Goal: Task Accomplishment & Management: Manage account settings

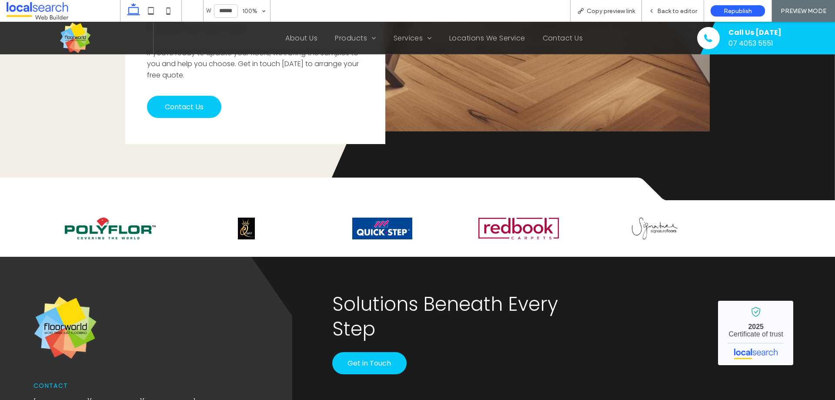
scroll to position [1928, 0]
click at [658, 10] on div "Back to editor" at bounding box center [673, 10] width 62 height 7
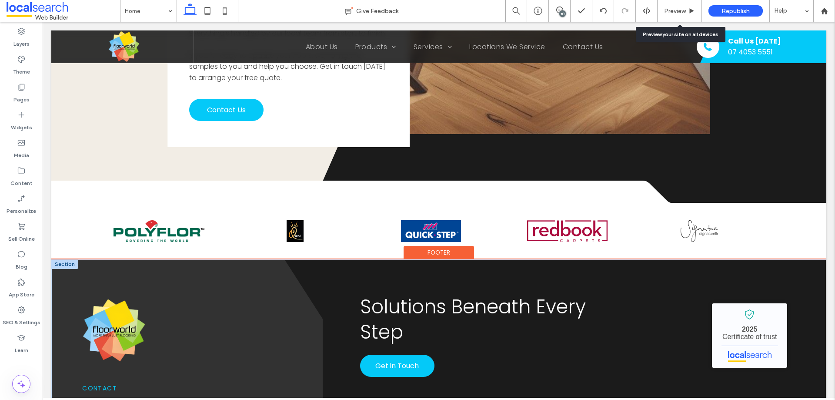
scroll to position [1918, 0]
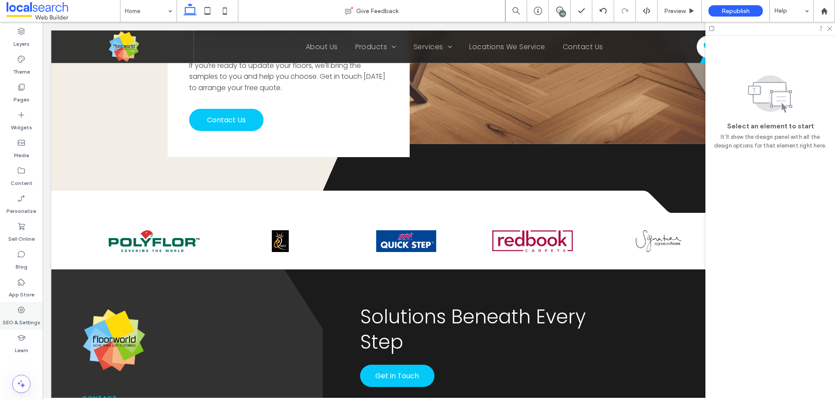
click at [32, 319] on label "SEO & Settings" at bounding box center [22, 320] width 38 height 12
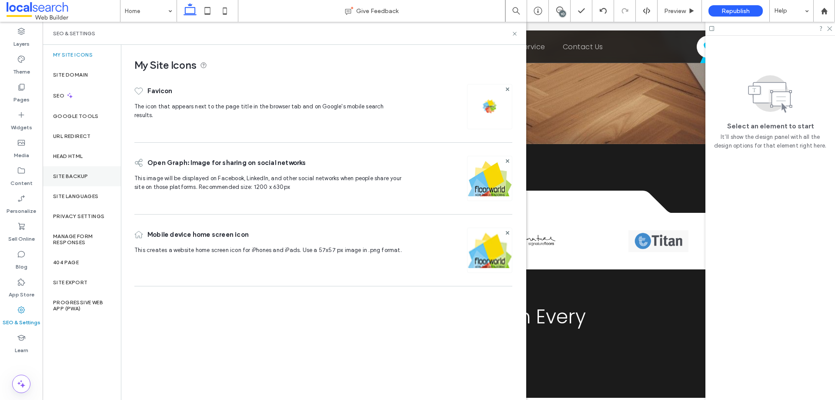
click at [82, 173] on label "Site Backup" at bounding box center [70, 176] width 35 height 6
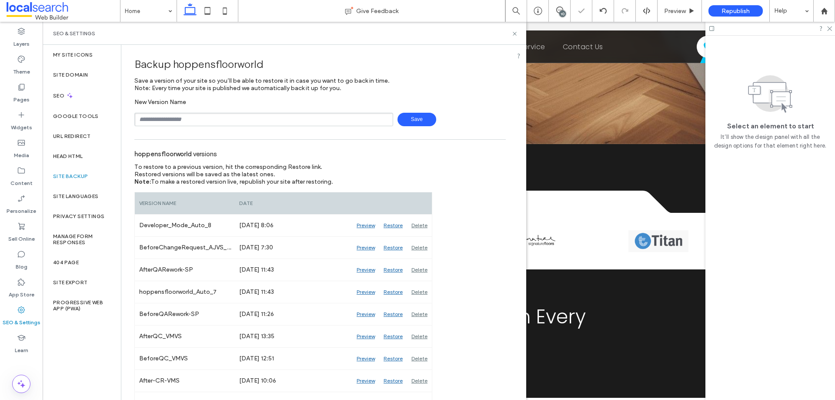
click at [196, 124] on input "text" at bounding box center [263, 119] width 259 height 13
drag, startPoint x: 237, startPoint y: 121, endPoint x: 224, endPoint y: 120, distance: 13.1
click at [224, 120] on input "**********" at bounding box center [263, 119] width 259 height 13
type input "**********"
click at [513, 35] on icon at bounding box center [515, 33] width 7 height 7
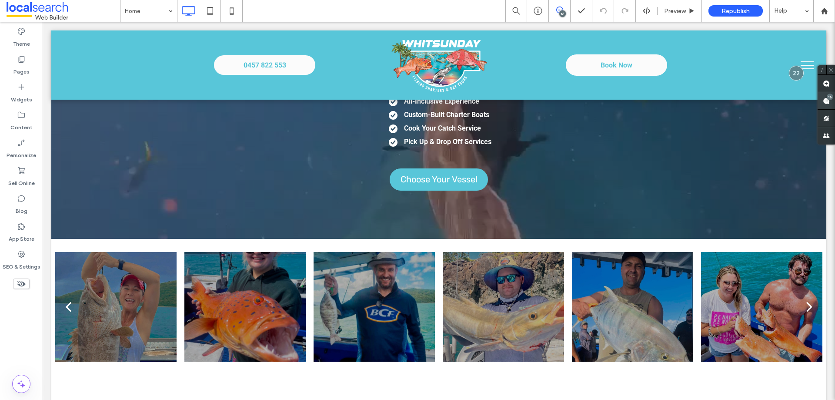
click at [825, 99] on use at bounding box center [826, 100] width 7 height 7
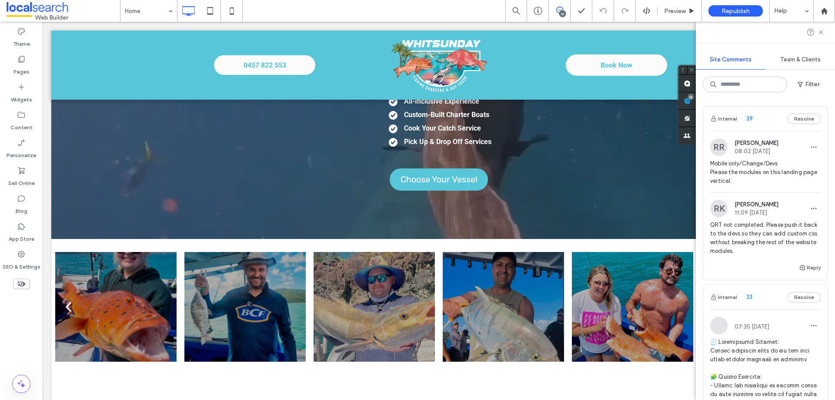
click at [777, 178] on span "Mobile only/Change/Devs Please the modules on this landing page vertical." at bounding box center [765, 172] width 111 height 26
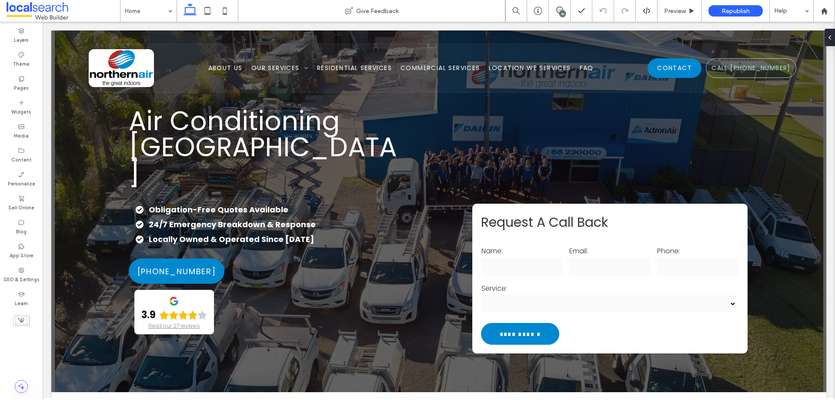
click at [564, 10] on div "41" at bounding box center [562, 13] width 7 height 7
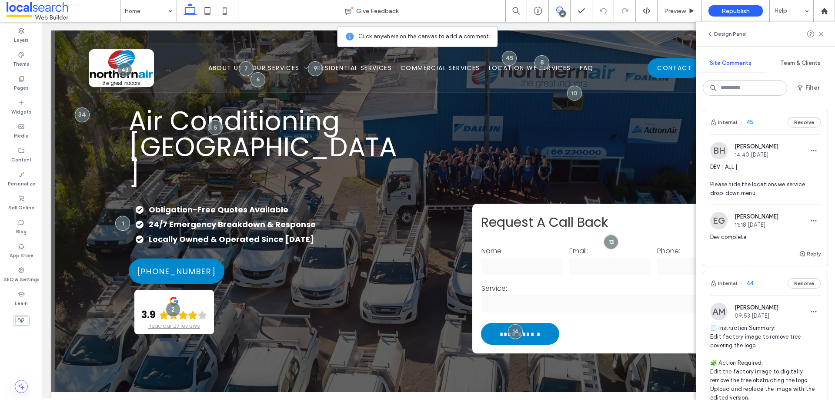
click at [754, 184] on span "DEV | ALL | Please hide the locations we service drop-down menu" at bounding box center [765, 180] width 111 height 35
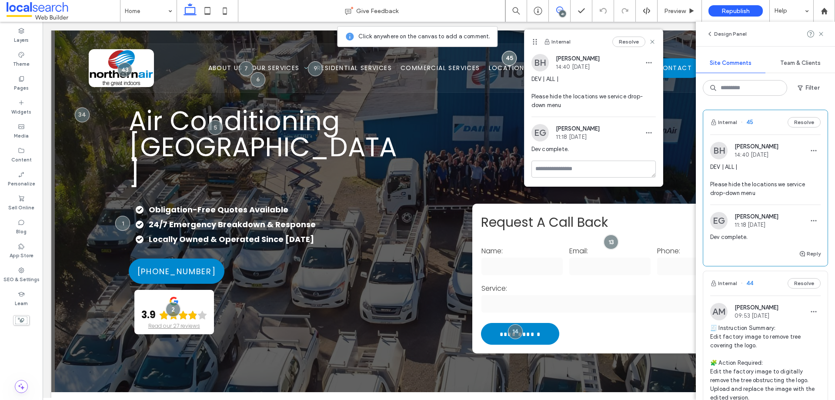
click at [563, 9] on span at bounding box center [559, 10] width 21 height 7
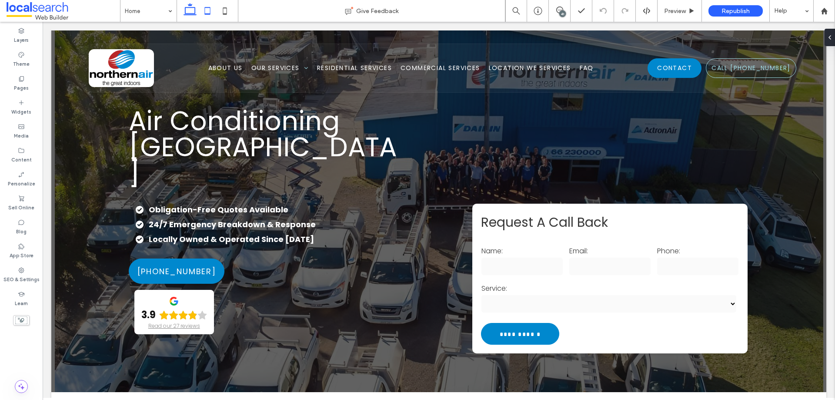
click at [214, 10] on icon at bounding box center [207, 10] width 17 height 17
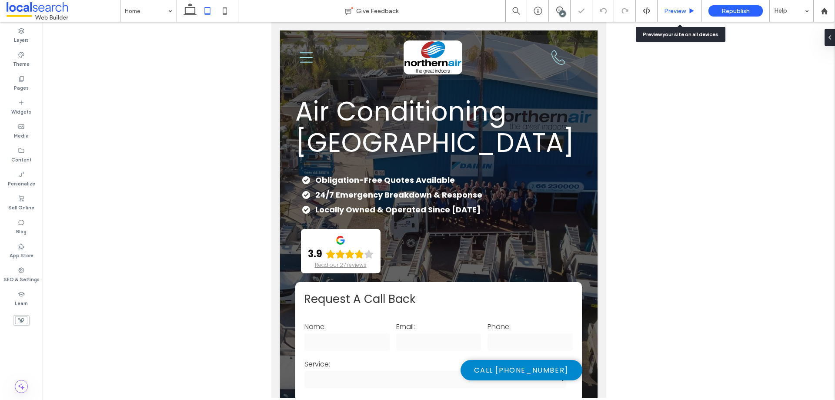
click at [674, 8] on span "Preview" at bounding box center [675, 10] width 22 height 7
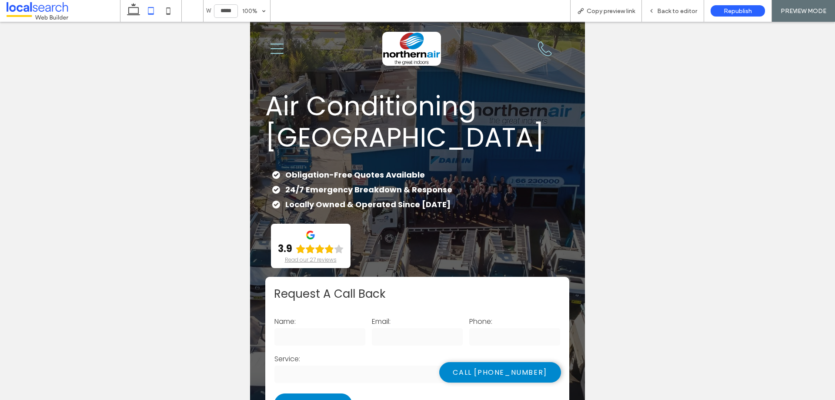
click at [274, 48] on icon at bounding box center [277, 49] width 13 height 10
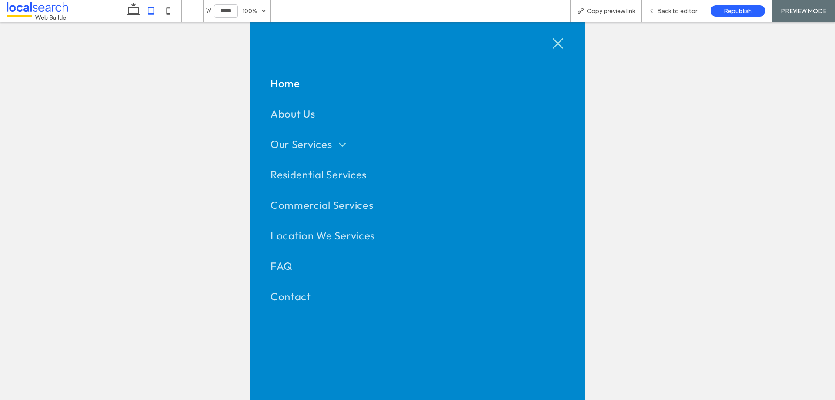
click at [552, 42] on icon "Close Icon" at bounding box center [558, 43] width 13 height 13
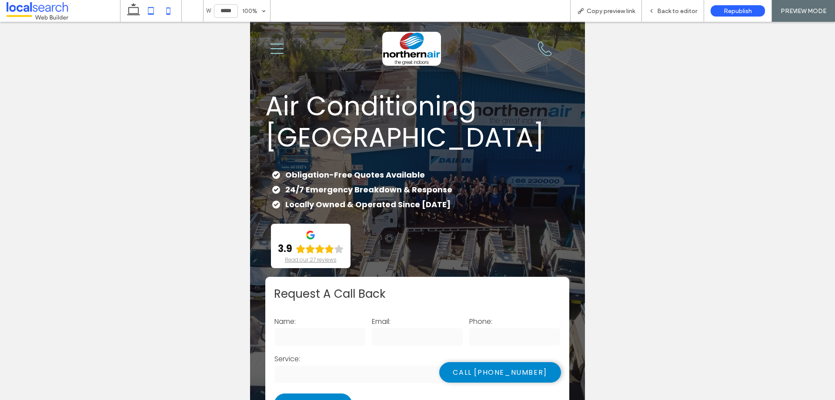
click at [170, 10] on icon at bounding box center [168, 10] width 17 height 17
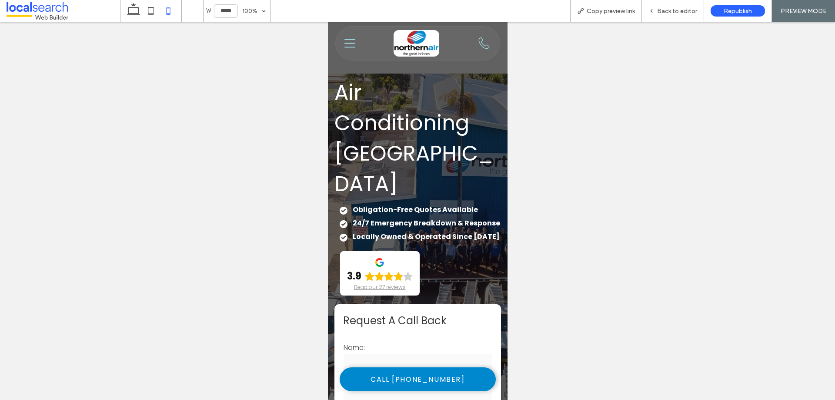
type input "*****"
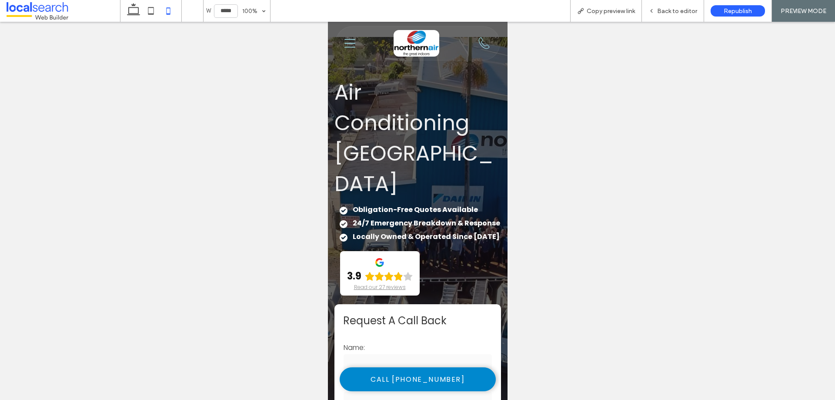
click at [360, 40] on div "Phone Icon Home About Us Our Services Air Conditioning Ducted Systems Split Sys…" at bounding box center [417, 43] width 165 height 34
click at [357, 42] on div "Phone Icon Home About Us Our Services Air Conditioning Ducted Systems Split Sys…" at bounding box center [417, 43] width 165 height 34
click at [354, 43] on div "Phone Icon Home About Us Our Services Air Conditioning Ducted Systems Split Sys…" at bounding box center [417, 43] width 165 height 34
click at [348, 42] on icon "Menu Icon" at bounding box center [349, 43] width 11 height 11
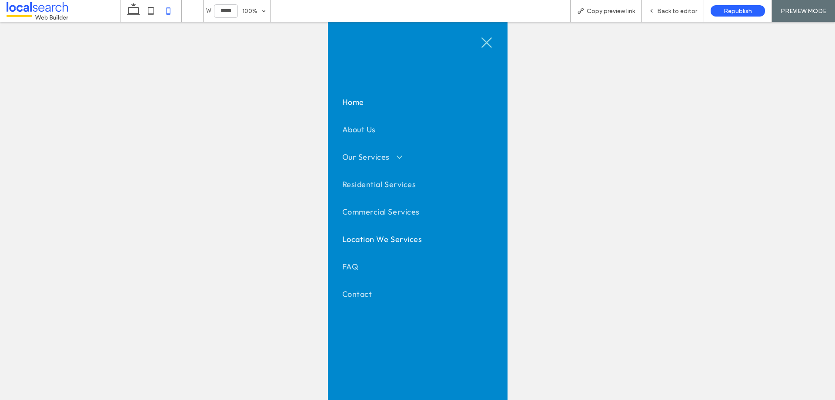
click at [379, 240] on span "Location We Services" at bounding box center [382, 239] width 80 height 10
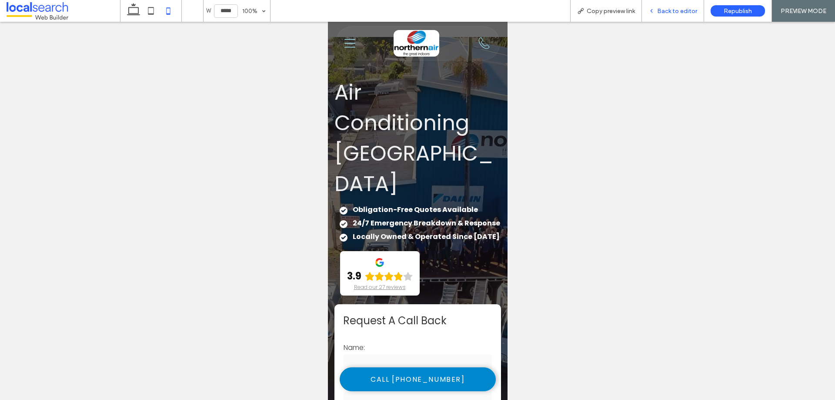
click at [661, 11] on span "Back to editor" at bounding box center [677, 10] width 40 height 7
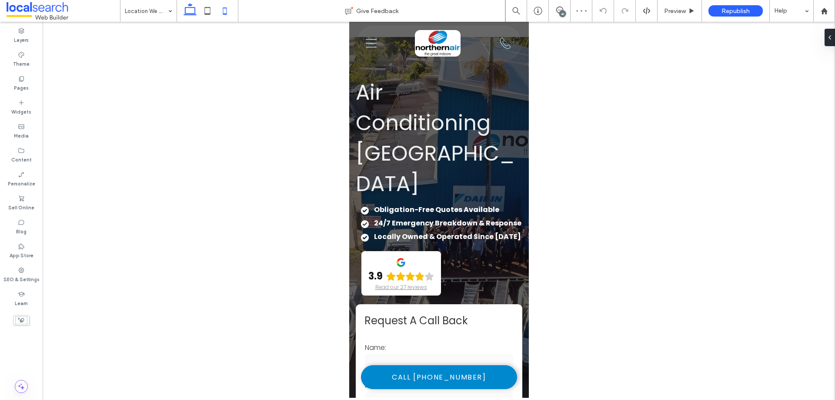
click at [194, 13] on icon at bounding box center [189, 10] width 17 height 17
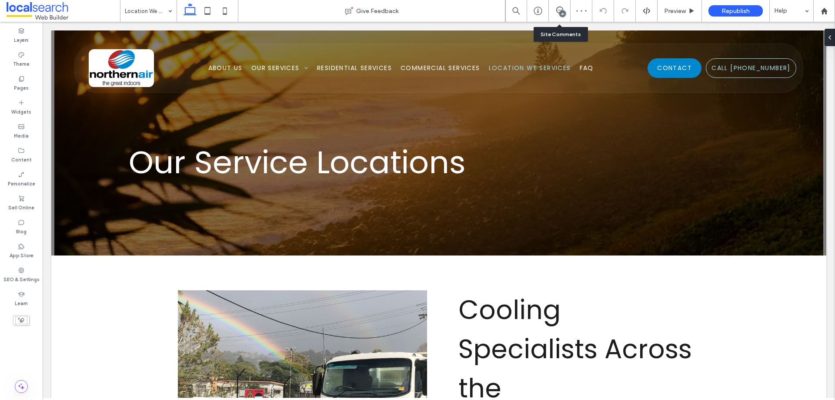
click at [562, 13] on div "41" at bounding box center [562, 13] width 7 height 7
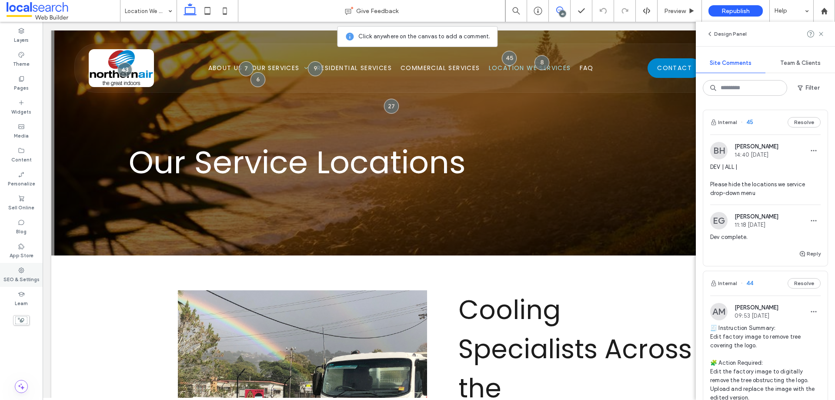
click at [27, 280] on label "SEO & Settings" at bounding box center [21, 279] width 36 height 10
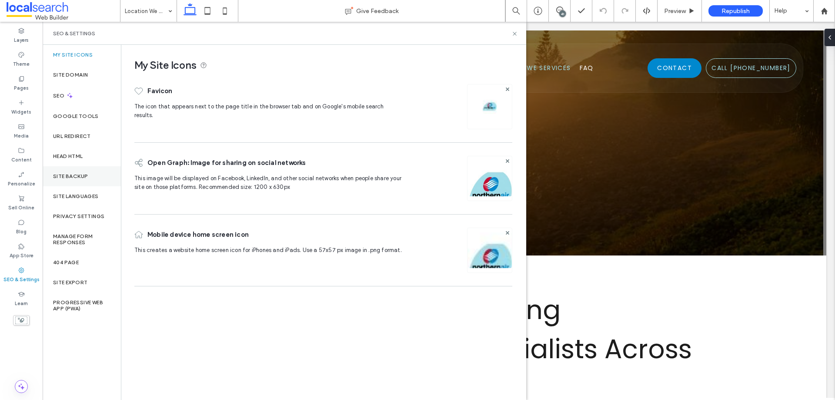
click at [77, 174] on label "Site Backup" at bounding box center [70, 176] width 35 height 6
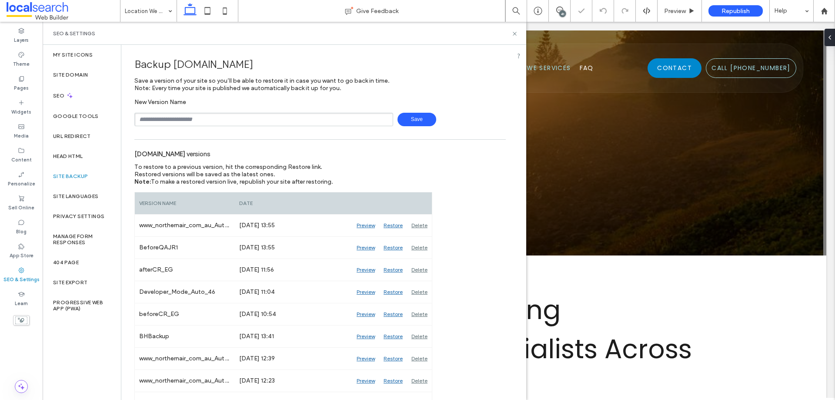
click at [200, 118] on input "text" at bounding box center [263, 119] width 259 height 13
type input "**********"
drag, startPoint x: 516, startPoint y: 36, endPoint x: 455, endPoint y: 17, distance: 63.8
click at [516, 36] on icon at bounding box center [515, 33] width 7 height 7
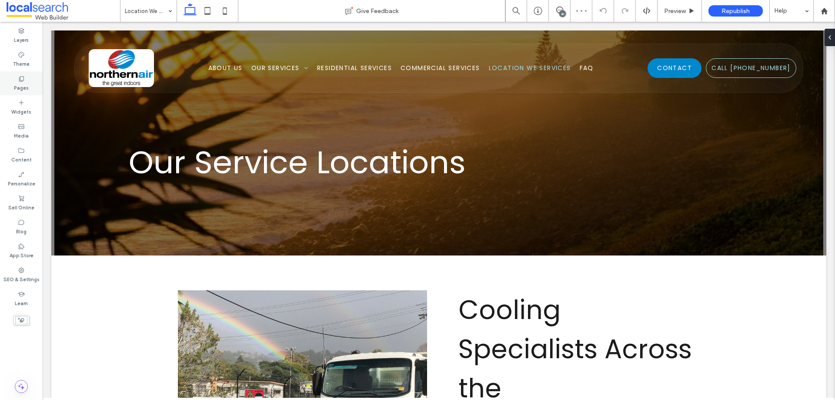
click at [22, 74] on div "Pages" at bounding box center [21, 83] width 43 height 24
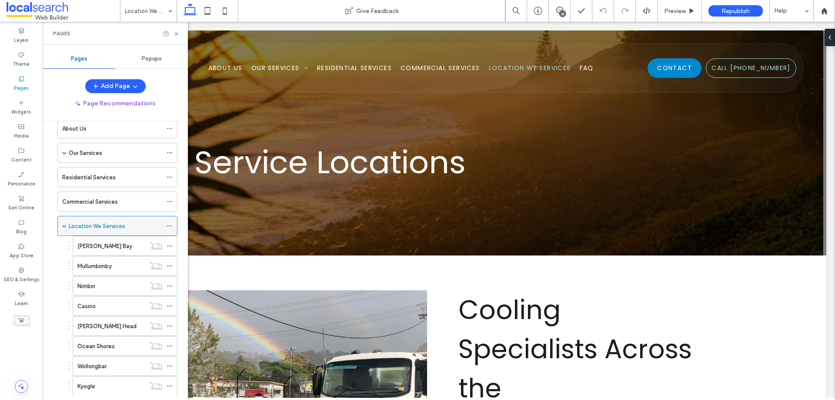
scroll to position [39, 0]
click at [170, 228] on icon at bounding box center [170, 229] width 6 height 6
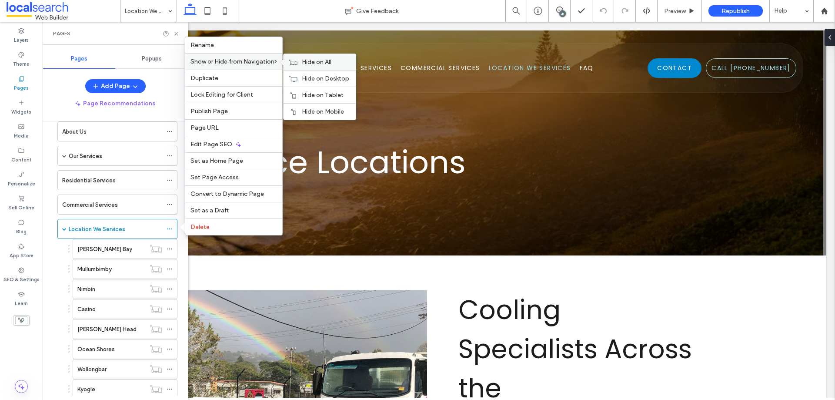
click at [304, 66] on div "Hide on All" at bounding box center [320, 62] width 72 height 16
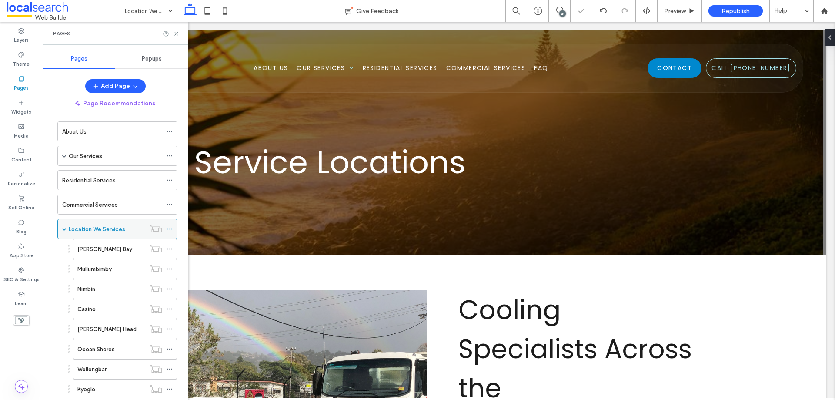
click at [63, 228] on span at bounding box center [64, 229] width 4 height 4
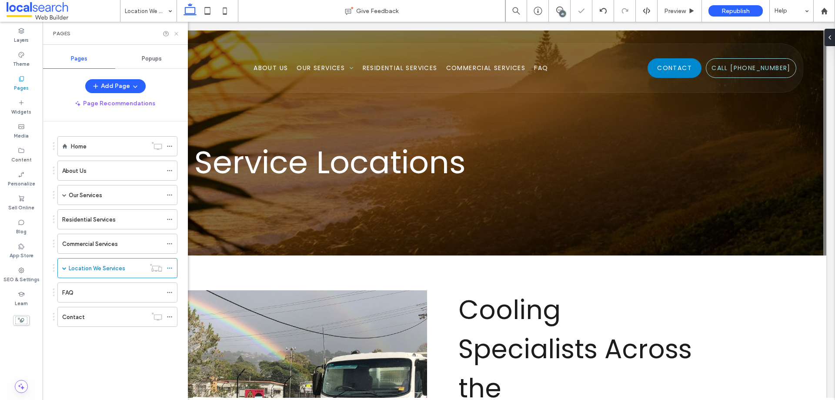
click at [176, 36] on icon at bounding box center [176, 33] width 7 height 7
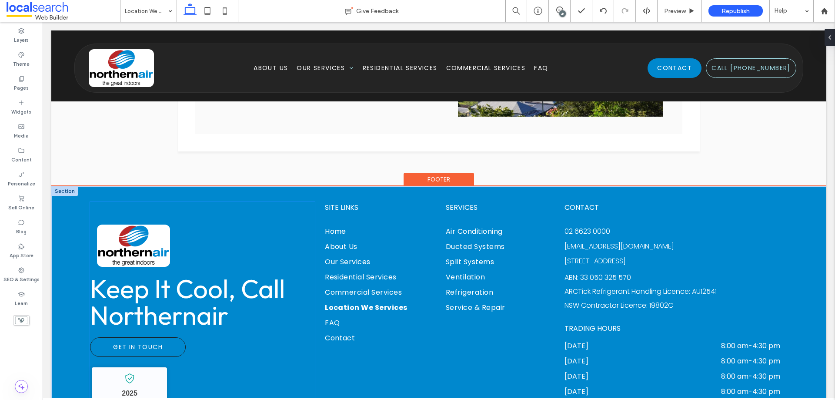
scroll to position [1216, 0]
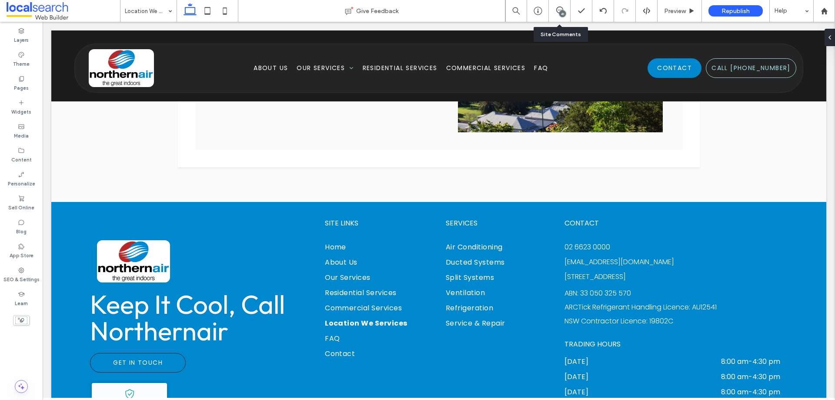
click at [560, 6] on div "41" at bounding box center [560, 11] width 22 height 22
click at [557, 10] on use at bounding box center [559, 10] width 7 height 7
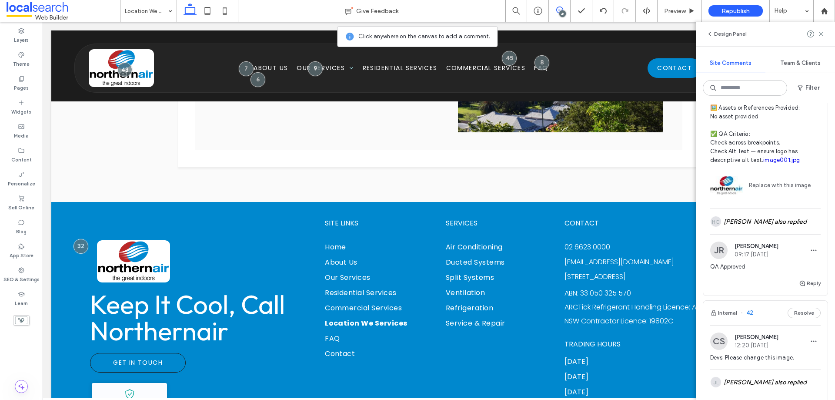
scroll to position [914, 0]
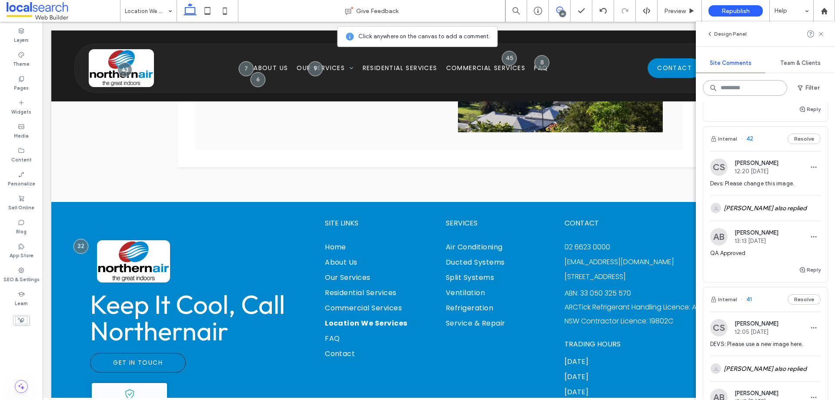
click at [727, 92] on input at bounding box center [745, 88] width 84 height 16
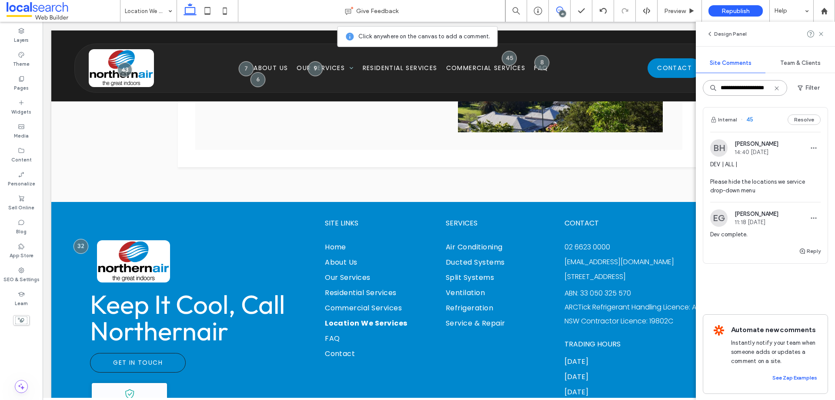
scroll to position [0, 0]
click at [760, 92] on input "**********" at bounding box center [745, 88] width 84 height 16
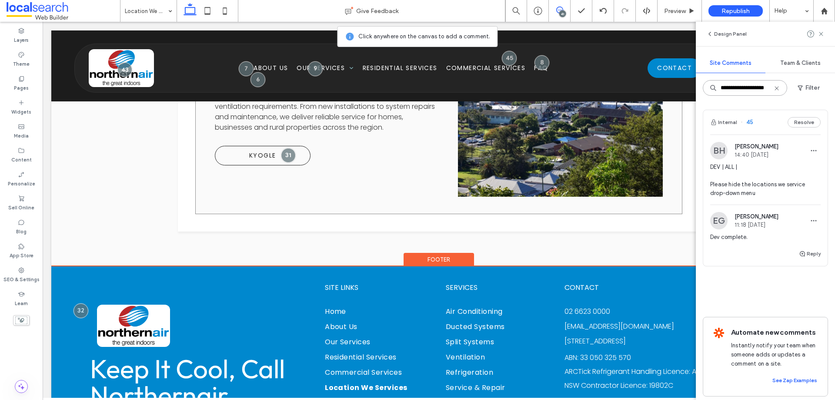
scroll to position [1216, 0]
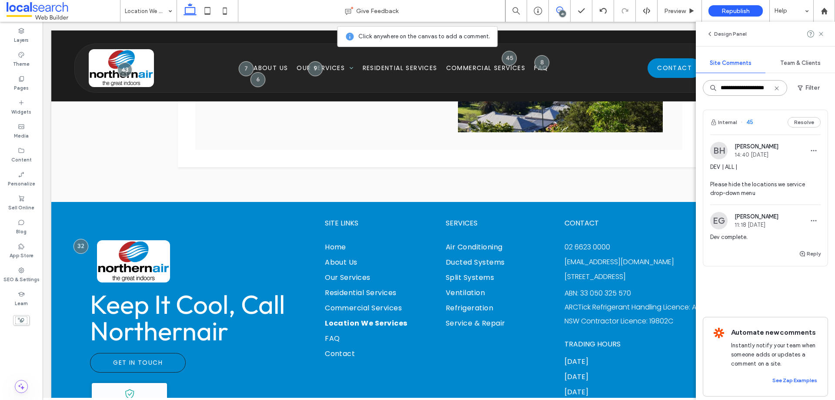
type input "**********"
click at [564, 9] on span at bounding box center [559, 10] width 21 height 7
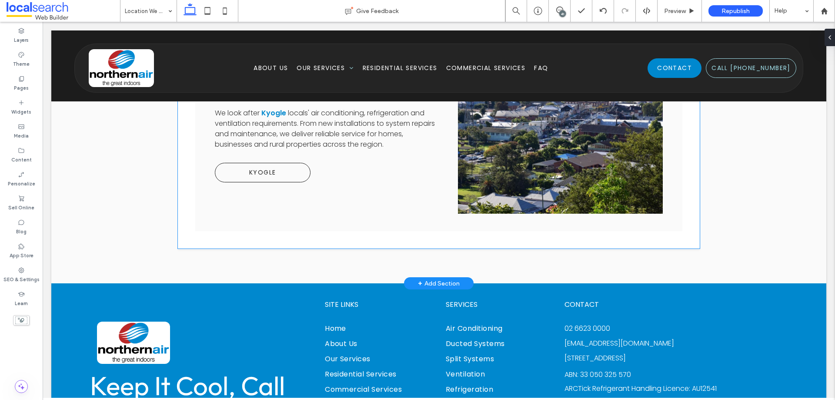
scroll to position [1172, 0]
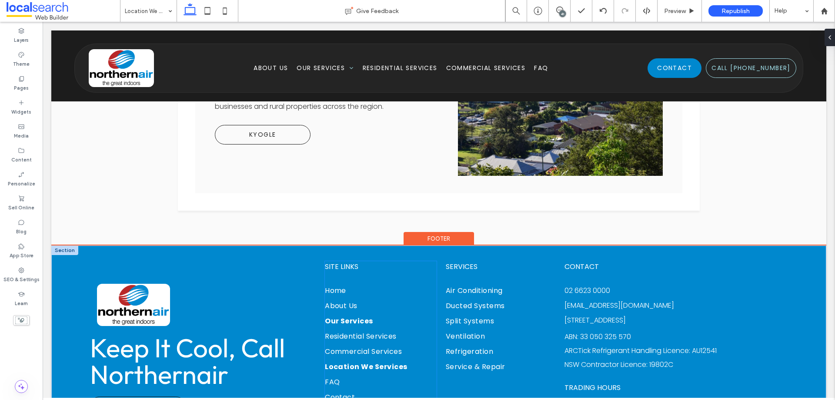
click at [349, 315] on span "Our Services" at bounding box center [349, 320] width 48 height 11
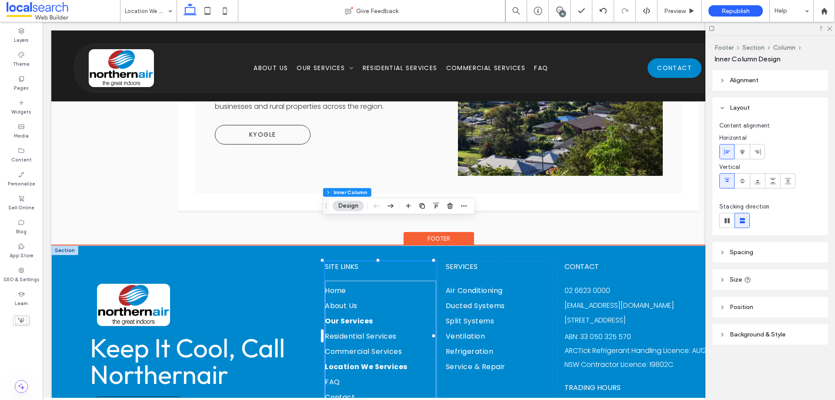
click at [349, 315] on span "Our Services" at bounding box center [349, 320] width 48 height 11
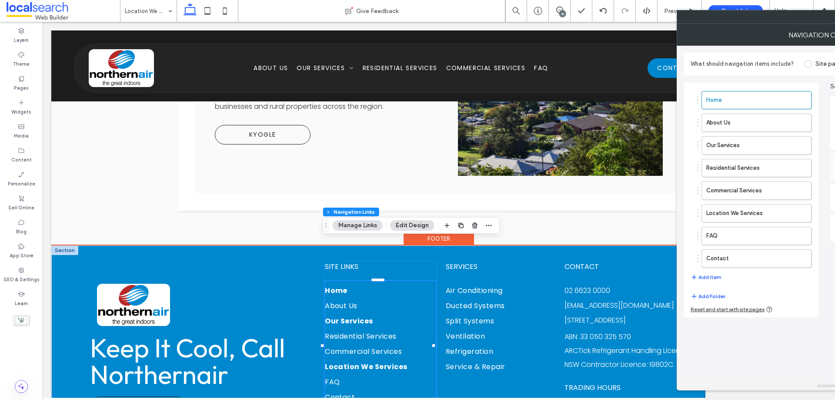
type input "***"
type input "****"
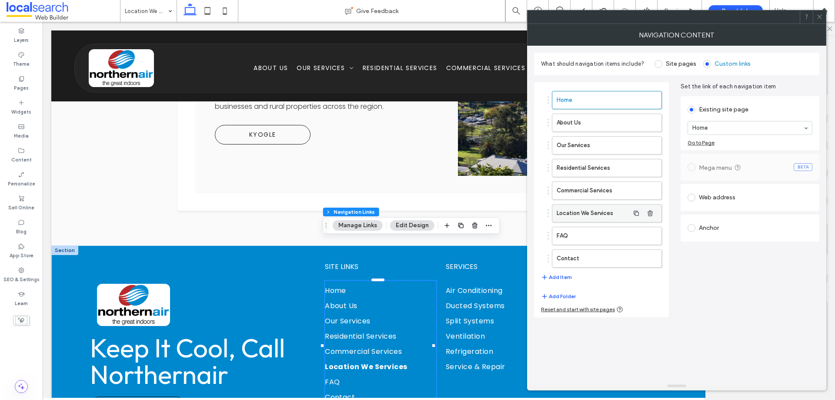
click at [584, 217] on label "Location We Services" at bounding box center [593, 212] width 73 height 17
click at [652, 213] on use "button" at bounding box center [650, 213] width 5 height 6
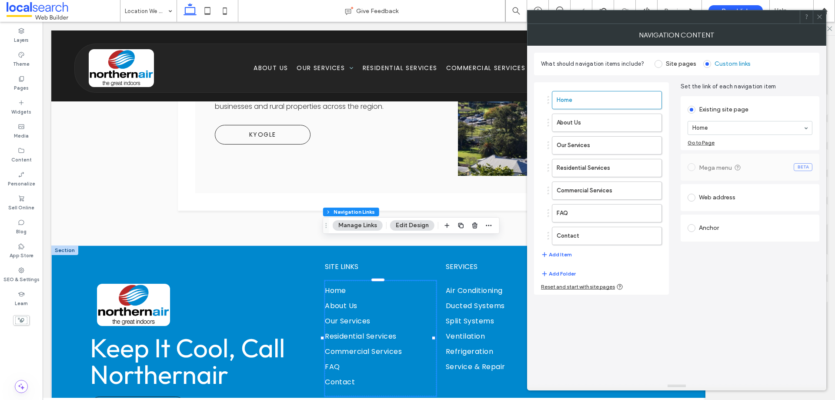
drag, startPoint x: 733, startPoint y: 36, endPoint x: 644, endPoint y: 44, distance: 90.0
click at [644, 44] on div "NAVIGATION CONTENT" at bounding box center [676, 35] width 299 height 22
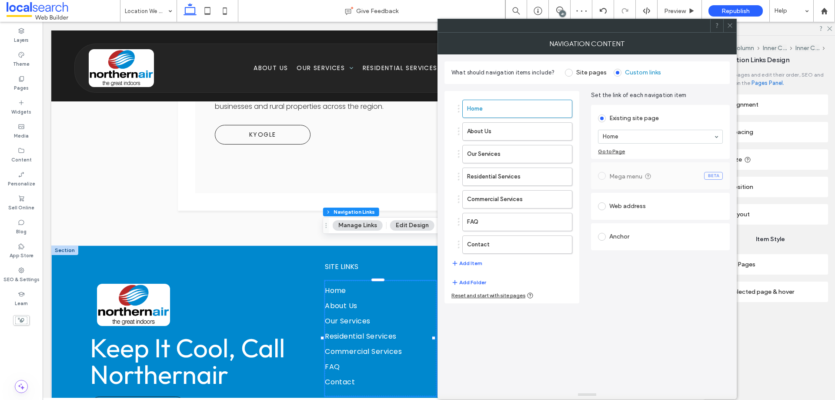
click at [731, 28] on icon at bounding box center [730, 25] width 7 height 7
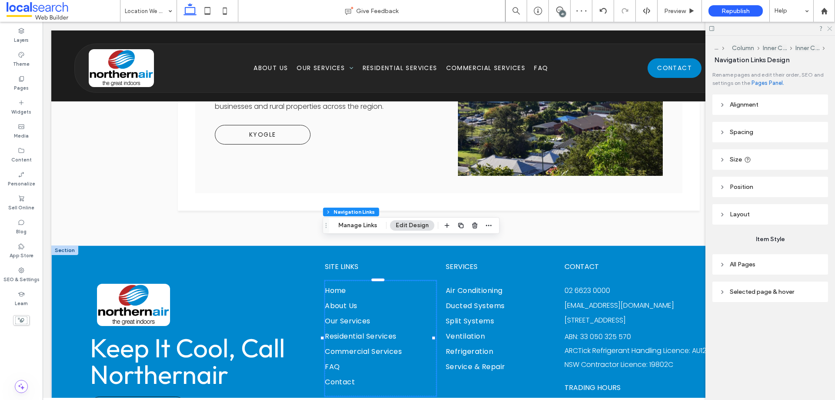
click at [829, 28] on icon at bounding box center [830, 28] width 6 height 6
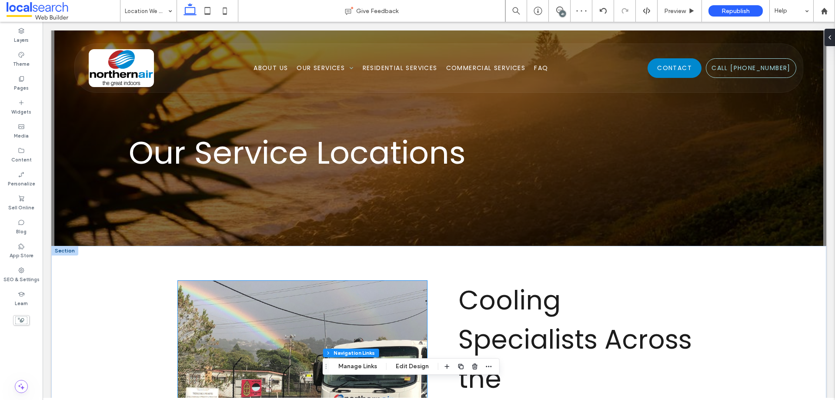
scroll to position [0, 0]
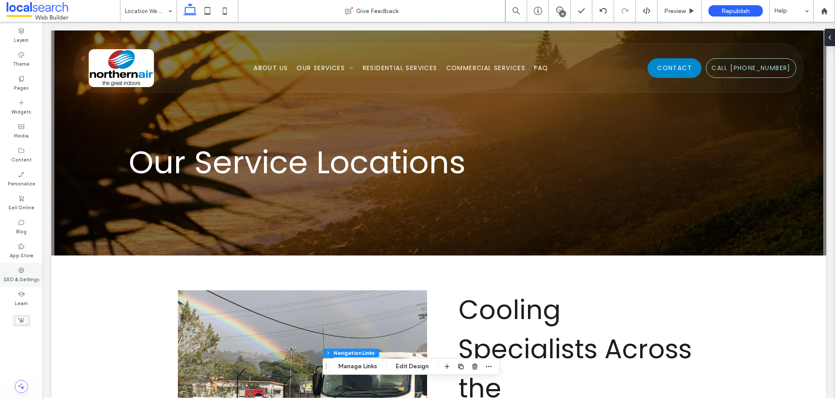
click at [18, 285] on div "SEO & Settings" at bounding box center [21, 275] width 43 height 24
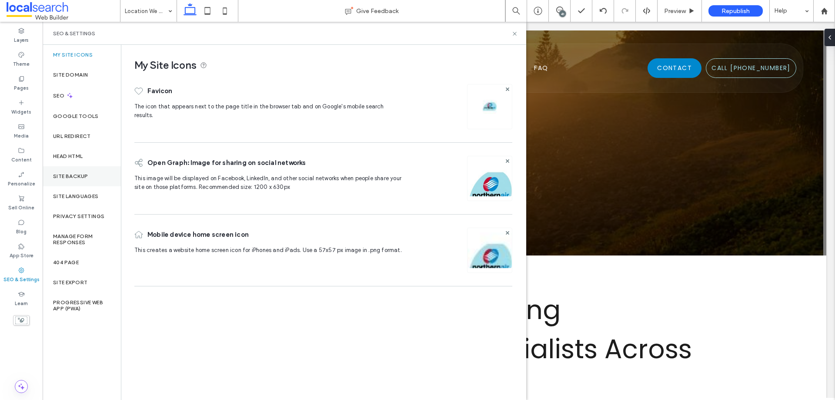
click at [75, 172] on div "Site Backup" at bounding box center [82, 176] width 78 height 20
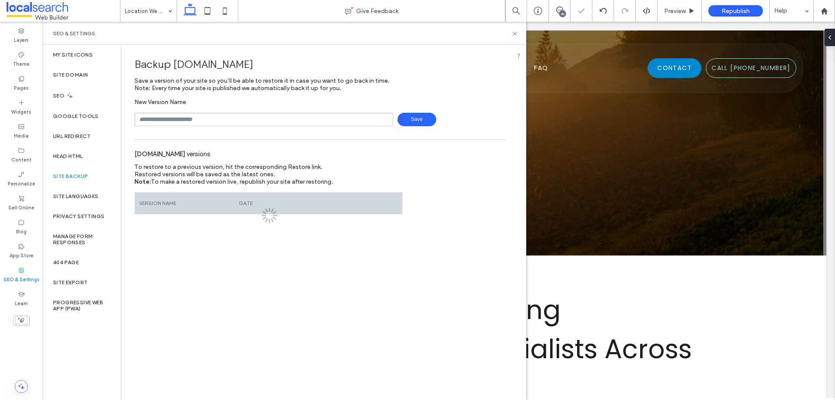
click at [212, 112] on div "New Version Name Save" at bounding box center [320, 112] width 372 height 28
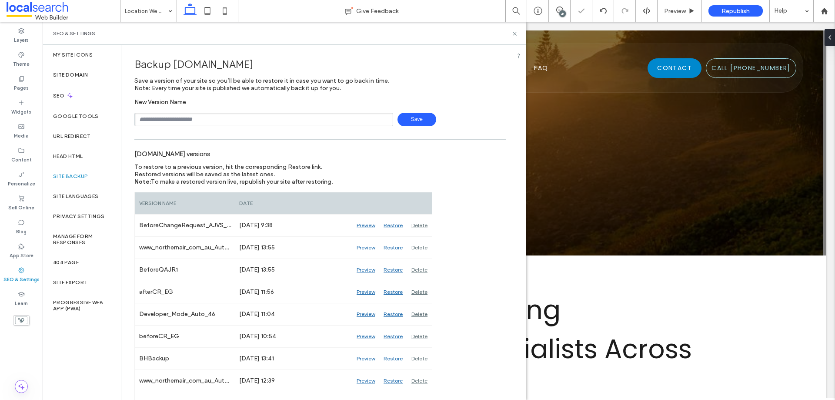
drag, startPoint x: 184, startPoint y: 134, endPoint x: 178, endPoint y: 121, distance: 14.2
click at [178, 121] on input "text" at bounding box center [263, 119] width 259 height 13
drag, startPoint x: 512, startPoint y: 33, endPoint x: 472, endPoint y: 11, distance: 46.1
click at [512, 33] on icon at bounding box center [515, 33] width 7 height 7
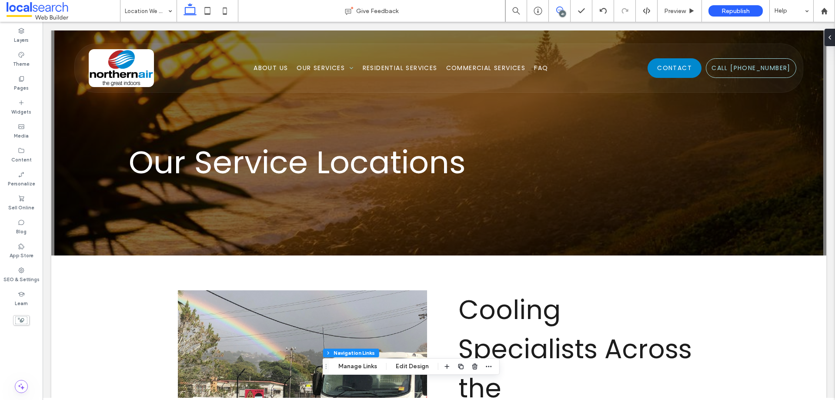
click at [554, 11] on span at bounding box center [559, 10] width 21 height 7
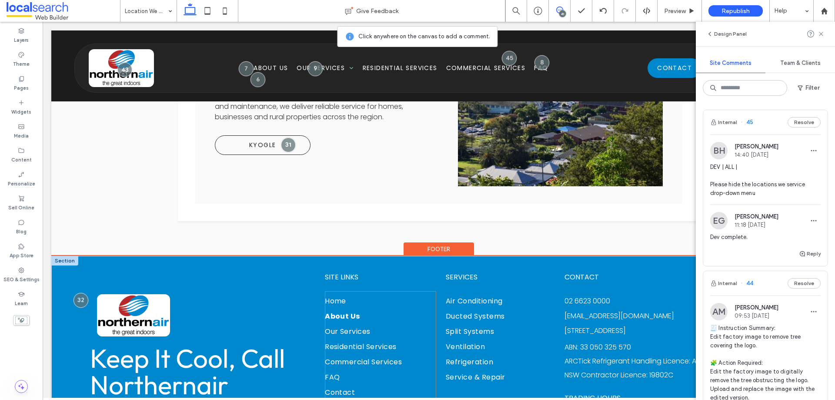
scroll to position [1129, 0]
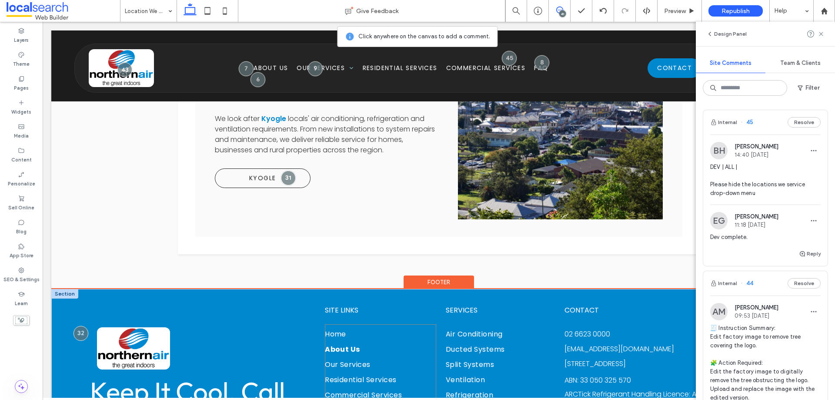
click at [337, 344] on link "About Us" at bounding box center [380, 351] width 111 height 15
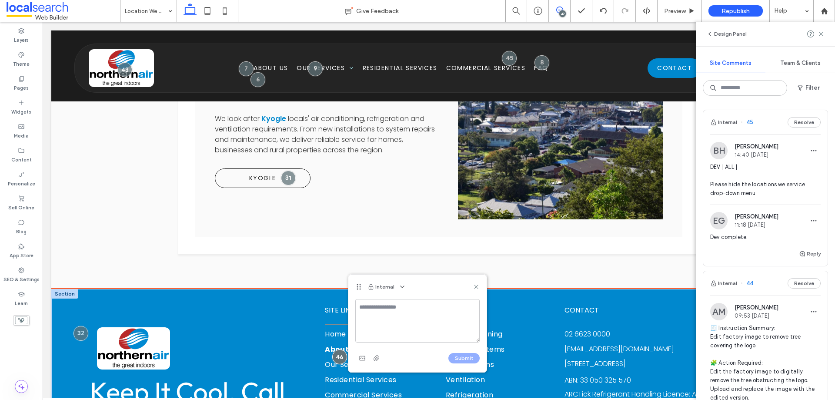
click at [337, 349] on div at bounding box center [339, 356] width 15 height 15
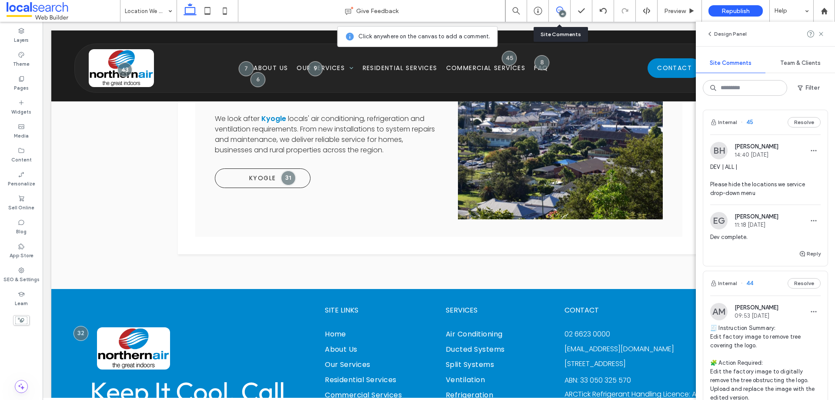
click at [562, 12] on div "41" at bounding box center [562, 13] width 7 height 7
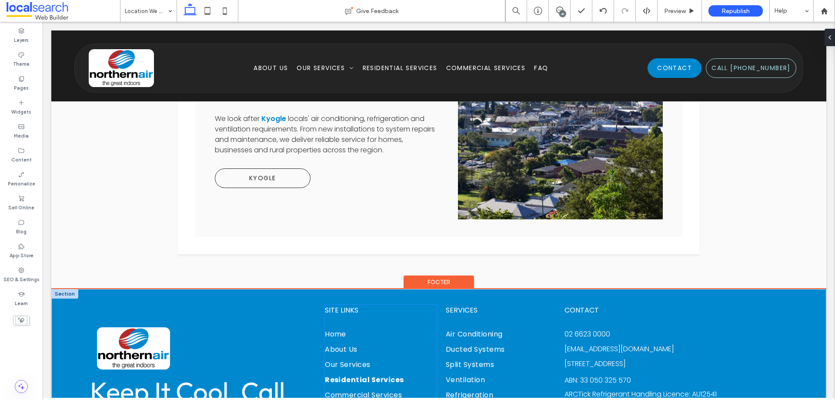
click at [379, 374] on span "Residential Services" at bounding box center [364, 379] width 79 height 11
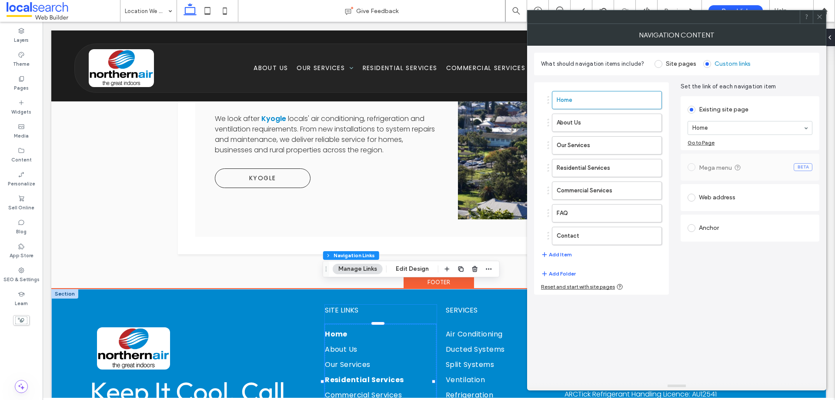
type input "***"
type input "****"
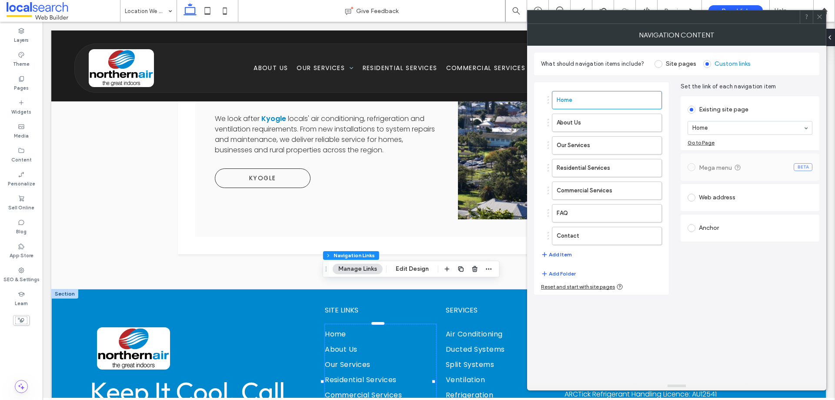
click at [560, 254] on button "Add Item" at bounding box center [556, 254] width 31 height 10
click at [9, 82] on div "Pages" at bounding box center [21, 83] width 43 height 24
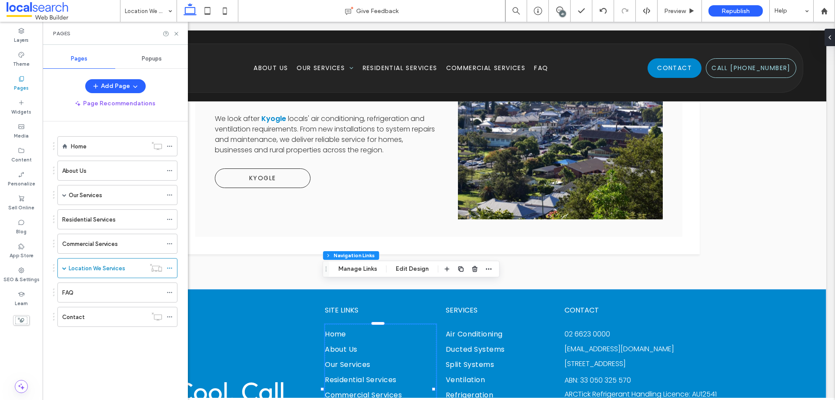
click at [12, 82] on div "Pages" at bounding box center [21, 83] width 43 height 24
click at [177, 33] on use at bounding box center [175, 33] width 3 height 3
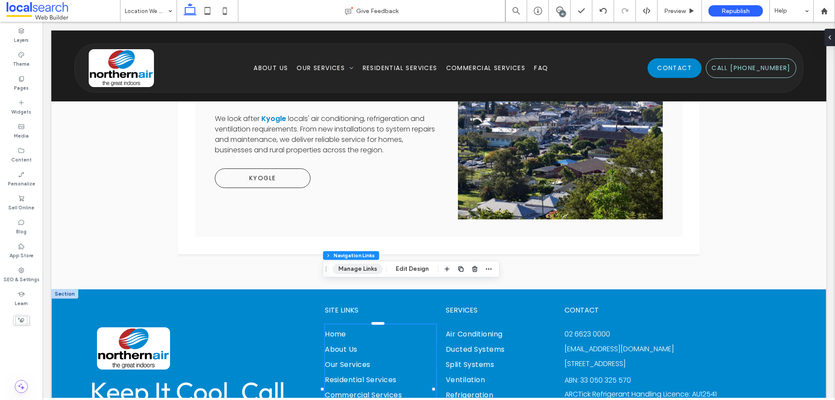
click at [359, 269] on button "Manage Links" at bounding box center [358, 269] width 50 height 10
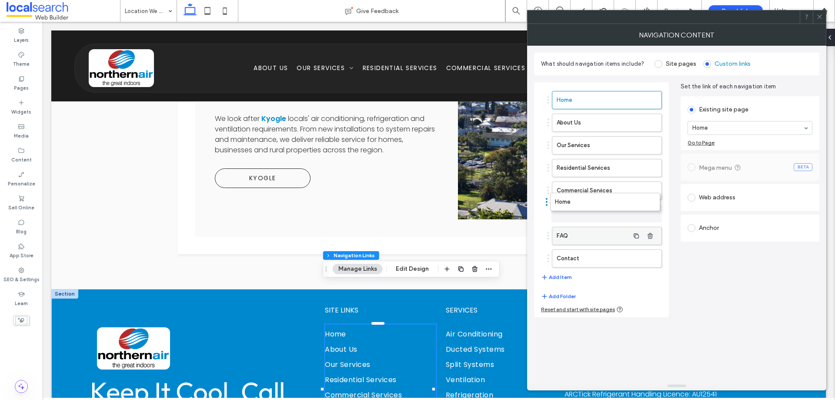
drag, startPoint x: 589, startPoint y: 260, endPoint x: 587, endPoint y: 207, distance: 52.7
type input "****"
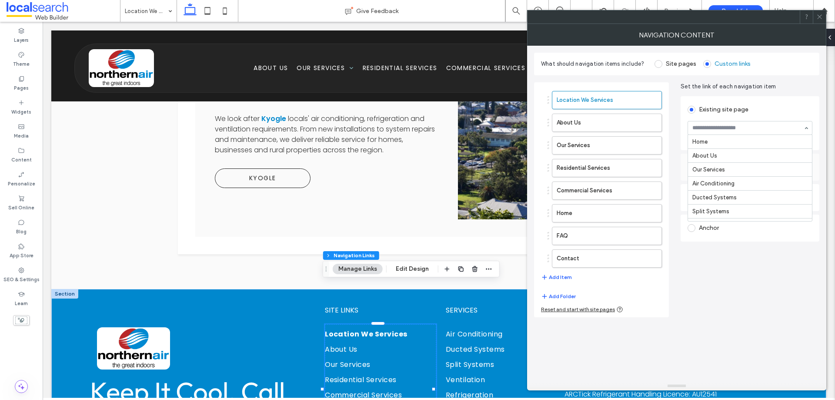
click at [699, 127] on input at bounding box center [748, 128] width 111 height 6
type input "****"
drag, startPoint x: 596, startPoint y: 211, endPoint x: 615, endPoint y: 203, distance: 20.5
click at [596, 211] on label "Home" at bounding box center [593, 212] width 73 height 17
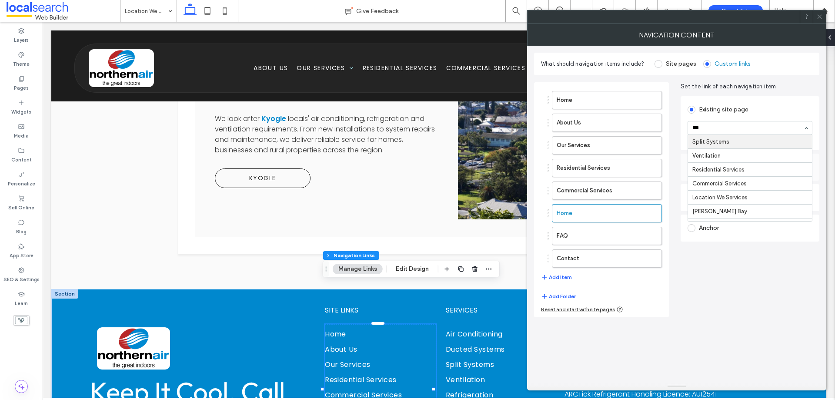
type input "****"
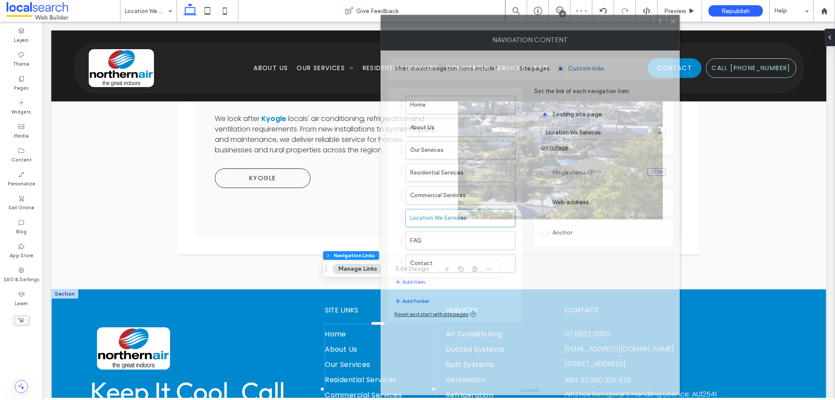
drag, startPoint x: 619, startPoint y: 29, endPoint x: 486, endPoint y: 35, distance: 133.3
click at [478, 33] on div "NAVIGATION CONTENT" at bounding box center [530, 40] width 299 height 22
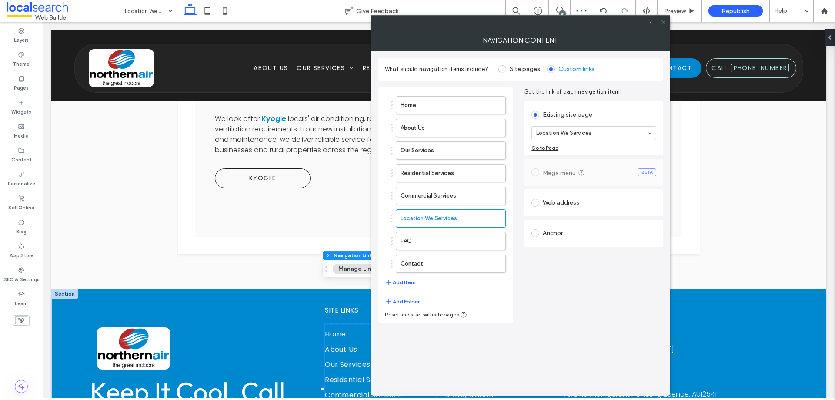
click at [664, 27] on span at bounding box center [663, 22] width 7 height 13
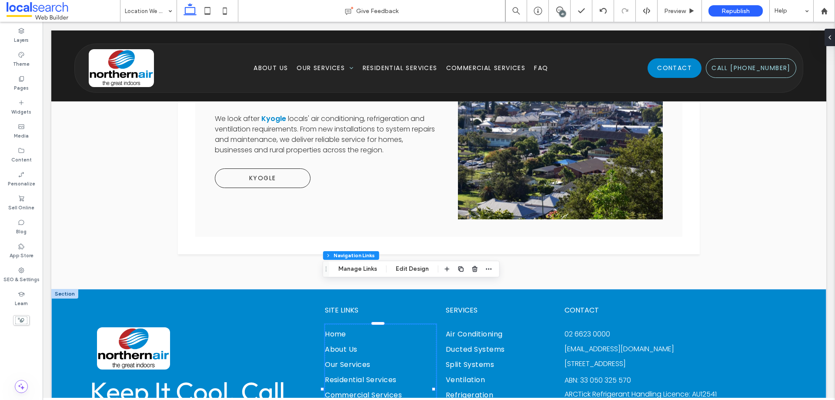
click at [560, 14] on div "41" at bounding box center [562, 13] width 7 height 7
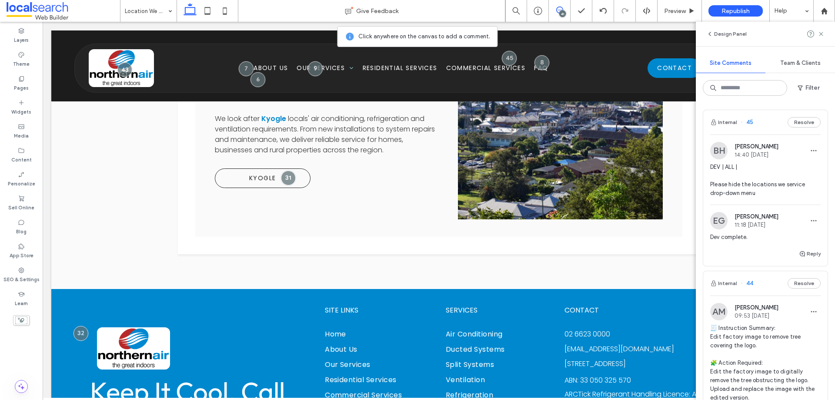
click at [562, 16] on div "41" at bounding box center [562, 13] width 7 height 7
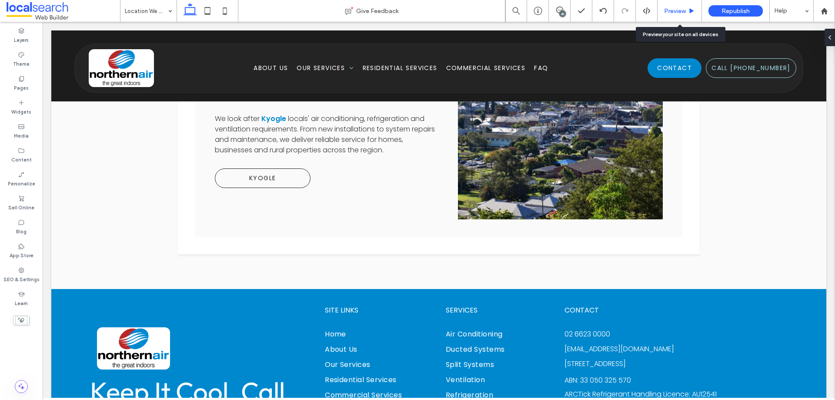
click at [683, 7] on span "Preview" at bounding box center [675, 10] width 22 height 7
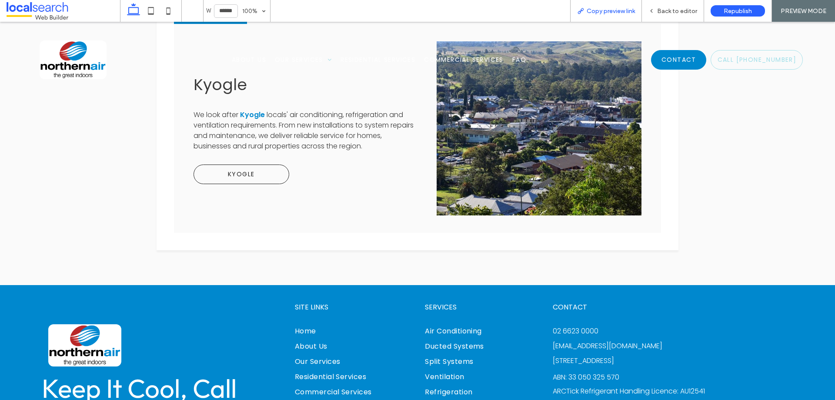
scroll to position [1139, 0]
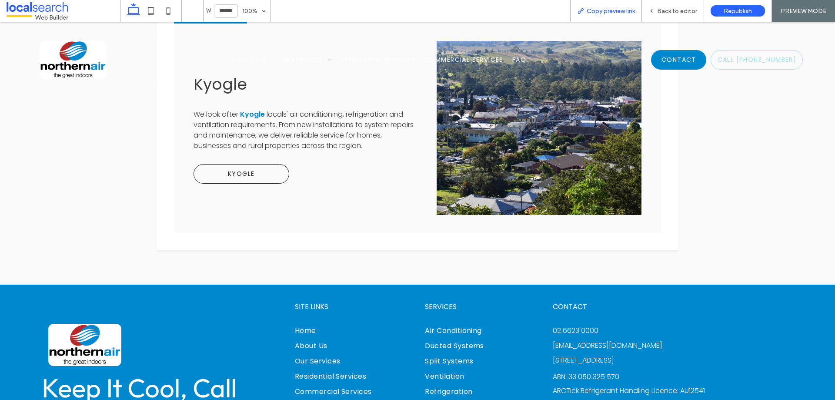
click at [613, 10] on span "Copy preview link" at bounding box center [611, 10] width 48 height 7
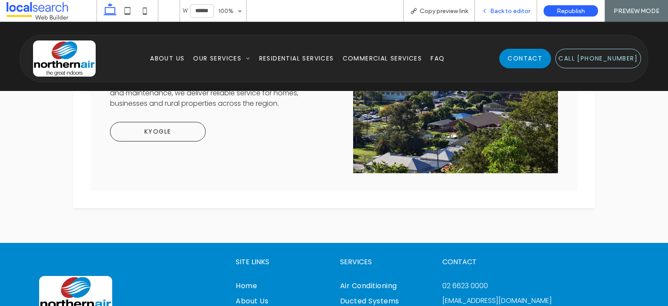
click at [498, 10] on span "Back to editor" at bounding box center [510, 10] width 40 height 7
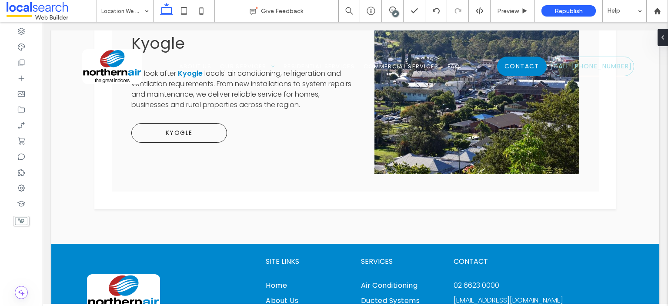
scroll to position [1129, 0]
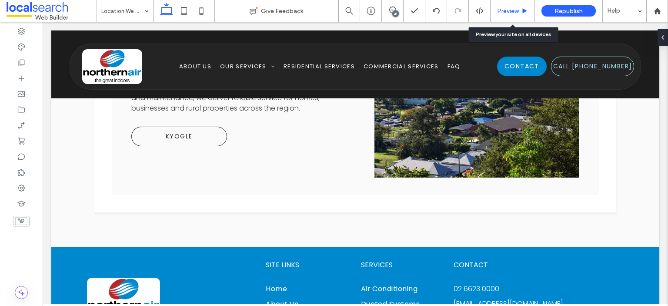
click at [506, 13] on span "Preview" at bounding box center [508, 10] width 22 height 7
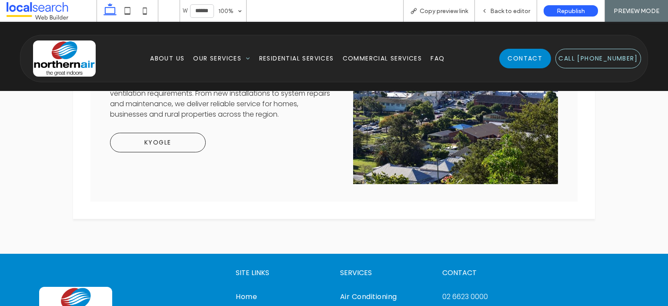
scroll to position [1139, 0]
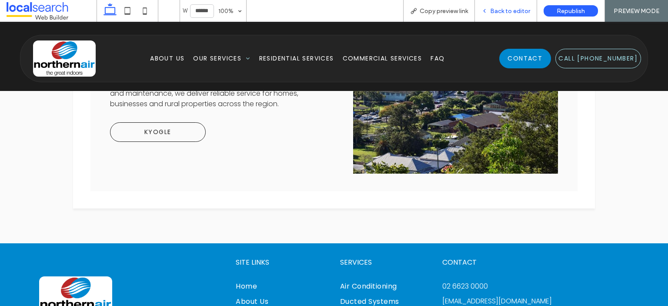
click at [503, 7] on span "Back to editor" at bounding box center [510, 10] width 40 height 7
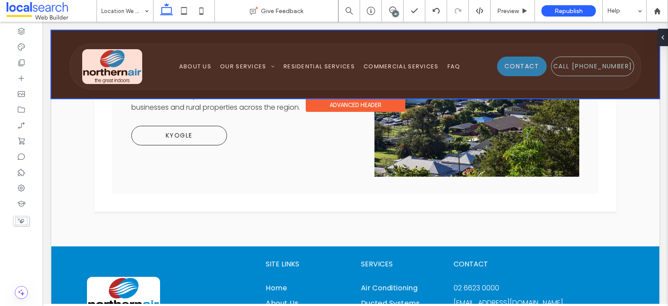
scroll to position [1128, 0]
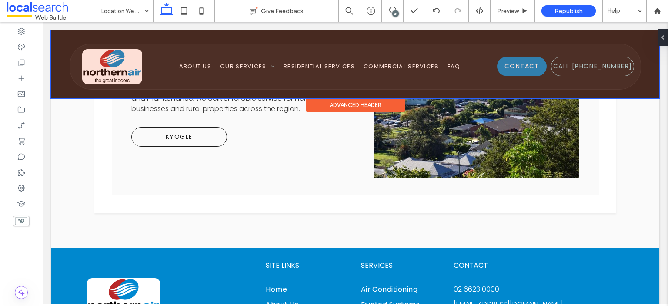
click at [305, 65] on div at bounding box center [355, 64] width 608 height 68
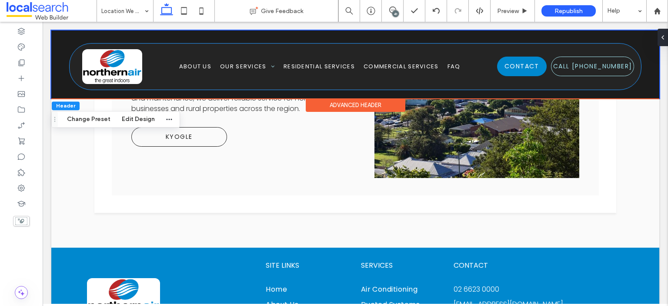
click at [305, 65] on span "Residential Services" at bounding box center [319, 66] width 71 height 9
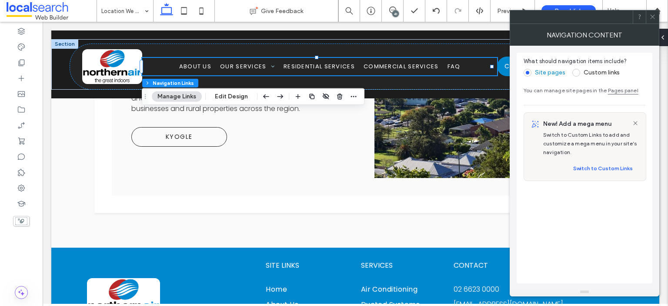
click at [650, 17] on icon at bounding box center [653, 16] width 7 height 7
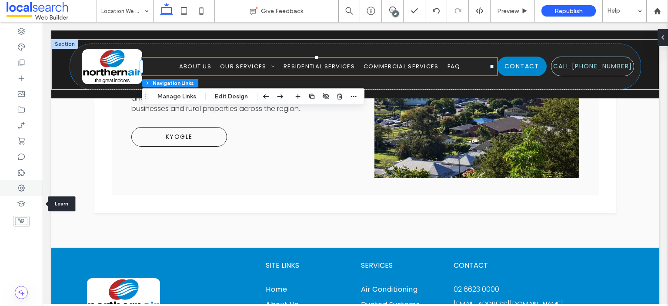
click at [25, 193] on div at bounding box center [21, 188] width 43 height 16
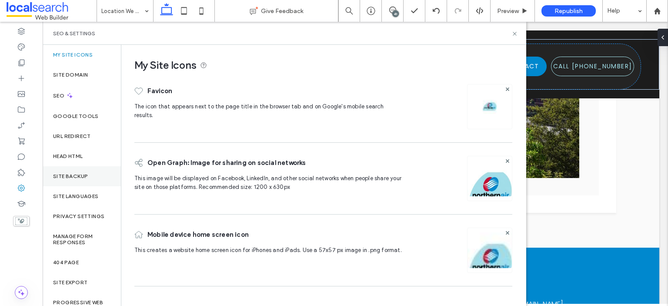
click at [62, 172] on div "Site Backup" at bounding box center [82, 176] width 78 height 20
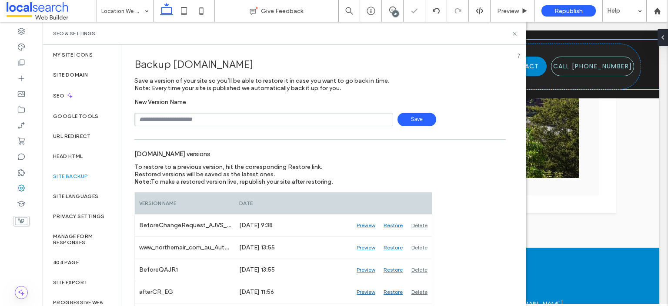
click at [198, 116] on input "text" at bounding box center [263, 119] width 259 height 13
type input "**********"
click at [439, 158] on div "www.northernair.com.au versions" at bounding box center [320, 153] width 372 height 19
click at [514, 29] on div "SEO & Settings" at bounding box center [285, 33] width 484 height 23
click at [513, 30] on icon at bounding box center [515, 33] width 7 height 7
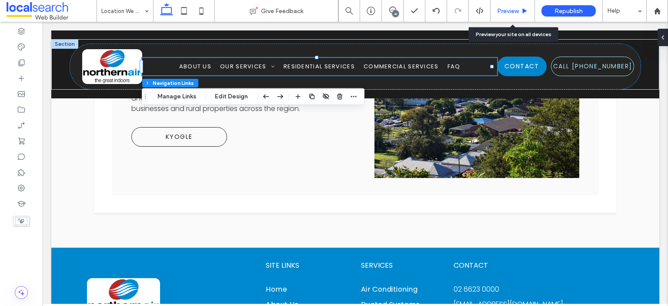
drag, startPoint x: 507, startPoint y: 10, endPoint x: 625, endPoint y: 29, distance: 118.9
click at [507, 10] on span "Preview" at bounding box center [508, 10] width 22 height 7
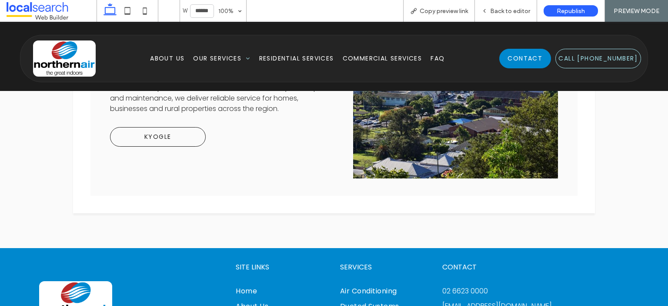
scroll to position [1139, 0]
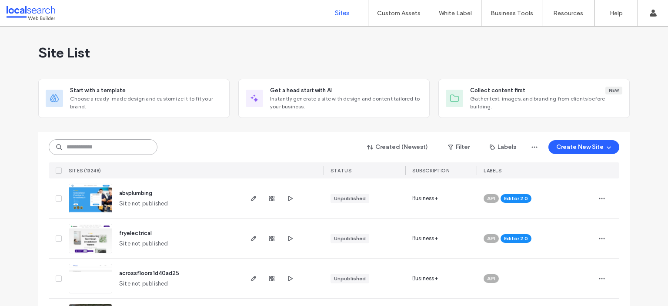
click at [117, 145] on input at bounding box center [103, 147] width 109 height 16
paste input "**********"
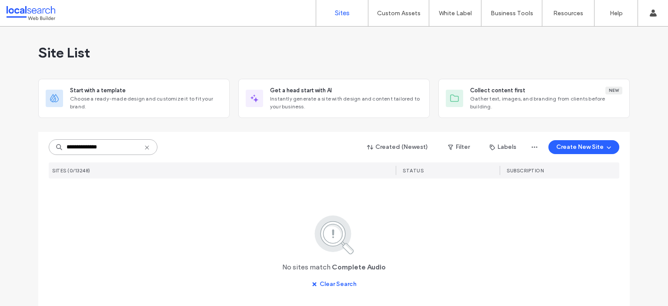
click at [108, 148] on input "**********" at bounding box center [103, 147] width 109 height 16
paste input
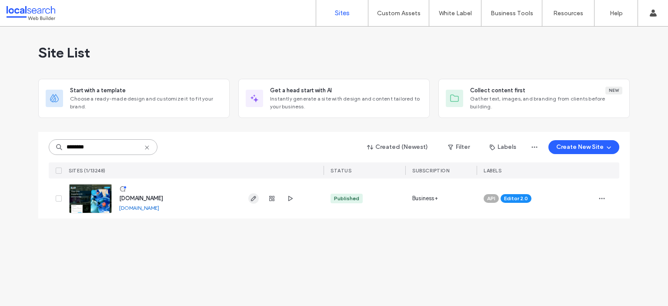
type input "********"
click at [252, 195] on icon "button" at bounding box center [253, 198] width 7 height 7
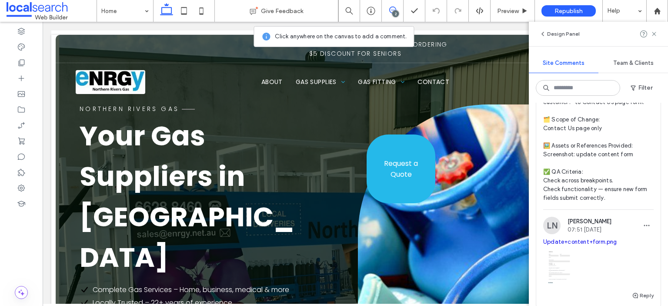
scroll to position [174, 0]
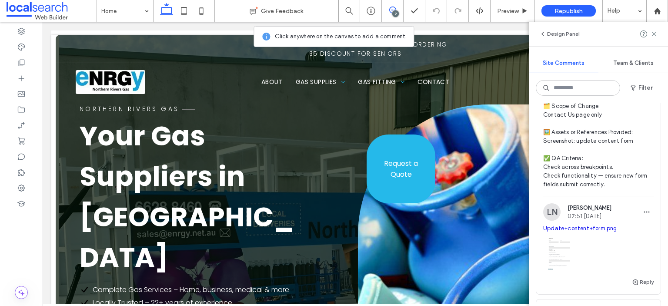
click at [560, 231] on link "Update+content+form.png" at bounding box center [580, 228] width 74 height 7
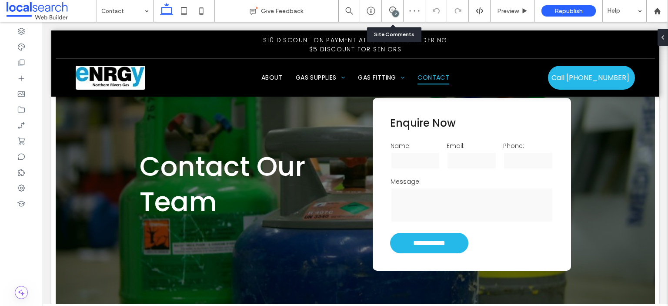
click at [389, 14] on div "2" at bounding box center [392, 11] width 21 height 9
click at [400, 9] on span at bounding box center [392, 10] width 21 height 7
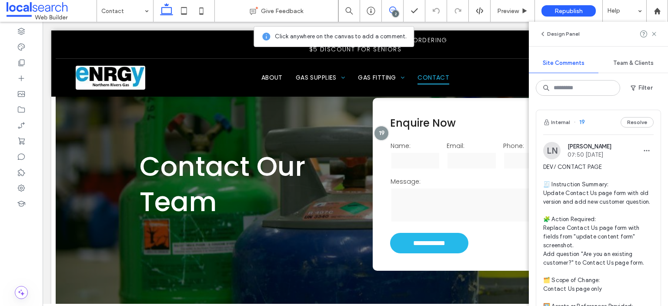
click at [586, 195] on span "DEV/ CONTACT PAGE 🧾 Instruction Summary: Update Contact Us page form with old v…" at bounding box center [598, 263] width 111 height 200
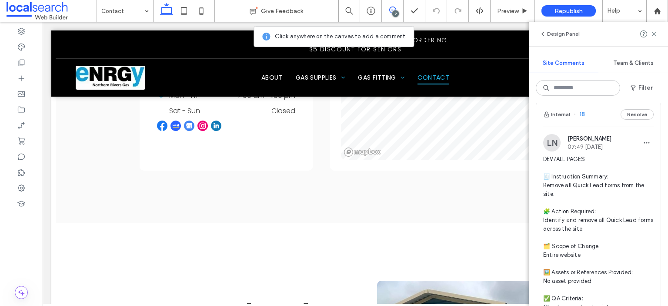
scroll to position [392, 0]
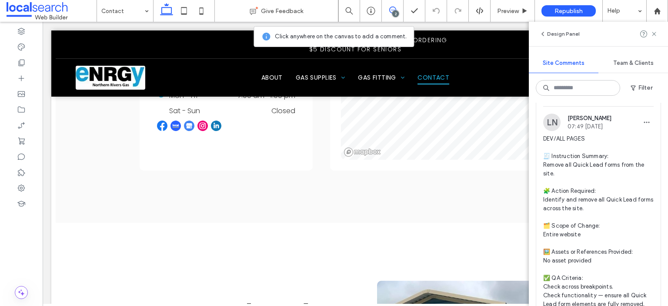
click at [586, 174] on span "DEV/ALL PAGES 🧾 Instruction Summary: Remove all Quick Lead forms from the site.…" at bounding box center [598, 221] width 111 height 174
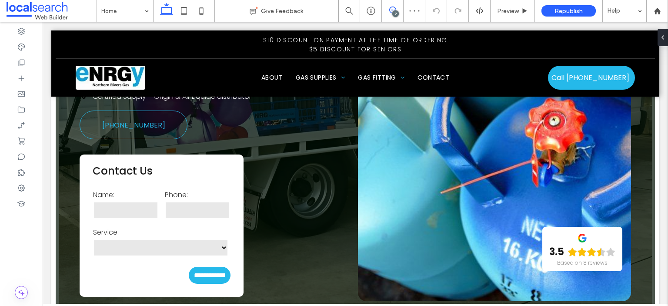
click at [390, 9] on icon at bounding box center [392, 10] width 7 height 7
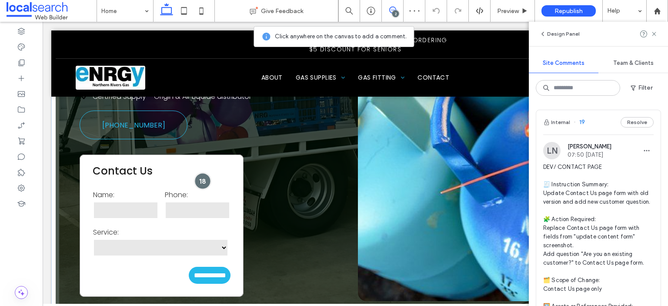
click at [200, 173] on div at bounding box center [202, 181] width 16 height 16
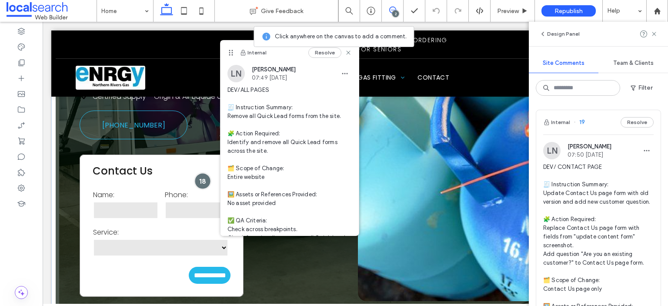
click at [198, 173] on div at bounding box center [202, 181] width 16 height 16
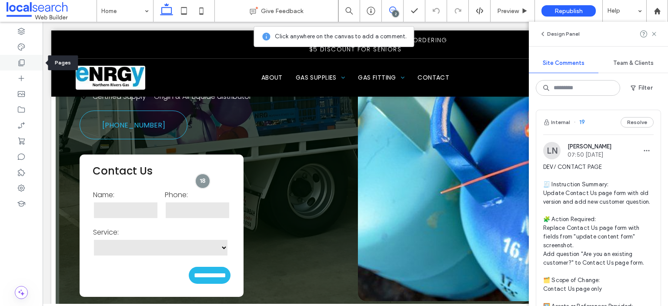
click at [19, 67] on icon at bounding box center [21, 62] width 9 height 9
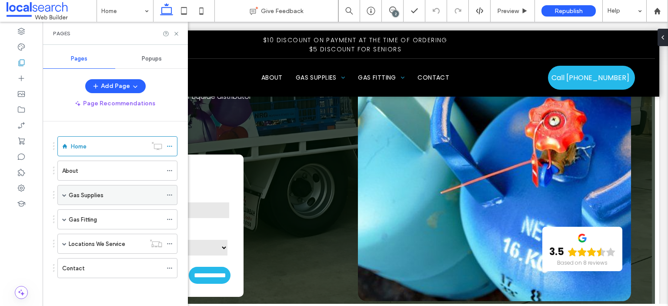
click at [62, 193] on span at bounding box center [64, 195] width 4 height 4
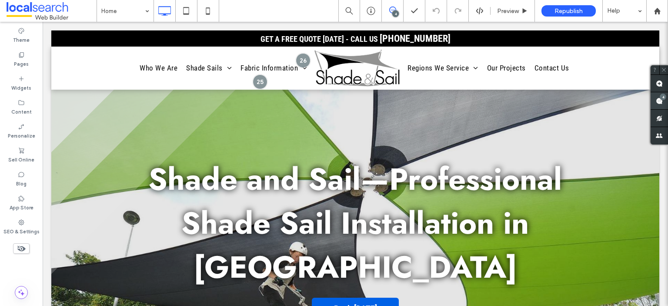
click at [661, 100] on use at bounding box center [659, 100] width 7 height 7
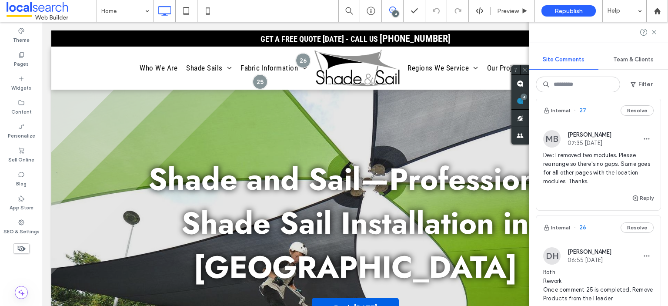
scroll to position [131, 0]
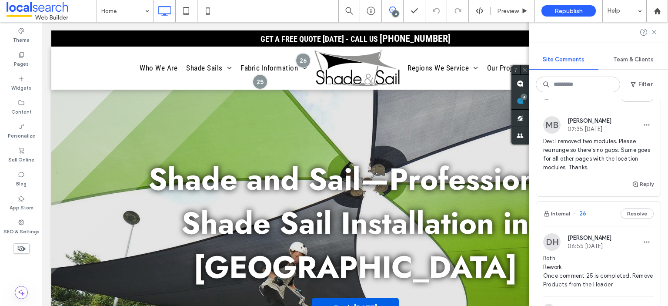
click at [572, 167] on span "Dev: I removed two modules. Please rearrange so there's no gaps. Same goes for …" at bounding box center [598, 154] width 111 height 35
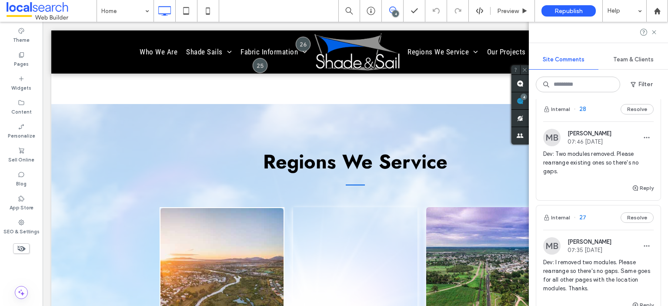
scroll to position [0, 0]
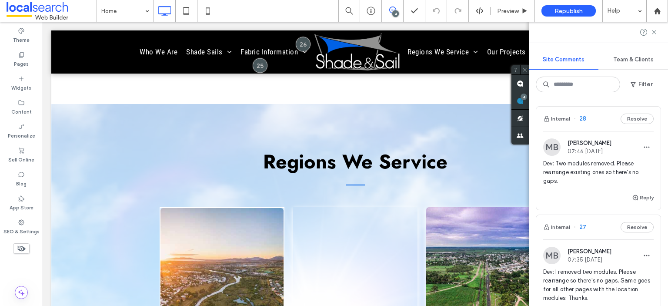
click at [581, 174] on span "Dev: Two modules removed. Please rearrange existing ones so there's no gaps." at bounding box center [598, 172] width 111 height 26
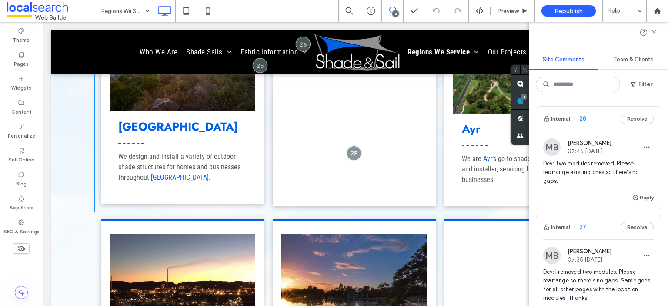
scroll to position [851, 0]
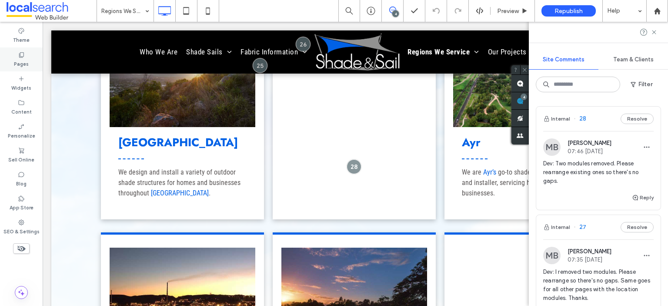
click at [26, 62] on label "Pages" at bounding box center [21, 63] width 15 height 10
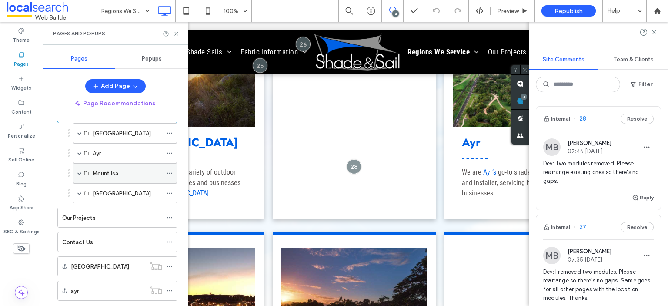
scroll to position [87, 0]
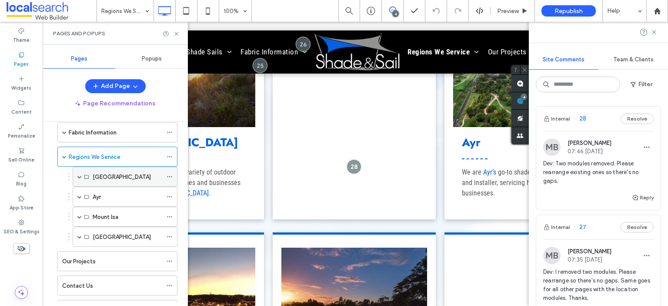
click at [82, 174] on div "Townsville" at bounding box center [125, 177] width 105 height 20
click at [78, 174] on span at bounding box center [79, 176] width 4 height 4
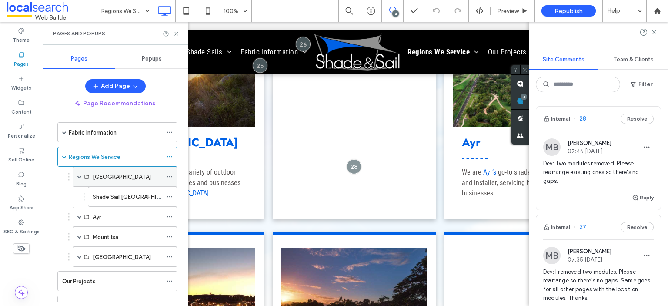
click at [78, 174] on span at bounding box center [79, 176] width 4 height 4
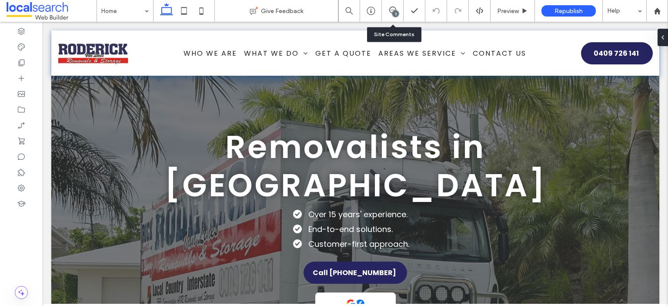
click at [396, 6] on div "3" at bounding box center [393, 11] width 22 height 22
click at [394, 11] on div "3" at bounding box center [395, 13] width 7 height 7
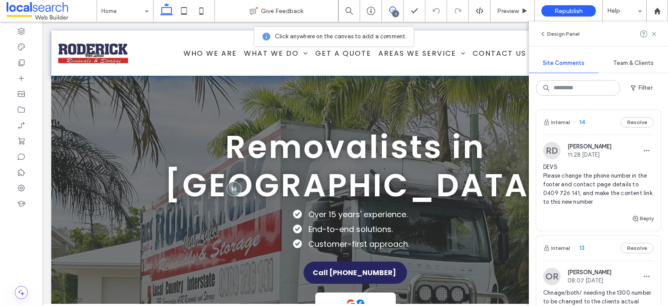
click at [564, 179] on span "DEVS Please change the phone number in the footer and contact page details to 0…" at bounding box center [598, 185] width 111 height 44
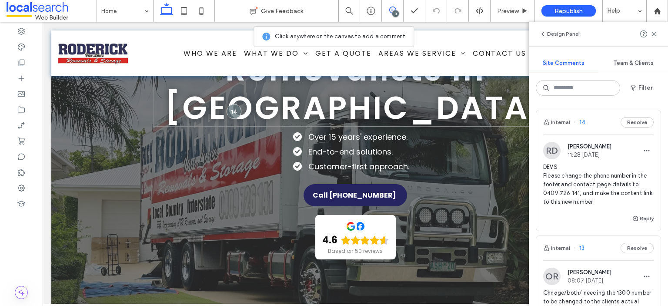
scroll to position [44, 0]
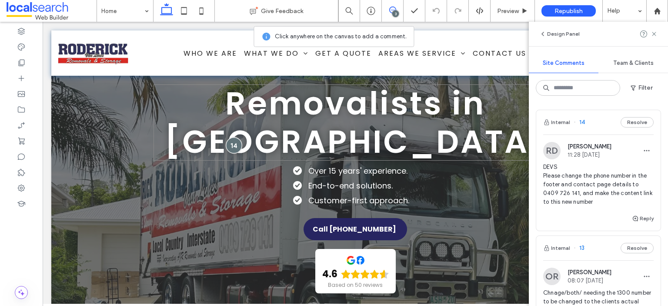
click at [229, 147] on div at bounding box center [234, 145] width 16 height 16
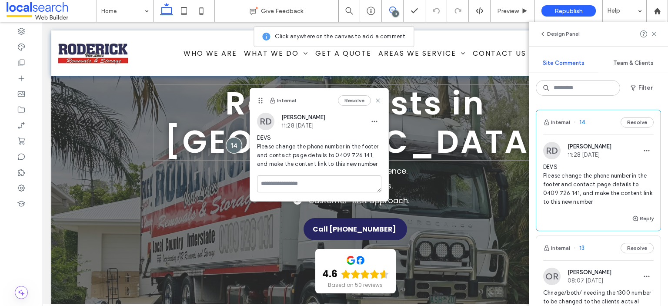
click at [229, 147] on div at bounding box center [234, 145] width 16 height 16
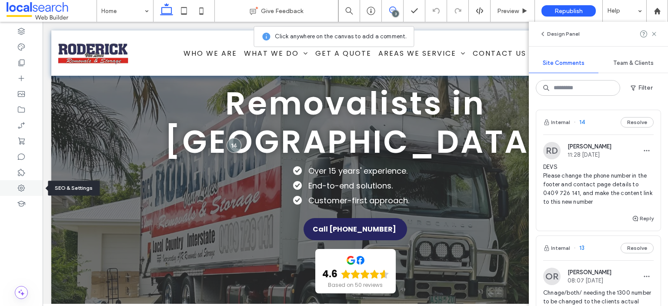
click at [25, 189] on icon at bounding box center [21, 188] width 9 height 9
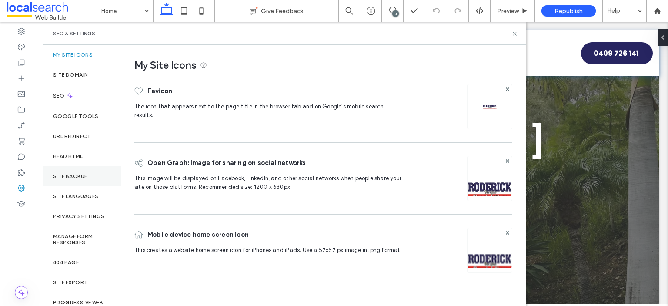
click at [89, 178] on div "Site Backup" at bounding box center [82, 176] width 78 height 20
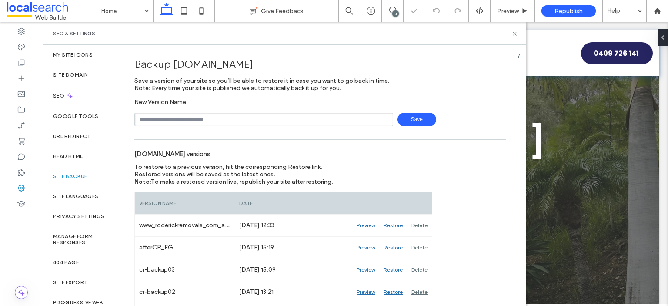
click at [214, 121] on input "text" at bounding box center [263, 119] width 259 height 13
type input "**********"
click at [516, 32] on icon at bounding box center [515, 33] width 7 height 7
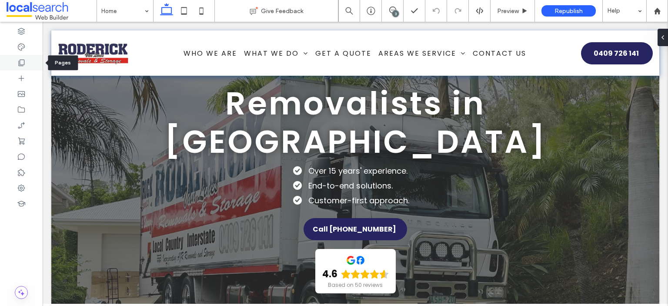
click at [23, 57] on div at bounding box center [21, 63] width 43 height 16
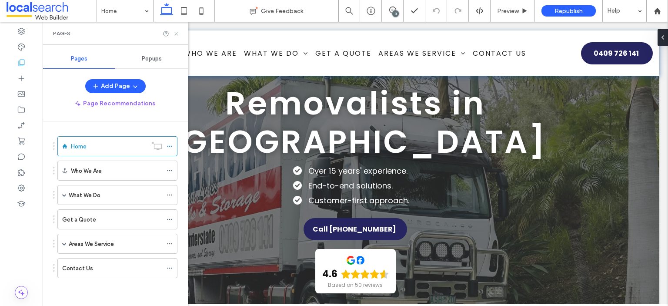
click at [174, 36] on icon at bounding box center [176, 33] width 7 height 7
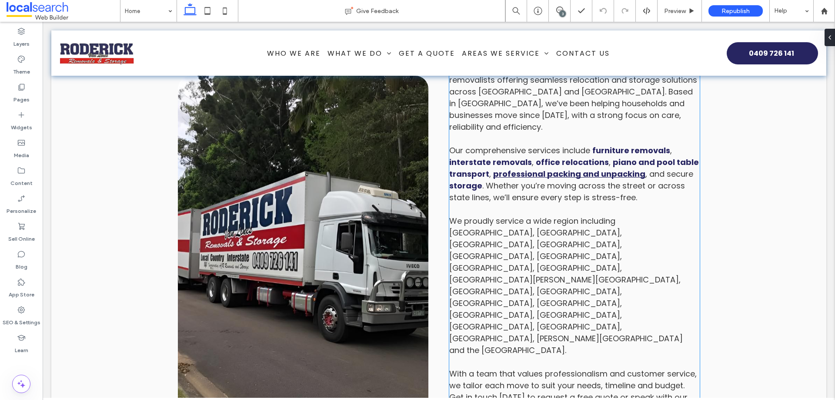
scroll to position [566, 0]
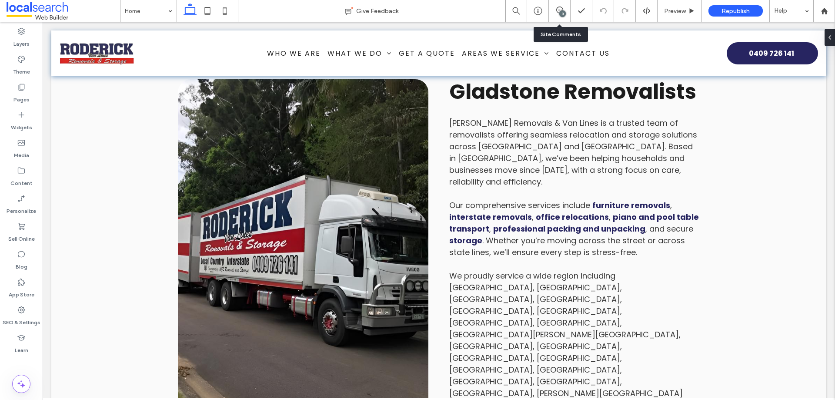
click at [556, 16] on div "3" at bounding box center [560, 11] width 22 height 22
click at [558, 10] on use at bounding box center [559, 10] width 7 height 7
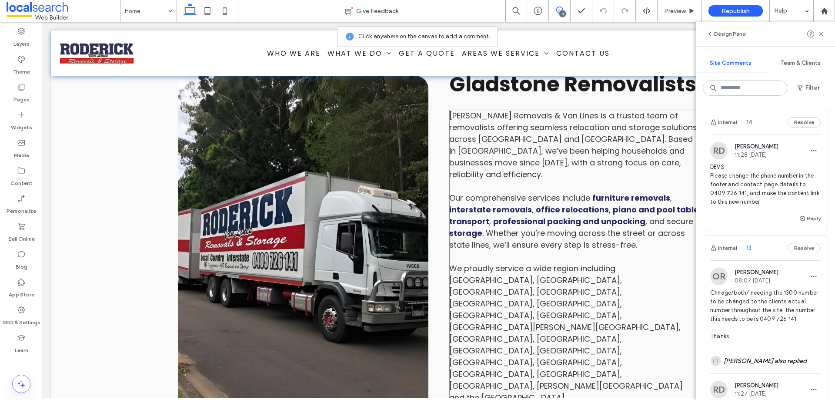
scroll to position [609, 0]
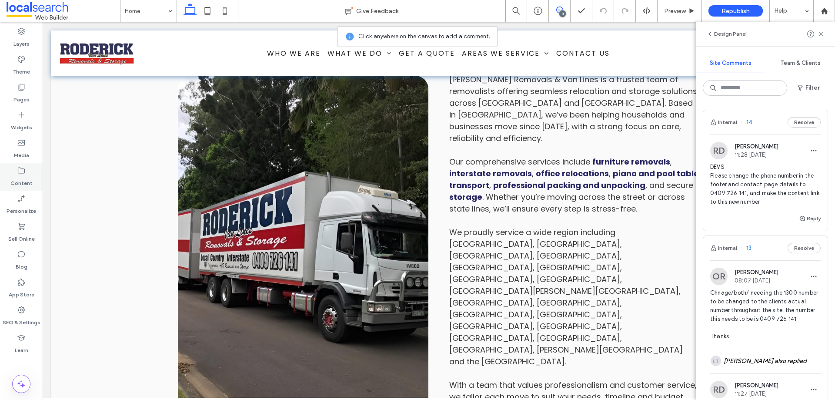
click at [20, 167] on use at bounding box center [21, 170] width 7 height 6
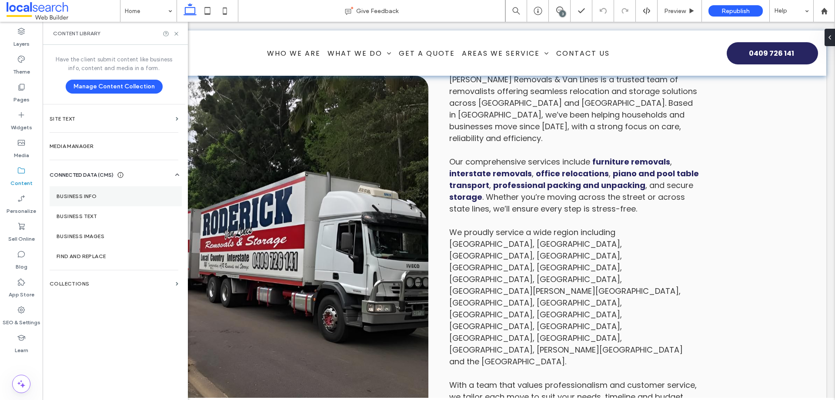
click at [64, 198] on label "Business Info" at bounding box center [116, 196] width 118 height 6
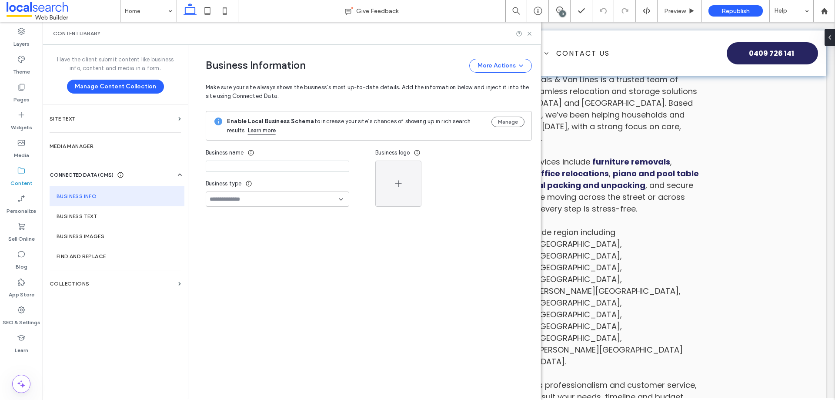
type input "**********"
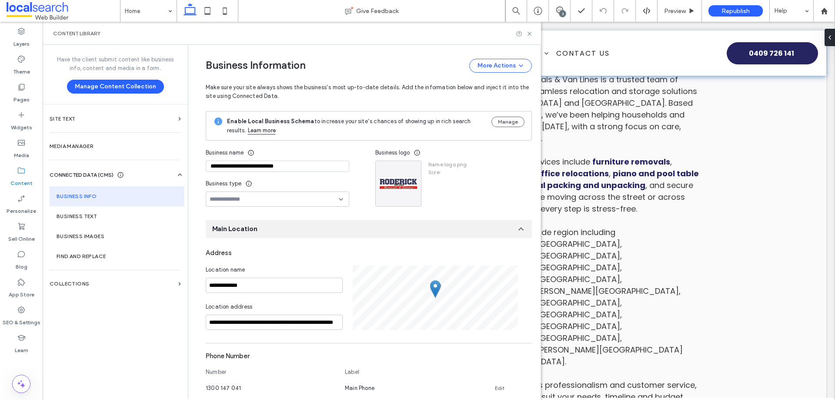
scroll to position [208, 0]
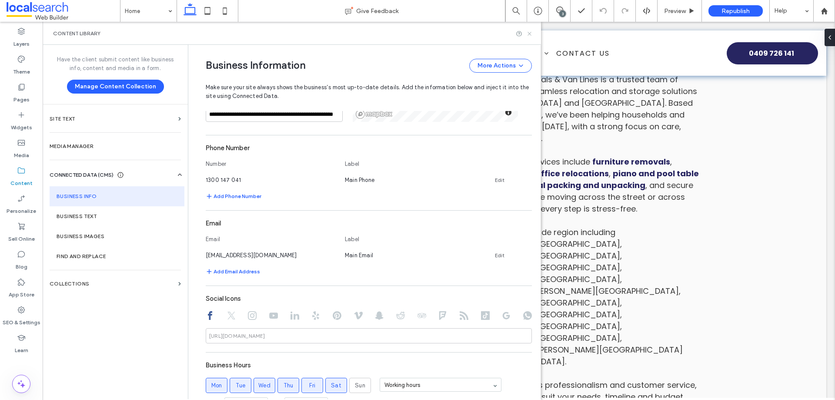
click at [530, 35] on icon at bounding box center [529, 33] width 7 height 7
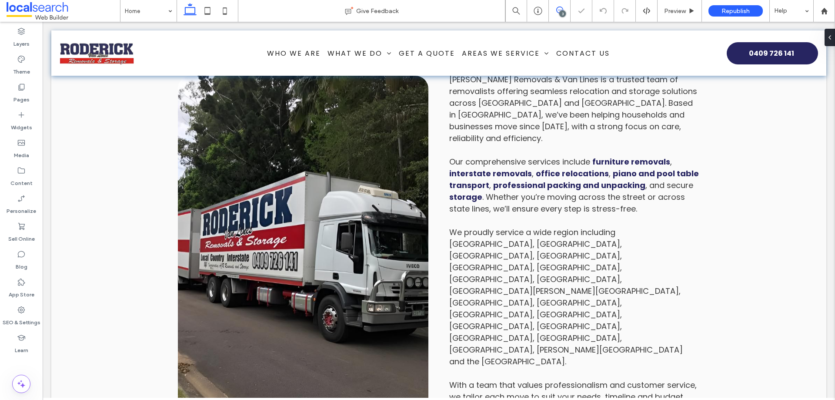
click at [559, 7] on icon at bounding box center [559, 10] width 7 height 7
click at [563, 12] on div "3" at bounding box center [562, 13] width 7 height 7
click at [559, 11] on icon at bounding box center [559, 10] width 7 height 7
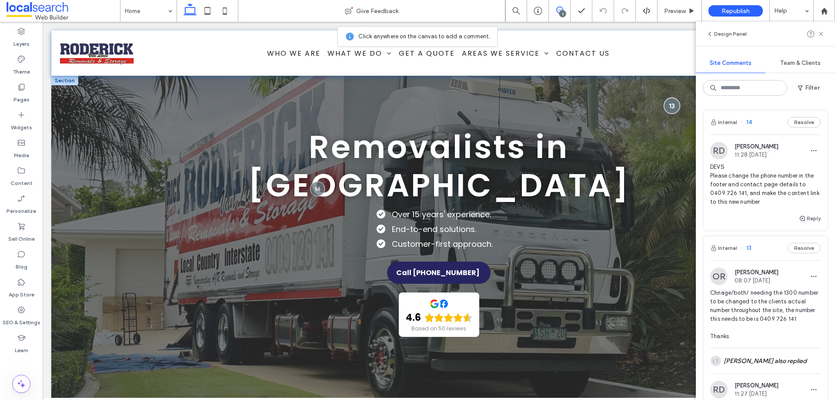
scroll to position [0, 0]
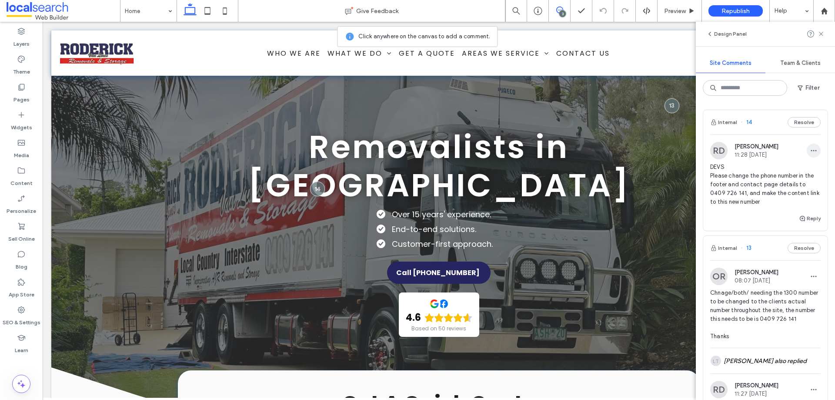
click at [668, 150] on use "button" at bounding box center [814, 150] width 6 height 1
click at [668, 158] on div "RD Rebecca Diskett 11:28 Aug 7 2025" at bounding box center [765, 150] width 111 height 17
click at [668, 150] on icon "button" at bounding box center [813, 150] width 7 height 7
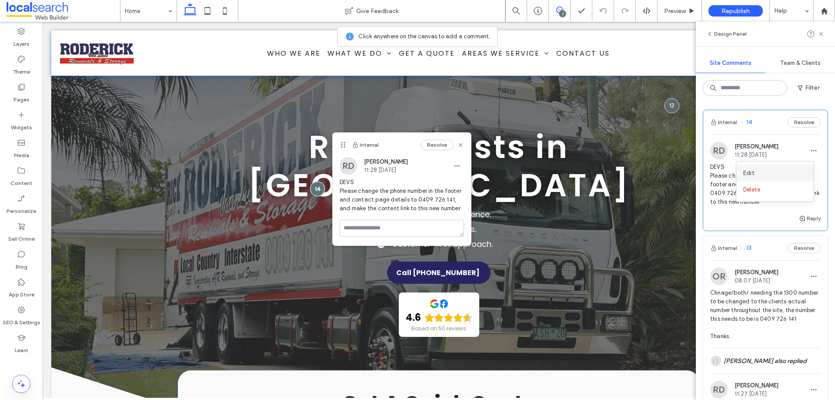
click at [668, 165] on div "Edit" at bounding box center [775, 173] width 77 height 17
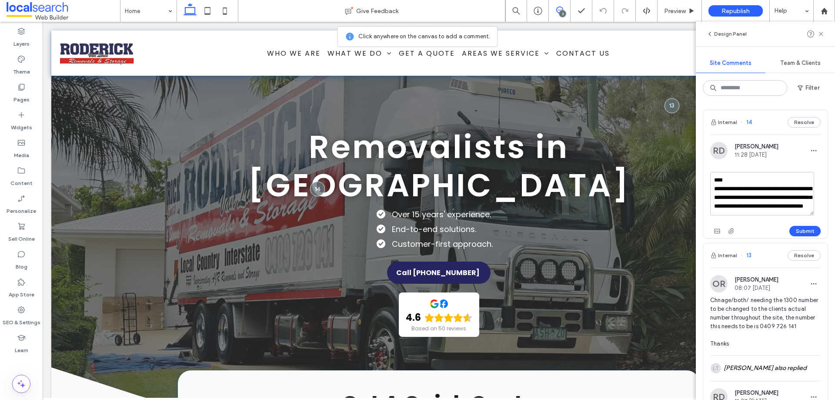
click at [668, 206] on textarea "**********" at bounding box center [762, 194] width 104 height 44
click at [668, 207] on textarea "**********" at bounding box center [762, 194] width 104 height 44
click at [668, 230] on button "Submit" at bounding box center [805, 231] width 31 height 10
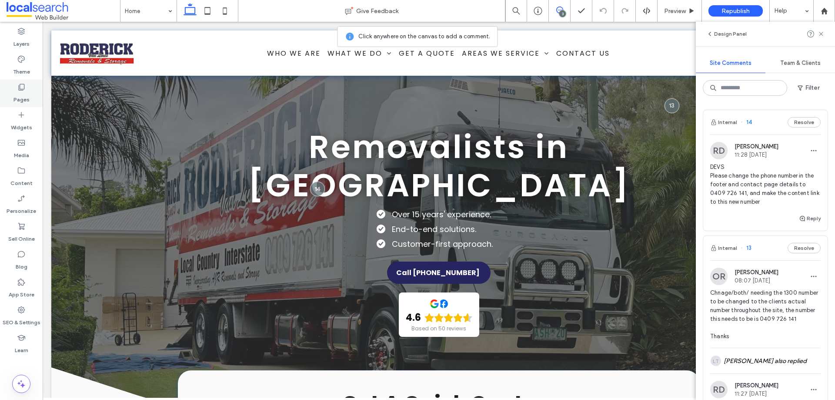
click at [33, 93] on div "Pages" at bounding box center [21, 93] width 43 height 28
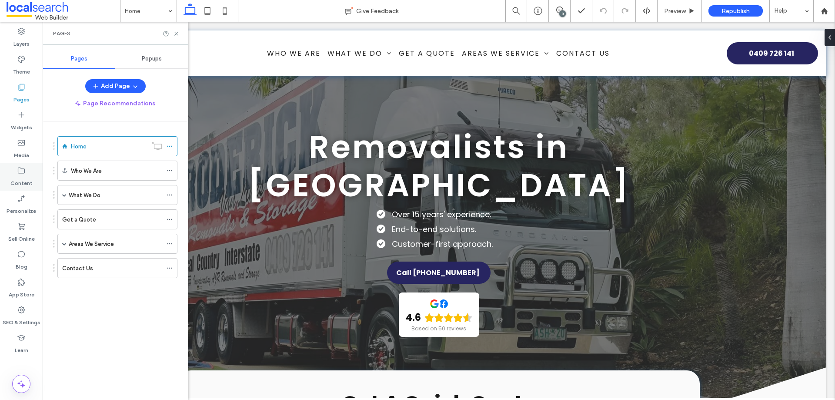
click at [17, 167] on icon at bounding box center [21, 170] width 9 height 9
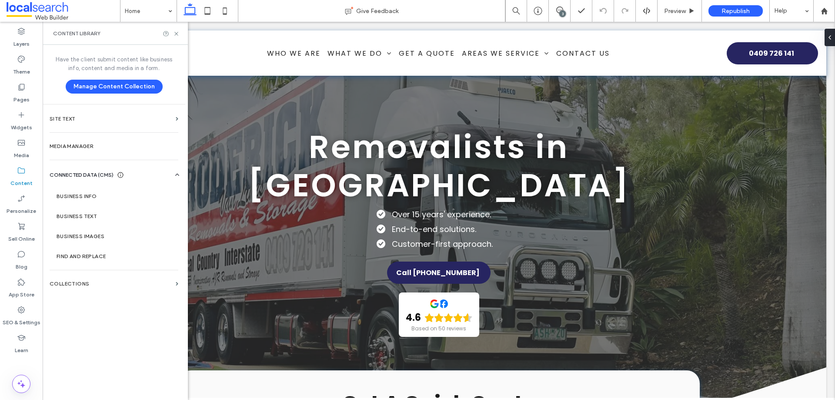
click at [73, 198] on label "What We Do" at bounding box center [85, 195] width 32 height 15
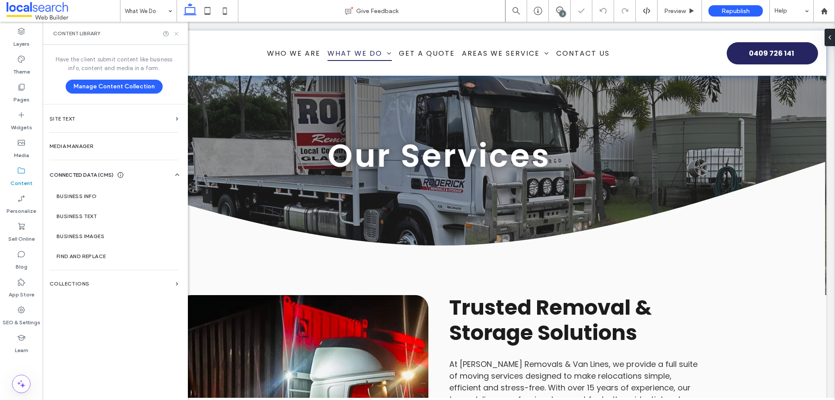
click at [177, 35] on icon at bounding box center [176, 33] width 7 height 7
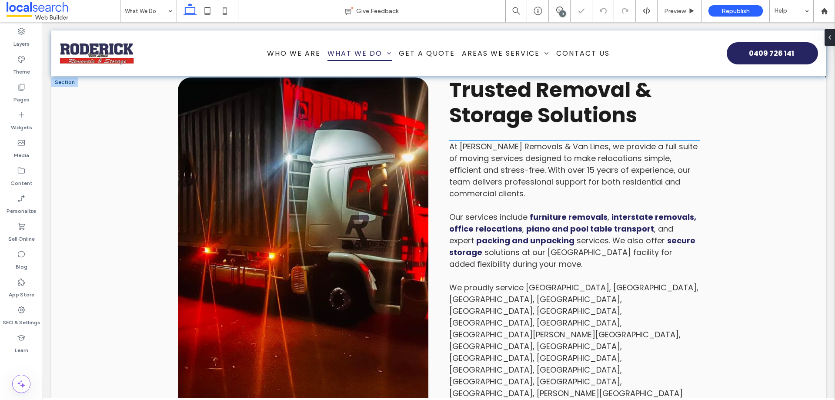
scroll to position [261, 0]
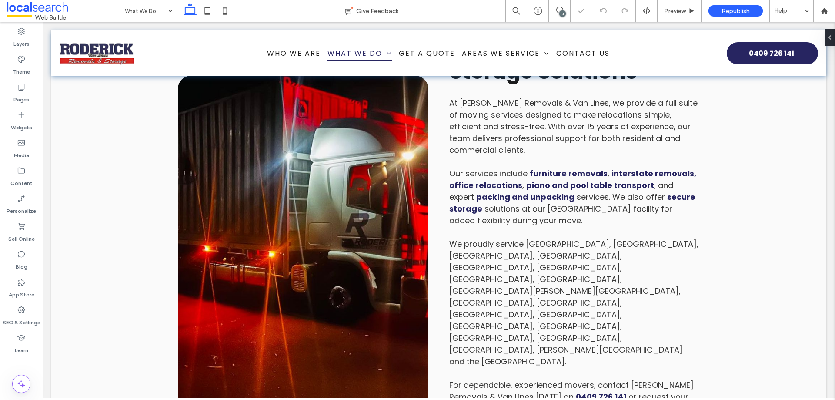
click at [550, 305] on span "For dependable, experienced movers, contact Roderick Removals & Van Lines today…" at bounding box center [571, 390] width 244 height 23
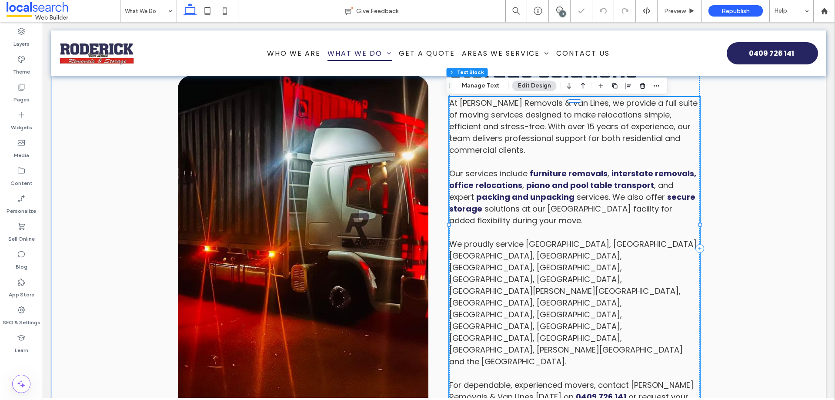
click at [550, 305] on span "For dependable, experienced movers, contact Roderick Removals & Van Lines today…" at bounding box center [571, 390] width 244 height 23
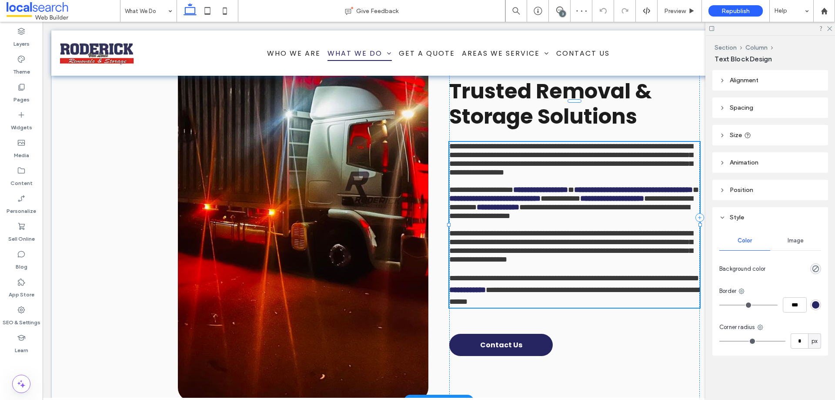
type input "*******"
type input "**"
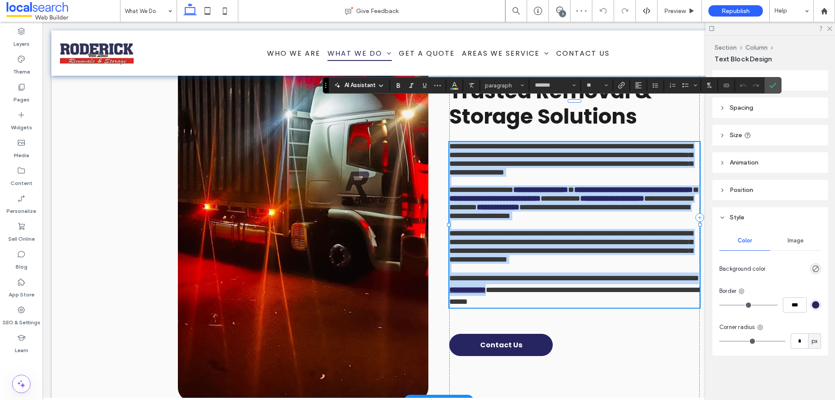
click at [486, 294] on link "**********" at bounding box center [467, 290] width 37 height 8
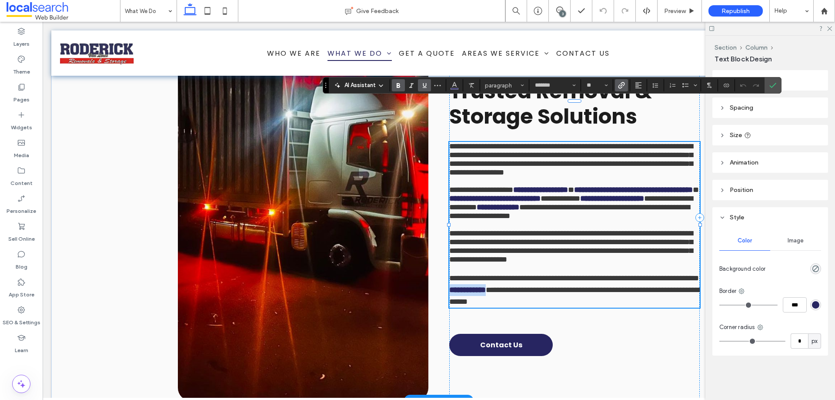
drag, startPoint x: 573, startPoint y: 328, endPoint x: 620, endPoint y: 328, distance: 47.4
click at [620, 305] on p "**********" at bounding box center [574, 289] width 251 height 35
click at [620, 87] on icon "Link" at bounding box center [621, 85] width 7 height 7
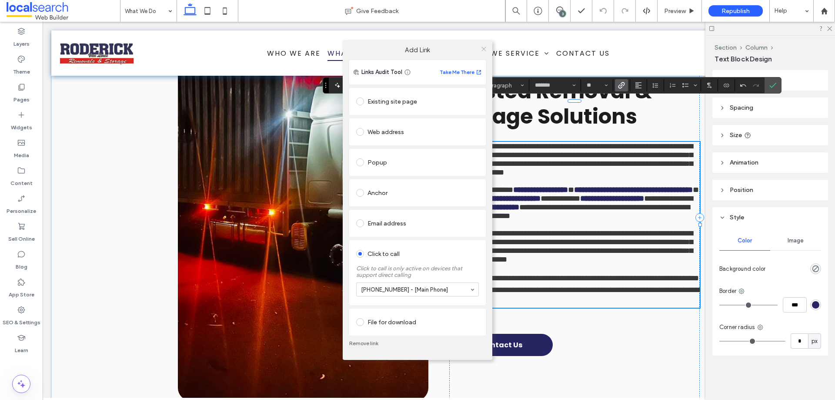
click at [486, 50] on icon at bounding box center [484, 49] width 7 height 7
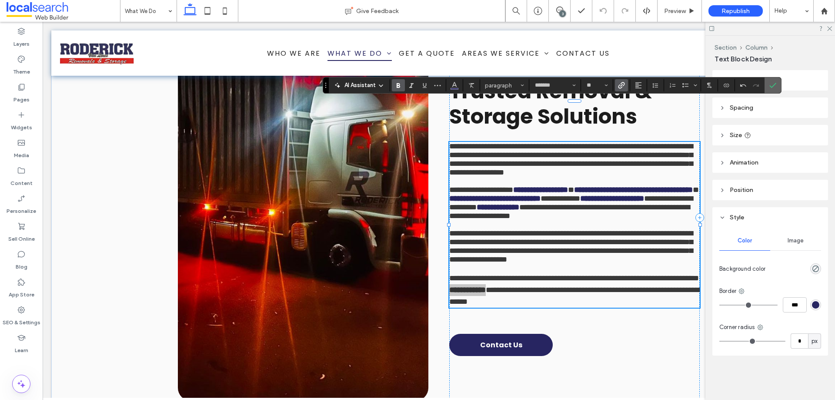
click at [668, 84] on section at bounding box center [773, 85] width 17 height 16
click at [668, 84] on icon "Confirm" at bounding box center [773, 85] width 7 height 7
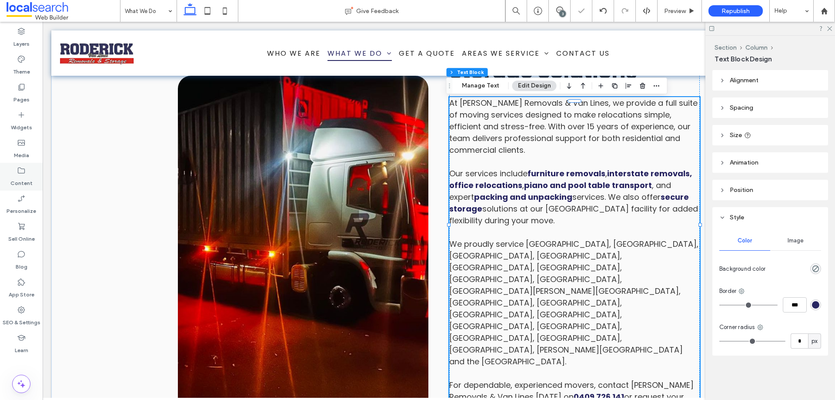
click at [15, 186] on label "Content" at bounding box center [21, 181] width 22 height 12
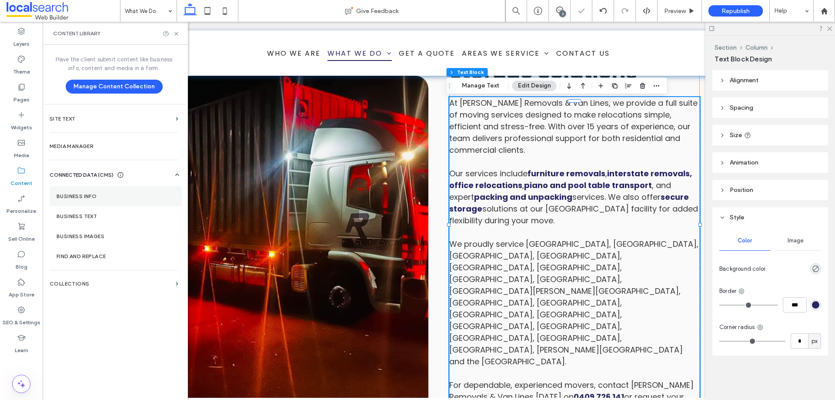
click at [70, 202] on section "Business Info" at bounding box center [116, 196] width 132 height 20
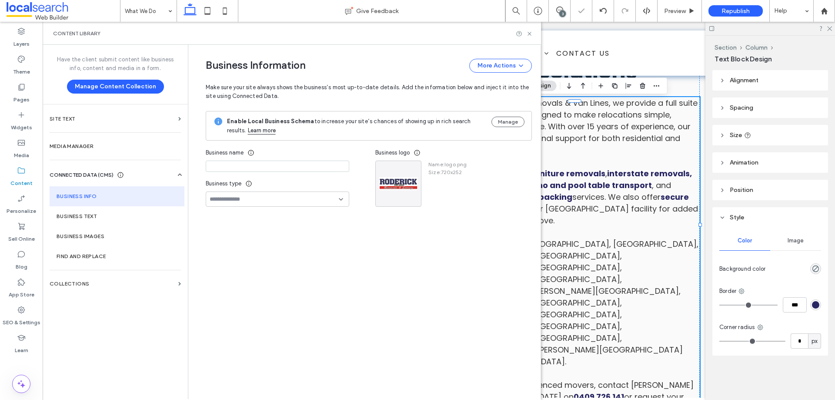
type input "**********"
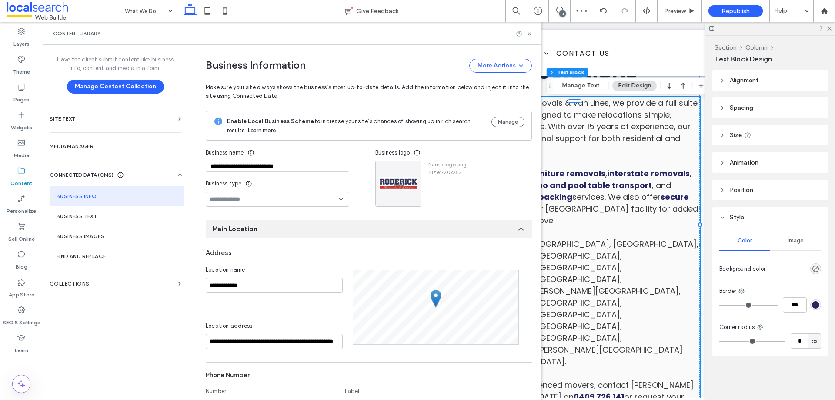
scroll to position [131, 0]
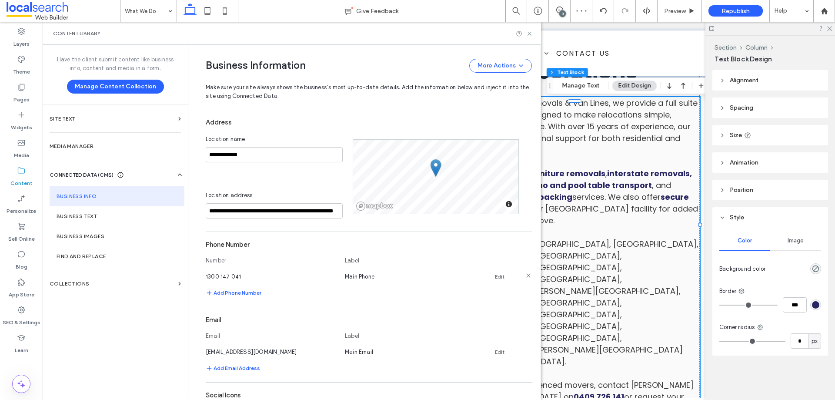
click at [495, 275] on link "Edit" at bounding box center [500, 276] width 10 height 7
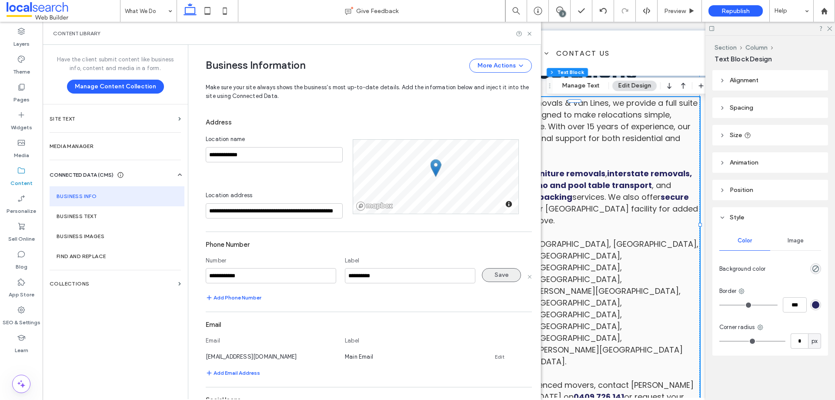
type input "**********"
click at [496, 278] on button "Save" at bounding box center [501, 275] width 39 height 14
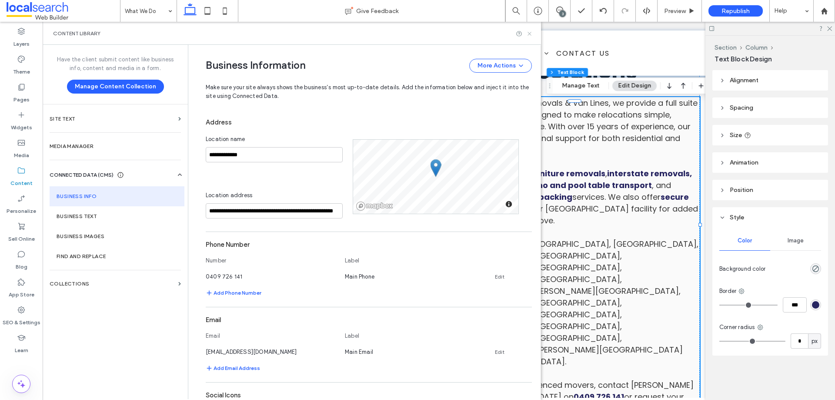
drag, startPoint x: 529, startPoint y: 36, endPoint x: 466, endPoint y: 45, distance: 63.3
click at [529, 36] on icon at bounding box center [529, 33] width 7 height 7
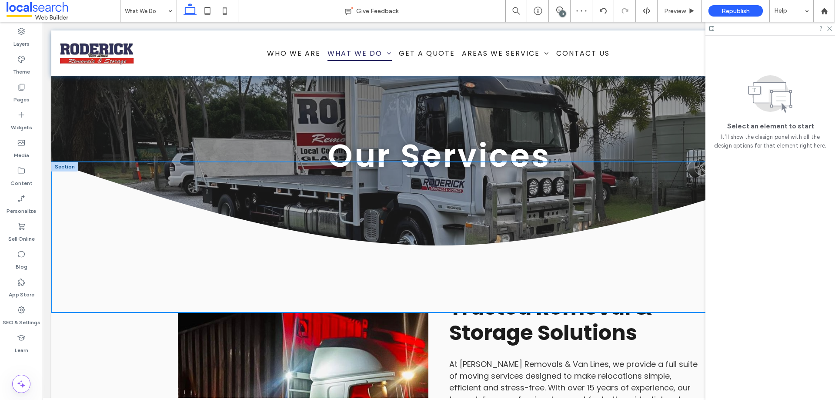
scroll to position [0, 0]
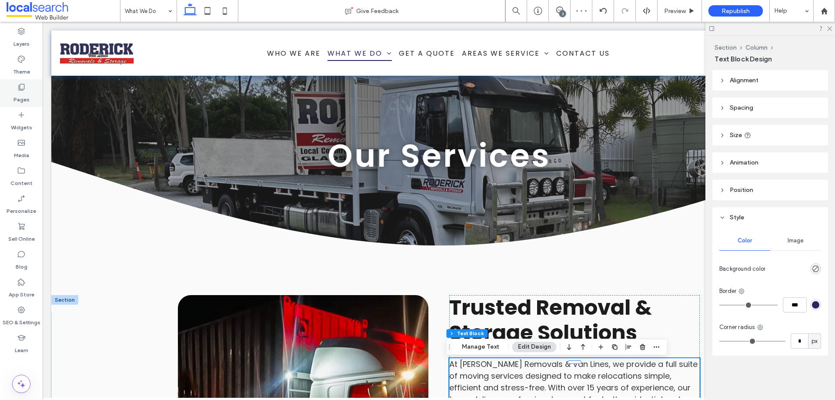
click at [31, 101] on div "Pages" at bounding box center [21, 93] width 43 height 28
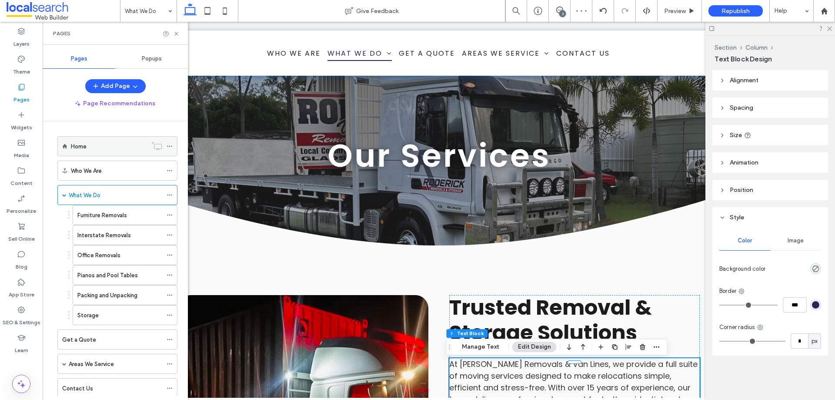
click at [90, 151] on div "Home" at bounding box center [109, 146] width 76 height 9
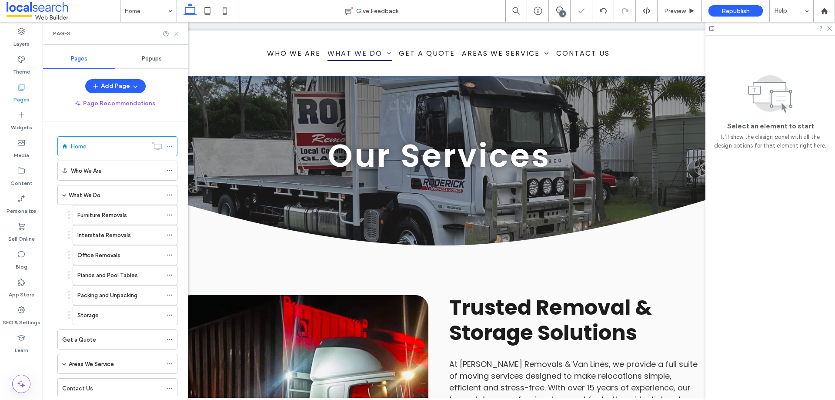
click at [177, 33] on use at bounding box center [175, 33] width 3 height 3
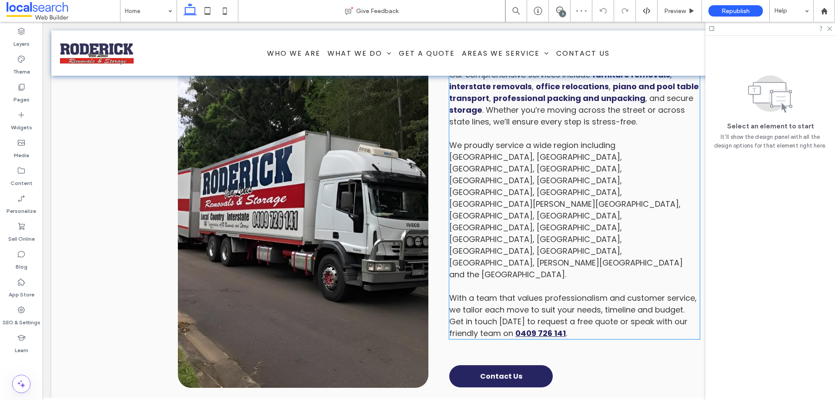
click at [530, 305] on link "0409 726 141" at bounding box center [541, 333] width 50 height 11
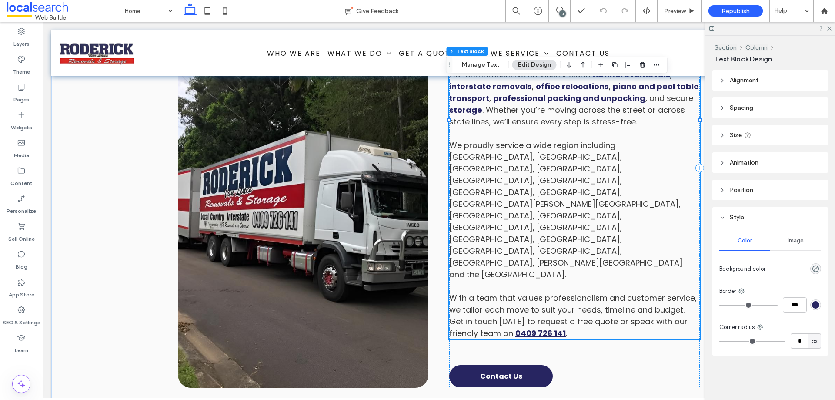
click at [530, 305] on link "0409 726 141" at bounding box center [541, 333] width 50 height 11
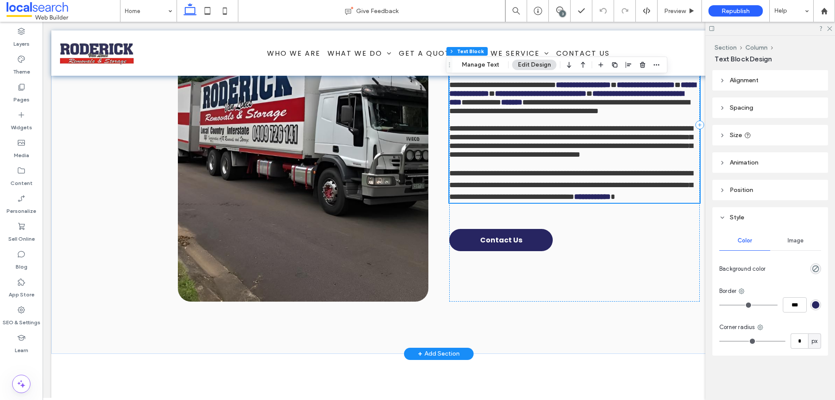
type input "*******"
type input "**"
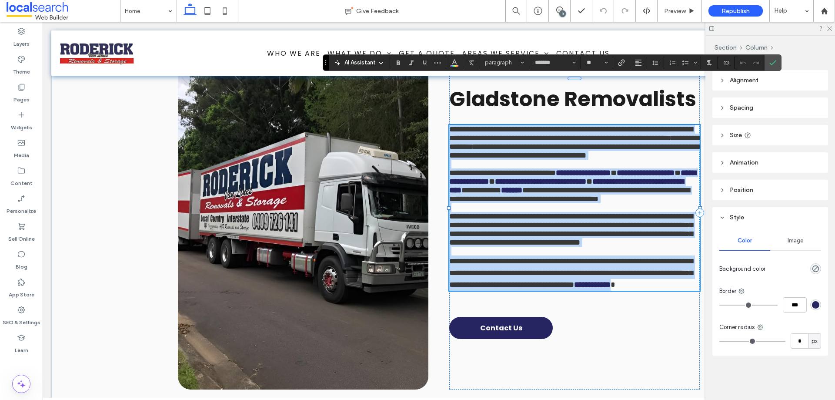
click at [509, 288] on span "**********" at bounding box center [571, 272] width 244 height 31
click at [574, 288] on link "**********" at bounding box center [592, 285] width 37 height 8
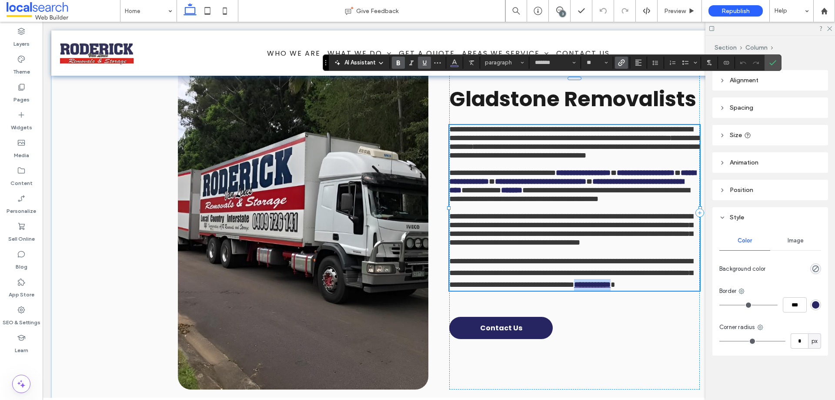
drag, startPoint x: 513, startPoint y: 329, endPoint x: 559, endPoint y: 331, distance: 46.1
click at [574, 288] on link "**********" at bounding box center [592, 285] width 37 height 8
click at [621, 63] on use "Link" at bounding box center [622, 62] width 7 height 7
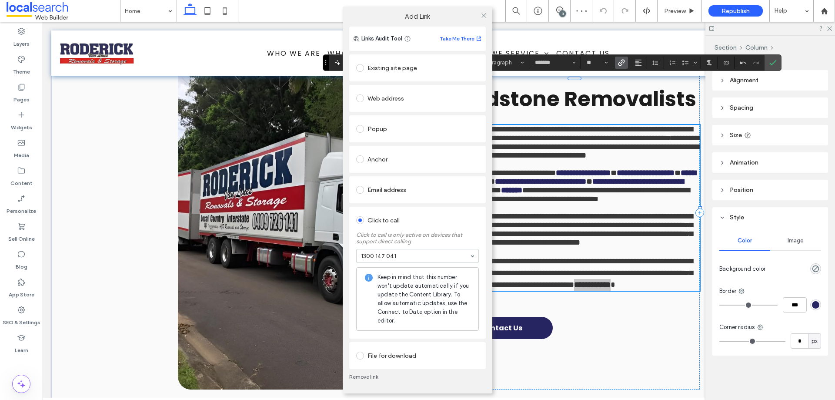
click at [365, 305] on link "Remove link" at bounding box center [417, 376] width 137 height 7
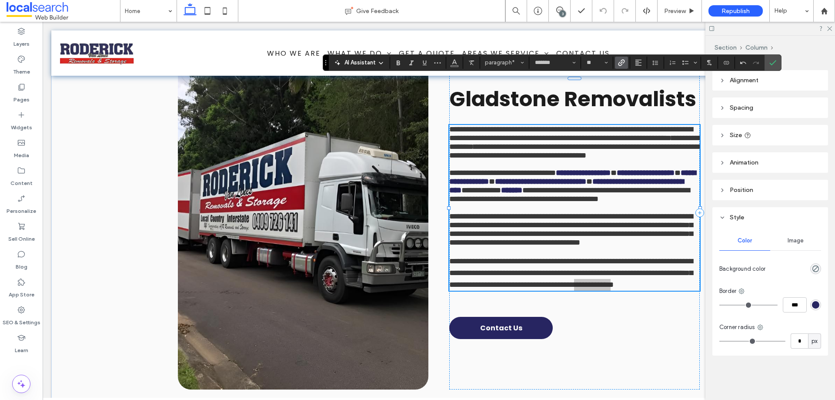
click at [626, 58] on label "Link" at bounding box center [621, 63] width 13 height 12
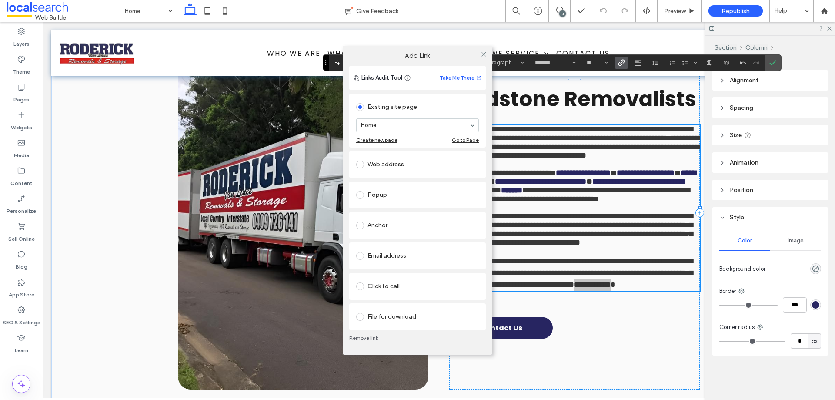
drag, startPoint x: 384, startPoint y: 285, endPoint x: 390, endPoint y: 294, distance: 10.3
click at [385, 285] on div "Click to call" at bounding box center [417, 286] width 123 height 14
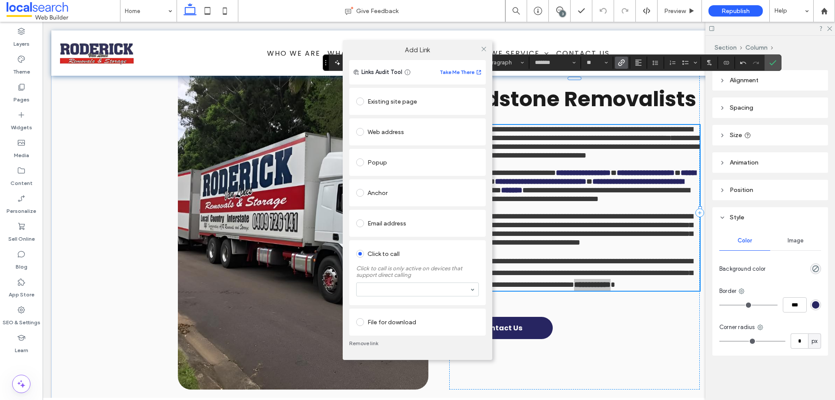
drag, startPoint x: 395, startPoint y: 298, endPoint x: 398, endPoint y: 291, distance: 6.6
click at [395, 296] on section at bounding box center [417, 289] width 123 height 23
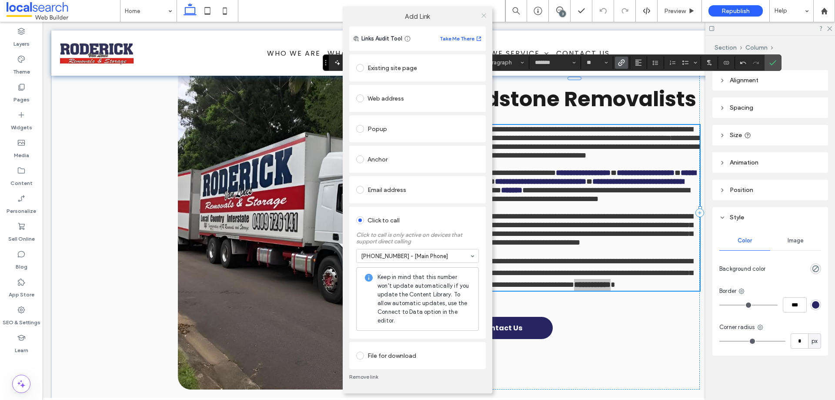
click at [486, 19] on span at bounding box center [484, 15] width 7 height 13
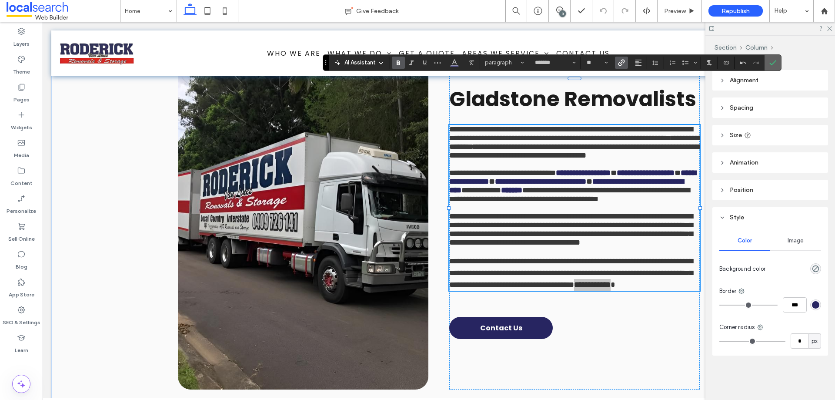
click at [668, 59] on label "Confirm" at bounding box center [773, 63] width 13 height 16
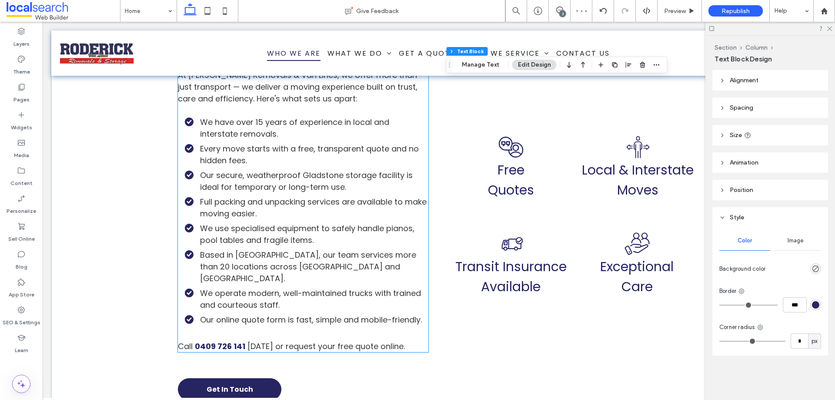
scroll to position [1652, 0]
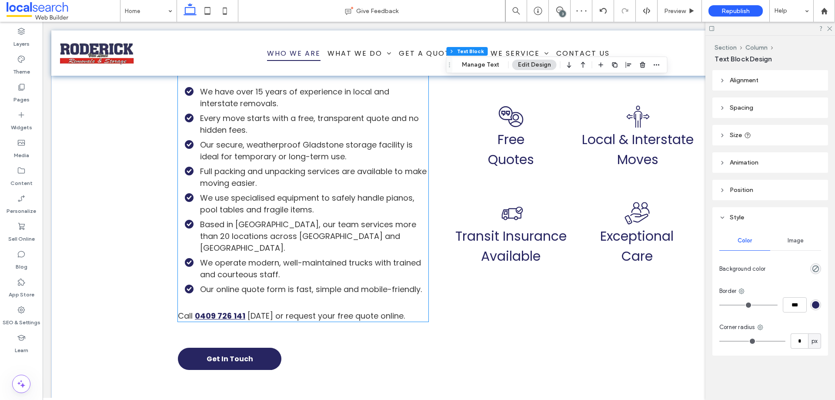
click at [223, 305] on strong "0409 726 141" at bounding box center [220, 315] width 50 height 11
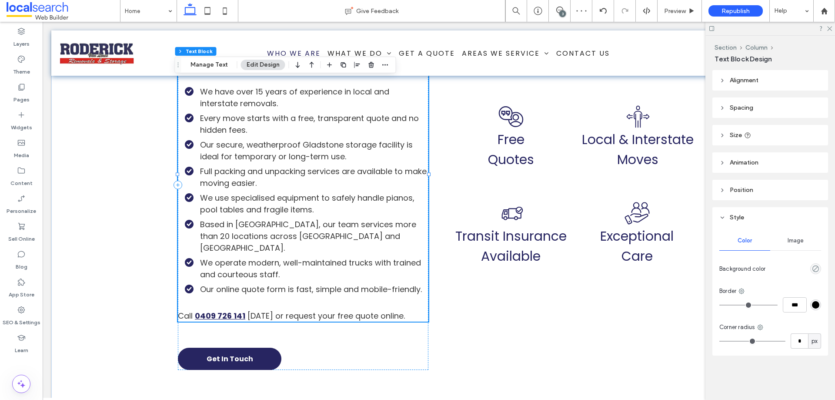
click at [223, 305] on strong "0409 726 141" at bounding box center [220, 315] width 50 height 11
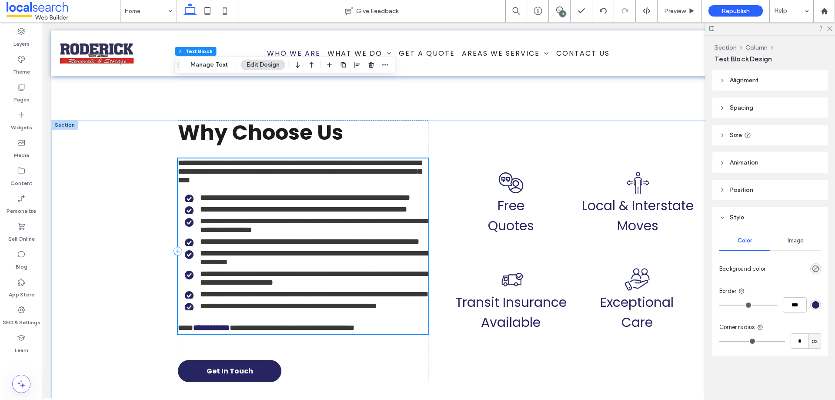
type input "*******"
type input "**"
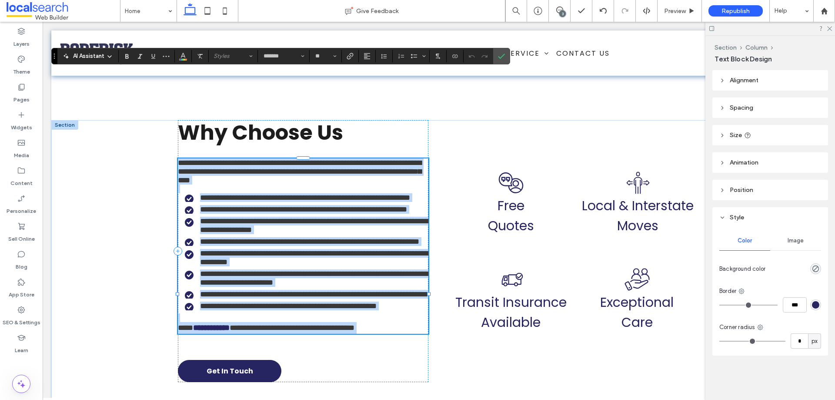
click at [218, 238] on span "**********" at bounding box center [309, 242] width 219 height 8
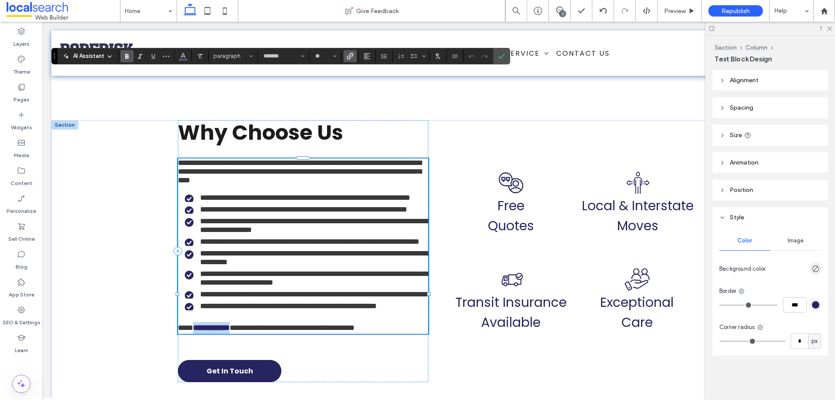
drag, startPoint x: 194, startPoint y: 335, endPoint x: 241, endPoint y: 336, distance: 46.1
click at [241, 305] on p "**********" at bounding box center [303, 328] width 251 height 12
click at [349, 60] on span "Link" at bounding box center [349, 56] width 4 height 12
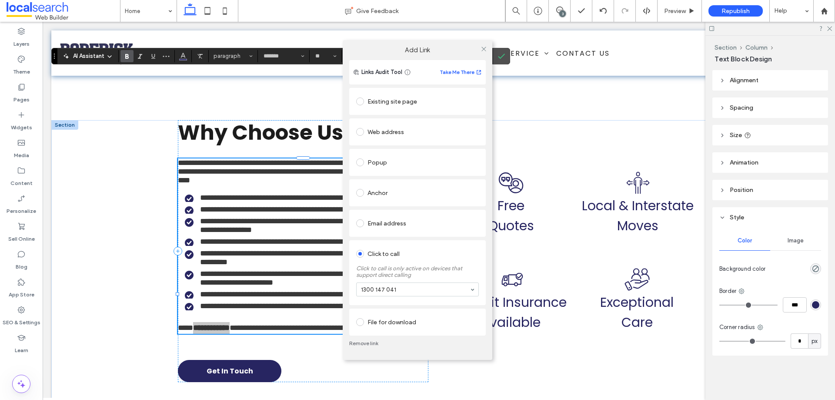
click at [370, 305] on link "Remove link" at bounding box center [417, 343] width 137 height 7
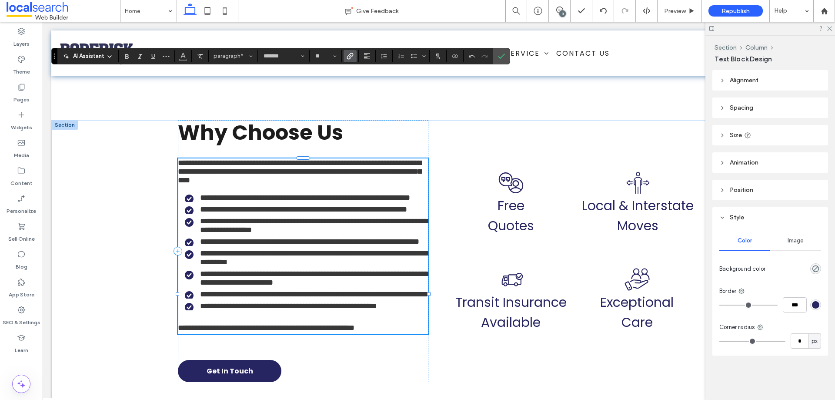
click at [348, 60] on span "Link" at bounding box center [349, 56] width 4 height 12
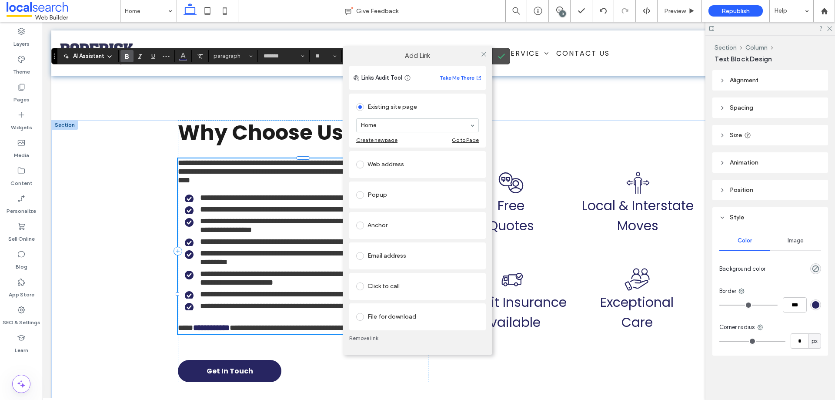
click at [384, 289] on div "Click to call" at bounding box center [417, 286] width 123 height 14
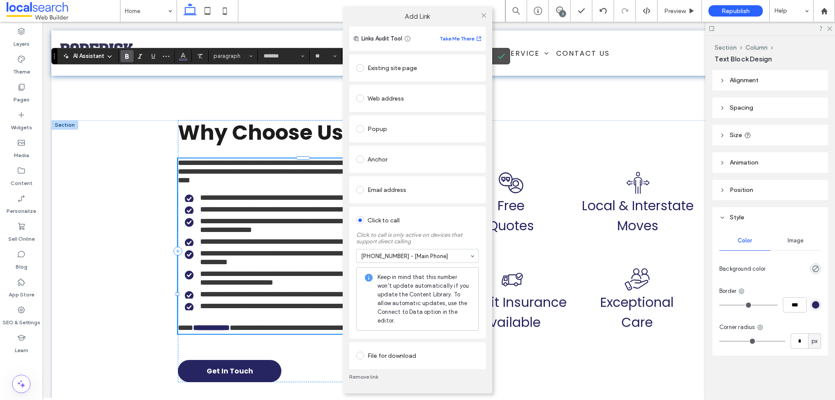
drag, startPoint x: 482, startPoint y: 16, endPoint x: 489, endPoint y: 35, distance: 20.1
click at [482, 16] on icon at bounding box center [484, 15] width 7 height 7
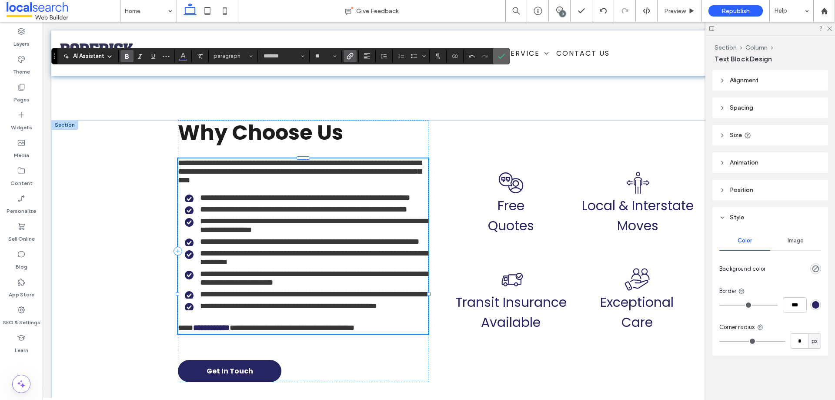
click at [506, 55] on label "Confirm" at bounding box center [501, 56] width 13 height 16
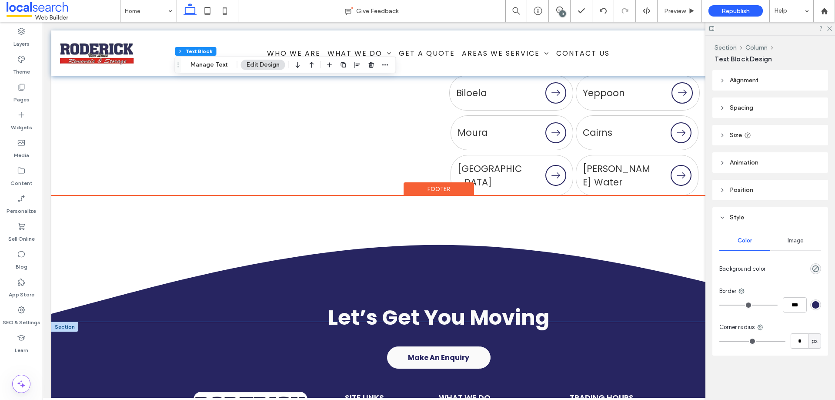
scroll to position [3872, 0]
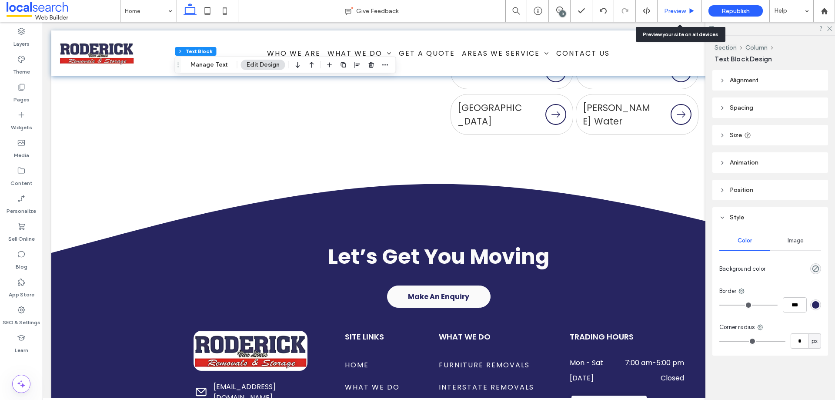
click at [668, 10] on span "Preview" at bounding box center [675, 10] width 22 height 7
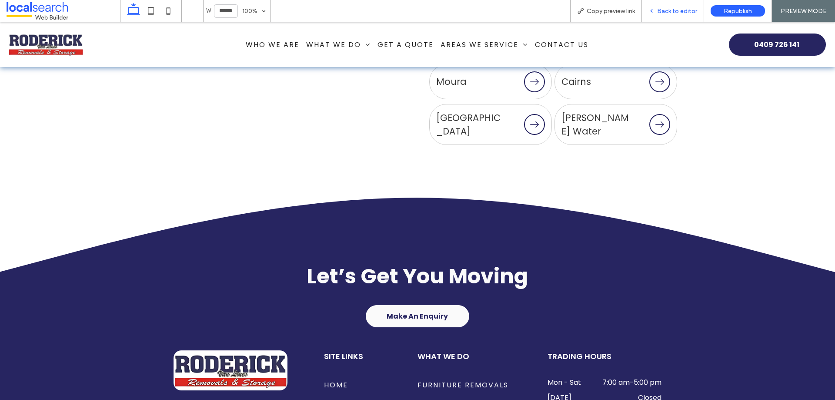
scroll to position [3868, 0]
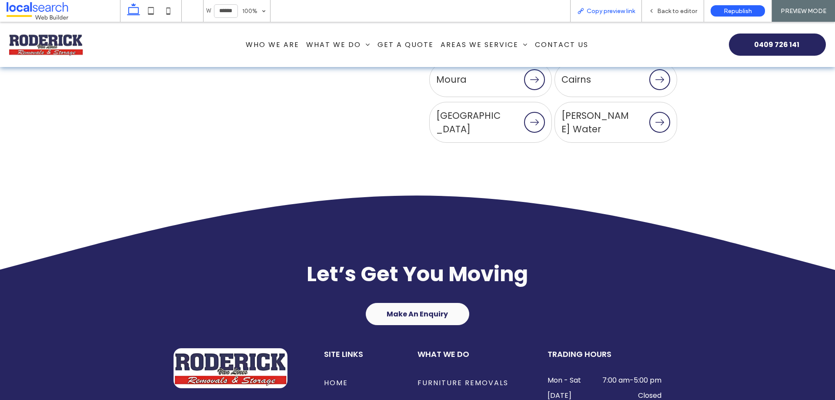
click at [633, 13] on span "Copy preview link" at bounding box center [611, 10] width 48 height 7
drag, startPoint x: 604, startPoint y: 22, endPoint x: 600, endPoint y: 43, distance: 21.7
click at [604, 22] on div "Home Who We Are What We Do Furniture Removals Interstate Removals Office Remova…" at bounding box center [417, 44] width 835 height 45
click at [667, 13] on span "Back to editor" at bounding box center [677, 10] width 40 height 7
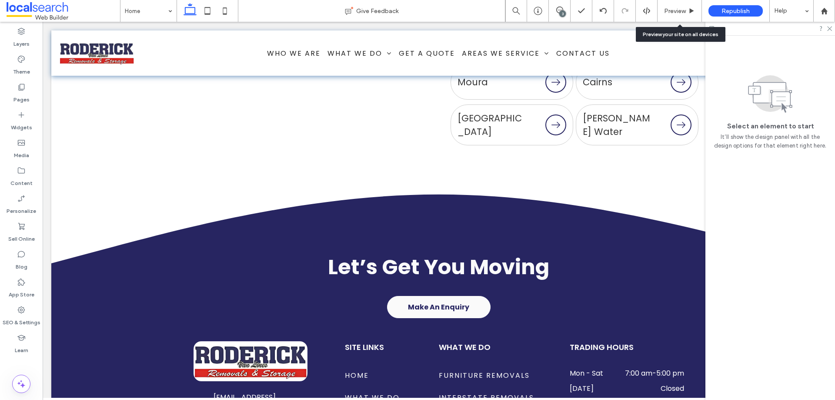
scroll to position [3859, 0]
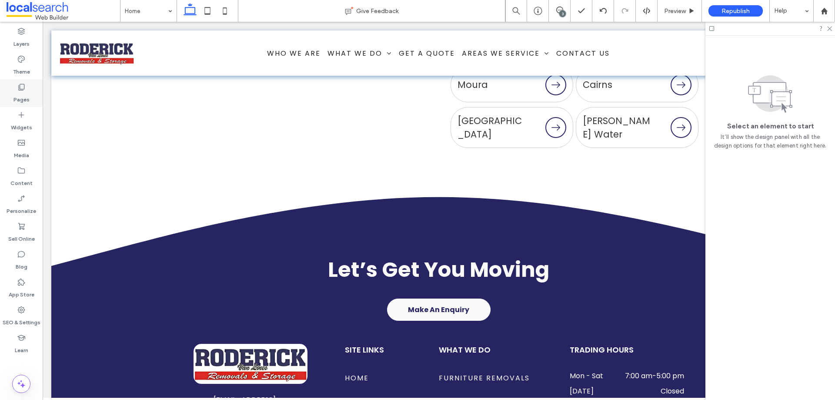
click at [26, 86] on div "Pages" at bounding box center [21, 93] width 43 height 28
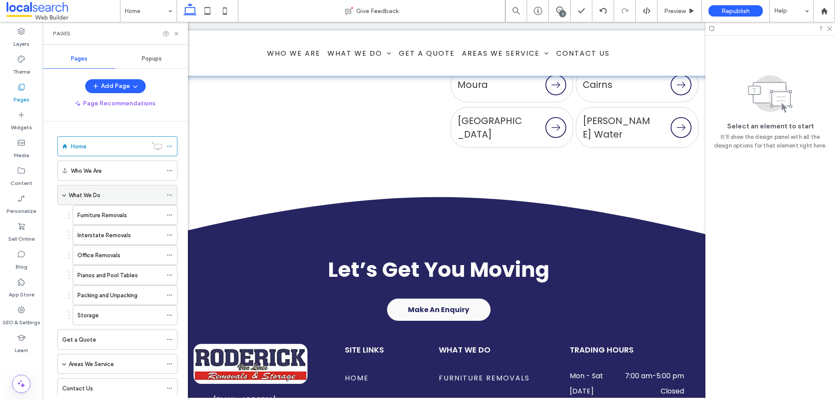
click at [92, 191] on label "What We Do" at bounding box center [85, 195] width 32 height 15
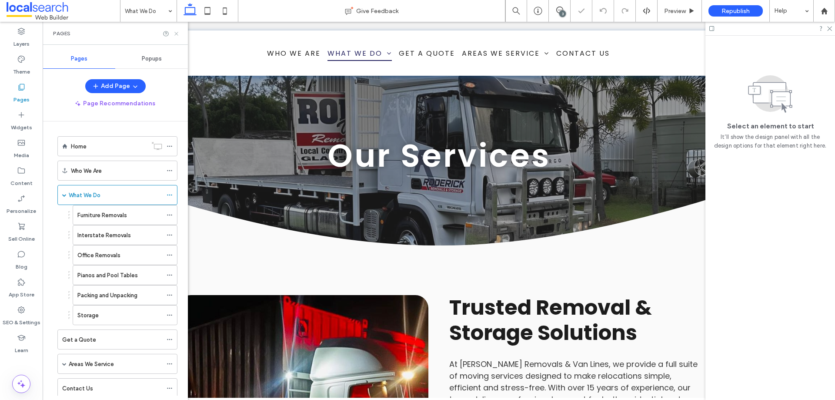
click at [176, 35] on icon at bounding box center [176, 33] width 7 height 7
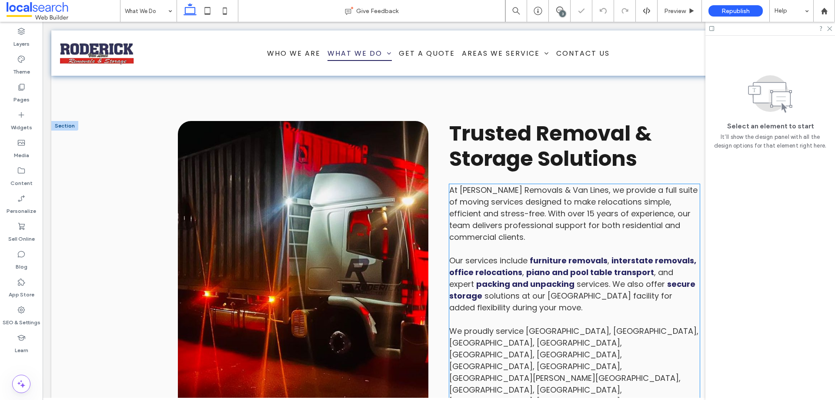
scroll to position [305, 0]
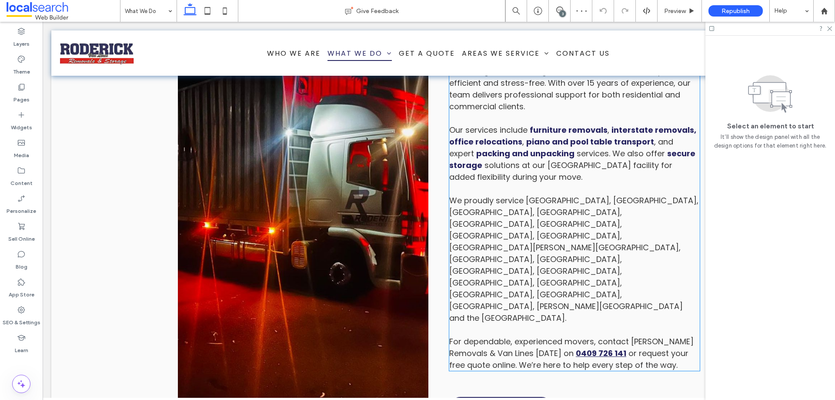
click at [585, 305] on link "0409 726 141" at bounding box center [601, 353] width 50 height 11
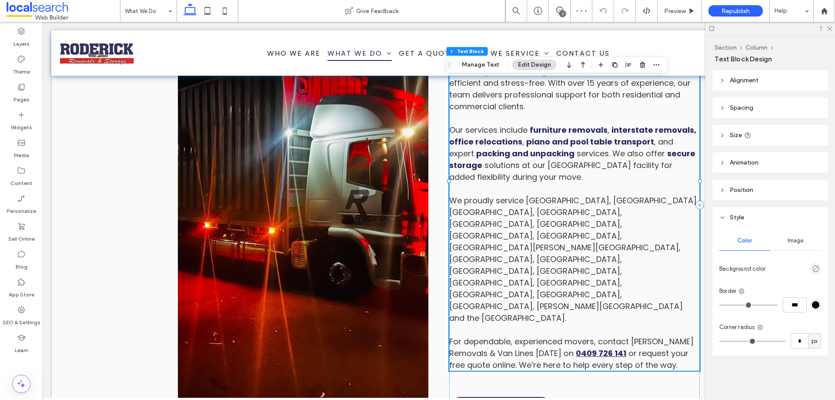
click at [585, 305] on link "0409 726 141" at bounding box center [601, 353] width 50 height 11
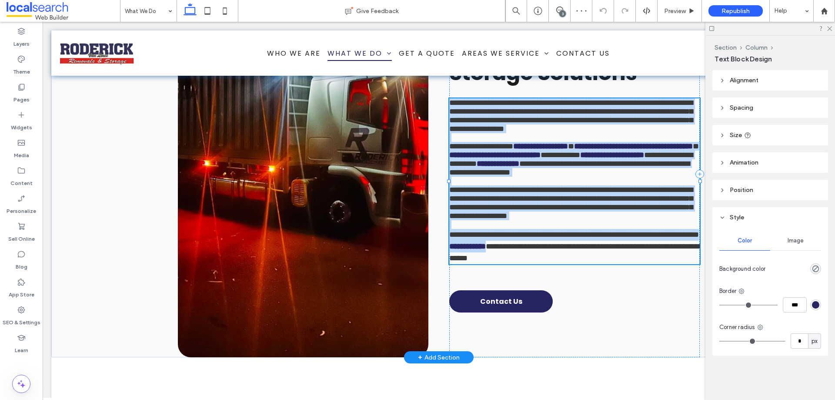
click at [486, 250] on link "**********" at bounding box center [467, 246] width 37 height 8
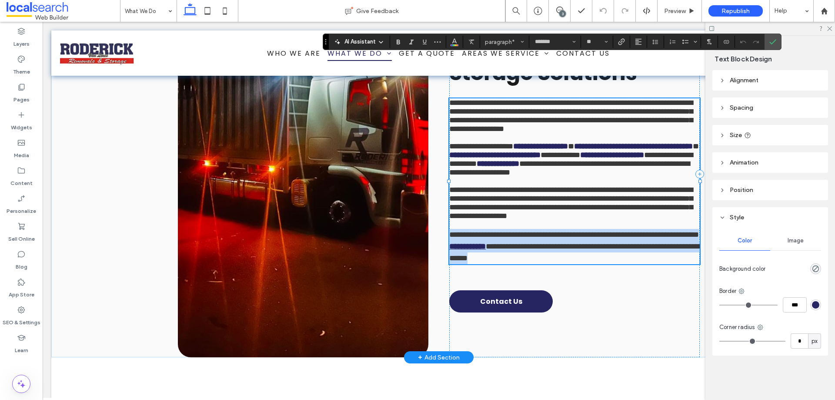
click at [486, 250] on link "**********" at bounding box center [467, 246] width 37 height 8
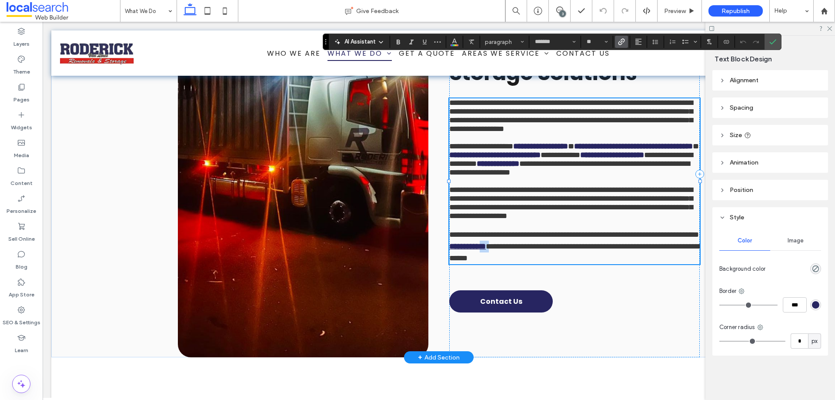
drag, startPoint x: 620, startPoint y: 285, endPoint x: 577, endPoint y: 288, distance: 43.1
click at [612, 264] on p "**********" at bounding box center [574, 246] width 251 height 35
click at [569, 238] on span "**********" at bounding box center [574, 235] width 250 height 8
drag, startPoint x: 572, startPoint y: 286, endPoint x: 619, endPoint y: 288, distance: 47.0
click at [486, 250] on link "**********" at bounding box center [467, 246] width 37 height 8
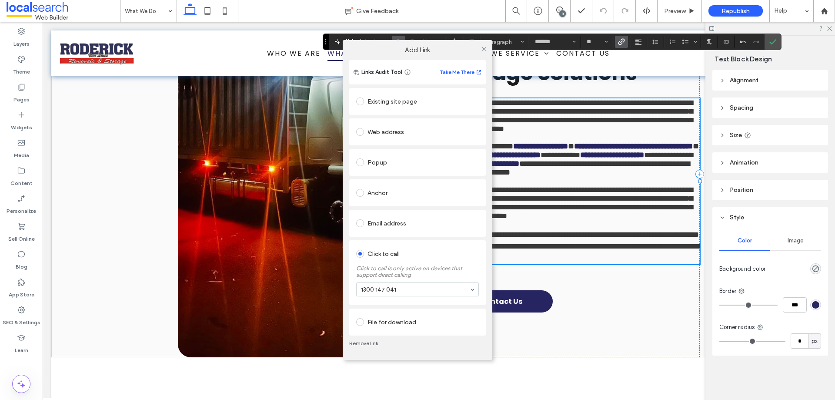
click at [619, 41] on div "Add Link Links Audit Tool Take Me There Existing site page Web address Popup An…" at bounding box center [417, 200] width 835 height 400
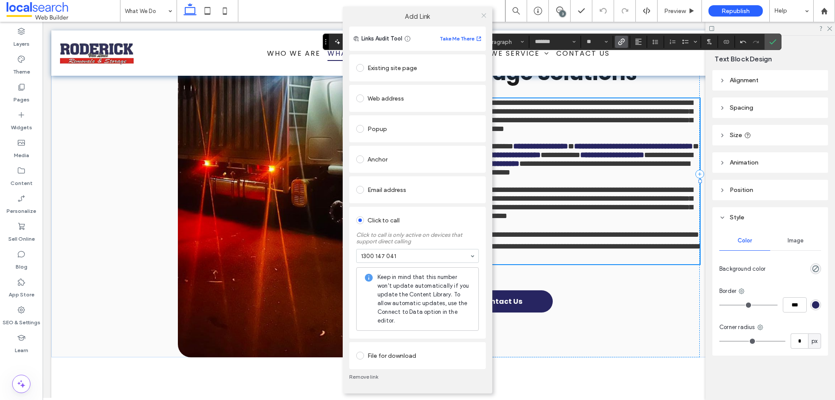
click at [481, 17] on icon at bounding box center [484, 15] width 7 height 7
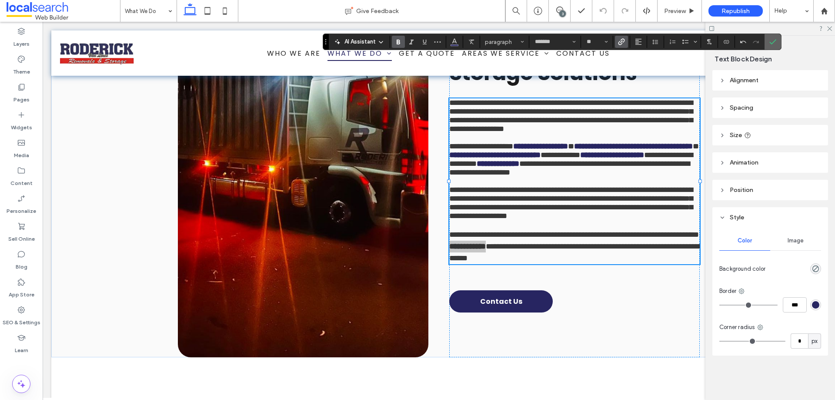
click at [668, 43] on icon "Confirm" at bounding box center [773, 41] width 7 height 7
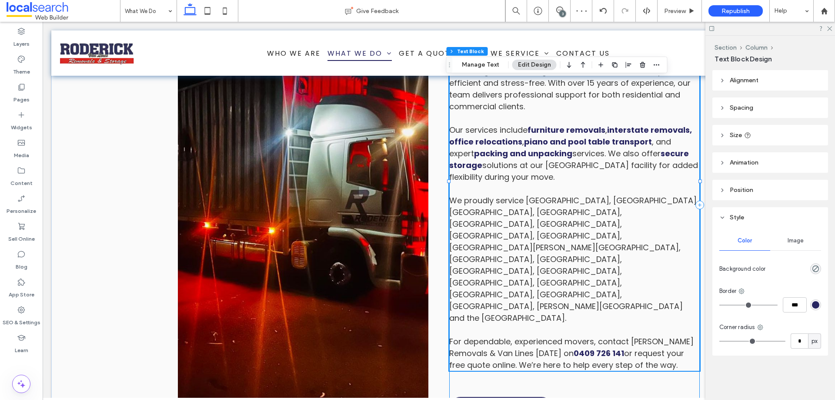
drag, startPoint x: 584, startPoint y: 308, endPoint x: 580, endPoint y: 297, distance: 11.7
click at [584, 305] on div "Trusted Removal & Storage Solutions At Roderick Removals & Van Lines, we provid…" at bounding box center [574, 204] width 251 height 429
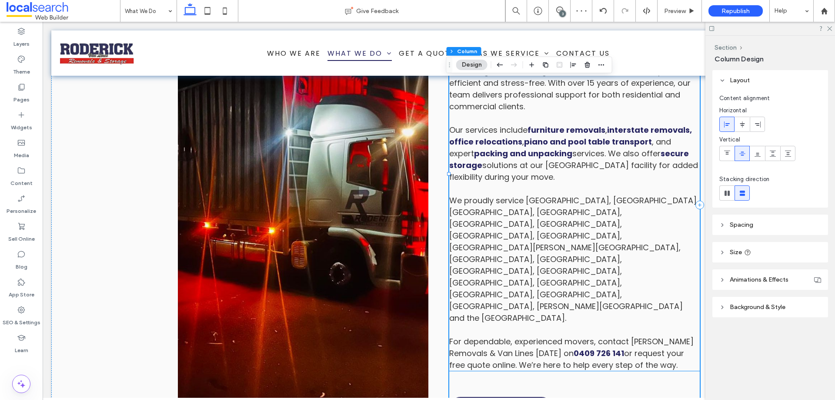
click at [580, 305] on span "or request your free quote online. We’re here to help every step of the way." at bounding box center [566, 359] width 235 height 23
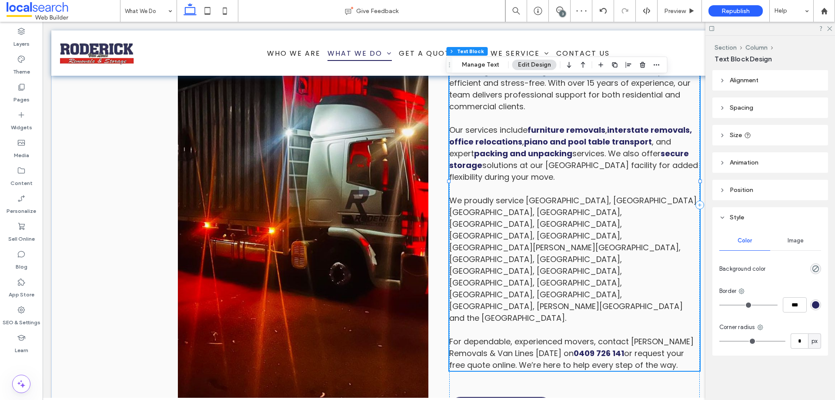
click at [580, 305] on span "or request your free quote online. We’re here to help every step of the way." at bounding box center [566, 359] width 235 height 23
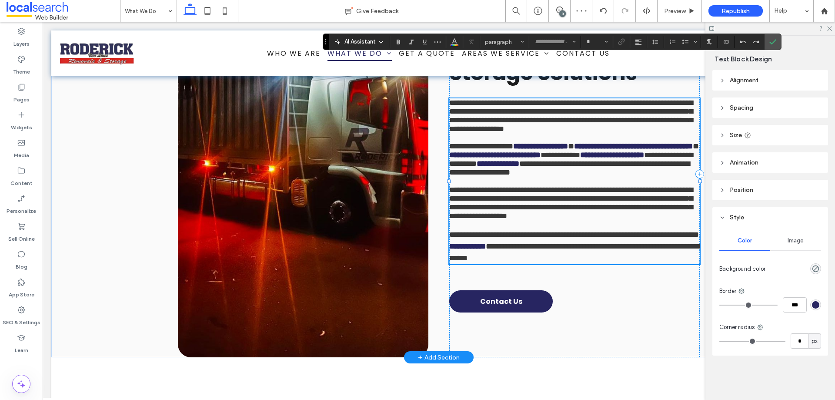
type input "*******"
type input "**"
click at [486, 250] on link "**********" at bounding box center [467, 246] width 37 height 8
drag, startPoint x: 572, startPoint y: 286, endPoint x: 619, endPoint y: 286, distance: 46.6
click at [486, 250] on link "**********" at bounding box center [467, 246] width 37 height 8
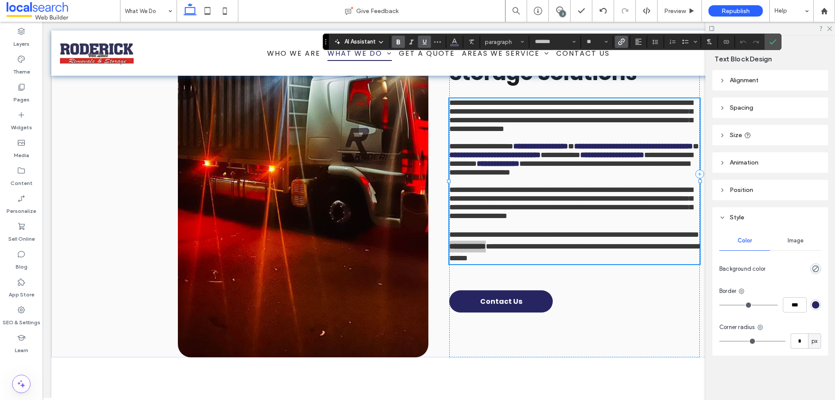
click at [622, 39] on use "Link" at bounding box center [622, 42] width 7 height 7
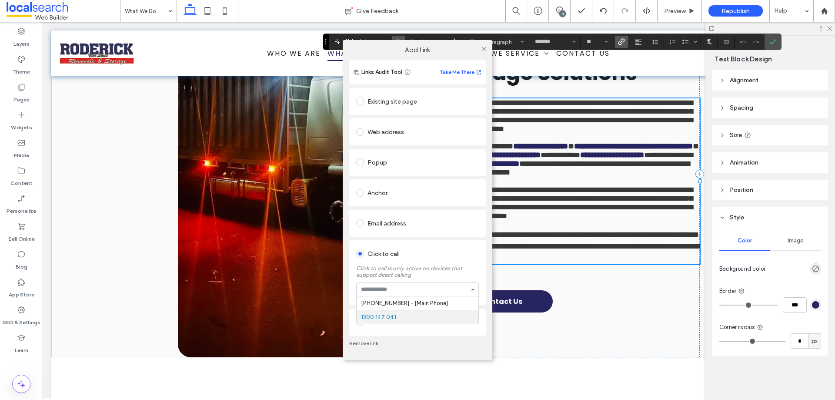
drag, startPoint x: 362, startPoint y: 349, endPoint x: 364, endPoint y: 345, distance: 4.5
click at [362, 305] on div "Remove link" at bounding box center [417, 343] width 137 height 16
click at [364, 305] on link "Remove link" at bounding box center [417, 343] width 137 height 7
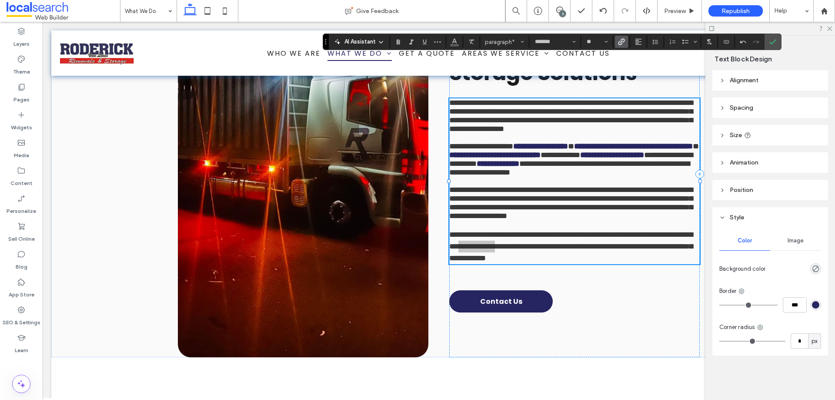
click at [625, 40] on icon "Link" at bounding box center [621, 41] width 7 height 7
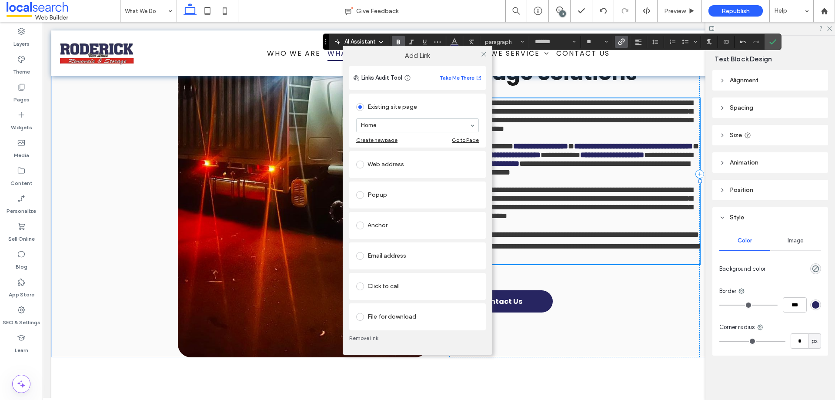
click at [395, 286] on div "Click to call" at bounding box center [417, 286] width 123 height 14
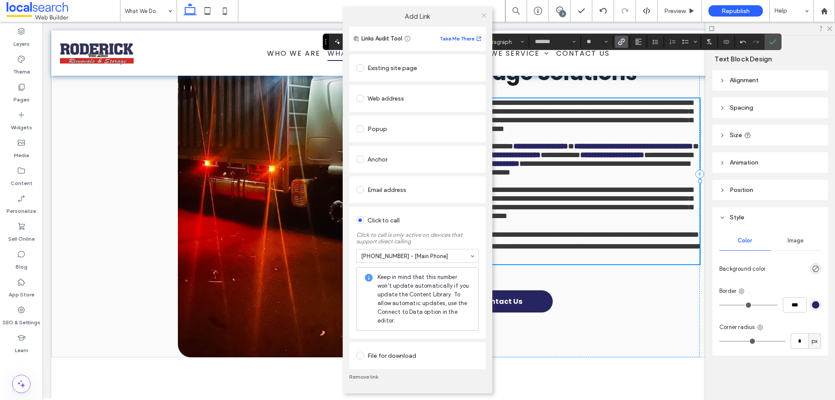
click at [484, 14] on icon at bounding box center [484, 15] width 7 height 7
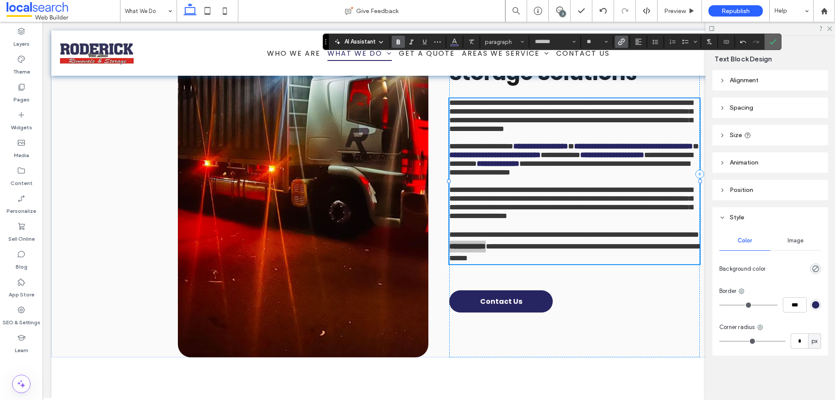
click at [668, 46] on label "Confirm" at bounding box center [773, 42] width 13 height 16
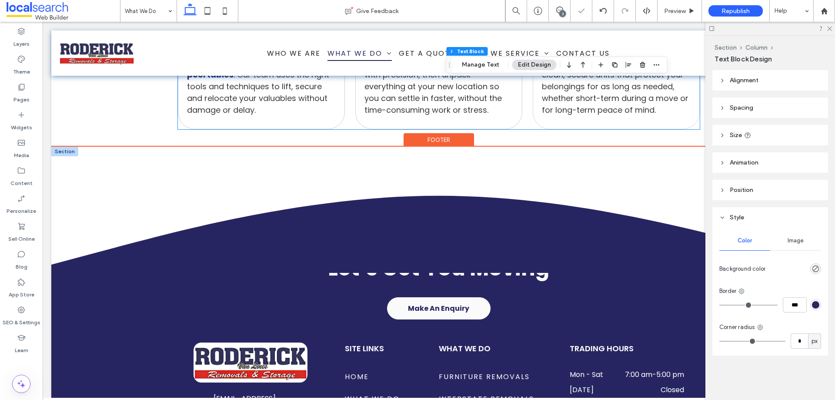
scroll to position [1044, 0]
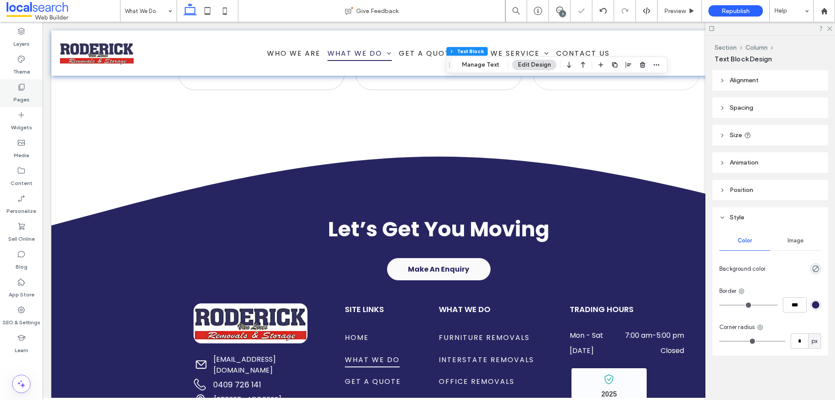
click at [35, 92] on div "Pages" at bounding box center [21, 93] width 43 height 28
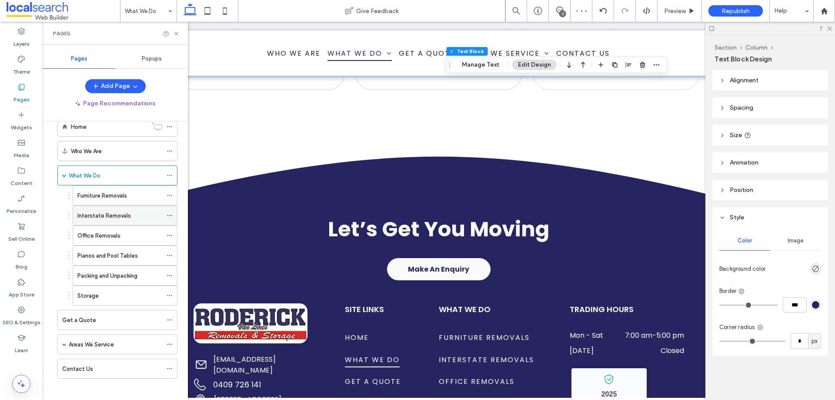
scroll to position [24, 0]
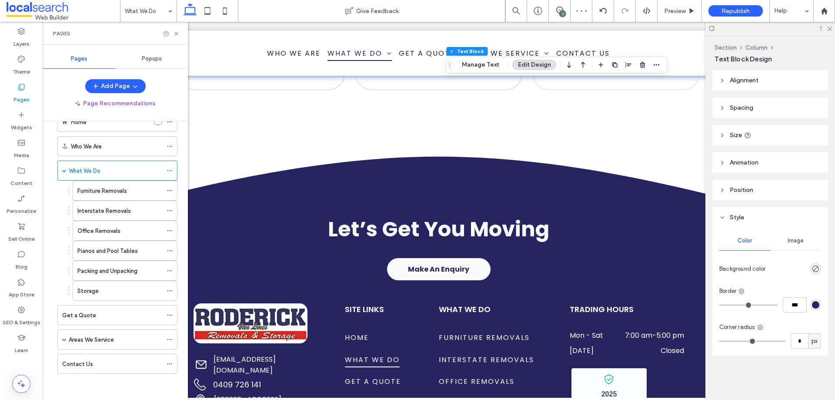
drag, startPoint x: 92, startPoint y: 207, endPoint x: 94, endPoint y: 198, distance: 8.4
click at [92, 206] on label "Interstate Removals" at bounding box center [104, 210] width 54 height 15
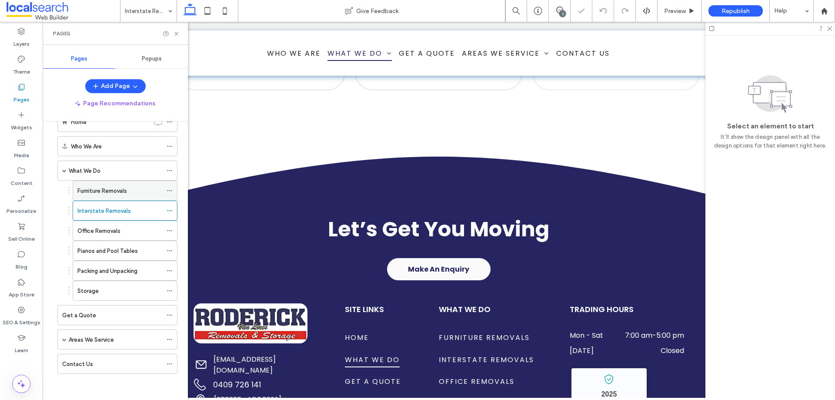
click at [100, 193] on label "Furniture Removals" at bounding box center [102, 190] width 50 height 15
click at [178, 34] on icon at bounding box center [176, 33] width 7 height 7
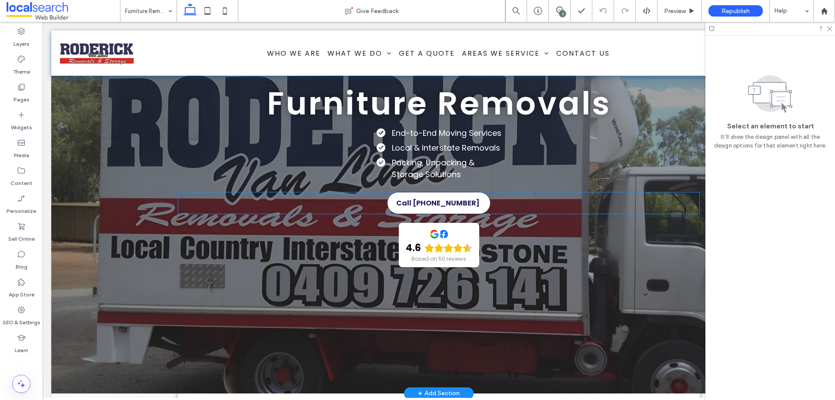
click at [442, 213] on span "Call [PHONE_NUMBER]" at bounding box center [438, 203] width 100 height 20
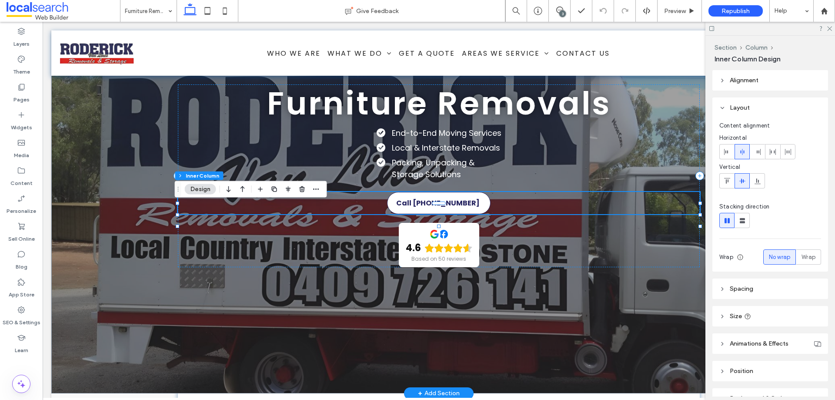
click at [442, 213] on span "Call [PHONE_NUMBER]" at bounding box center [438, 203] width 100 height 20
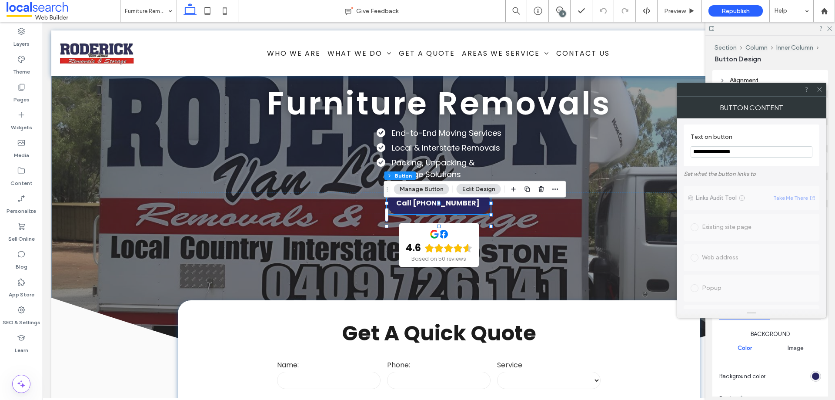
scroll to position [87, 0]
click at [668, 90] on icon at bounding box center [820, 89] width 7 height 7
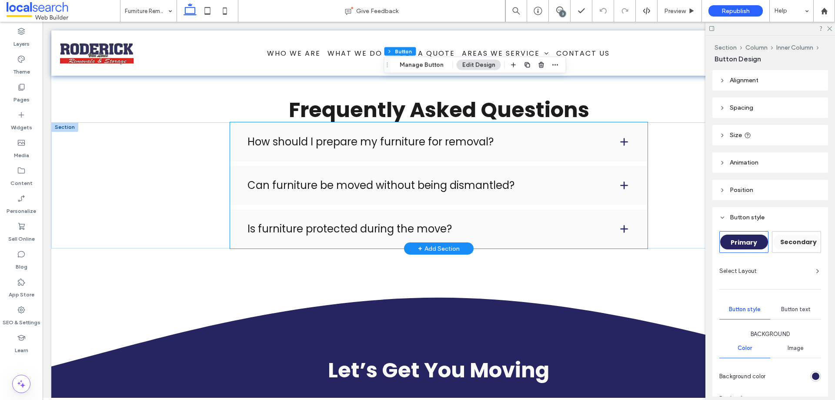
scroll to position [1523, 0]
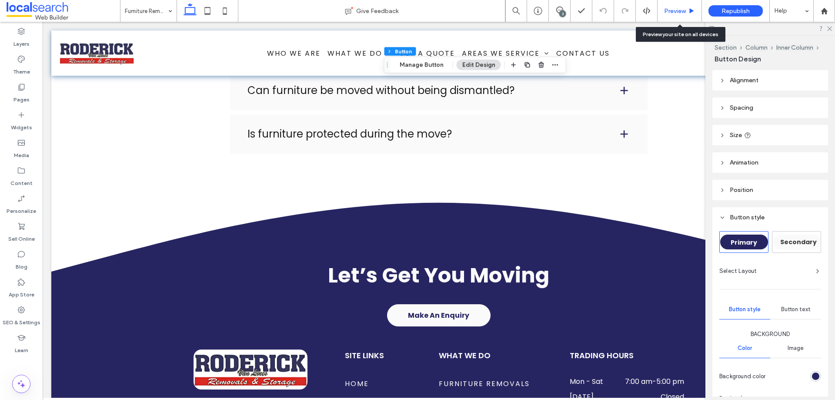
click at [668, 6] on div "Preview" at bounding box center [680, 11] width 44 height 22
click at [668, 11] on span "Preview" at bounding box center [675, 10] width 22 height 7
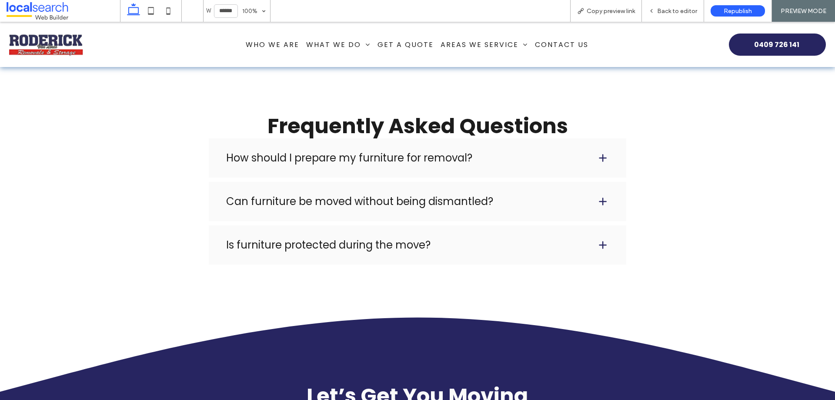
scroll to position [1400, 0]
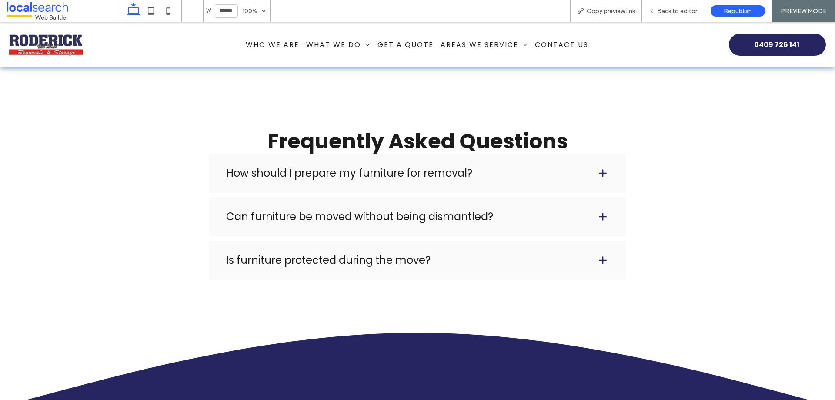
click at [549, 178] on h4 "How should I prepare my furniture for removal?" at bounding box center [404, 173] width 357 height 10
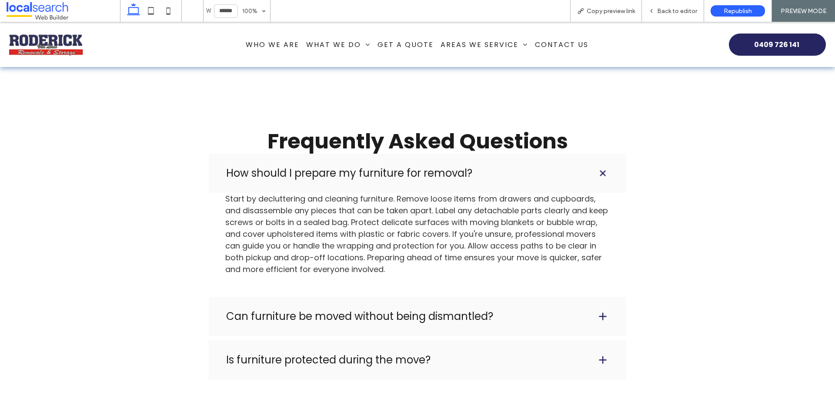
click at [420, 292] on div "Start by decluttering and cleaning furniture. Remove loose items from drawers a…" at bounding box center [418, 243] width 418 height 100
click at [411, 305] on h4 "Can furniture be moved without being dismantled?" at bounding box center [404, 316] width 357 height 10
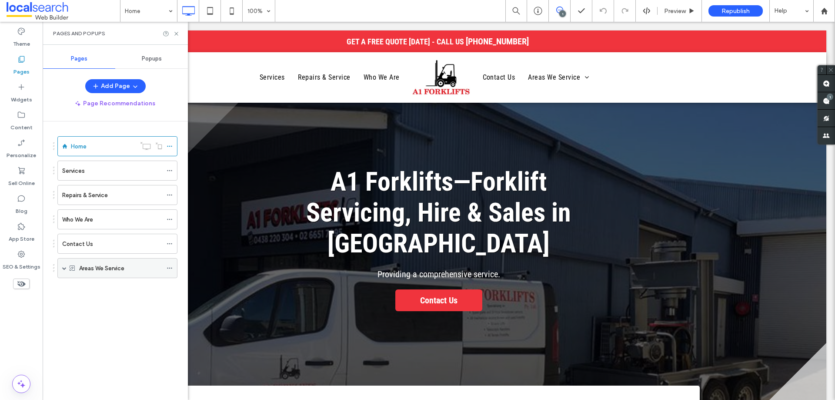
click at [87, 270] on label "Areas We Service" at bounding box center [101, 268] width 45 height 15
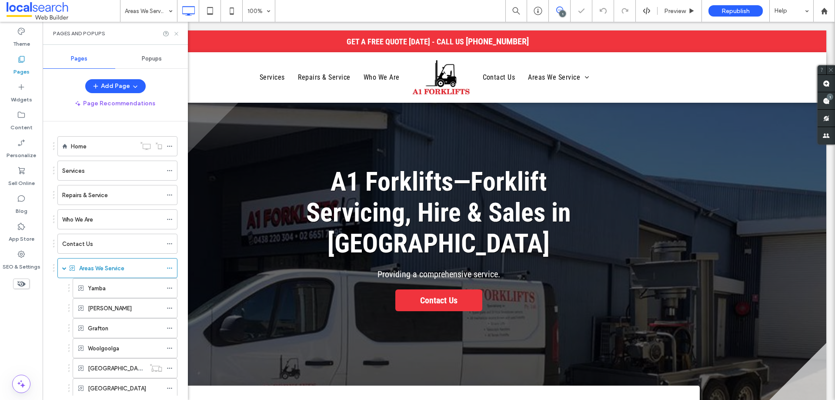
click at [175, 33] on icon at bounding box center [176, 33] width 7 height 7
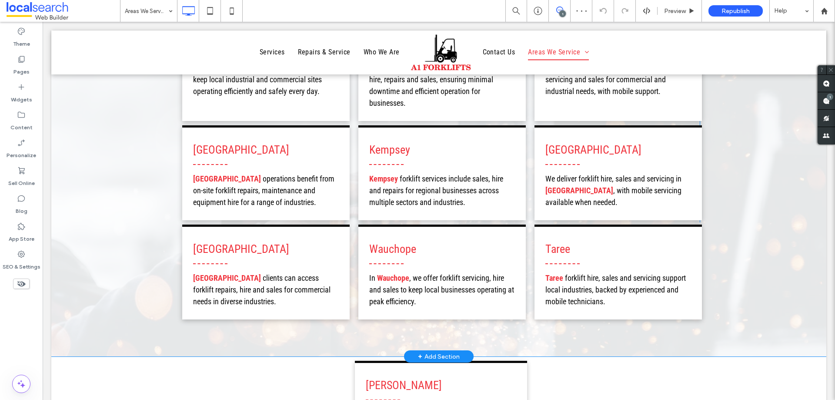
scroll to position [435, 0]
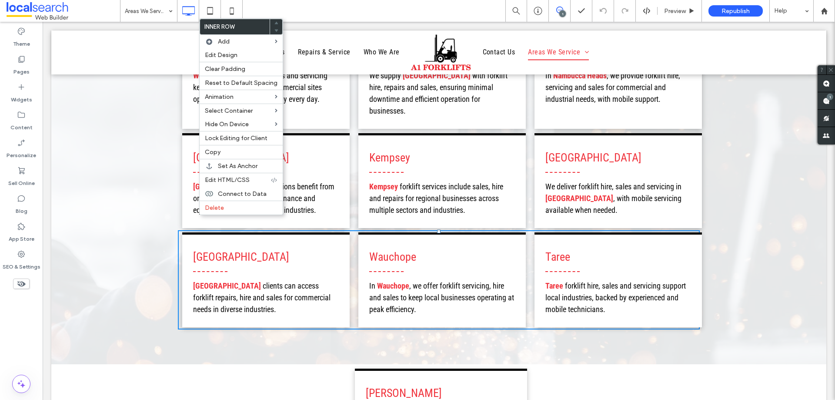
click at [70, 196] on div "Yamba We provide forklift hire, sales and expert repairs for Yamba warehouses, …" at bounding box center [438, 116] width 775 height 496
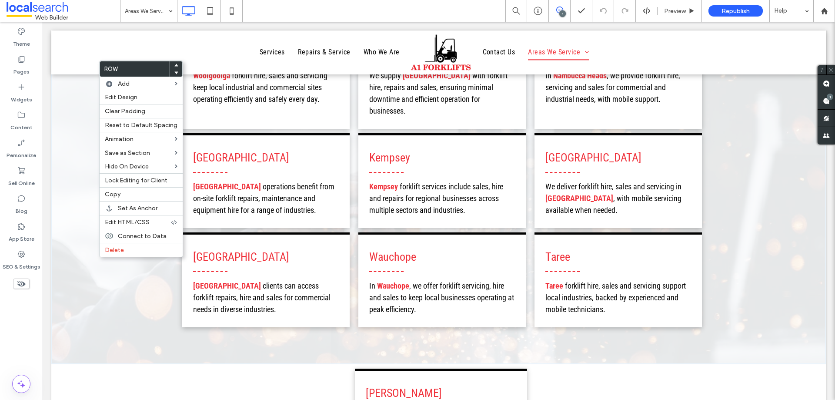
click at [98, 301] on div "Yamba We provide forklift hire, sales and expert repairs for Yamba warehouses, …" at bounding box center [438, 116] width 775 height 496
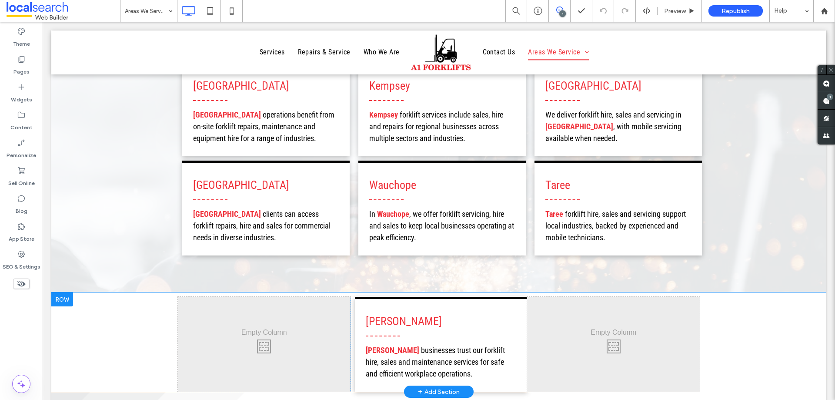
scroll to position [522, 0]
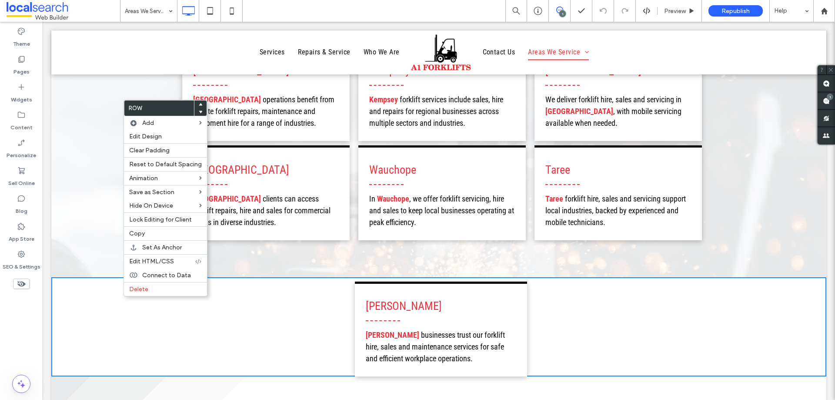
click at [155, 315] on div "Click To Paste [PERSON_NAME] [PERSON_NAME] businesses trust our forklift hire, …" at bounding box center [438, 326] width 775 height 99
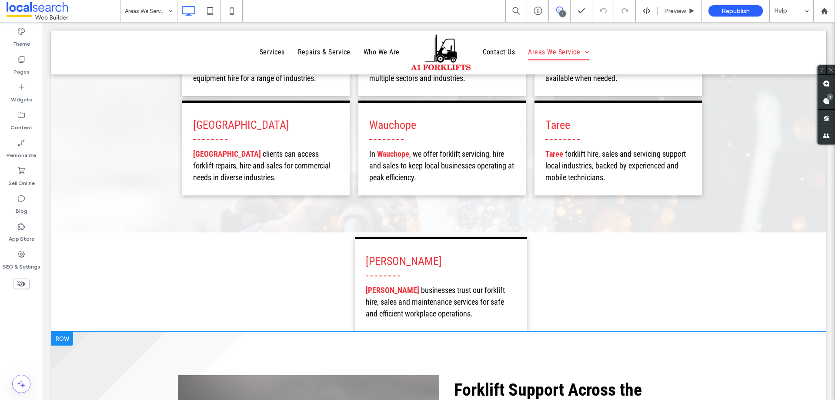
scroll to position [609, 0]
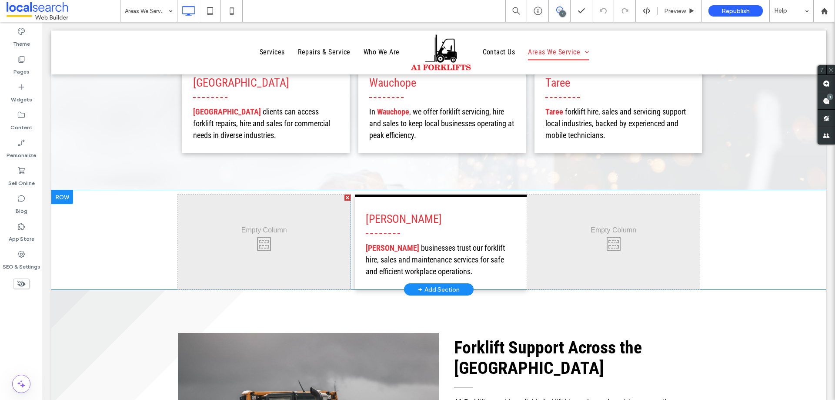
click at [446, 285] on div "+ Add Section" at bounding box center [439, 290] width 42 height 10
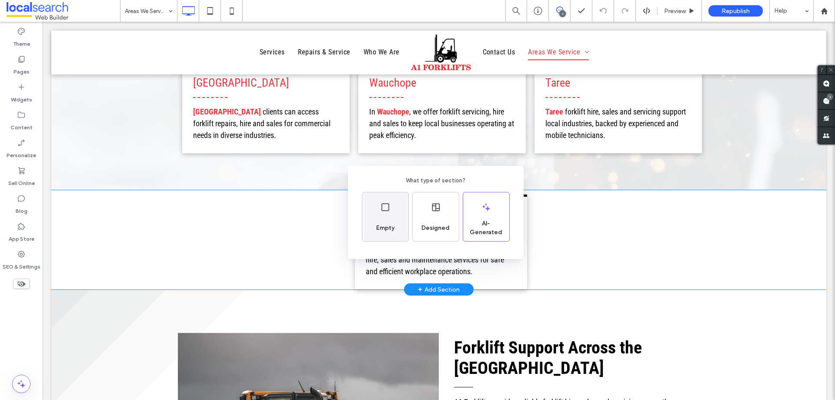
click at [381, 231] on span "Empty" at bounding box center [385, 228] width 25 height 9
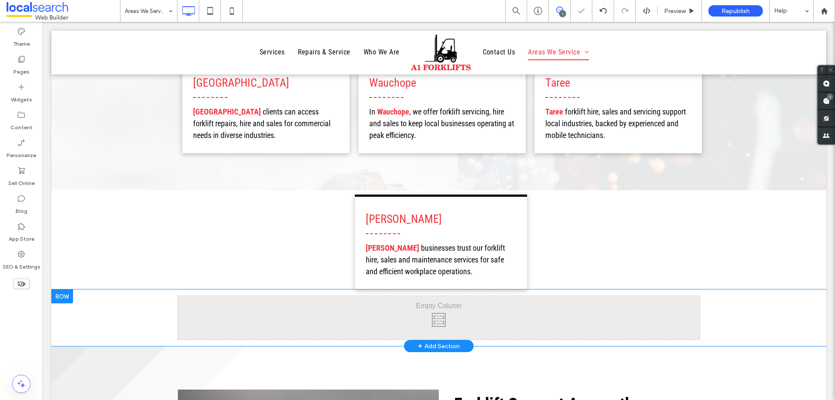
click at [205, 298] on div "Click To Paste Click To Paste" at bounding box center [439, 318] width 522 height 44
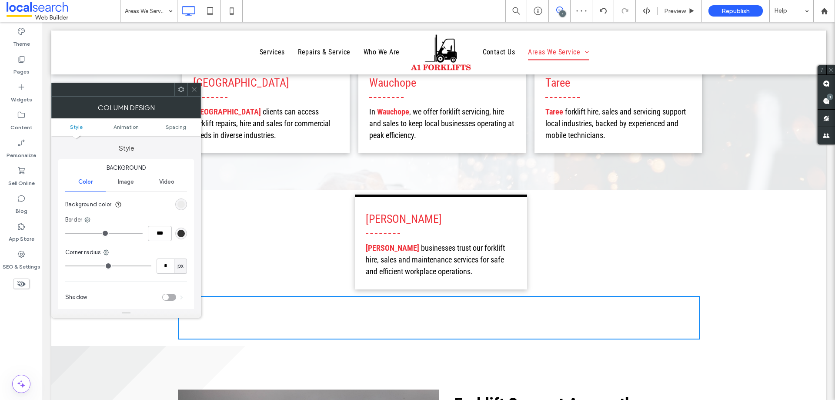
click at [194, 89] on use at bounding box center [194, 89] width 4 height 4
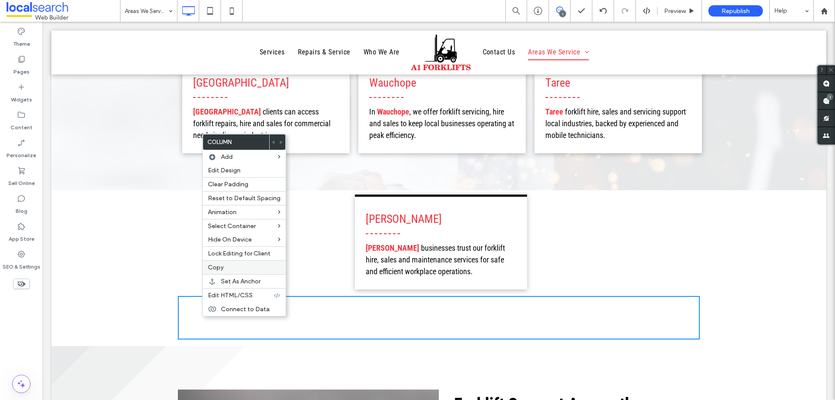
click at [231, 270] on label "Copy" at bounding box center [244, 267] width 73 height 7
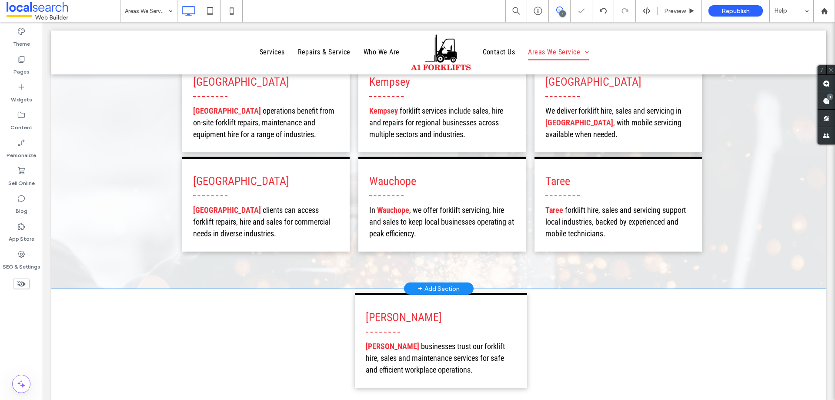
scroll to position [479, 0]
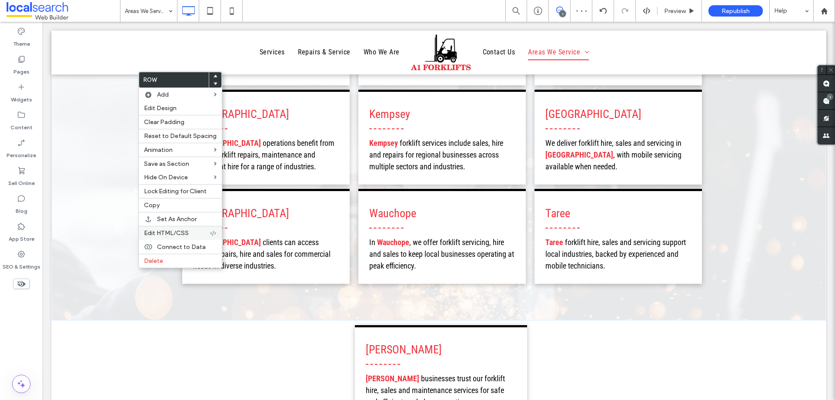
click at [173, 228] on div "Edit HTML/CSS" at bounding box center [180, 233] width 83 height 14
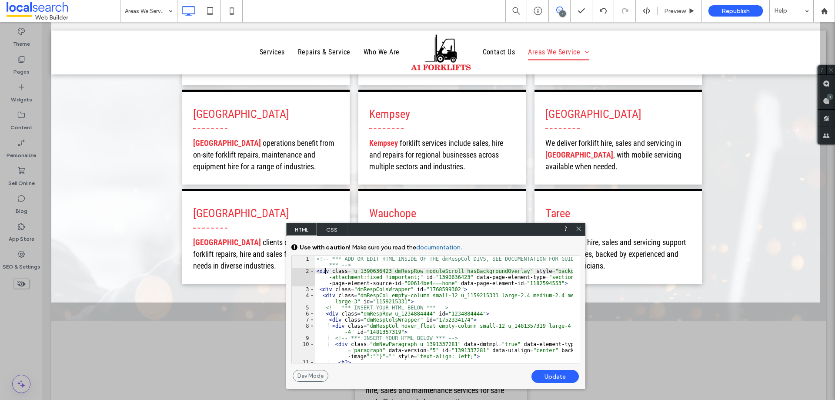
click at [325, 272] on div "<!-- *** ADD OR EDIT HTML INSIDE OF THE dmRespCol DIVS, SEE DOCUMENTATION FOR G…" at bounding box center [444, 321] width 258 height 131
click at [323, 287] on div "<!-- *** ADD OR EDIT HTML INSIDE OF THE dmRespCol DIVS, SEE DOCUMENTATION FOR G…" at bounding box center [444, 321] width 258 height 131
click at [331, 294] on div "<!-- *** ADD OR EDIT HTML INSIDE OF THE dmRespCol DIVS, SEE DOCUMENTATION FOR G…" at bounding box center [444, 321] width 258 height 131
click at [312, 296] on span at bounding box center [312, 295] width 5 height 6
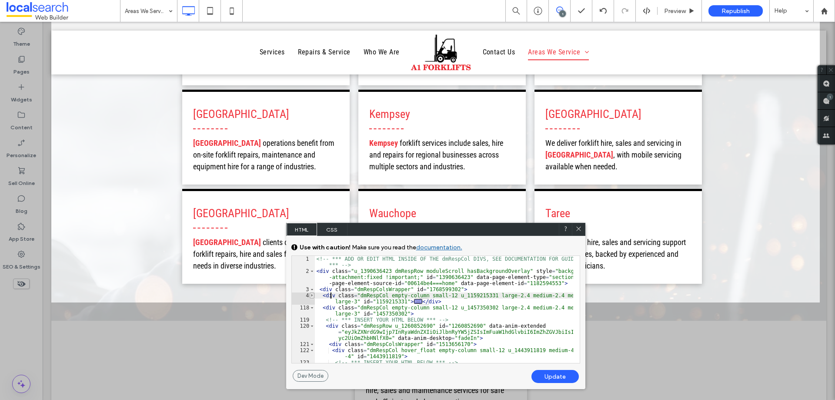
click at [312, 296] on span at bounding box center [312, 295] width 5 height 6
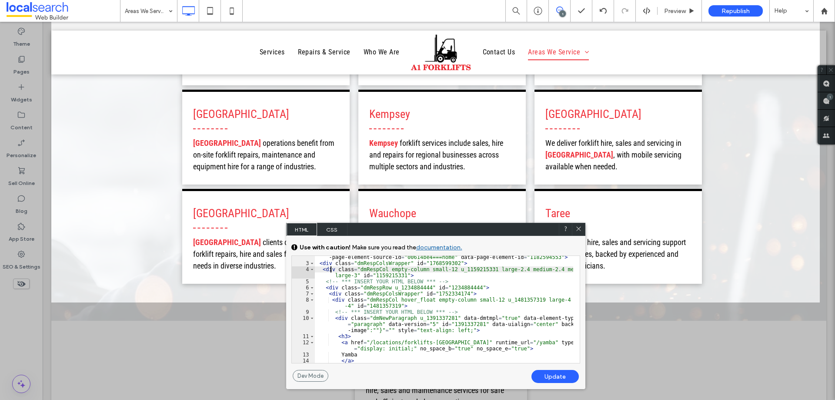
scroll to position [26, 0]
click at [582, 231] on div at bounding box center [578, 229] width 13 height 13
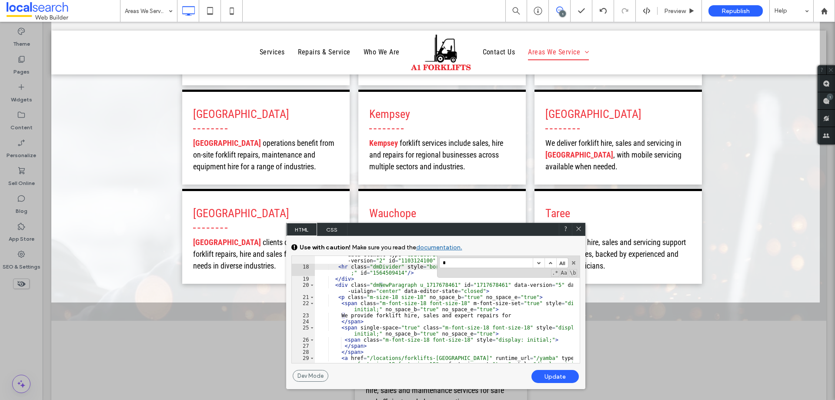
click at [442, 269] on div "** 17 18 19 20 21 22 23 24 25 26 27 28 29 30 31 < div class = "u_1103124100 dmD…" at bounding box center [435, 309] width 289 height 108
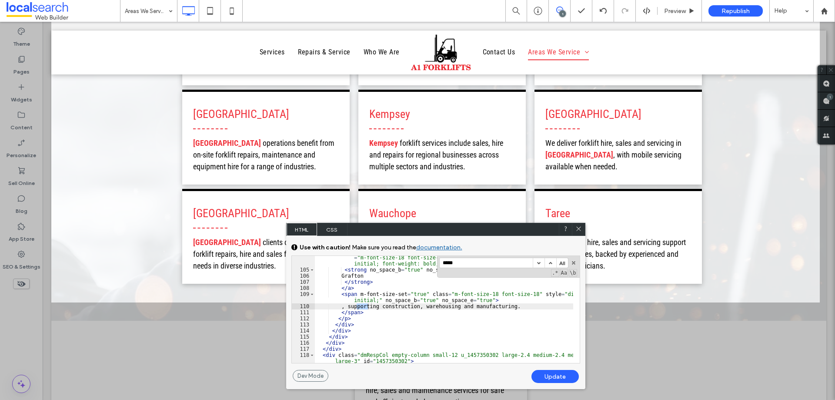
scroll to position [2791, 0]
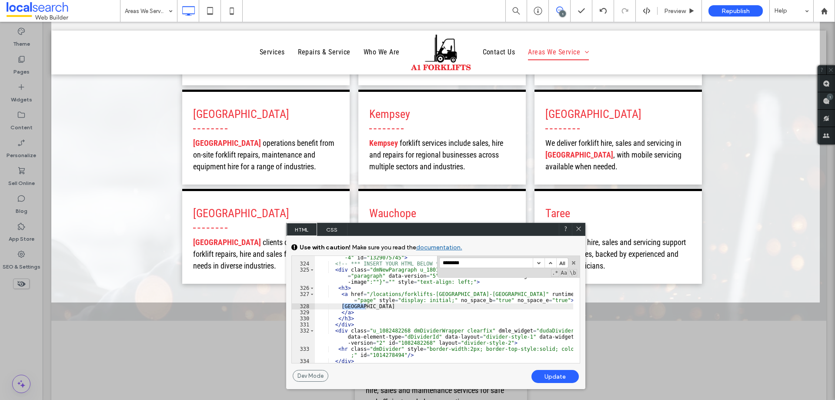
type input "********"
click at [367, 305] on div "< div class = "dmRespCol hover_float empty-column small-12 u_1329075745 medium-…" at bounding box center [444, 313] width 258 height 131
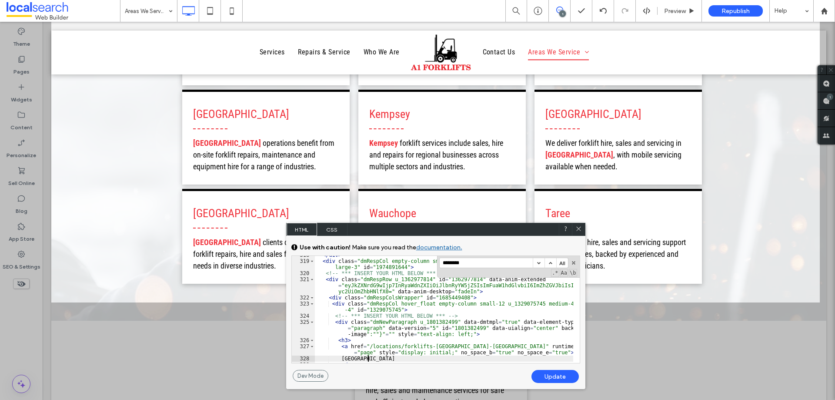
scroll to position [2686, 0]
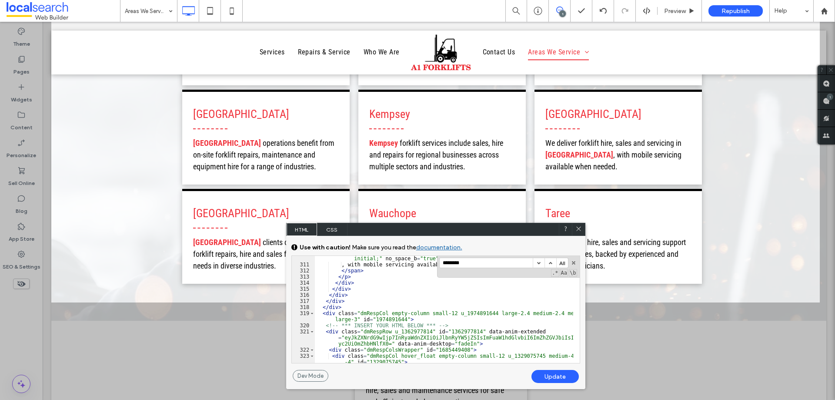
click at [331, 315] on div "< span m-font-size-set = "true" class = "font-size-18 m-font-size-18" style = "…" at bounding box center [444, 311] width 258 height 125
click at [313, 315] on span at bounding box center [312, 313] width 5 height 6
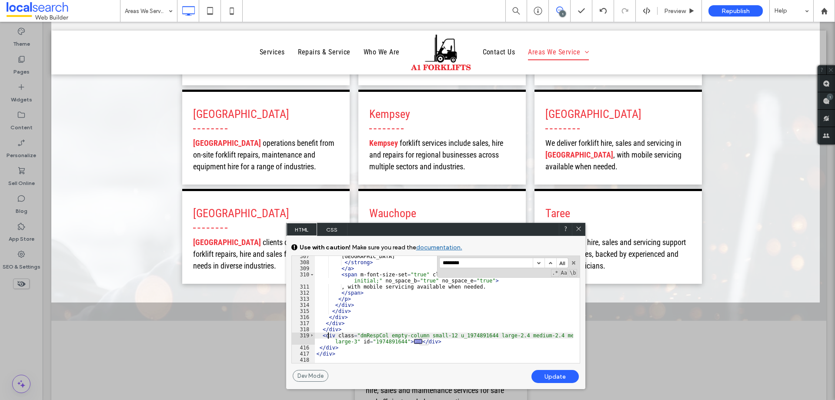
click at [329, 336] on div "South West Rocks </ strong > </ a > < span m-font-size-set = "true" class = "fo…" at bounding box center [444, 312] width 258 height 119
click at [360, 346] on div "South West Rocks </ strong > </ a > < span m-font-size-set = "true" class = "fo…" at bounding box center [444, 312] width 258 height 119
drag, startPoint x: 578, startPoint y: 229, endPoint x: 534, endPoint y: 209, distance: 48.1
click at [578, 229] on icon at bounding box center [579, 228] width 7 height 7
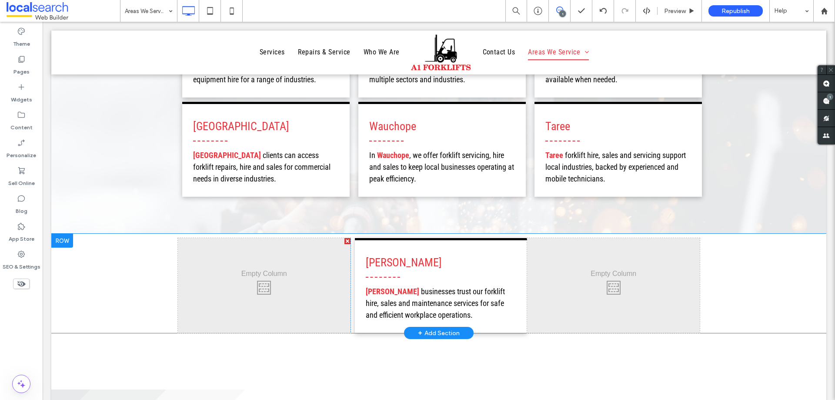
scroll to position [653, 0]
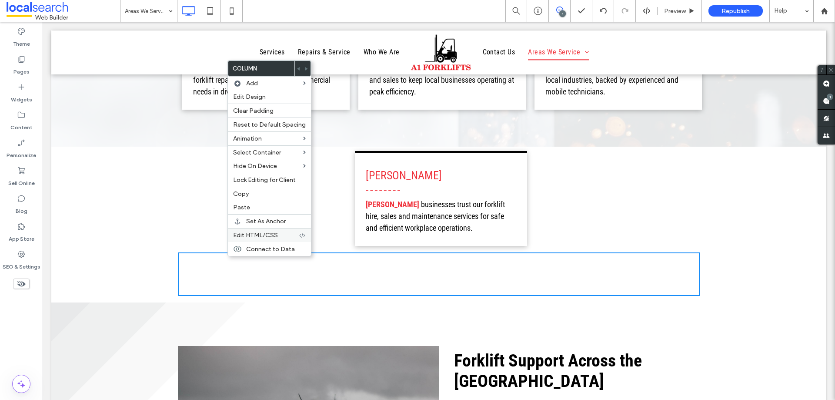
click at [263, 234] on span "Edit HTML/CSS" at bounding box center [255, 234] width 45 height 7
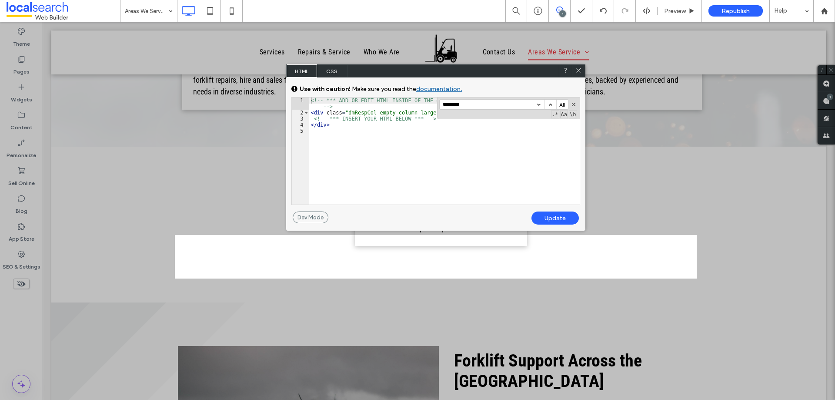
click at [354, 171] on div "<!-- *** ADD OR EDIT HTML INSIDE OF THE dmRespCol DIVS, SEE DOCUMENTATION FOR G…" at bounding box center [444, 159] width 271 height 125
click at [344, 129] on div "<!-- *** ADD OR EDIT HTML INSIDE OF THE dmRespCol DIVS, SEE DOCUMENTATION FOR G…" at bounding box center [444, 159] width 271 height 125
click at [343, 122] on div "<!-- *** ADD OR EDIT HTML INSIDE OF THE dmRespCol DIVS, SEE DOCUMENTATION FOR G…" at bounding box center [444, 159] width 271 height 125
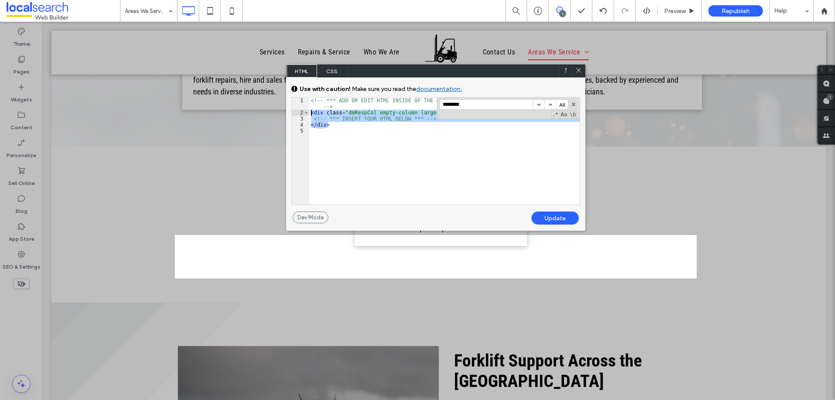
drag, startPoint x: 347, startPoint y: 125, endPoint x: 274, endPoint y: 115, distance: 73.8
click at [274, 115] on body ".wqwq-1{fill:#231f20;} .cls-1q, .cls-2q { fill-rule: evenodd; } .cls-2q { fill:…" at bounding box center [417, 200] width 835 height 400
click at [577, 71] on icon at bounding box center [579, 70] width 7 height 7
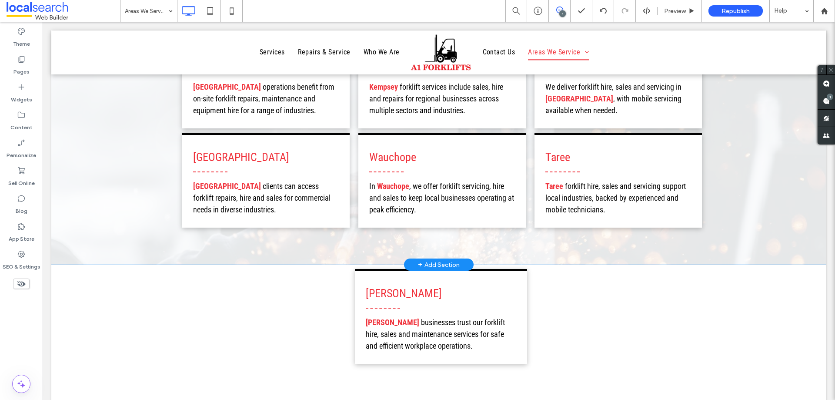
scroll to position [522, 0]
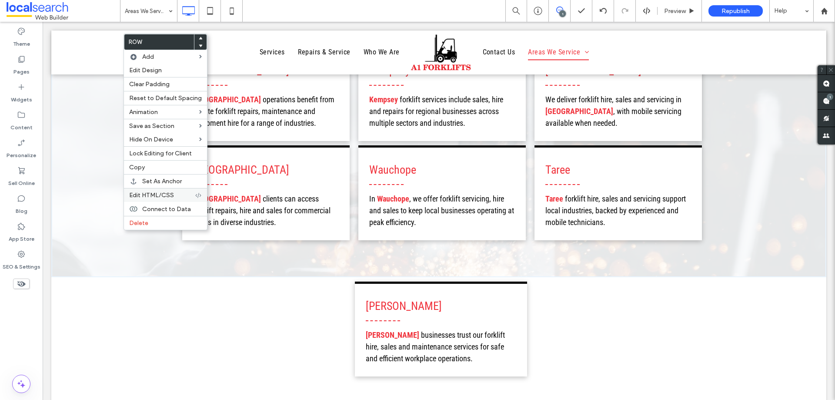
click at [154, 198] on span "Edit HTML/CSS" at bounding box center [151, 194] width 45 height 7
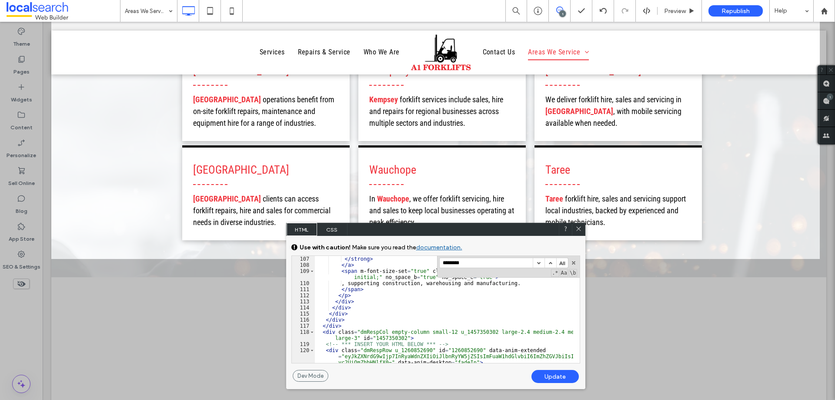
click at [482, 265] on input "********" at bounding box center [486, 263] width 93 height 10
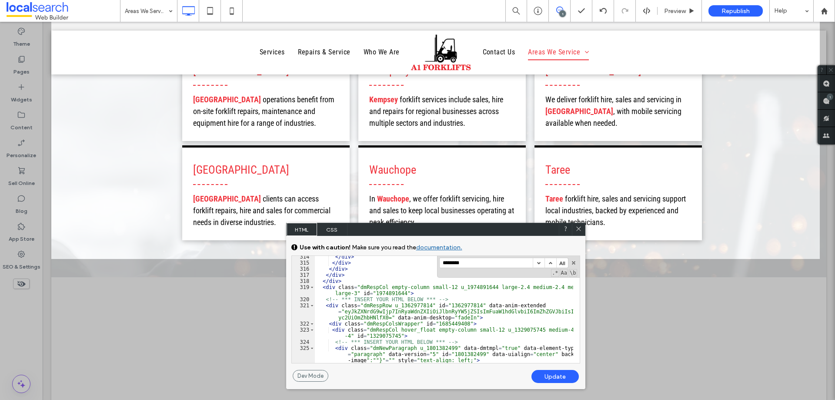
scroll to position [2686, 0]
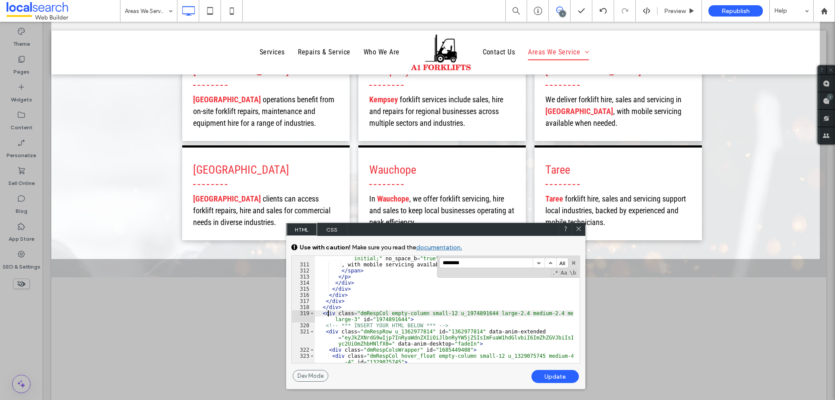
click at [328, 314] on div "< span m-font-size-set = "true" class = "font-size-18 m-font-size-18" style = "…" at bounding box center [444, 311] width 258 height 125
click at [312, 314] on span at bounding box center [312, 313] width 5 height 6
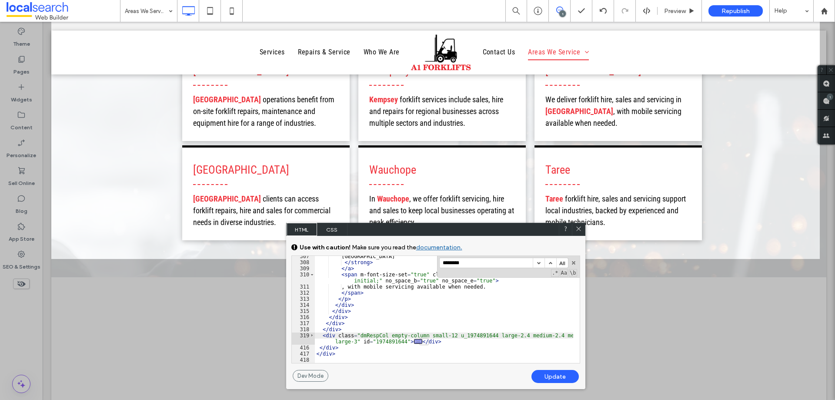
click at [331, 347] on div "South West Rocks </ strong > </ a > < span m-font-size-set = "true" class = "fo…" at bounding box center [444, 312] width 258 height 119
click at [344, 347] on div "South West Rocks </ strong > </ a > < span m-font-size-set = "true" class = "fo…" at bounding box center [444, 312] width 258 height 119
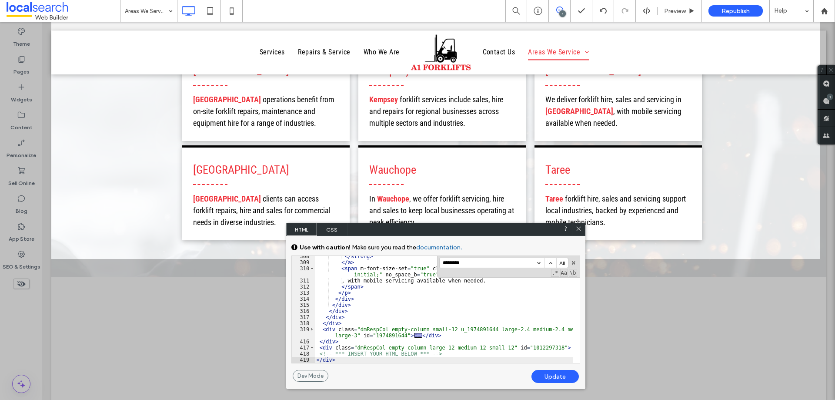
click at [545, 372] on div "Update" at bounding box center [555, 376] width 47 height 13
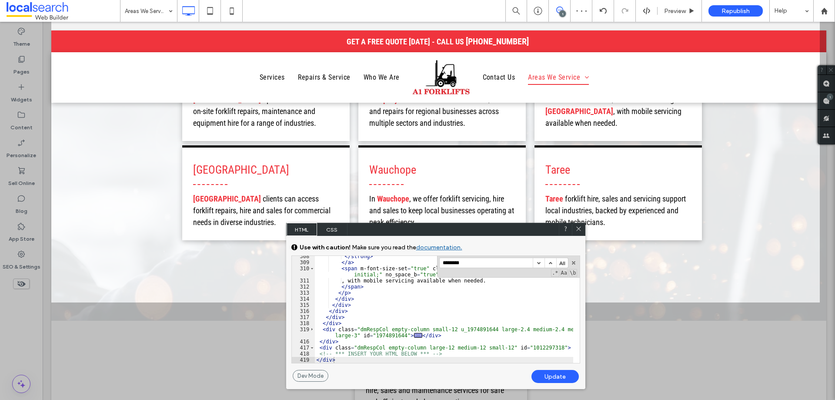
click at [576, 227] on icon at bounding box center [579, 228] width 7 height 7
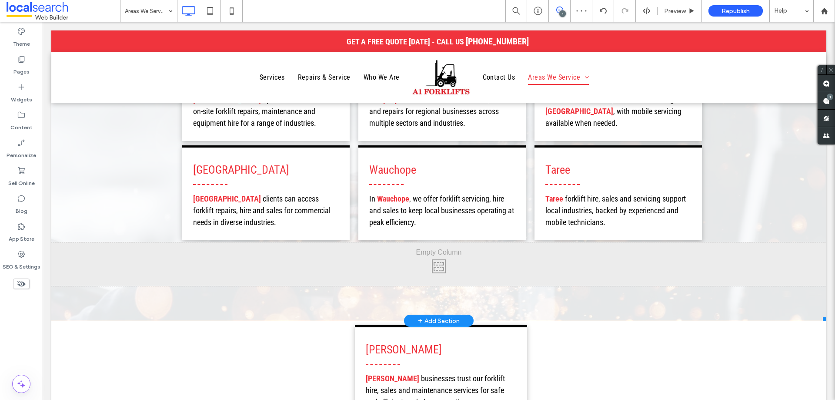
click at [125, 204] on div "Yamba We provide forklift hire, sales and expert repairs for Yamba warehouses, …" at bounding box center [438, 51] width 775 height 540
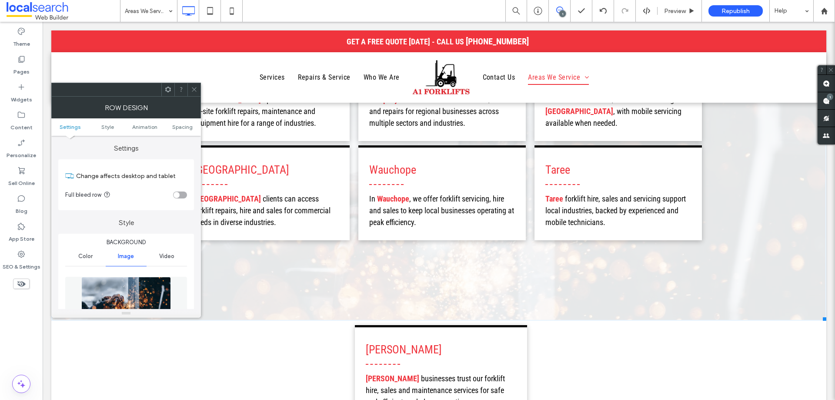
click at [202, 88] on ul "Services Repairs & Service Who We Are" at bounding box center [238, 77] width 338 height 44
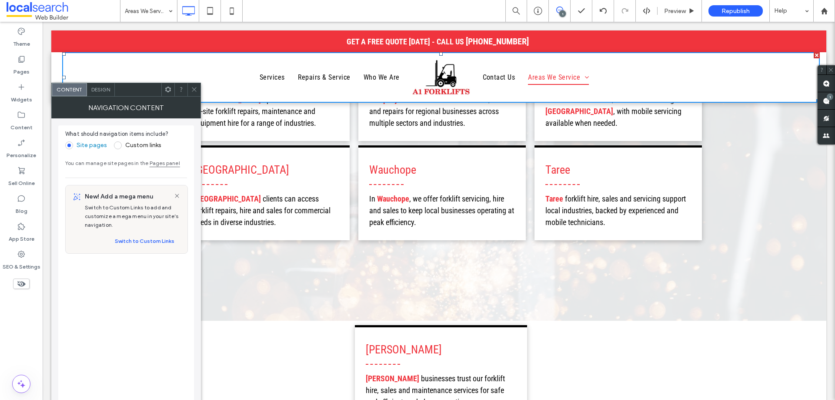
click at [196, 90] on icon at bounding box center [194, 89] width 7 height 7
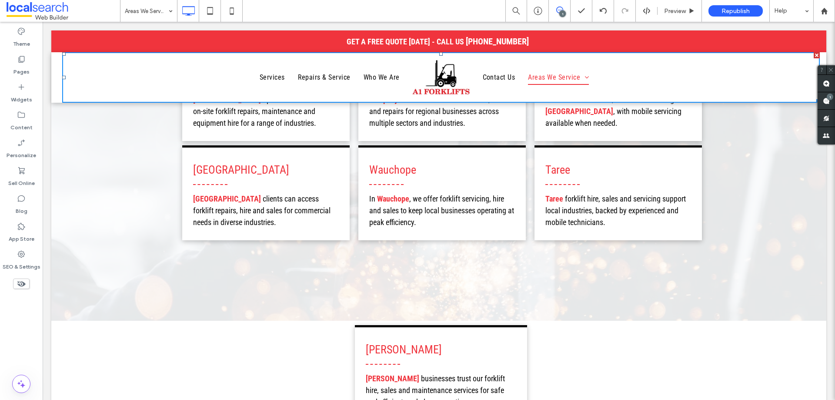
click at [136, 224] on div "Yamba We provide forklift hire, sales and expert repairs for Yamba warehouses, …" at bounding box center [438, 51] width 775 height 540
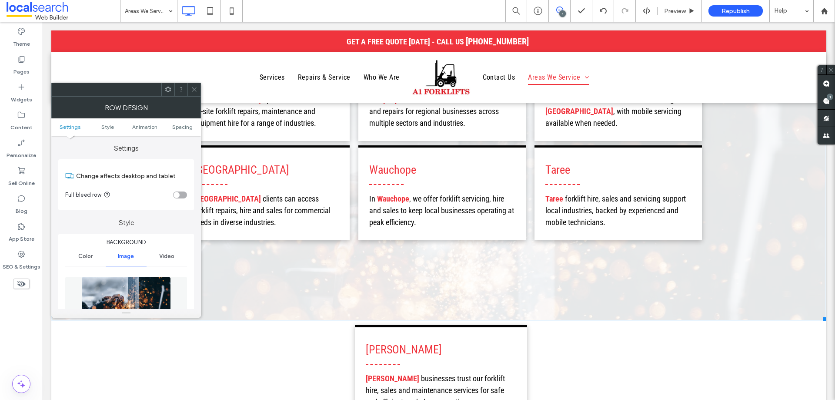
click at [191, 92] on div at bounding box center [194, 89] width 13 height 13
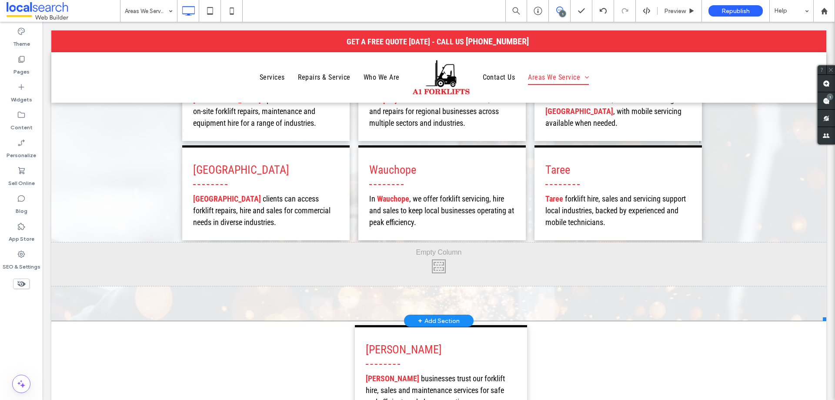
click at [207, 246] on div "Click To Paste" at bounding box center [438, 264] width 775 height 44
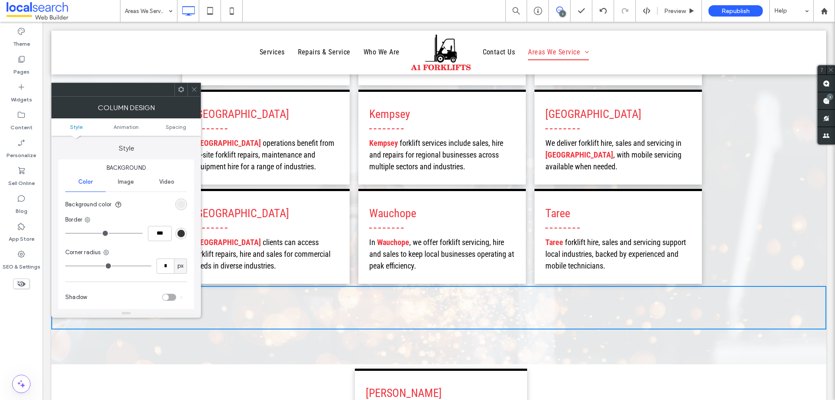
scroll to position [435, 0]
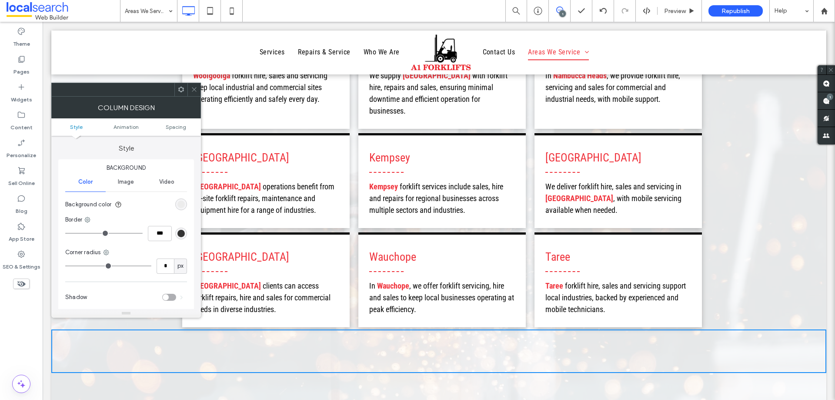
click at [196, 90] on icon at bounding box center [194, 89] width 7 height 7
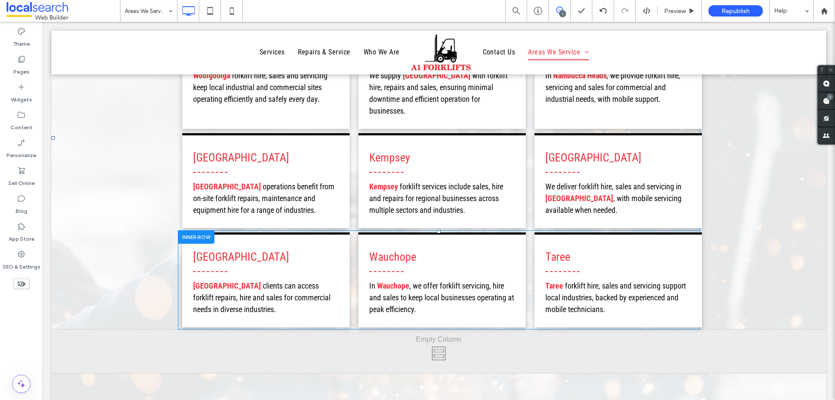
click at [189, 230] on div at bounding box center [196, 236] width 37 height 13
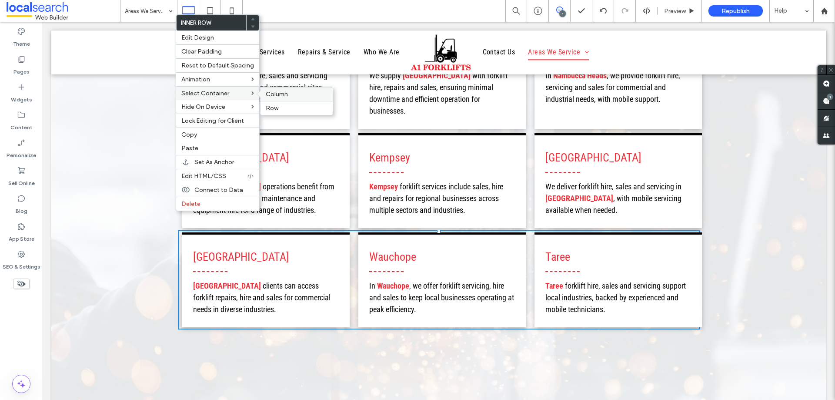
click at [266, 93] on span "Column" at bounding box center [277, 93] width 22 height 7
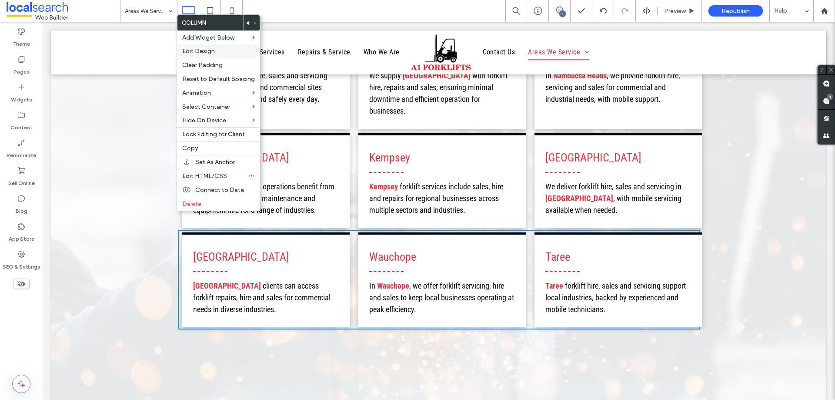
click at [202, 54] on span "Edit Design" at bounding box center [198, 50] width 33 height 7
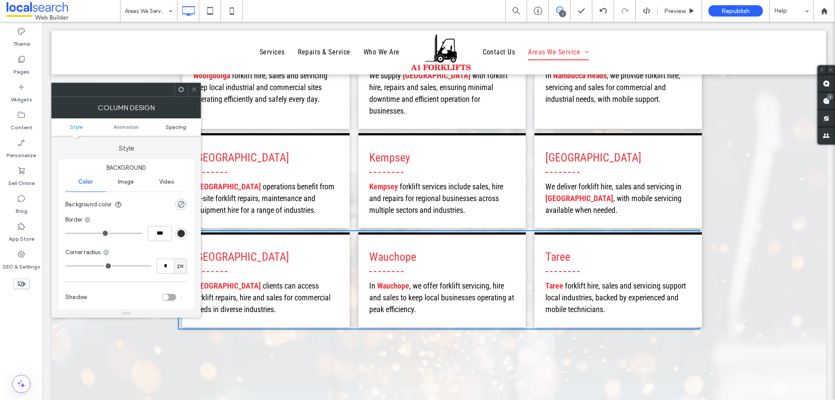
click at [187, 126] on link "Spacing" at bounding box center [176, 127] width 50 height 7
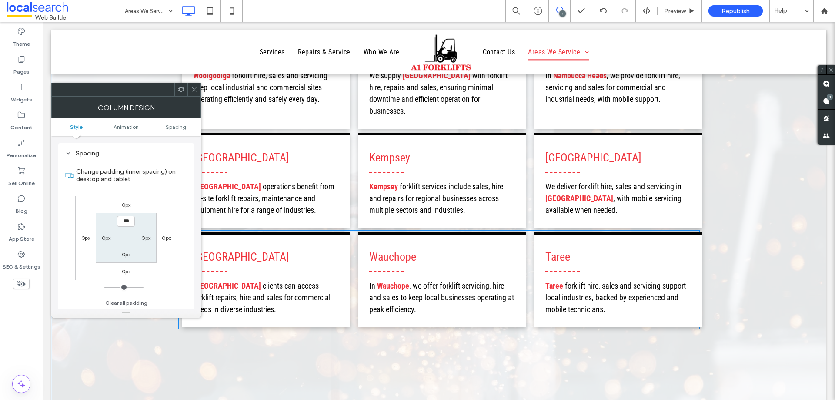
scroll to position [204, 0]
click at [190, 89] on div at bounding box center [194, 89] width 13 height 13
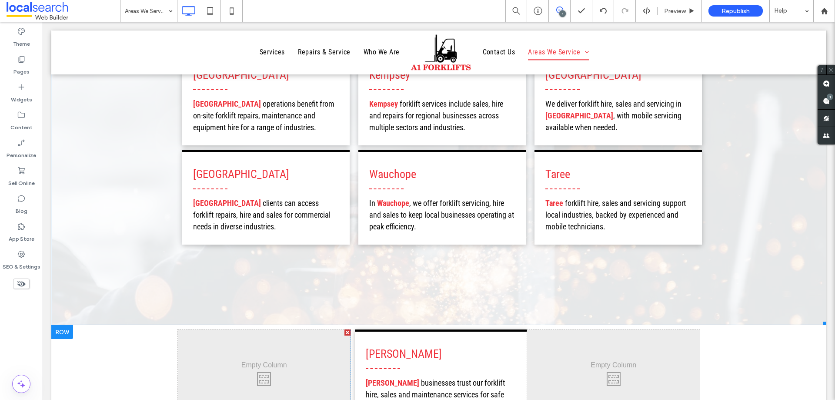
scroll to position [566, 0]
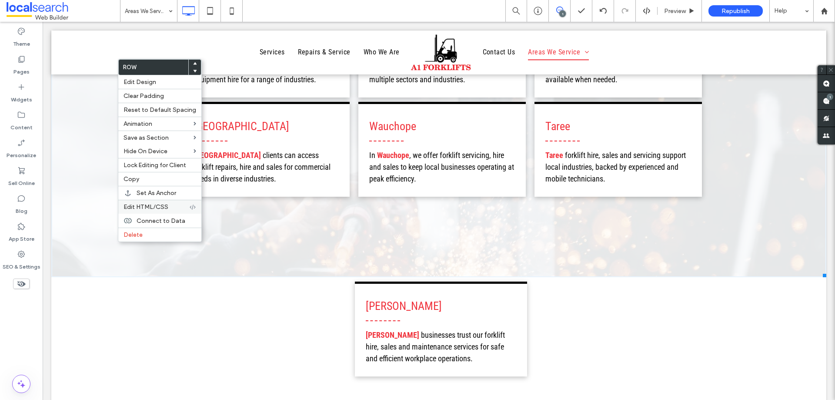
click at [144, 209] on span "Edit HTML/CSS" at bounding box center [146, 206] width 45 height 7
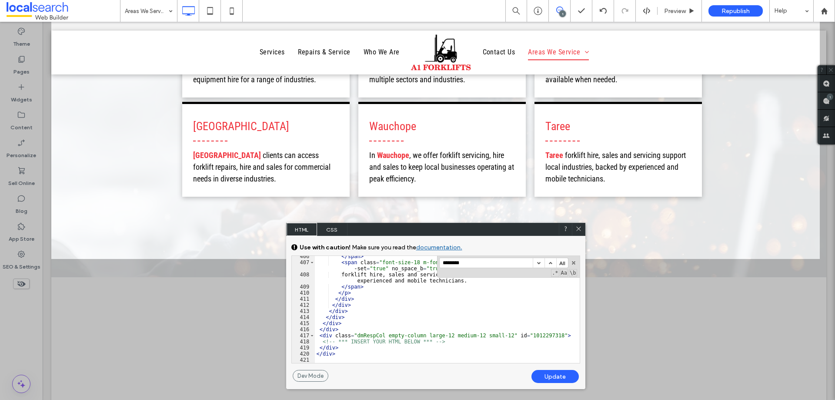
scroll to position [3523, 0]
click at [322, 337] on div "</ span > < span class = "font-size-18 m-font-size-18" style = "display: initia…" at bounding box center [444, 312] width 258 height 119
click at [326, 356] on div "</ span > < span class = "font-size-18 m-font-size-18" style = "display: initia…" at bounding box center [444, 312] width 258 height 119
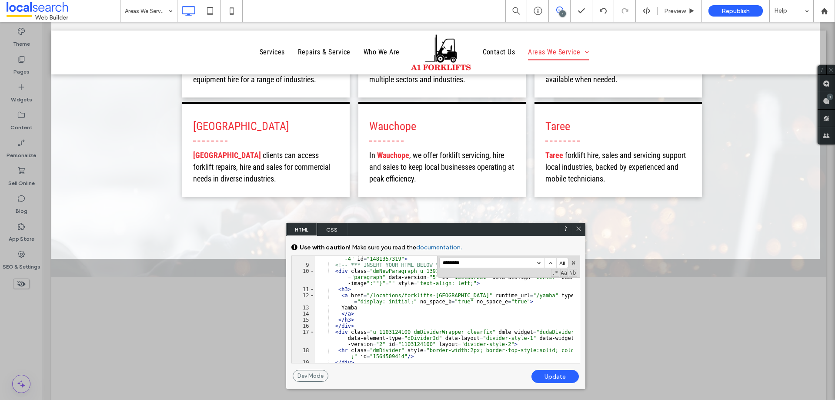
scroll to position [0, 0]
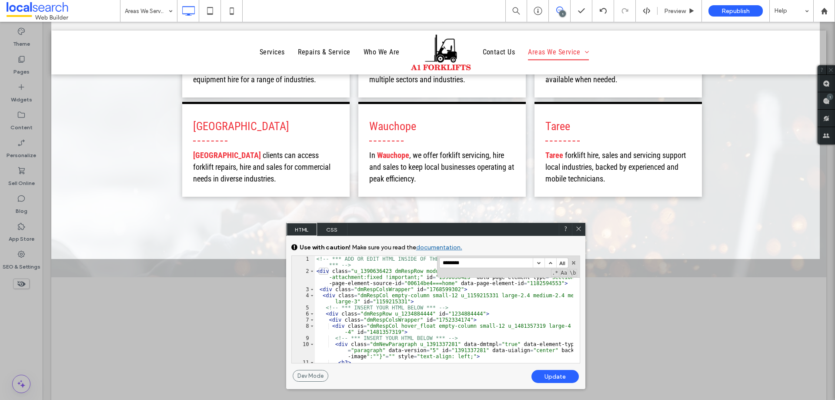
click at [323, 291] on div "<!-- *** ADD OR EDIT HTML INSIDE OF THE dmRespCol DIVS, SEE DOCUMENTATION FOR G…" at bounding box center [444, 321] width 258 height 131
click at [311, 289] on span at bounding box center [312, 289] width 5 height 6
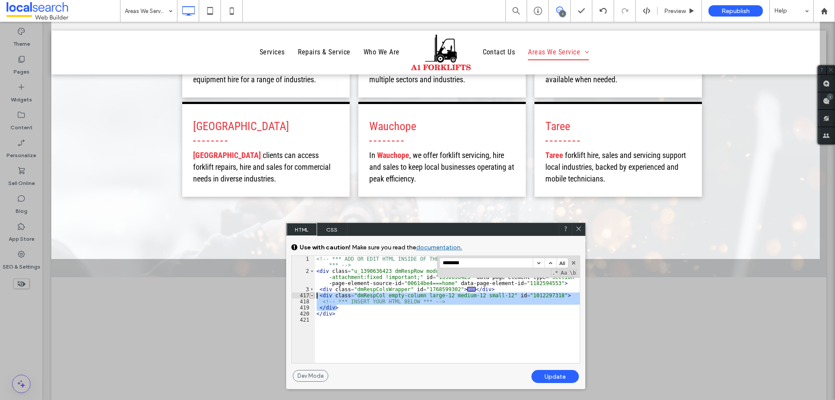
drag, startPoint x: 350, startPoint y: 308, endPoint x: 310, endPoint y: 297, distance: 41.1
click at [310, 297] on div "** 1 2 3 417 418 419 420 421 <!-- *** ADD OR EDIT HTML INSIDE OF THE dmRespCol …" at bounding box center [435, 309] width 289 height 108
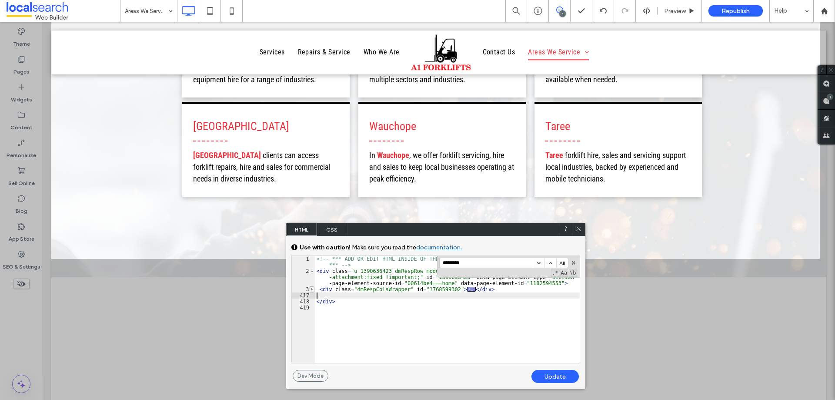
click at [312, 291] on span at bounding box center [312, 289] width 5 height 6
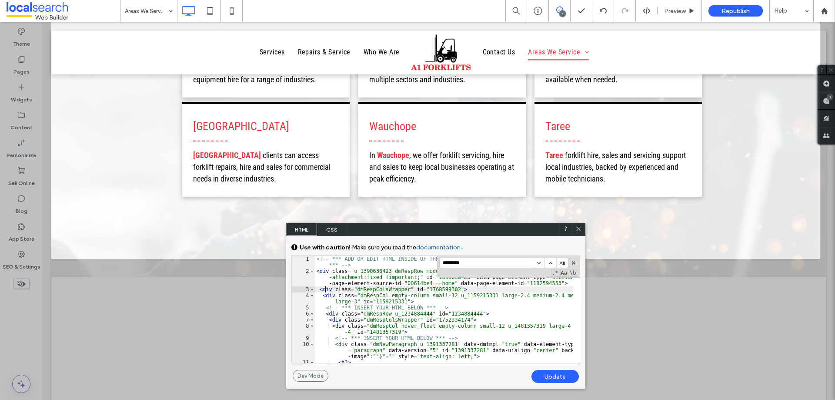
click at [324, 291] on div "<!-- *** ADD OR EDIT HTML INSIDE OF THE dmRespCol DIVS, SEE DOCUMENTATION FOR G…" at bounding box center [444, 321] width 258 height 131
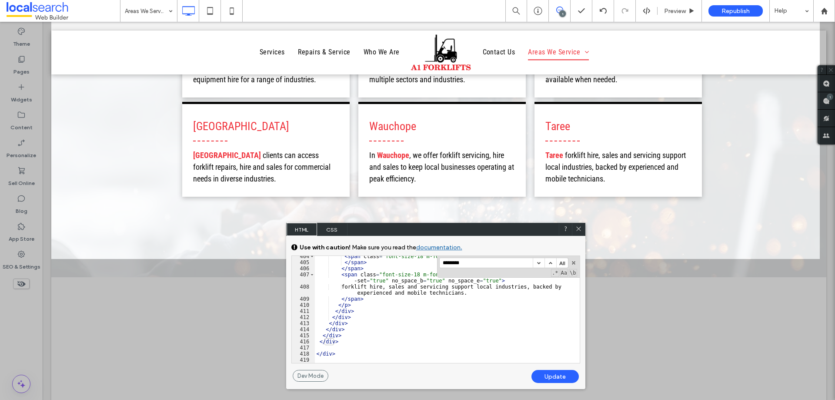
scroll to position [3511, 0]
click at [349, 335] on div "< span class = "font-size-18 m-font-size-18" style = "display: initial;" > </ s…" at bounding box center [444, 312] width 258 height 119
click at [334, 356] on div "< span class = "font-size-18 m-font-size-18" style = "display: initial;" > </ s…" at bounding box center [444, 312] width 258 height 119
type textarea "**"
click at [557, 371] on div "Update" at bounding box center [555, 376] width 47 height 13
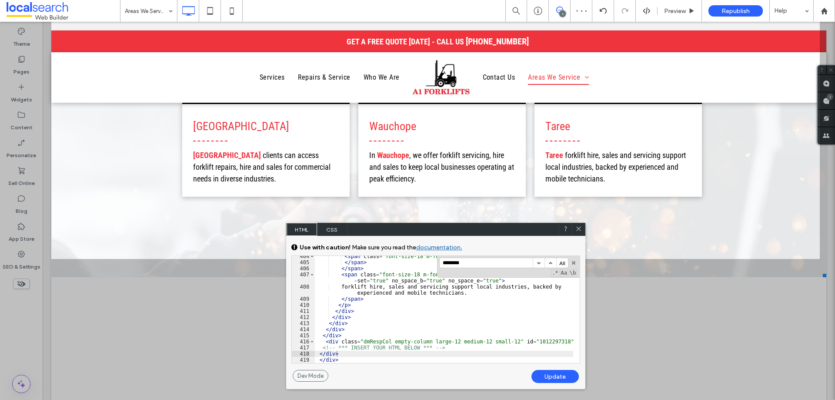
click at [576, 228] on icon at bounding box center [579, 228] width 7 height 7
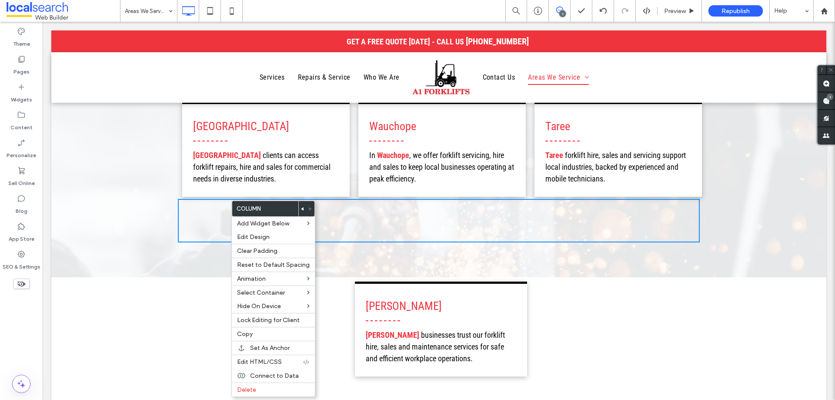
click at [202, 200] on div "Click To Paste Click To Paste" at bounding box center [439, 221] width 522 height 44
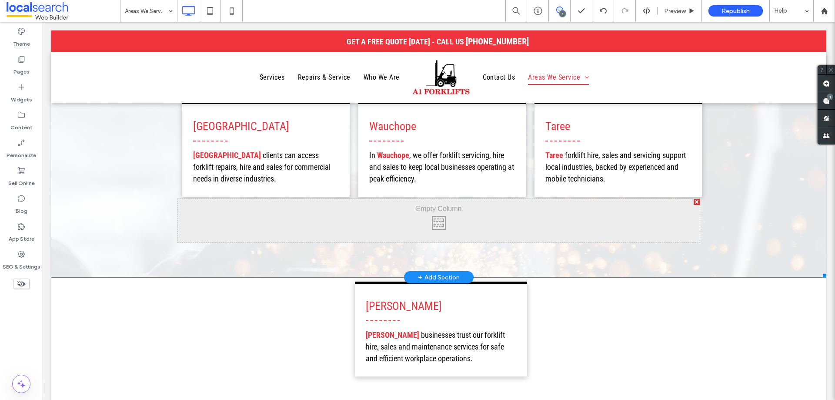
click at [285, 203] on div "Click To Paste Click To Paste" at bounding box center [439, 221] width 522 height 44
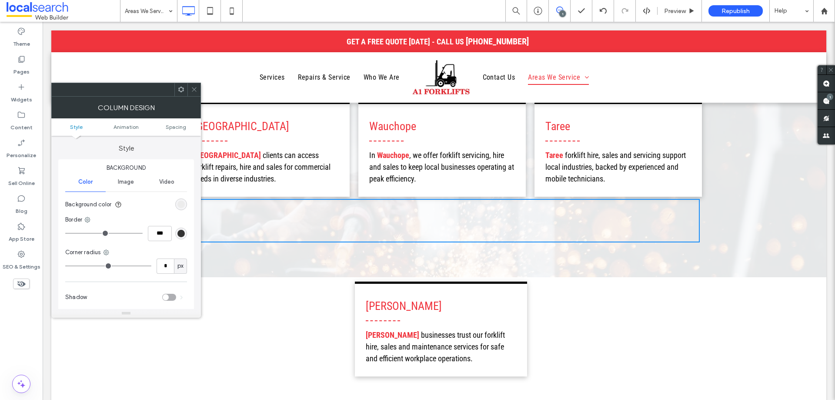
click at [195, 86] on icon at bounding box center [194, 89] width 7 height 7
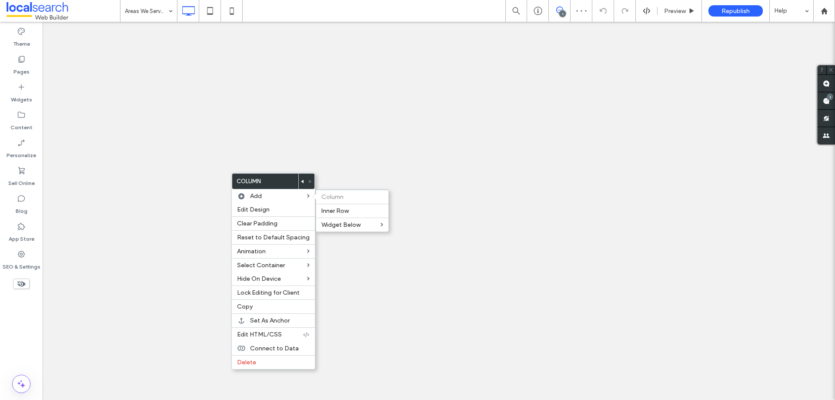
click at [338, 211] on span "Inner Row" at bounding box center [334, 210] width 27 height 7
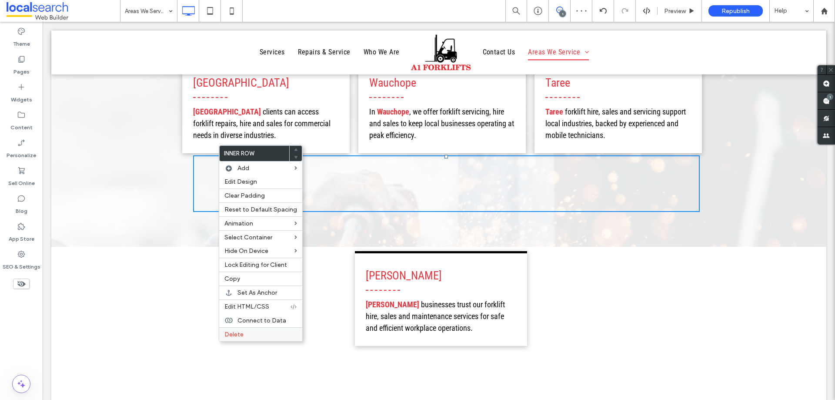
click at [236, 336] on span "Delete" at bounding box center [233, 334] width 19 height 7
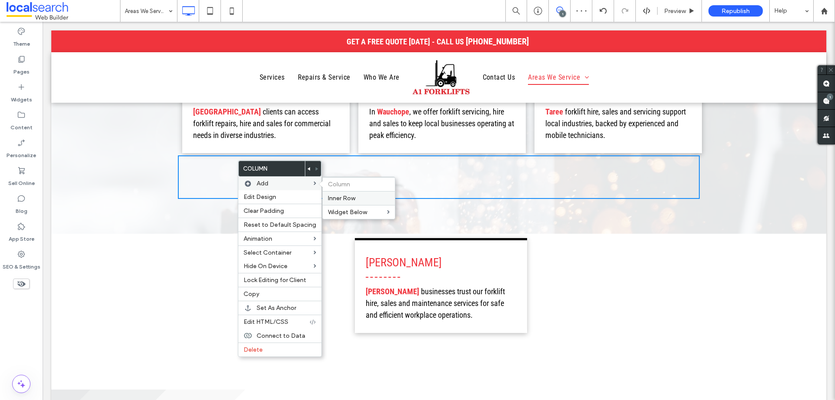
click at [343, 201] on span "Inner Row" at bounding box center [341, 197] width 27 height 7
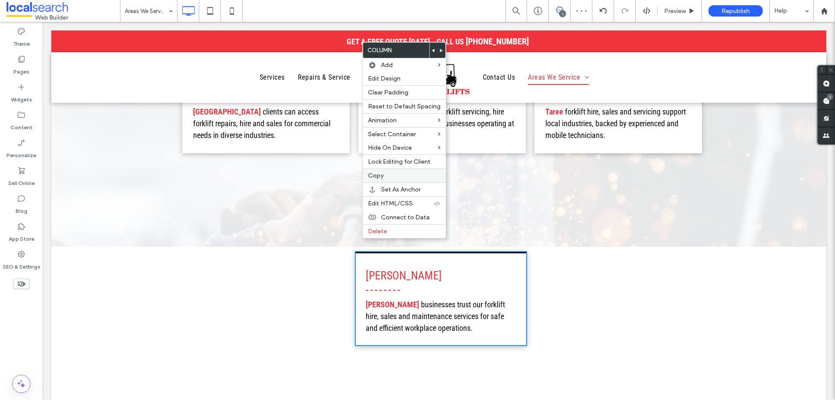
click at [382, 172] on span "Copy" at bounding box center [376, 175] width 16 height 7
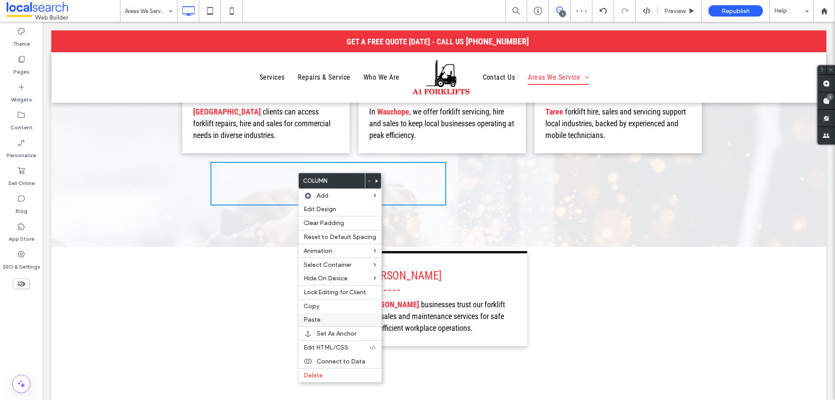
click at [311, 316] on span "Paste" at bounding box center [312, 319] width 17 height 7
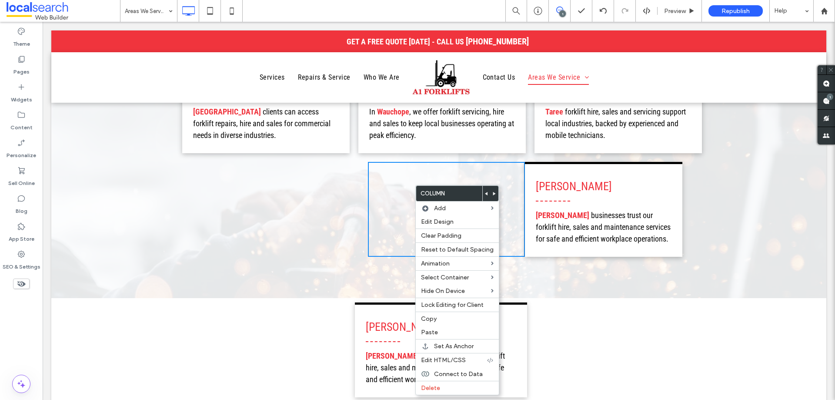
click at [493, 194] on use at bounding box center [494, 193] width 3 height 3
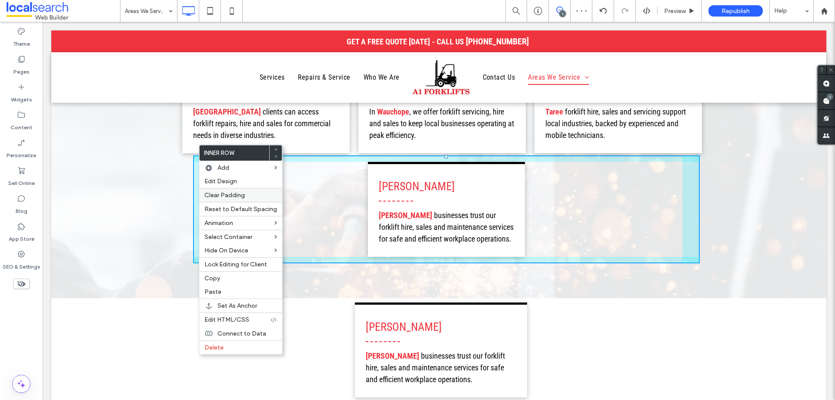
click at [225, 197] on span "Clear Padding" at bounding box center [224, 194] width 40 height 7
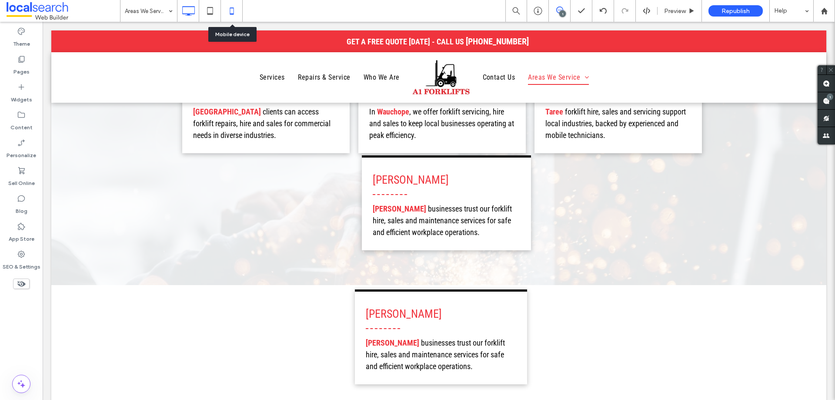
drag, startPoint x: 231, startPoint y: 7, endPoint x: 238, endPoint y: 13, distance: 9.2
click at [231, 7] on icon at bounding box center [231, 10] width 17 height 17
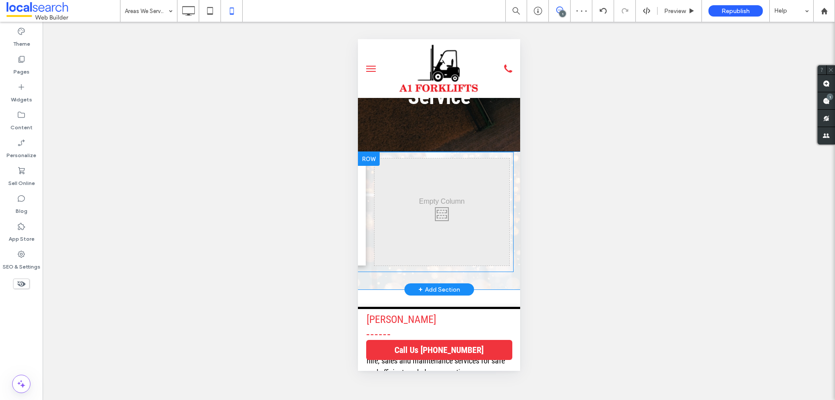
scroll to position [0, 2063]
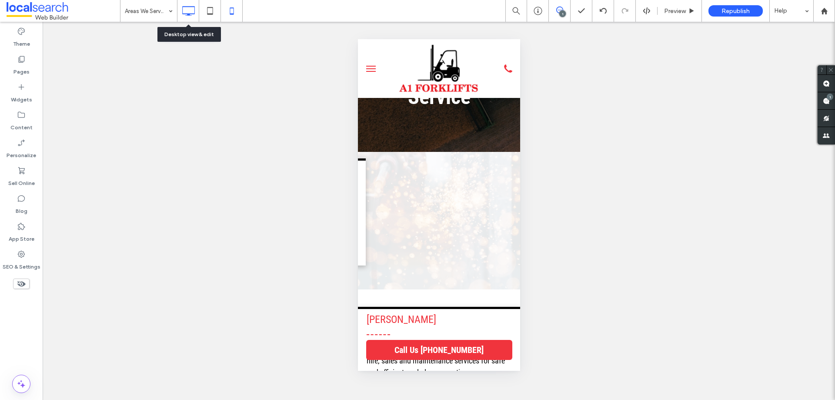
click at [187, 13] on icon at bounding box center [188, 10] width 17 height 17
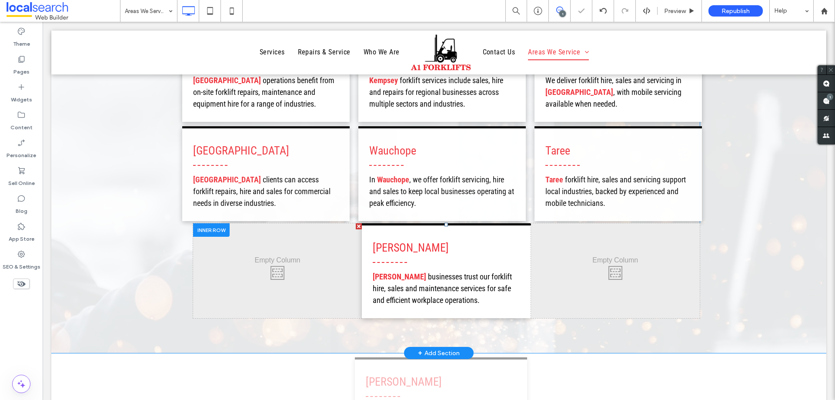
scroll to position [435, 0]
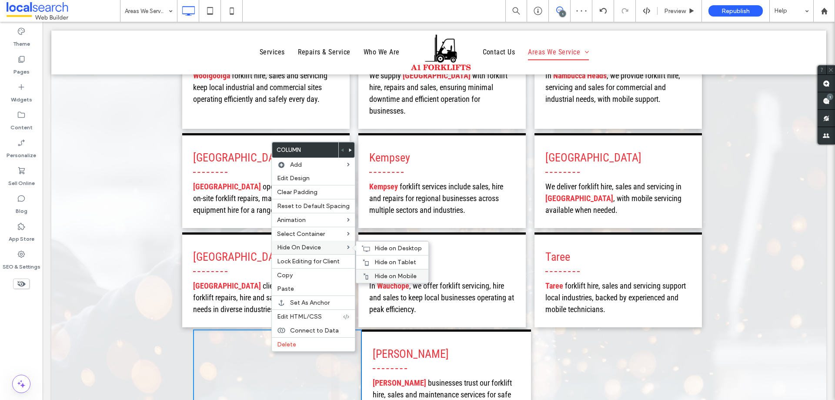
click at [379, 274] on span "Hide on Mobile" at bounding box center [396, 275] width 42 height 7
click at [543, 329] on div "Click To Paste" at bounding box center [615, 376] width 169 height 95
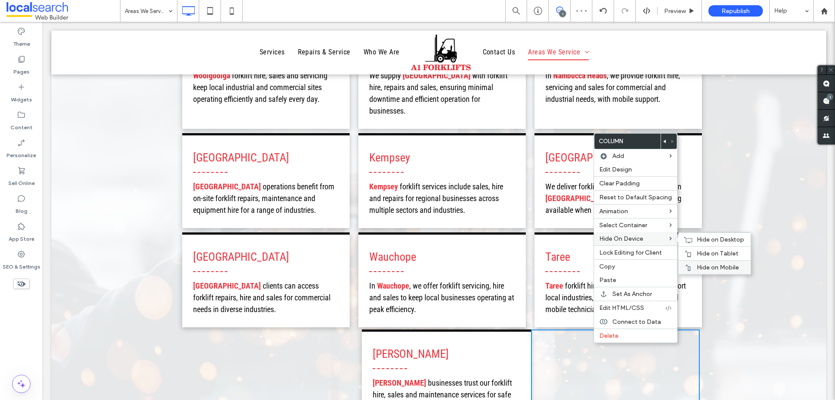
click at [700, 265] on span "Hide on Mobile" at bounding box center [718, 267] width 42 height 7
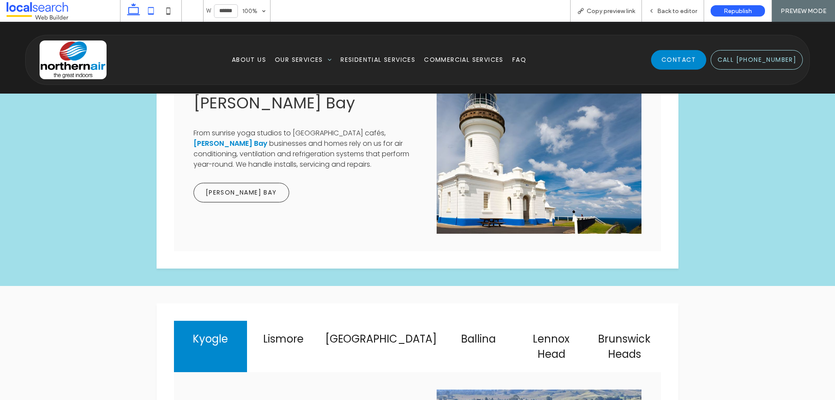
click at [147, 10] on icon at bounding box center [150, 10] width 17 height 17
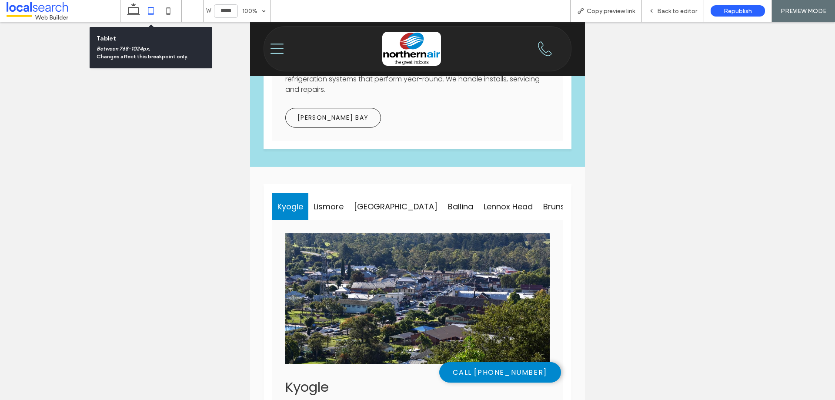
scroll to position [852, 0]
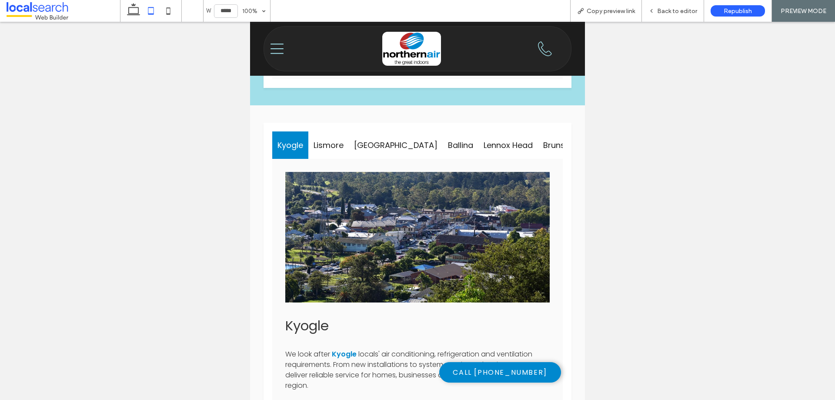
click at [278, 50] on icon "Menu Icon" at bounding box center [277, 48] width 13 height 13
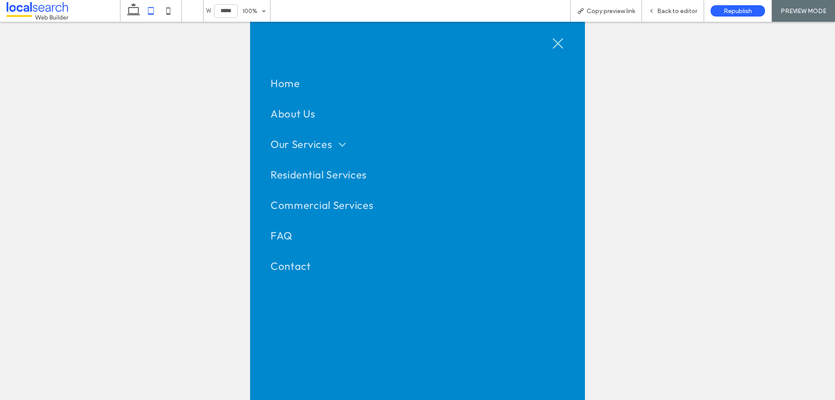
click at [552, 44] on icon "Close Icon" at bounding box center [558, 43] width 13 height 13
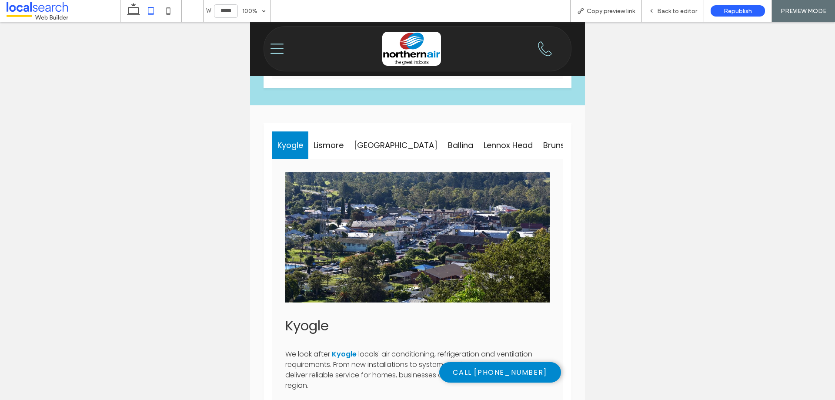
click at [281, 52] on icon "Menu Icon" at bounding box center [277, 48] width 13 height 13
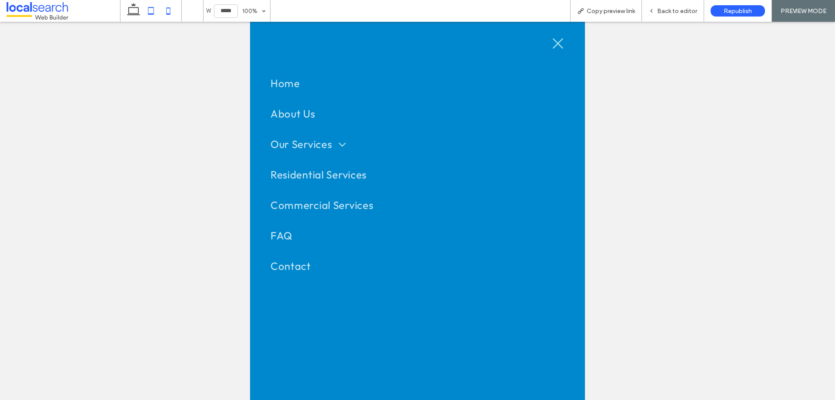
click at [160, 9] on icon at bounding box center [168, 10] width 17 height 17
type input "*****"
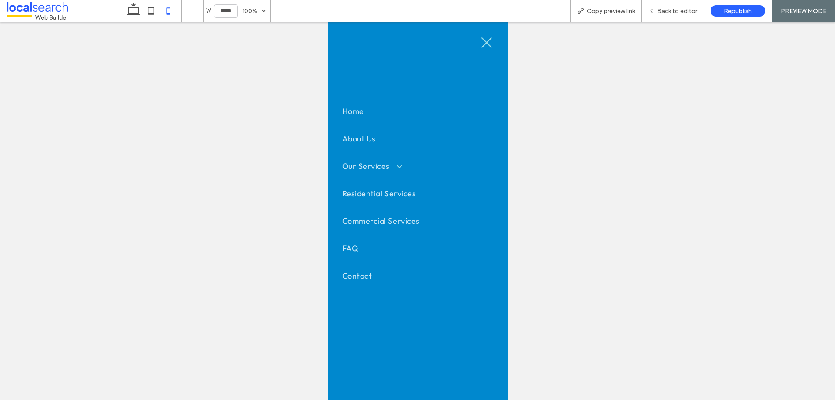
scroll to position [894, 0]
click at [487, 44] on icon at bounding box center [487, 42] width 10 height 10
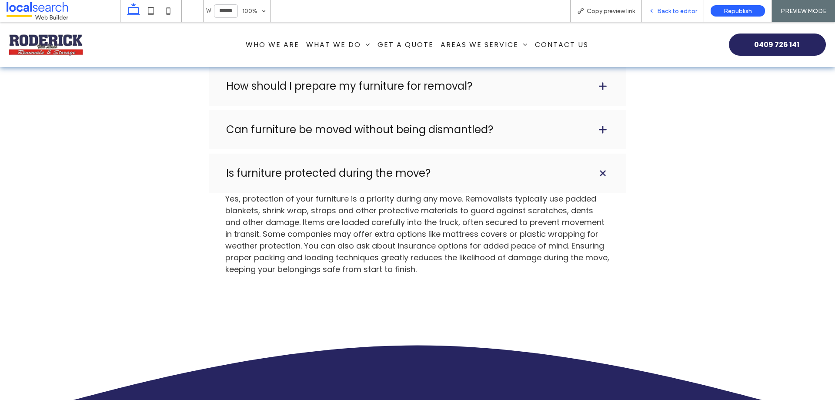
click at [671, 14] on span "Back to editor" at bounding box center [677, 10] width 40 height 7
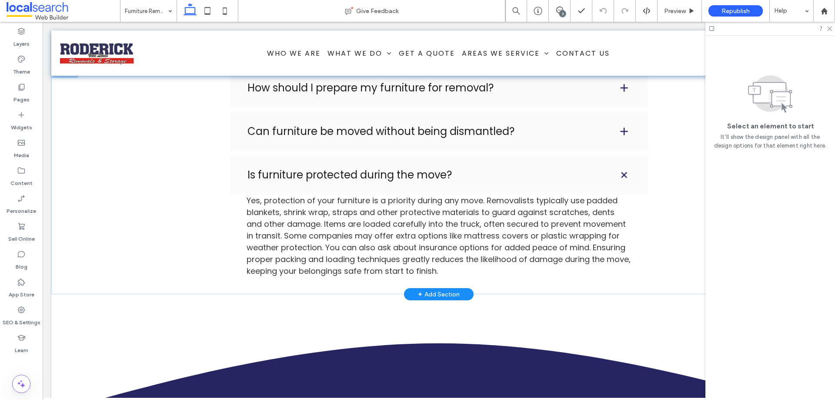
scroll to position [1478, 0]
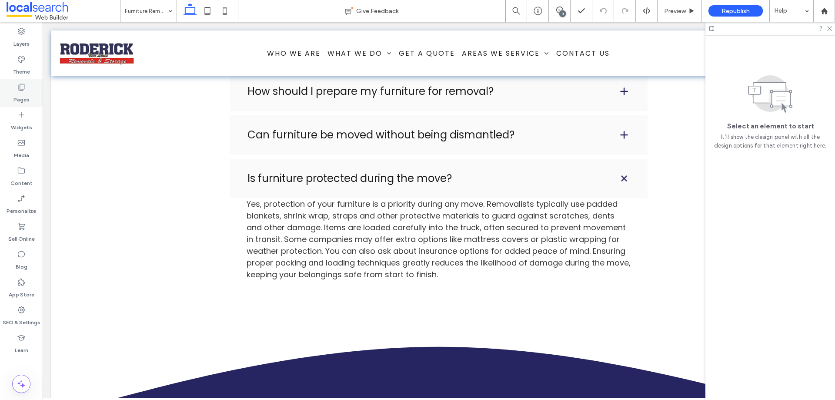
click at [22, 88] on icon at bounding box center [21, 87] width 9 height 9
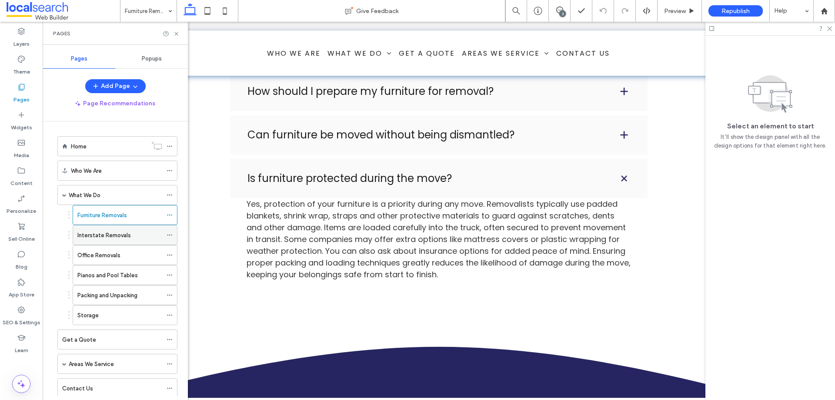
click at [122, 240] on div "Interstate Removals" at bounding box center [119, 234] width 85 height 19
click at [177, 35] on icon at bounding box center [176, 33] width 7 height 7
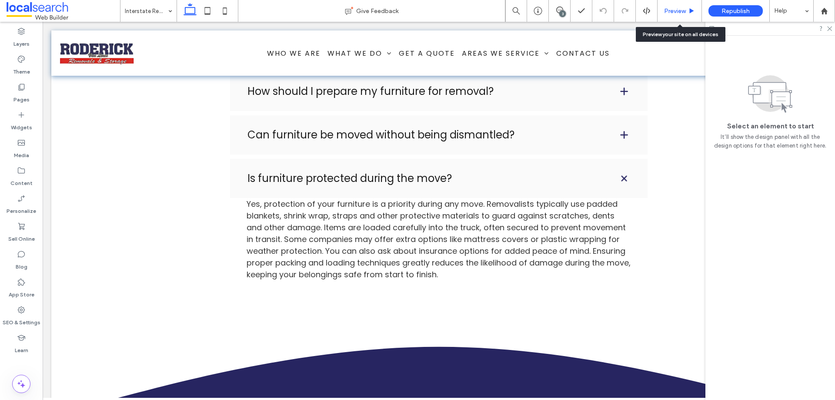
click at [675, 10] on span "Preview" at bounding box center [675, 10] width 22 height 7
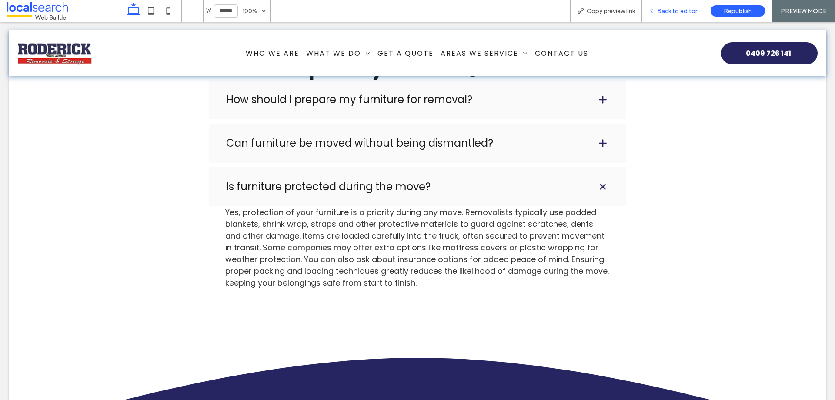
click at [661, 14] on span "Back to editor" at bounding box center [677, 10] width 40 height 7
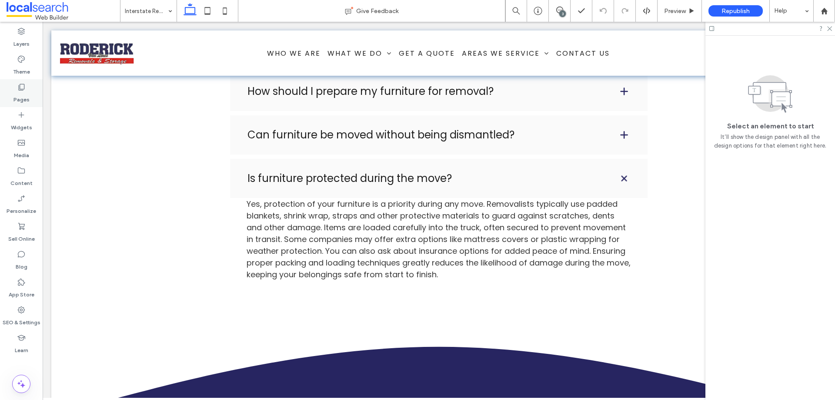
click at [28, 79] on div "Pages" at bounding box center [21, 93] width 43 height 28
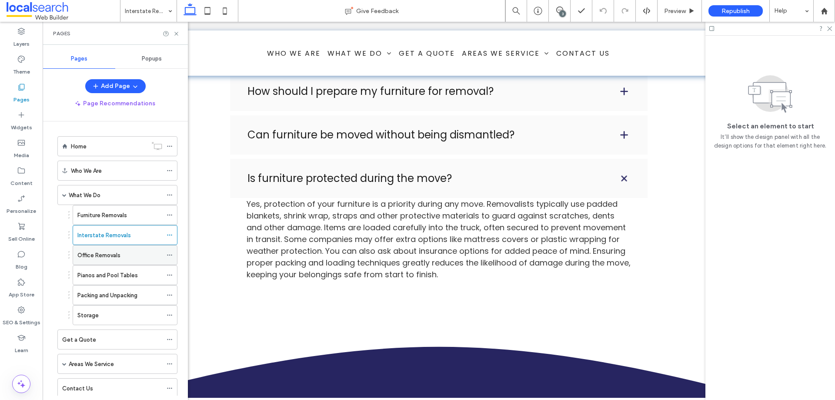
click at [99, 249] on div "Office Removals" at bounding box center [119, 254] width 85 height 19
click at [176, 35] on icon at bounding box center [176, 33] width 7 height 7
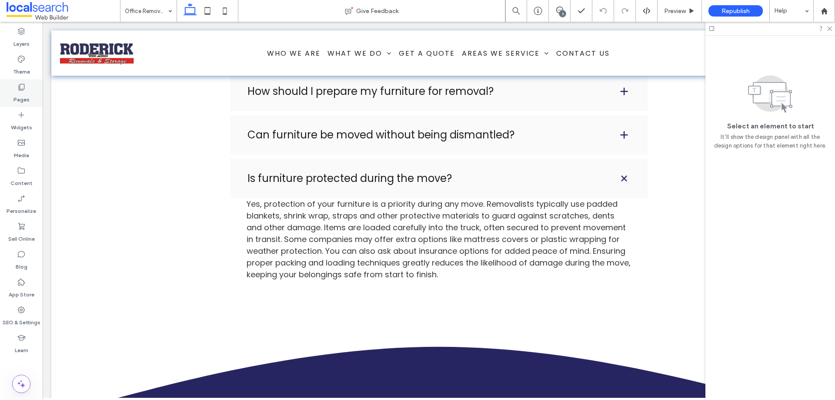
click at [26, 80] on div "Pages" at bounding box center [21, 93] width 43 height 28
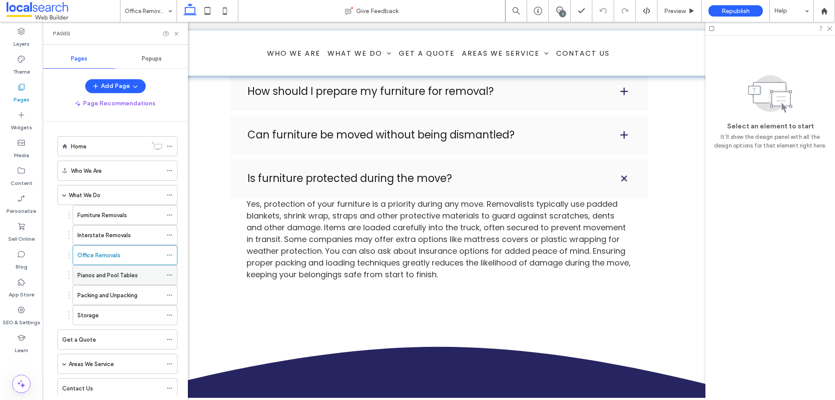
click at [118, 282] on div "Pianos and Pool Tables" at bounding box center [119, 274] width 85 height 19
click at [175, 32] on use at bounding box center [175, 33] width 3 height 3
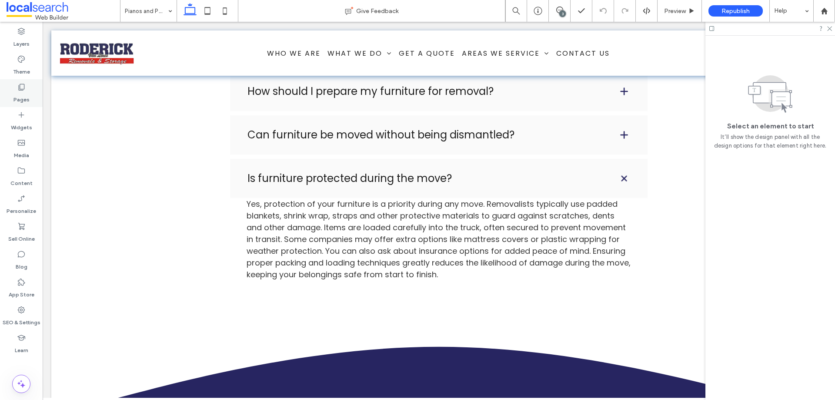
click at [10, 85] on div "Pages" at bounding box center [21, 93] width 43 height 28
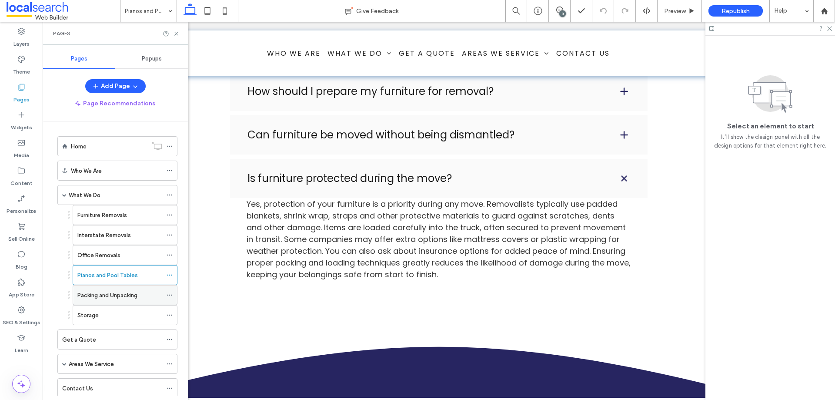
click at [104, 295] on label "Packing and Unpacking" at bounding box center [107, 295] width 60 height 15
click at [179, 30] on icon at bounding box center [176, 33] width 7 height 7
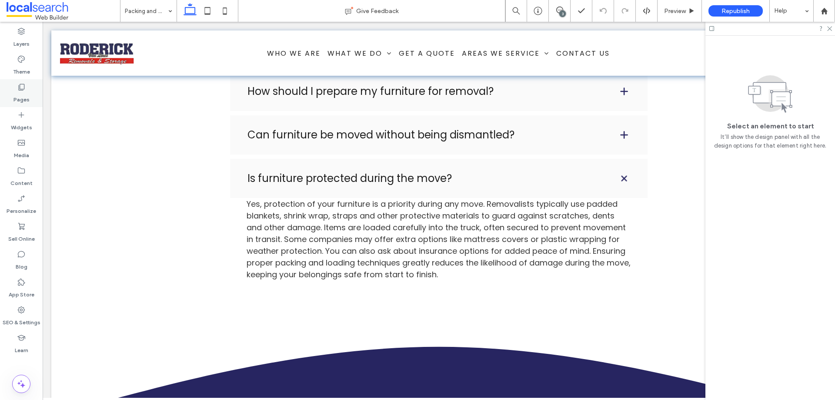
click at [21, 83] on icon at bounding box center [21, 87] width 9 height 9
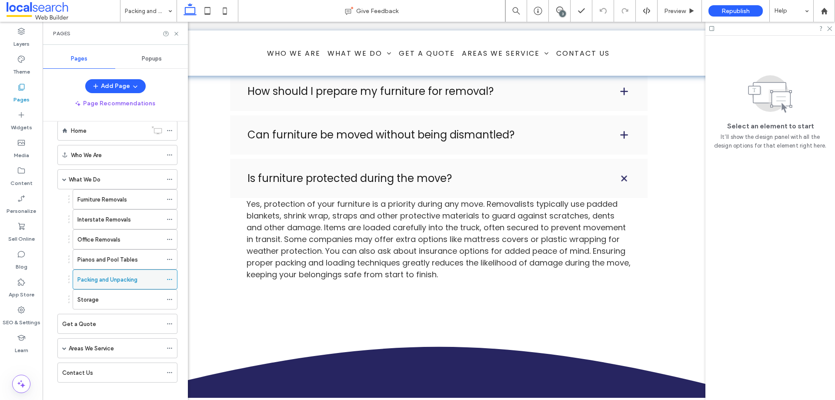
scroll to position [24, 0]
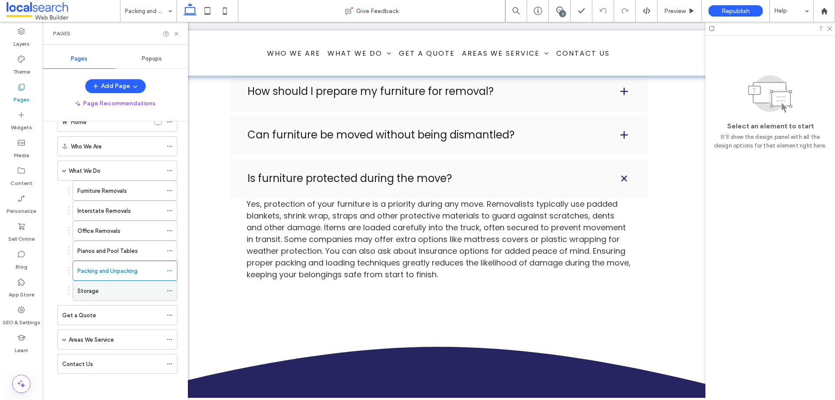
click at [102, 287] on div "Storage" at bounding box center [119, 290] width 85 height 9
click at [179, 34] on icon at bounding box center [176, 33] width 7 height 7
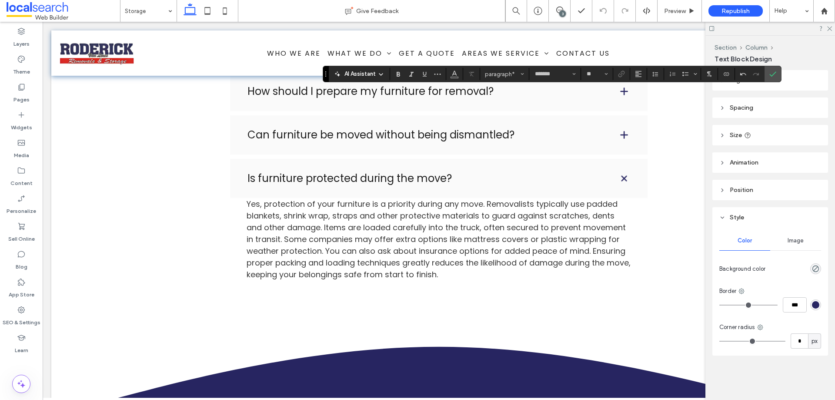
type input "**"
click at [624, 75] on icon "Link" at bounding box center [621, 73] width 7 height 7
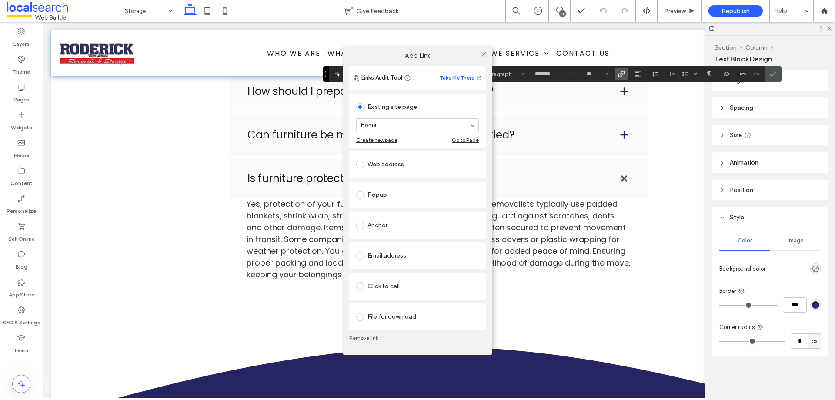
click at [367, 281] on div at bounding box center [361, 286] width 11 height 14
click at [398, 287] on div "Click to call" at bounding box center [417, 286] width 123 height 14
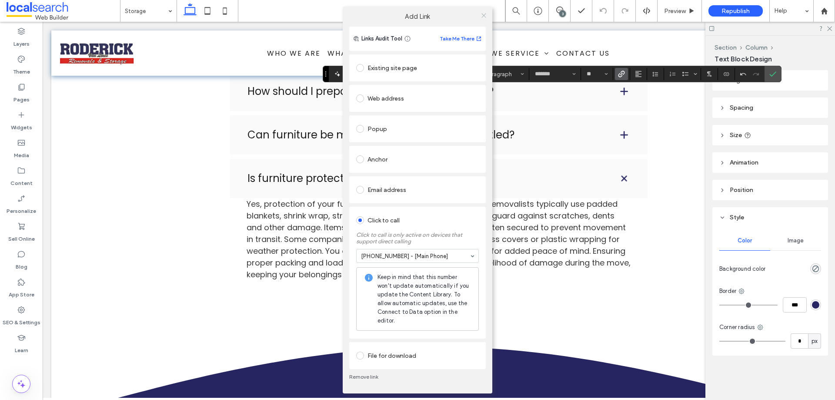
click at [486, 19] on span at bounding box center [484, 15] width 7 height 13
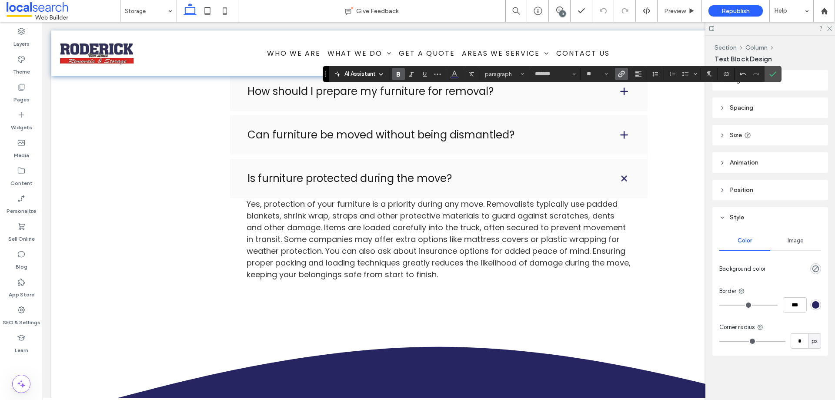
click at [772, 77] on icon "Confirm" at bounding box center [773, 73] width 7 height 7
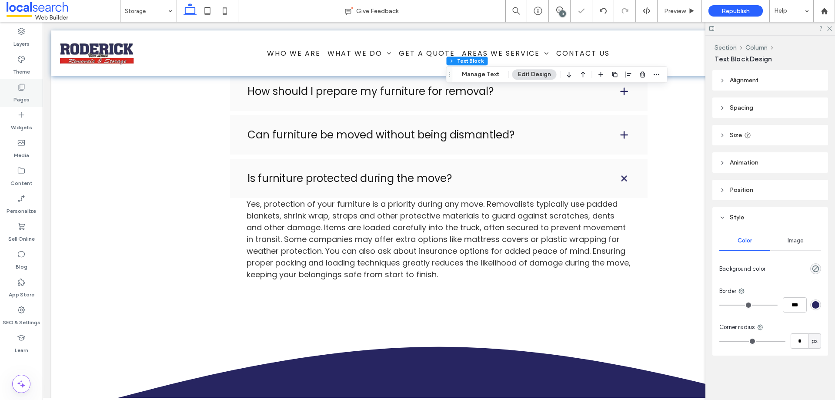
click at [30, 98] on div "Pages" at bounding box center [21, 93] width 43 height 28
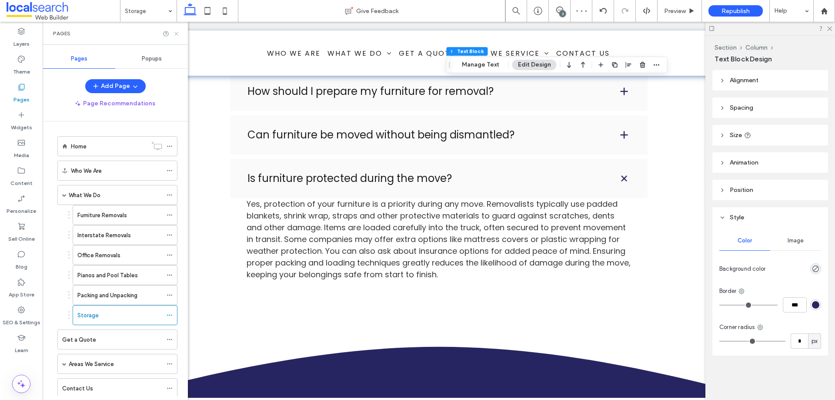
click at [177, 36] on icon at bounding box center [176, 33] width 7 height 7
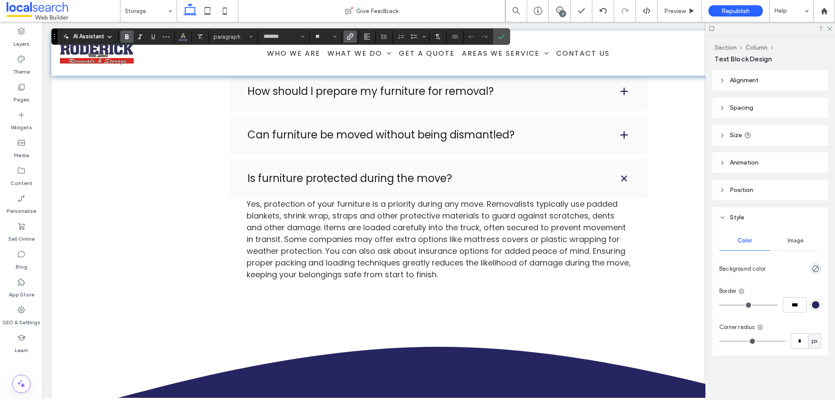
click at [352, 32] on span "Link" at bounding box center [350, 36] width 7 height 11
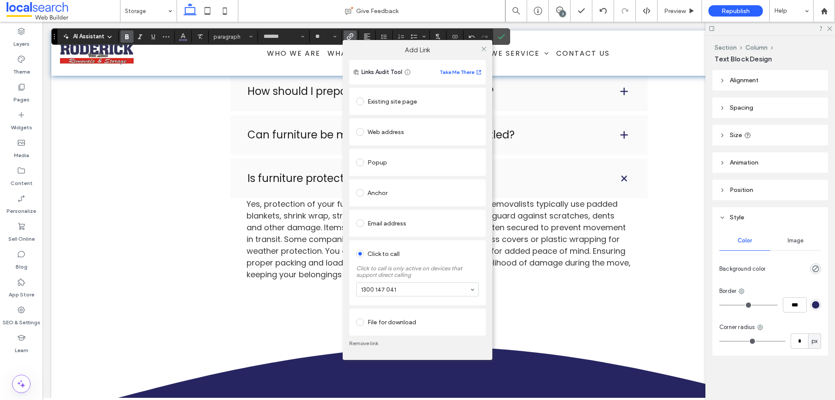
click at [355, 343] on link "Remove link" at bounding box center [417, 343] width 137 height 7
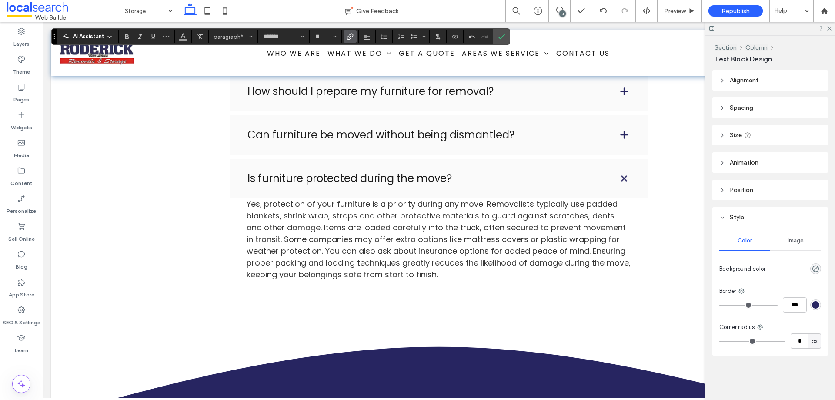
click at [346, 40] on label "Link" at bounding box center [350, 36] width 13 height 12
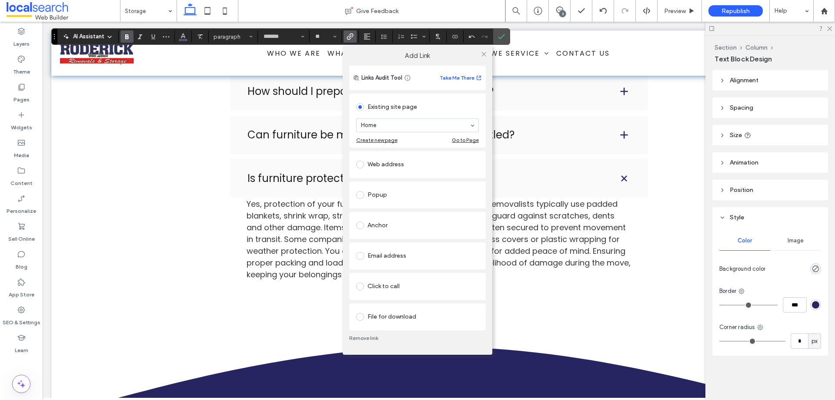
click at [379, 284] on div "Click to call" at bounding box center [417, 286] width 123 height 14
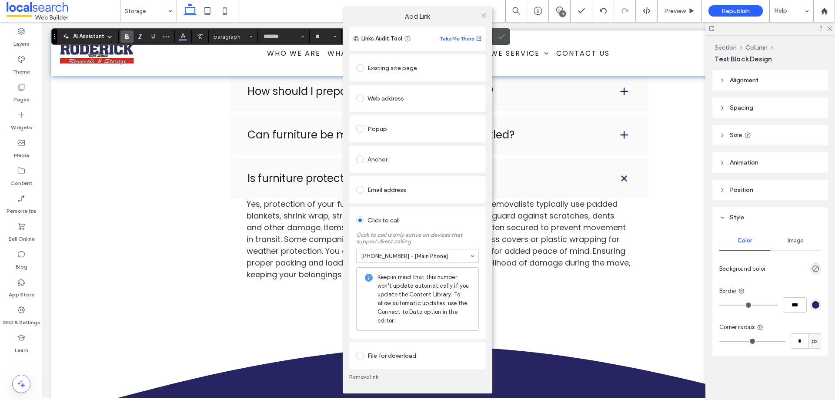
click at [483, 19] on span at bounding box center [484, 15] width 7 height 13
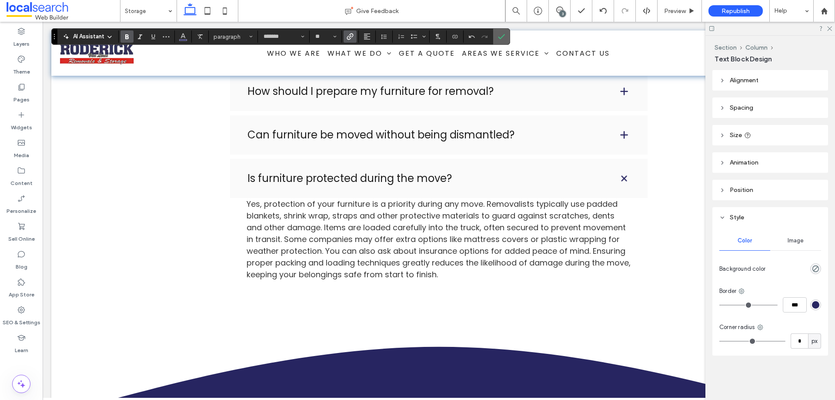
click at [502, 37] on use "Confirm" at bounding box center [501, 36] width 7 height 5
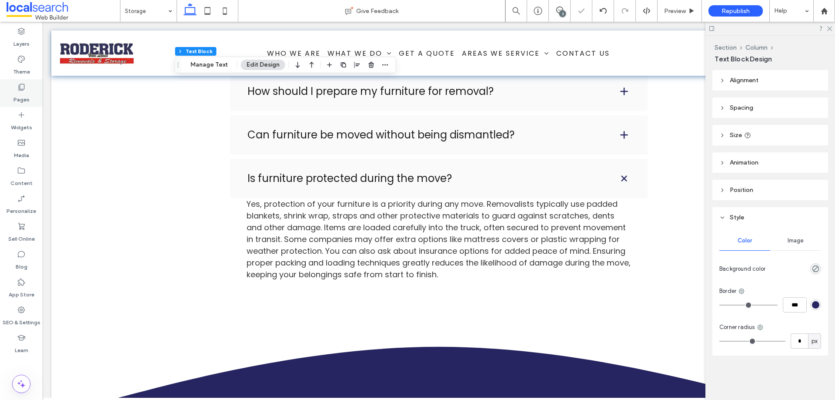
click at [36, 97] on div "Pages" at bounding box center [21, 93] width 43 height 28
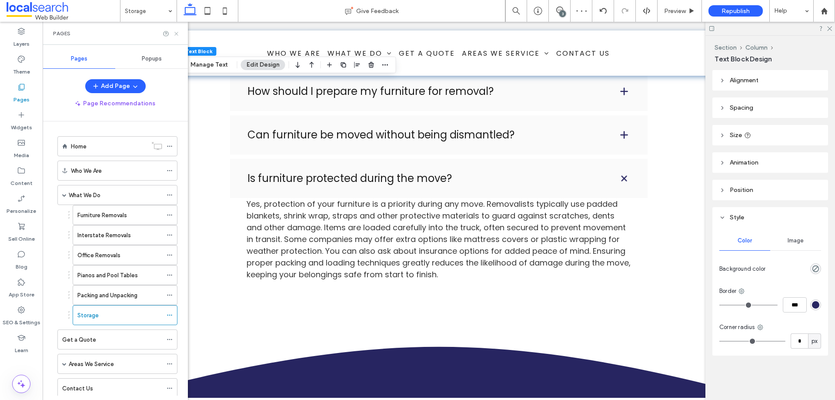
click at [177, 34] on icon at bounding box center [176, 33] width 7 height 7
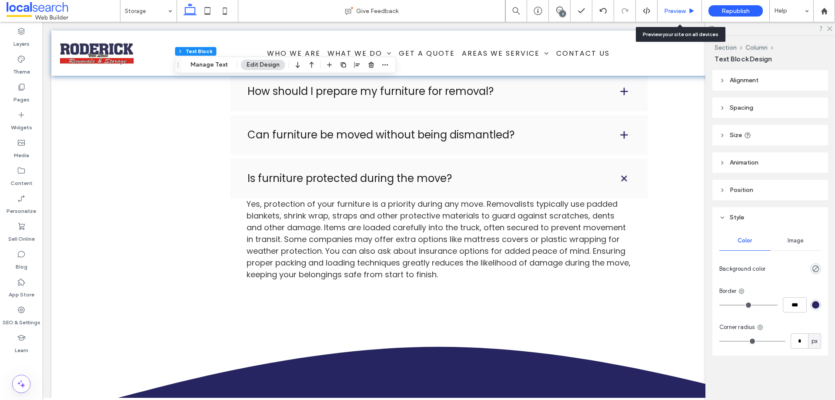
click at [678, 15] on div "Preview" at bounding box center [680, 11] width 44 height 22
click at [680, 11] on span "Preview" at bounding box center [675, 10] width 22 height 7
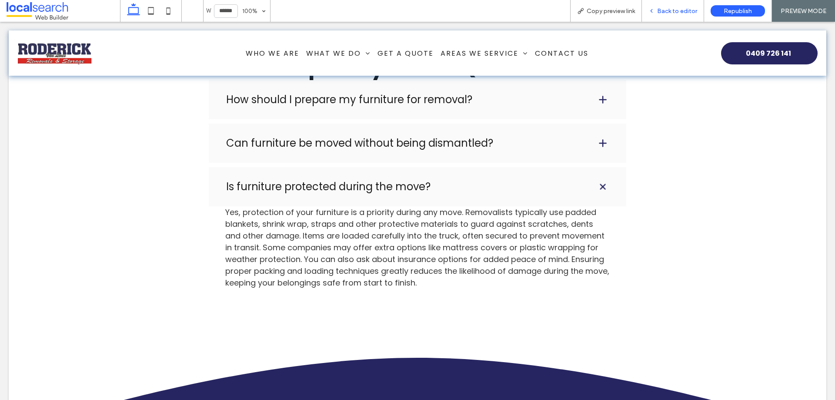
click at [680, 14] on span "Back to editor" at bounding box center [677, 10] width 40 height 7
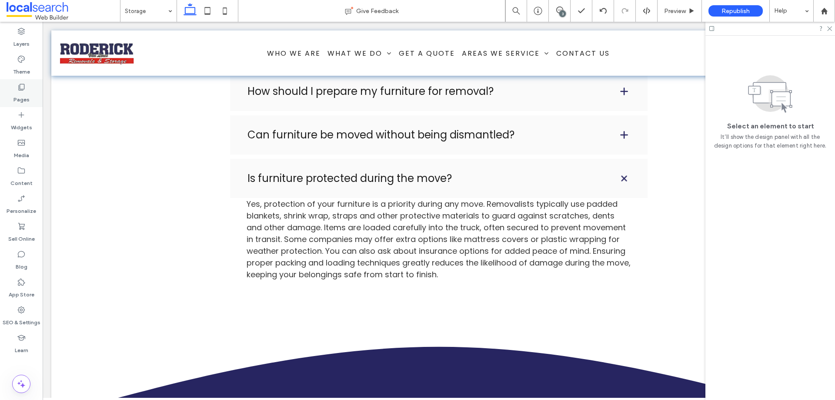
click at [24, 96] on label "Pages" at bounding box center [21, 97] width 16 height 12
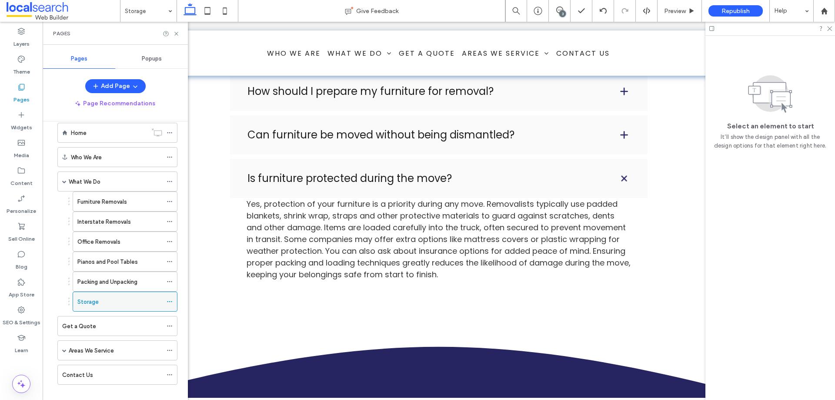
scroll to position [24, 0]
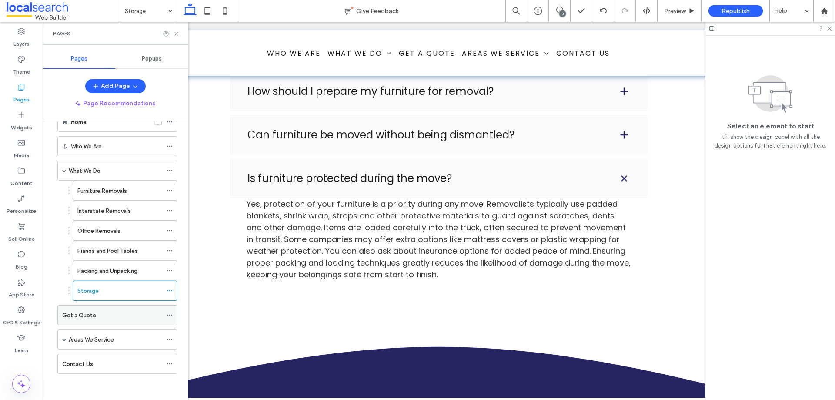
click at [83, 317] on label "Get a Quote" at bounding box center [79, 315] width 34 height 15
click at [175, 34] on icon at bounding box center [176, 33] width 7 height 7
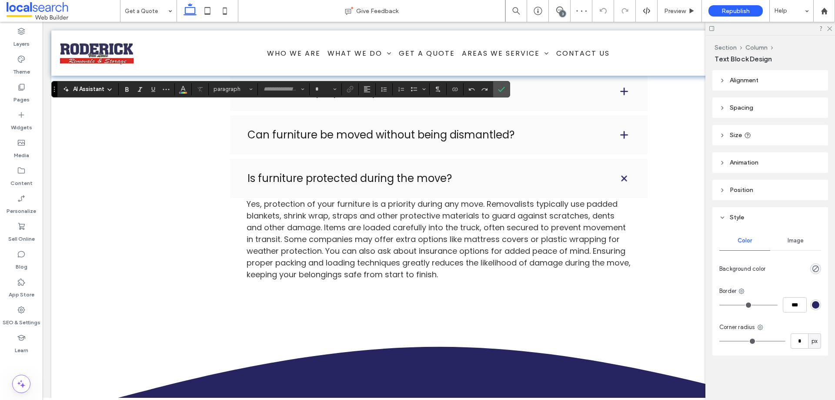
type input "*******"
type input "**"
click at [349, 91] on icon "Link" at bounding box center [350, 89] width 7 height 7
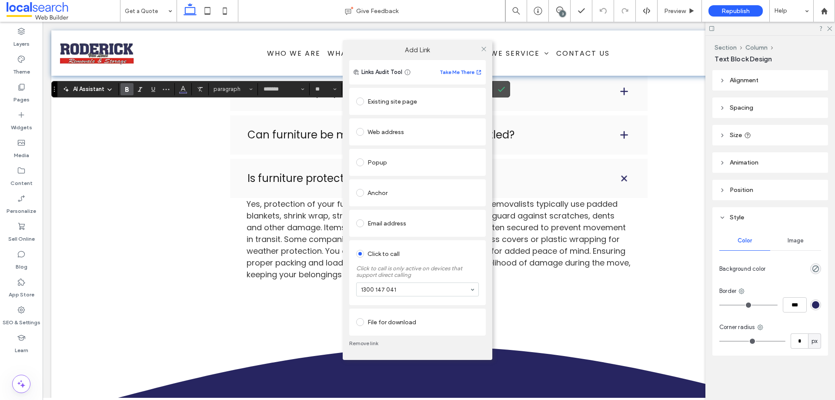
click at [366, 338] on div "Remove link" at bounding box center [417, 343] width 137 height 16
click at [366, 339] on div "Remove link" at bounding box center [417, 343] width 137 height 16
click at [367, 339] on div "Remove link" at bounding box center [417, 343] width 137 height 16
click at [365, 343] on link "Remove link" at bounding box center [417, 343] width 137 height 7
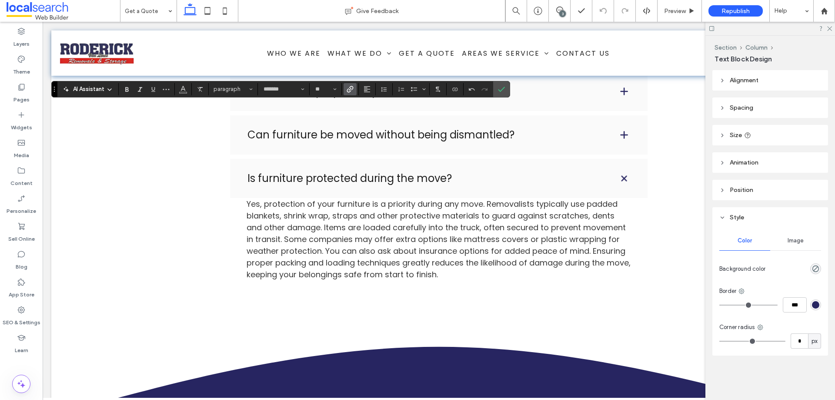
click at [345, 90] on label "Link" at bounding box center [350, 89] width 13 height 12
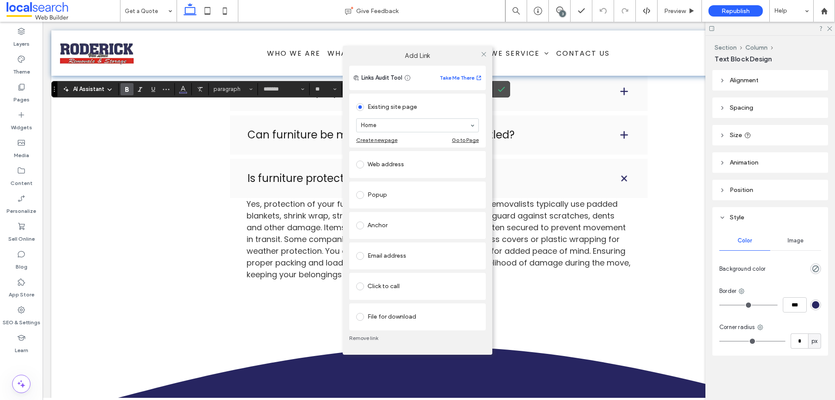
click at [386, 284] on div "Click to call" at bounding box center [417, 286] width 123 height 14
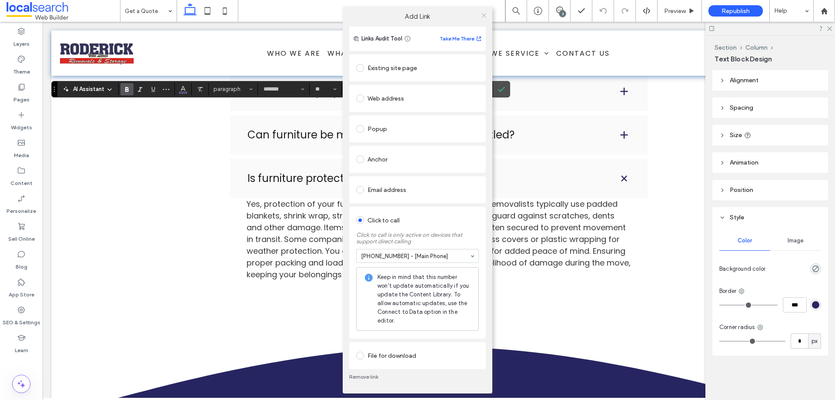
click at [482, 17] on icon at bounding box center [484, 15] width 7 height 7
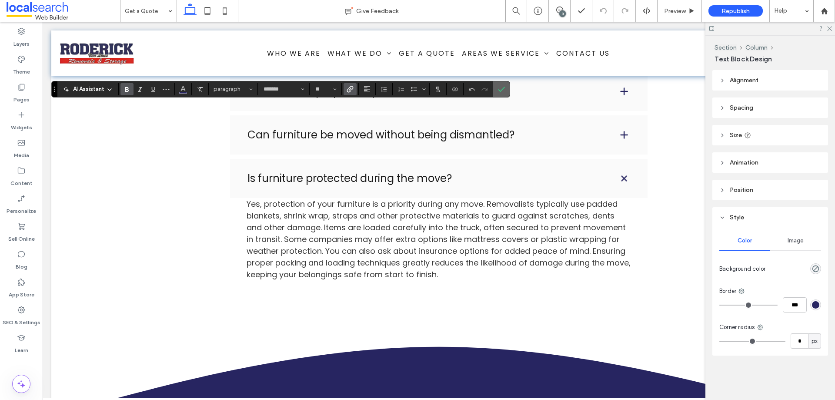
click at [498, 87] on icon "Confirm" at bounding box center [501, 89] width 7 height 7
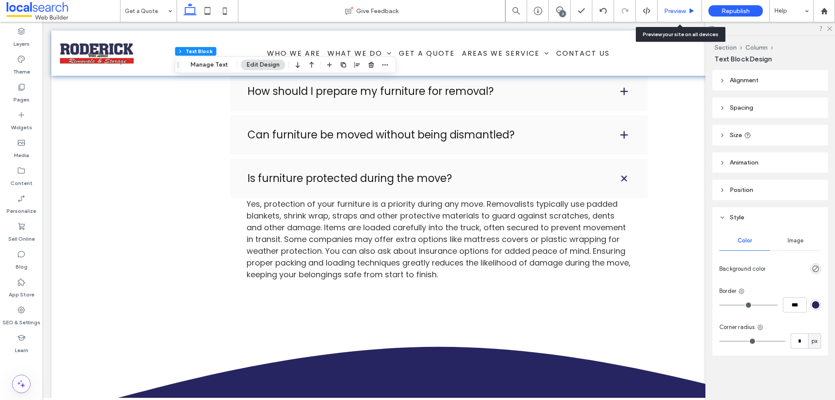
click at [677, 11] on span "Preview" at bounding box center [675, 10] width 22 height 7
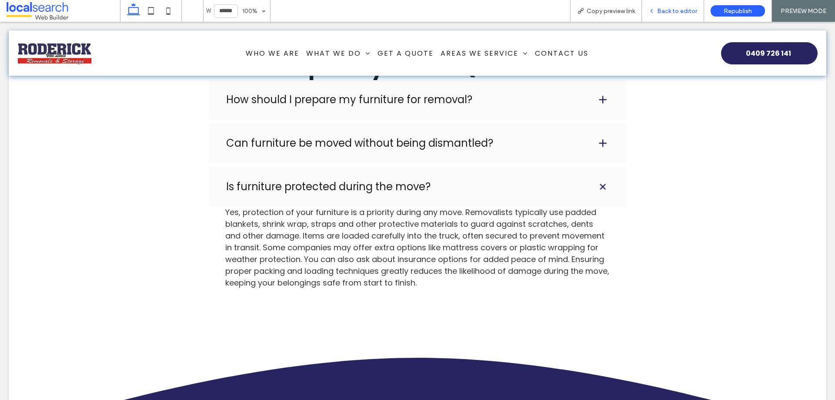
click at [692, 11] on span "Back to editor" at bounding box center [677, 10] width 40 height 7
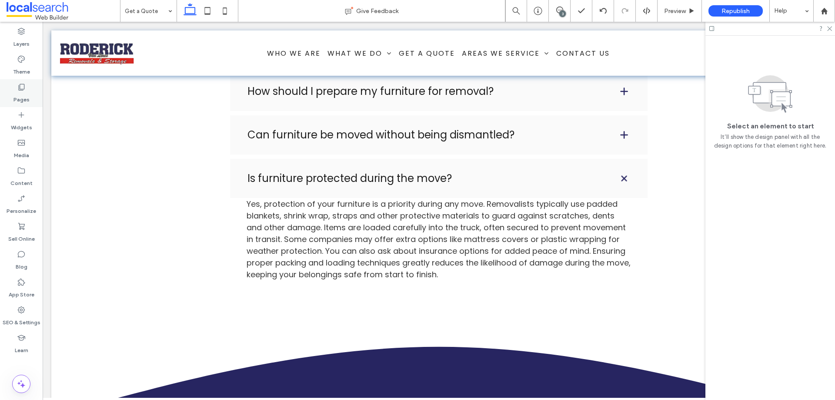
click at [28, 99] on label "Pages" at bounding box center [21, 97] width 16 height 12
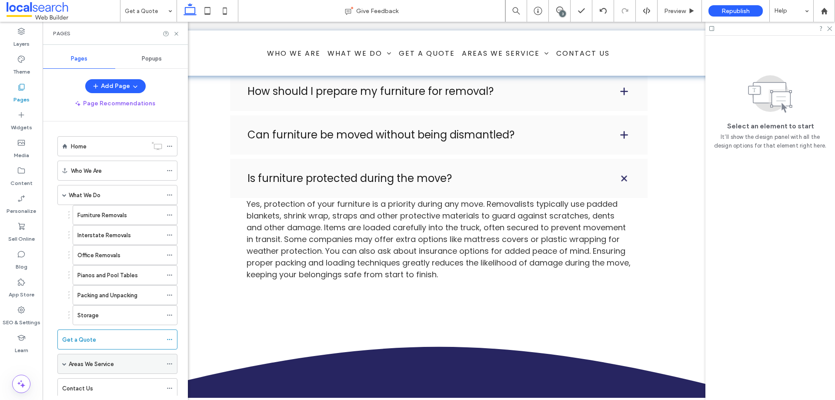
click at [97, 359] on label "Areas We Service" at bounding box center [91, 363] width 45 height 15
click at [174, 33] on icon at bounding box center [176, 33] width 7 height 7
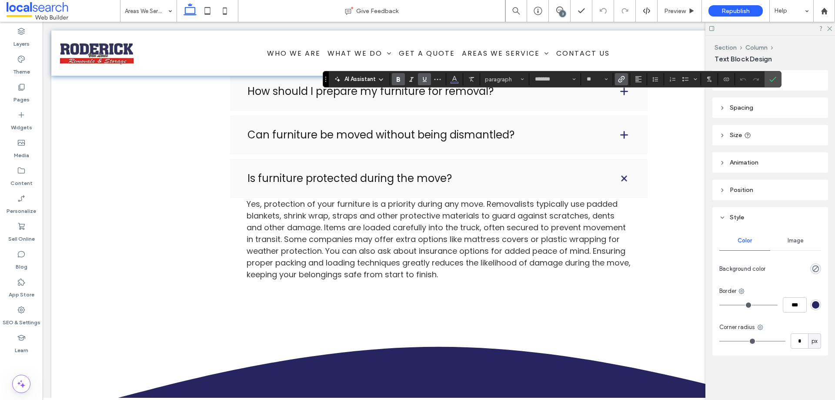
click at [621, 84] on span "Link" at bounding box center [620, 79] width 4 height 12
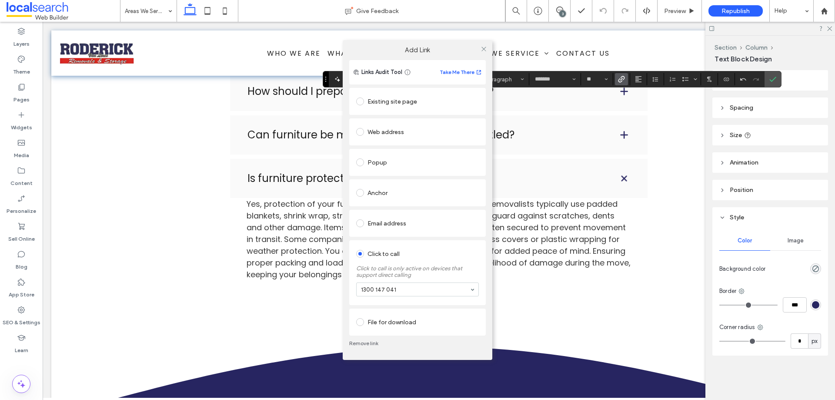
click at [377, 342] on link "Remove link" at bounding box center [417, 343] width 137 height 7
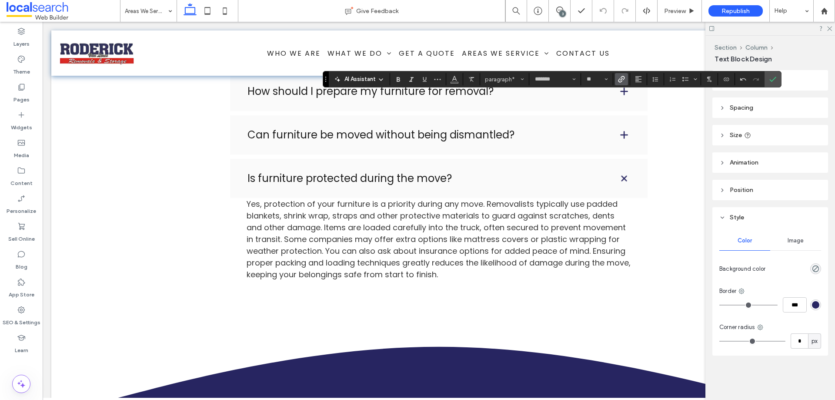
click at [623, 79] on icon "Link" at bounding box center [621, 79] width 7 height 7
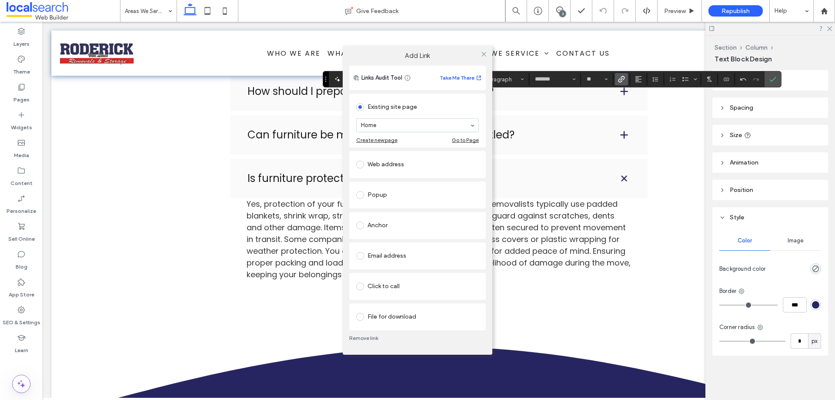
click at [391, 288] on div "Click to call" at bounding box center [417, 286] width 123 height 14
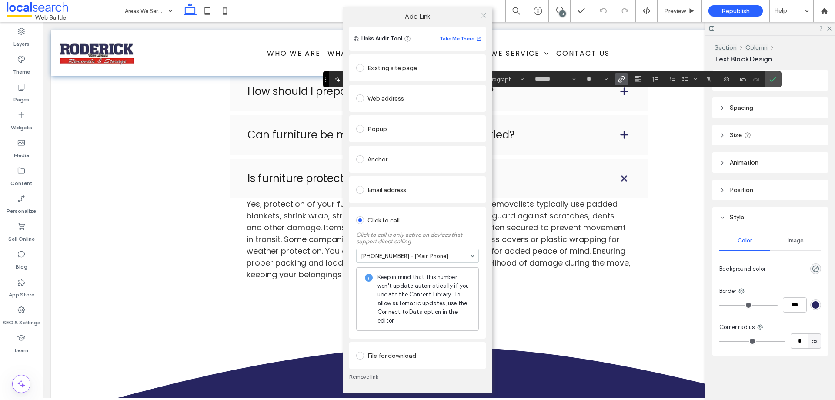
click at [484, 16] on icon at bounding box center [484, 15] width 7 height 7
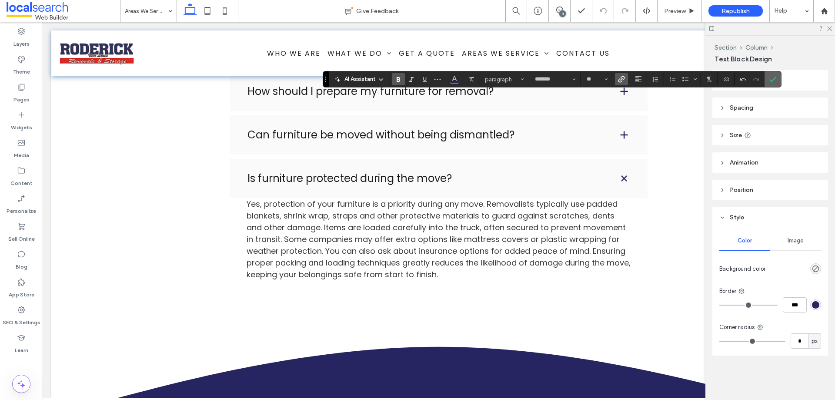
click at [771, 77] on icon "Confirm" at bounding box center [773, 79] width 7 height 7
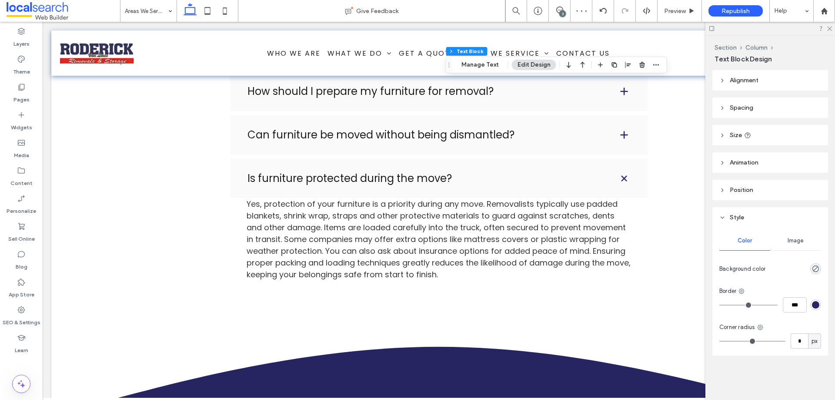
scroll to position [0, 44]
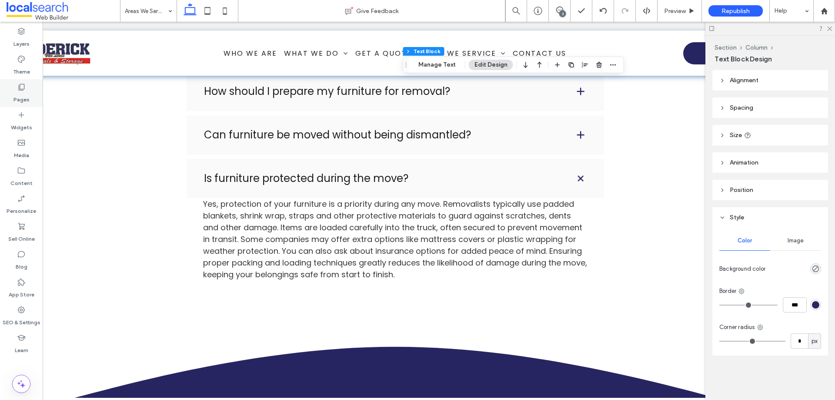
click at [25, 80] on div "Pages" at bounding box center [21, 93] width 43 height 28
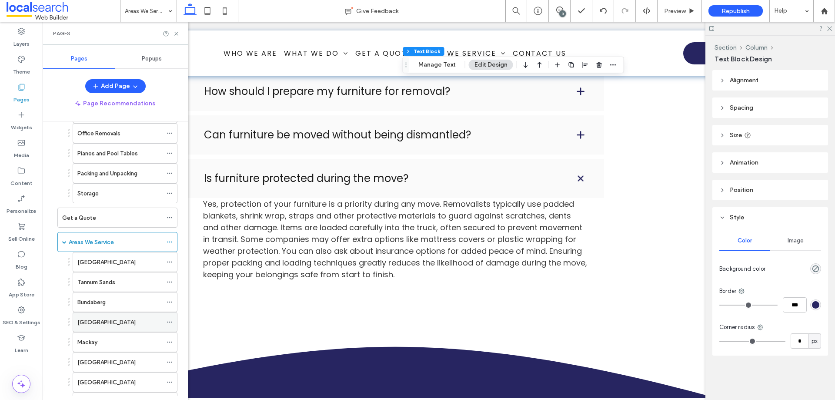
scroll to position [131, 0]
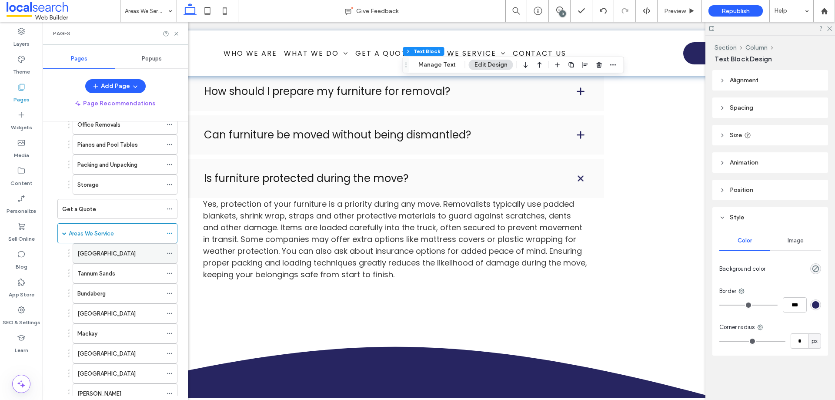
click at [115, 257] on div "[GEOGRAPHIC_DATA]" at bounding box center [119, 253] width 85 height 9
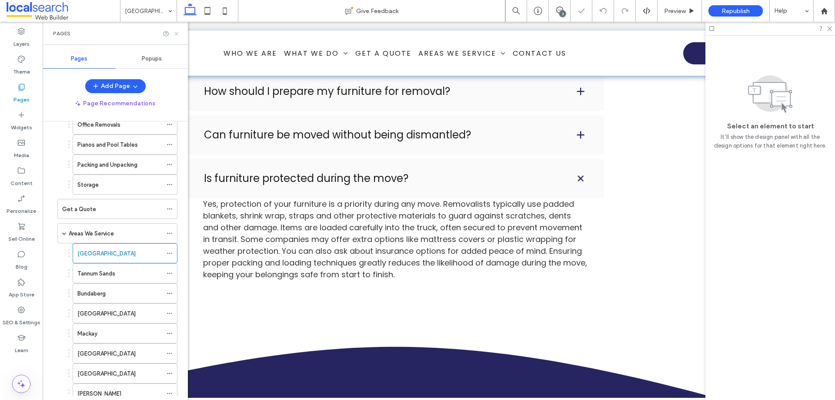
click at [177, 35] on icon at bounding box center [176, 33] width 7 height 7
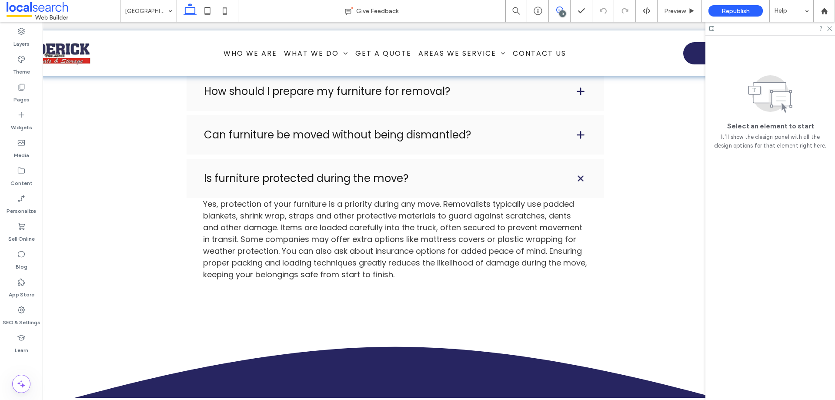
click at [560, 7] on use at bounding box center [559, 10] width 7 height 7
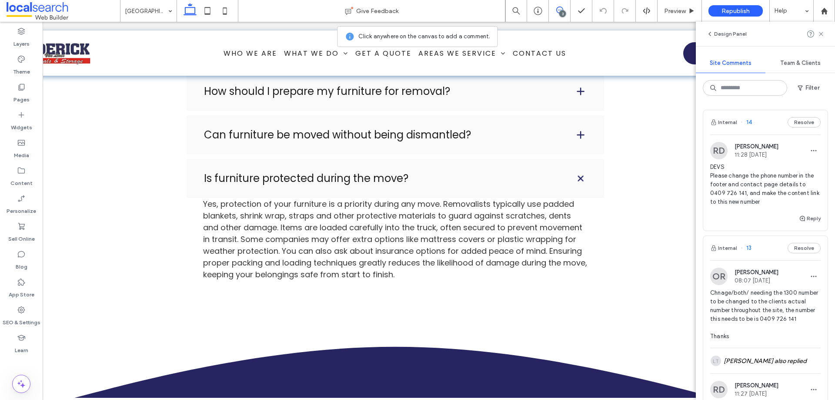
click at [562, 13] on div "3" at bounding box center [562, 13] width 7 height 7
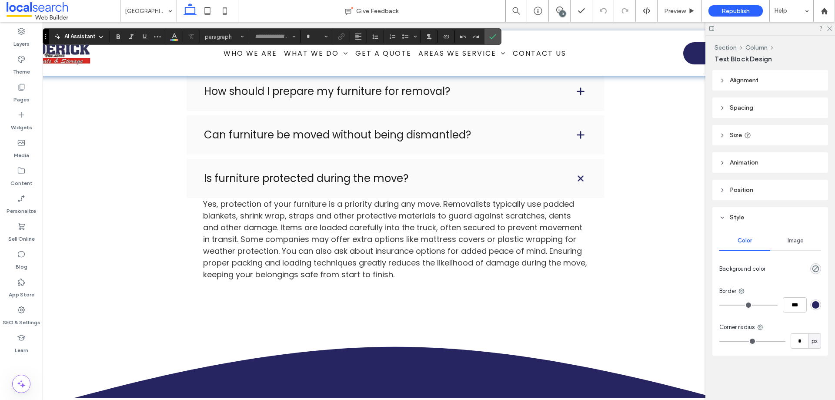
type input "*******"
type input "**"
click at [342, 38] on icon "Link" at bounding box center [341, 36] width 7 height 7
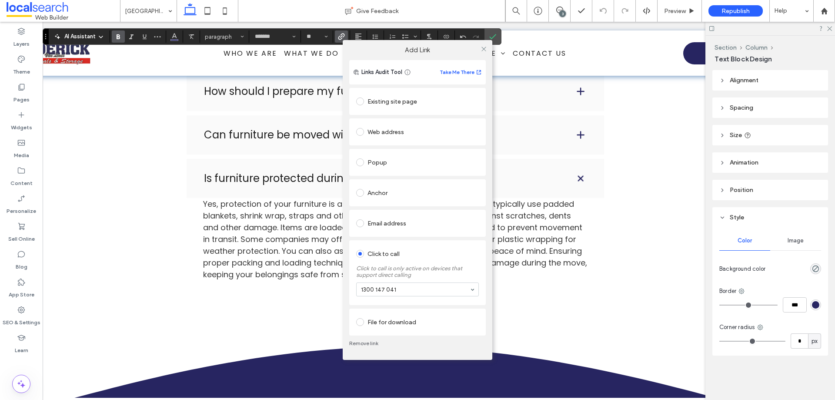
click at [364, 341] on link "Remove link" at bounding box center [417, 343] width 137 height 7
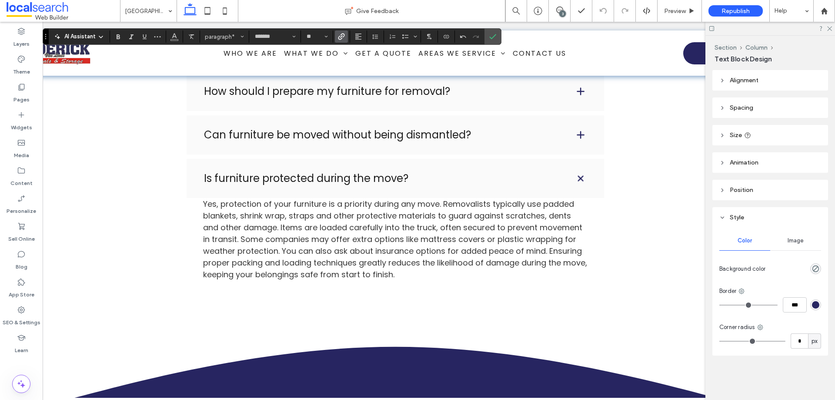
click at [342, 31] on span "Link" at bounding box center [340, 36] width 4 height 12
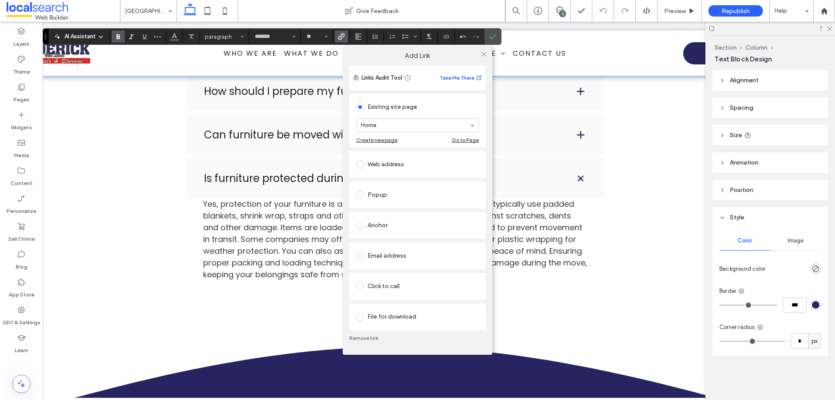
click at [386, 282] on div "Click to call" at bounding box center [417, 286] width 123 height 14
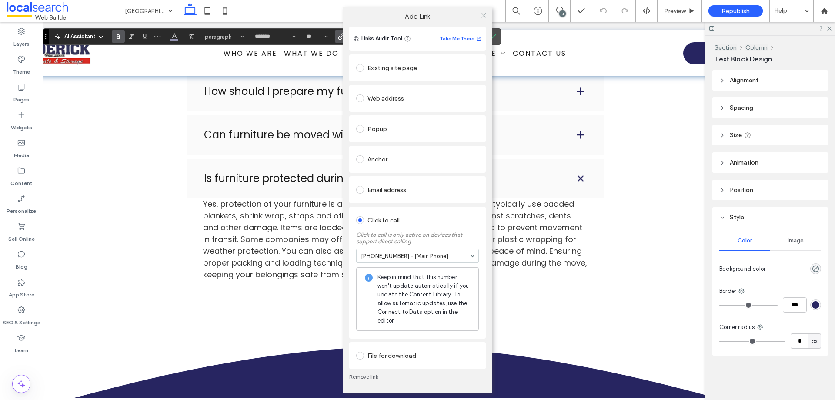
click at [487, 16] on icon at bounding box center [484, 15] width 7 height 7
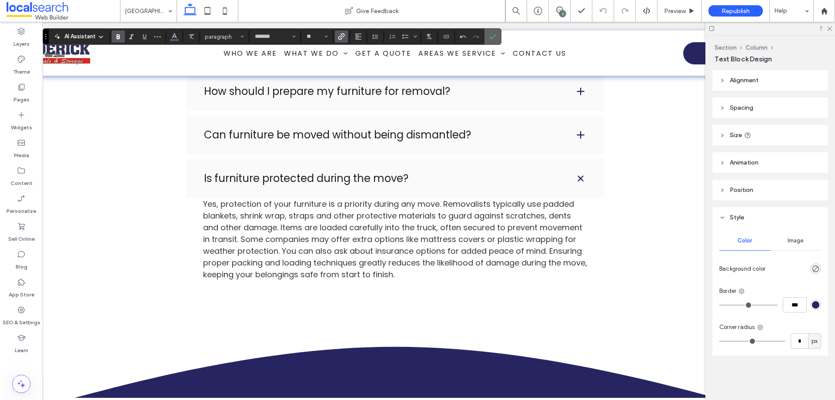
click at [493, 37] on icon "Confirm" at bounding box center [492, 36] width 7 height 7
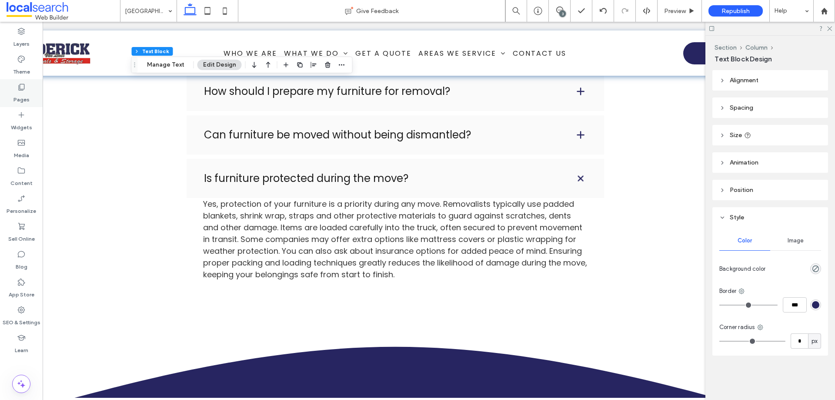
click at [20, 97] on label "Pages" at bounding box center [21, 97] width 16 height 12
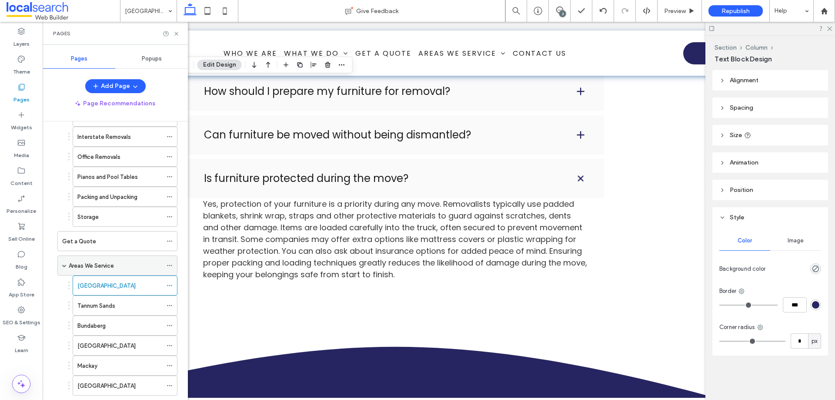
scroll to position [131, 0]
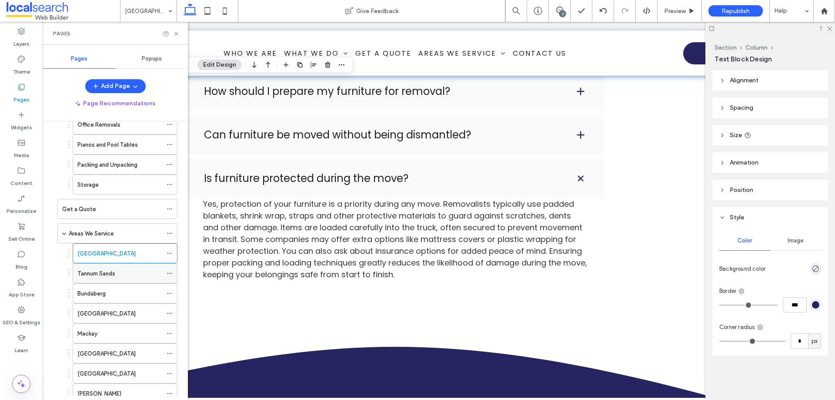
click at [126, 273] on div "Tannum Sands" at bounding box center [119, 273] width 85 height 9
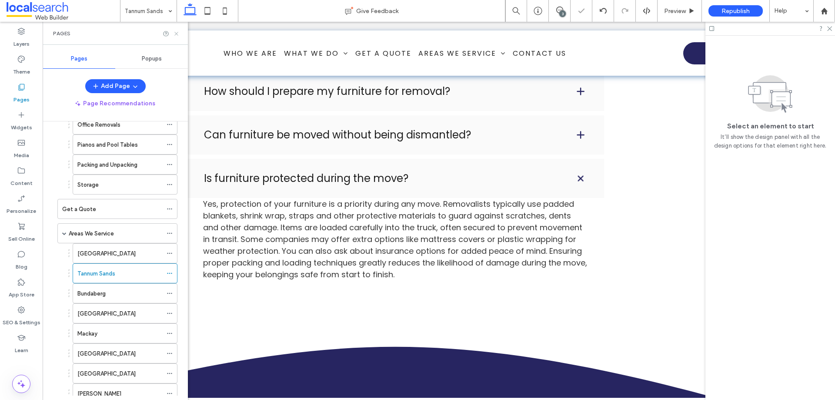
click at [178, 35] on use at bounding box center [175, 33] width 3 height 3
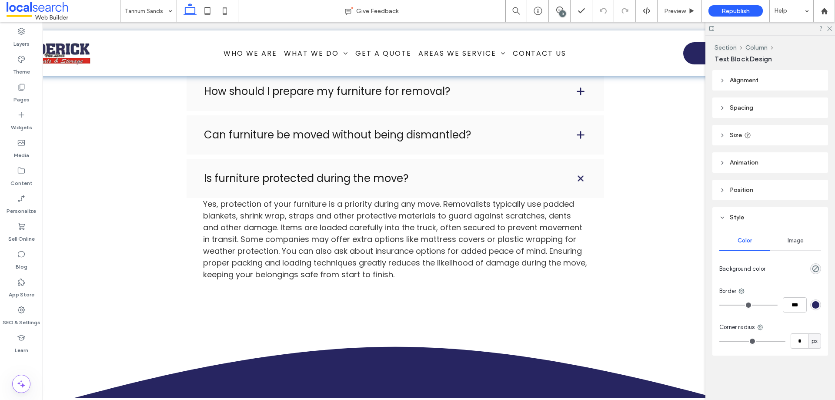
type input "*******"
type input "**"
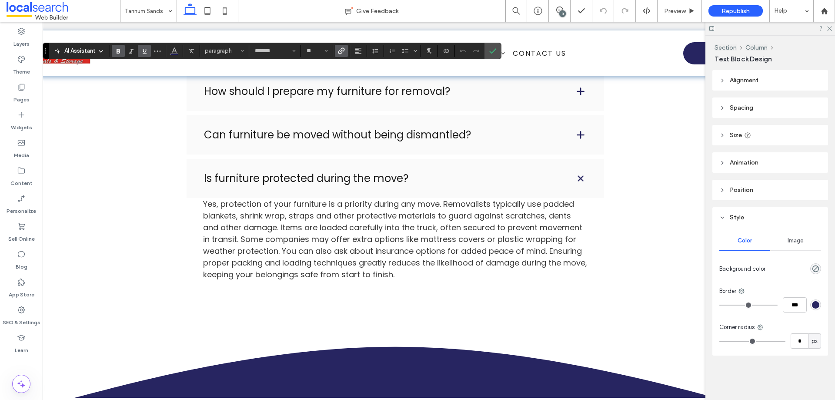
click at [341, 50] on icon "Link" at bounding box center [341, 50] width 7 height 7
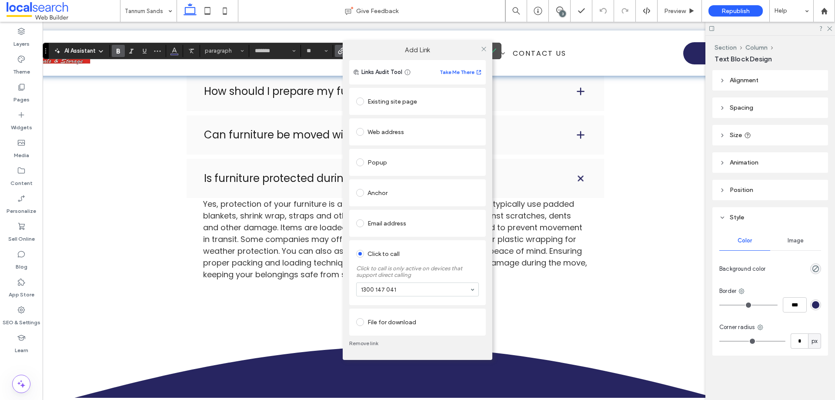
click at [365, 341] on link "Remove link" at bounding box center [417, 343] width 137 height 7
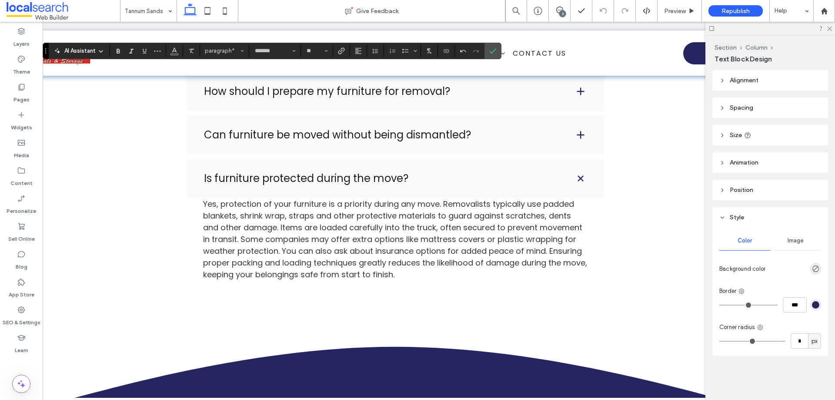
click at [341, 44] on div "AI Assistant paragraph* ******* **" at bounding box center [272, 51] width 459 height 17
click at [340, 49] on icon "Link" at bounding box center [341, 50] width 7 height 7
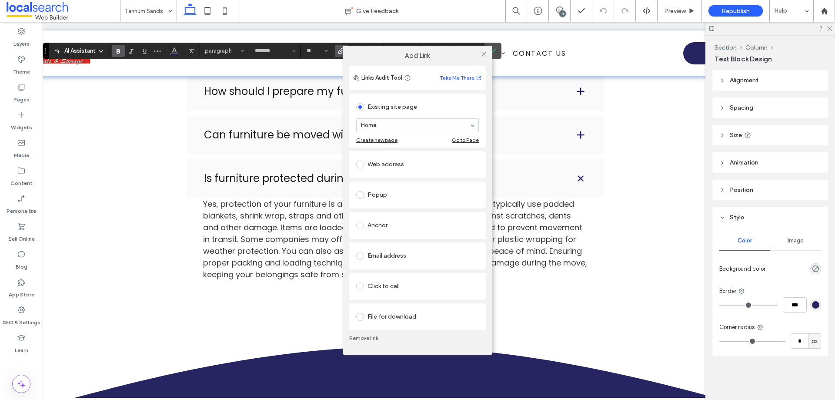
click at [377, 287] on div "Click to call" at bounding box center [417, 286] width 123 height 14
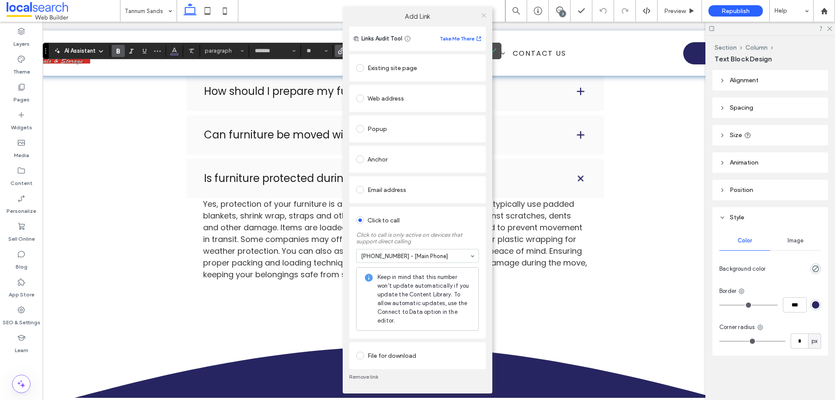
click at [486, 17] on span at bounding box center [484, 15] width 7 height 13
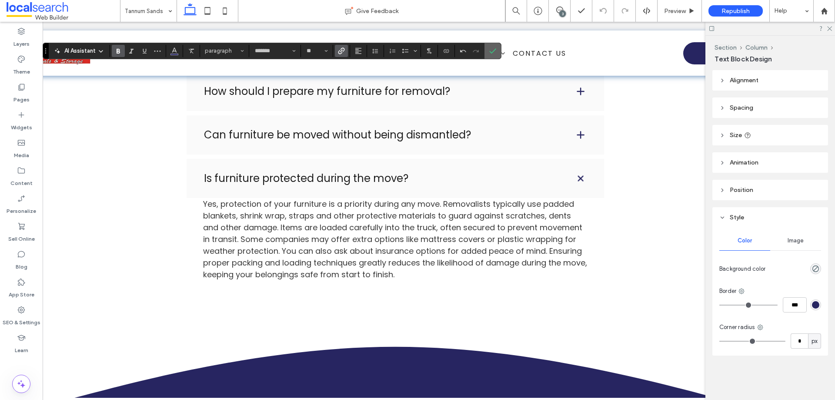
click at [492, 44] on span "Confirm" at bounding box center [491, 51] width 4 height 16
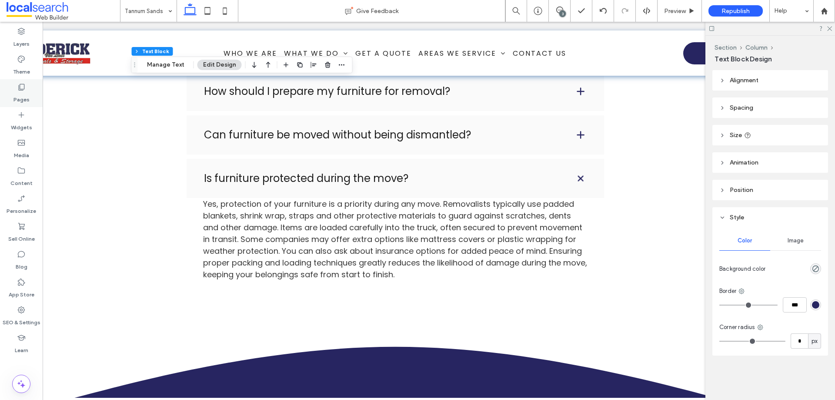
click at [28, 88] on div "Pages" at bounding box center [21, 93] width 43 height 28
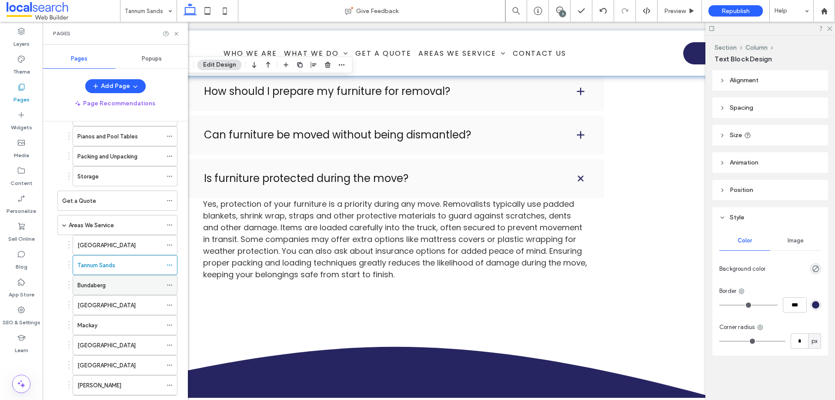
scroll to position [174, 0]
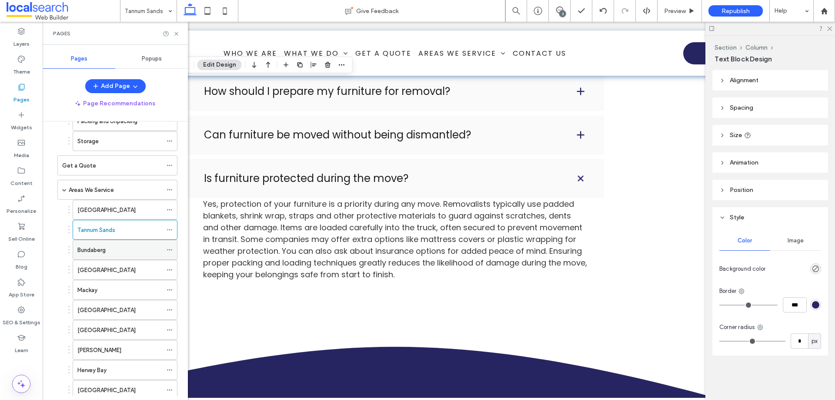
click at [132, 246] on div "Bundaberg" at bounding box center [119, 249] width 85 height 9
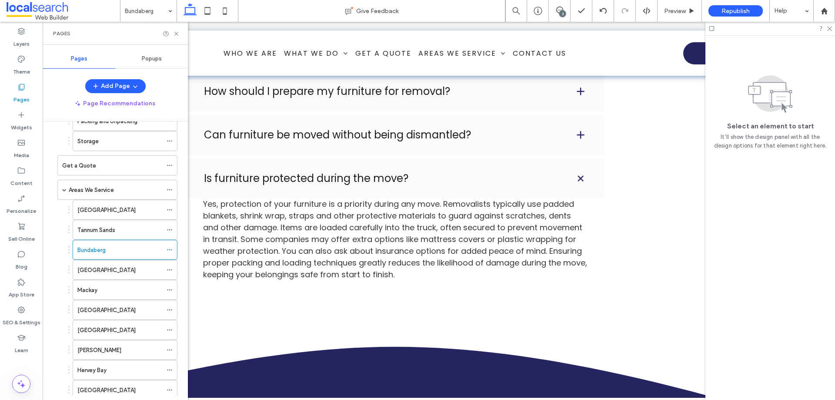
click at [177, 34] on div at bounding box center [417, 200] width 835 height 400
click at [177, 33] on use at bounding box center [175, 33] width 3 height 3
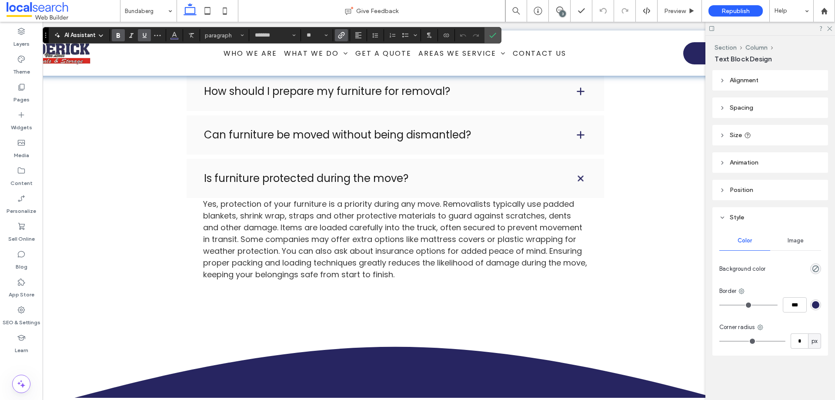
click at [345, 32] on icon "Link" at bounding box center [341, 35] width 7 height 7
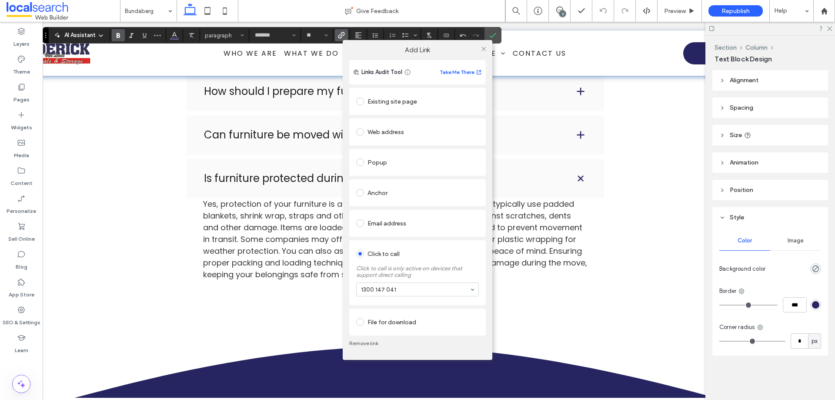
click at [370, 340] on link "Remove link" at bounding box center [417, 343] width 137 height 7
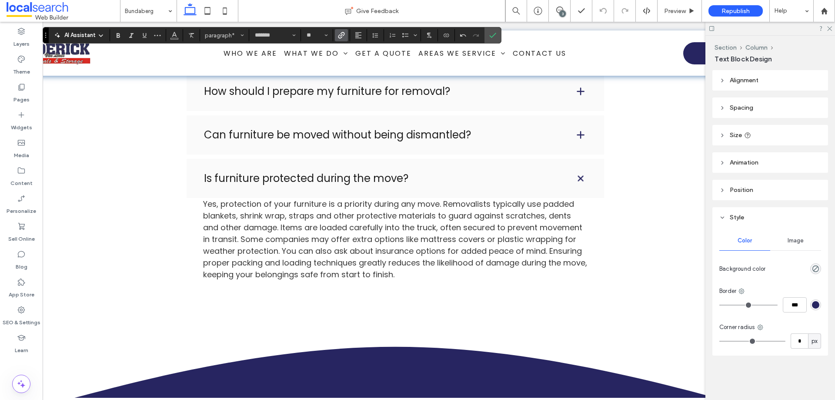
click at [342, 32] on icon "Link" at bounding box center [341, 35] width 7 height 7
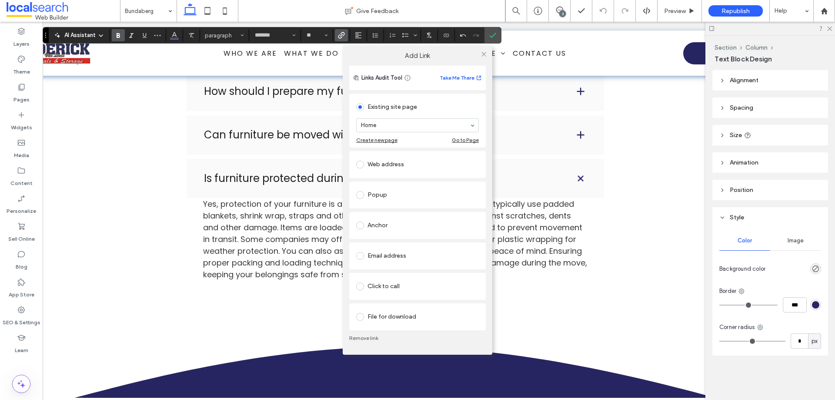
click at [388, 282] on div "Click to call" at bounding box center [417, 286] width 123 height 14
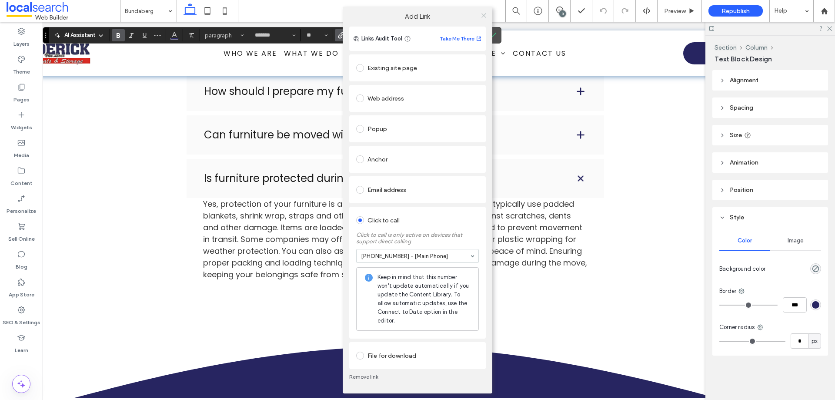
click at [484, 17] on icon at bounding box center [484, 15] width 7 height 7
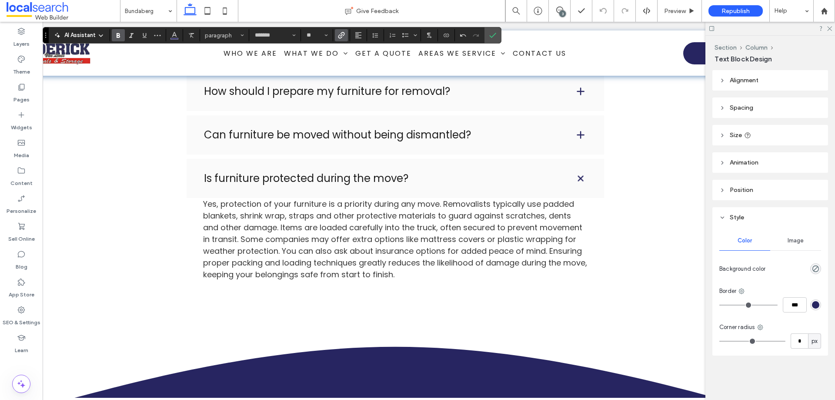
click at [493, 33] on icon "Confirm" at bounding box center [492, 35] width 7 height 7
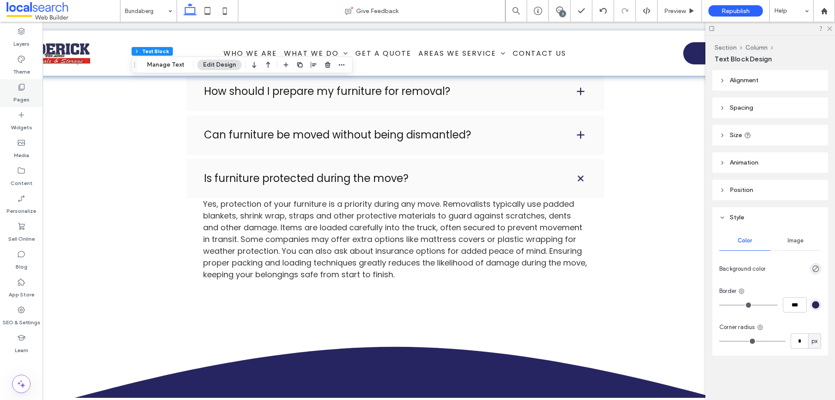
click at [26, 86] on div "Pages" at bounding box center [21, 93] width 43 height 28
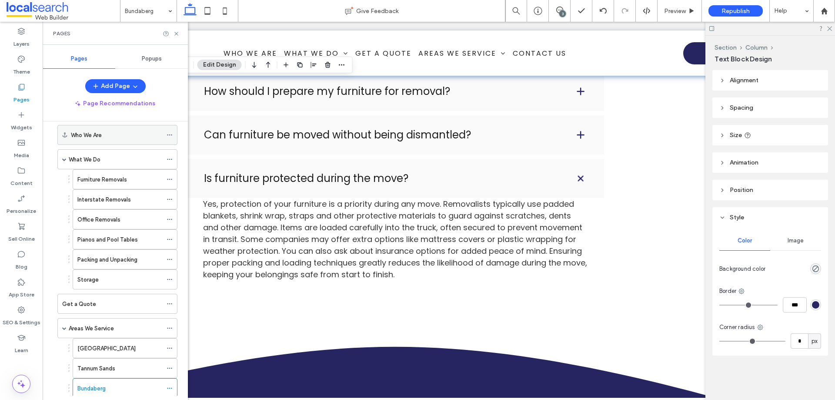
scroll to position [131, 0]
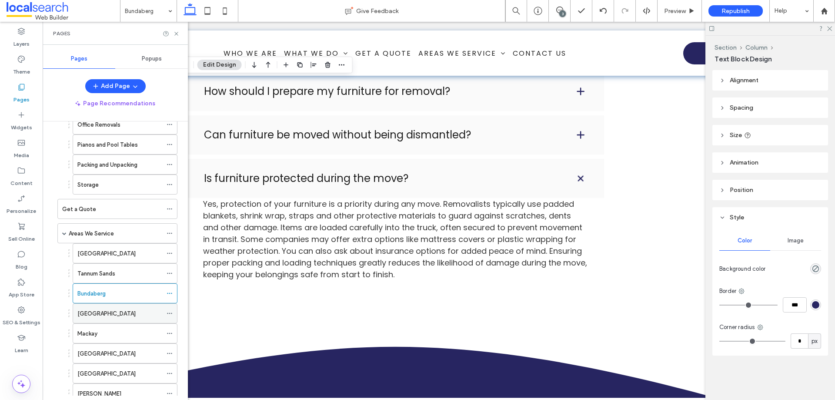
click at [115, 304] on div "[GEOGRAPHIC_DATA]" at bounding box center [119, 313] width 85 height 19
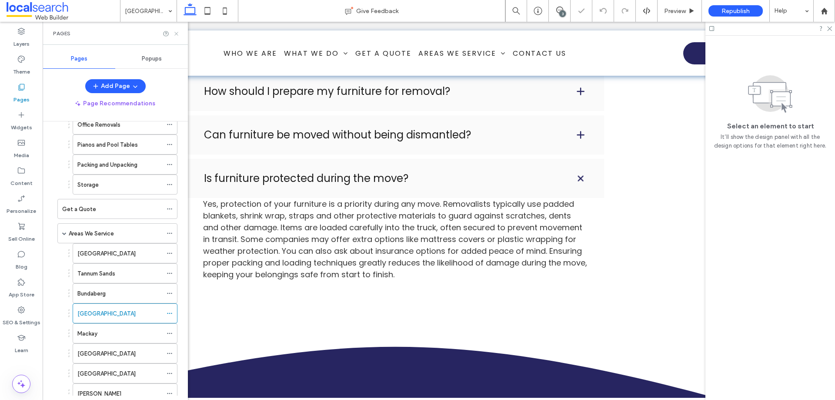
click at [175, 33] on use at bounding box center [175, 33] width 3 height 3
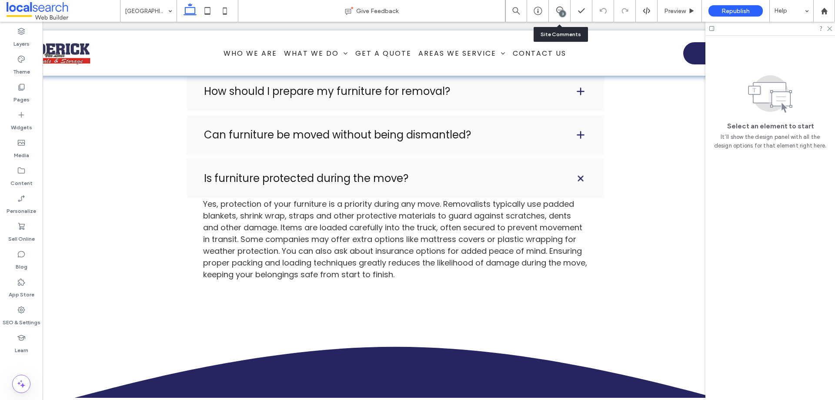
click at [563, 11] on div "3" at bounding box center [562, 13] width 7 height 7
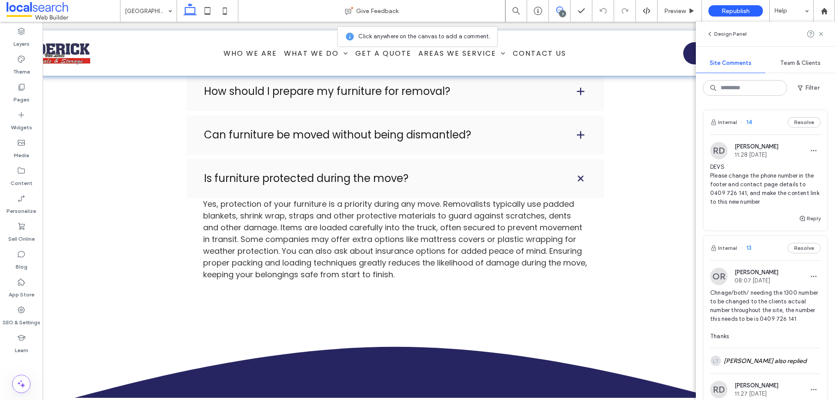
click at [563, 11] on div "3" at bounding box center [562, 13] width 7 height 7
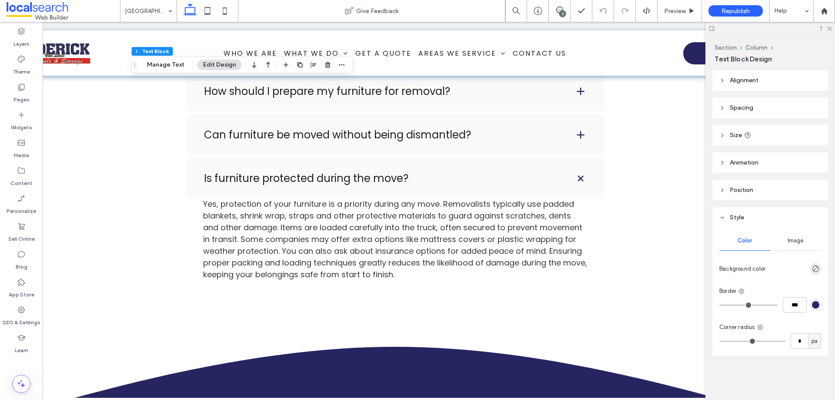
type input "*******"
type input "**"
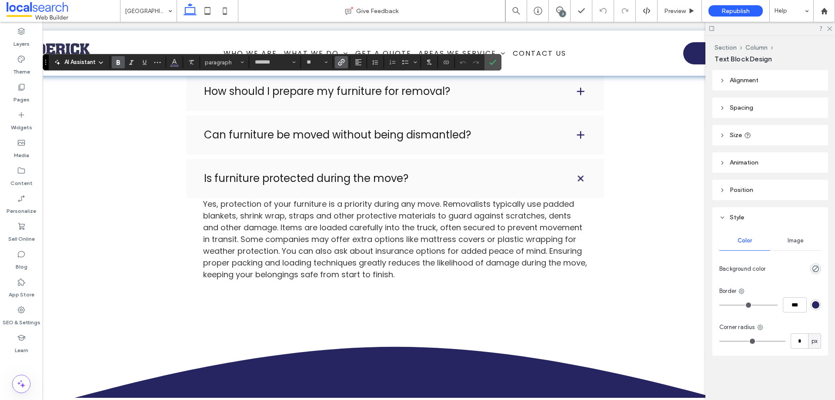
click at [342, 63] on icon "Link" at bounding box center [341, 62] width 7 height 7
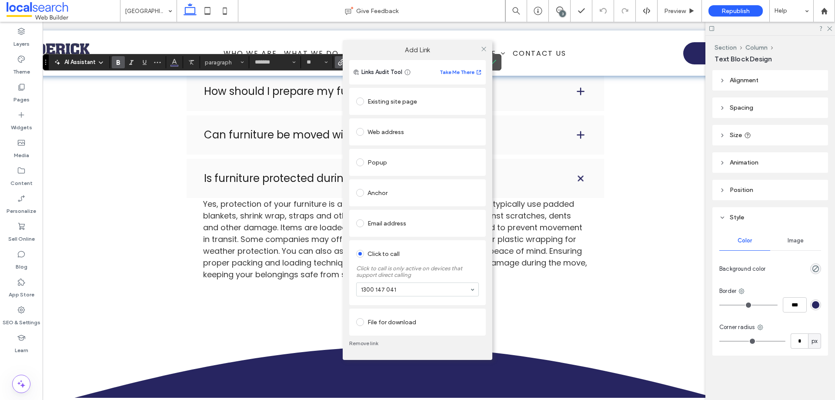
click at [362, 343] on link "Remove link" at bounding box center [417, 343] width 137 height 7
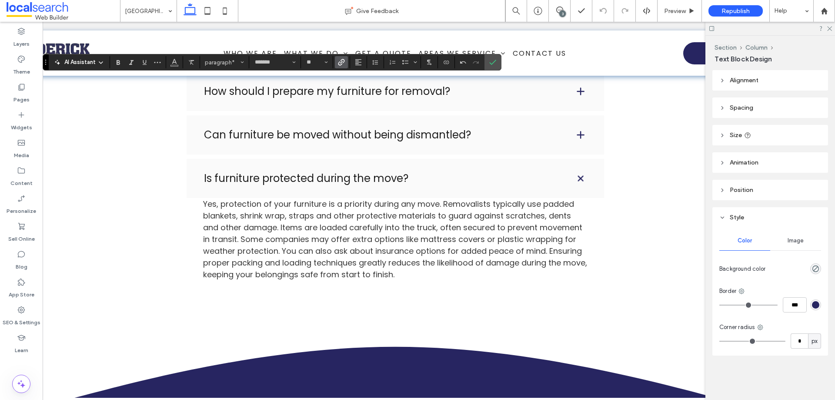
click at [347, 63] on label "Link" at bounding box center [341, 62] width 13 height 12
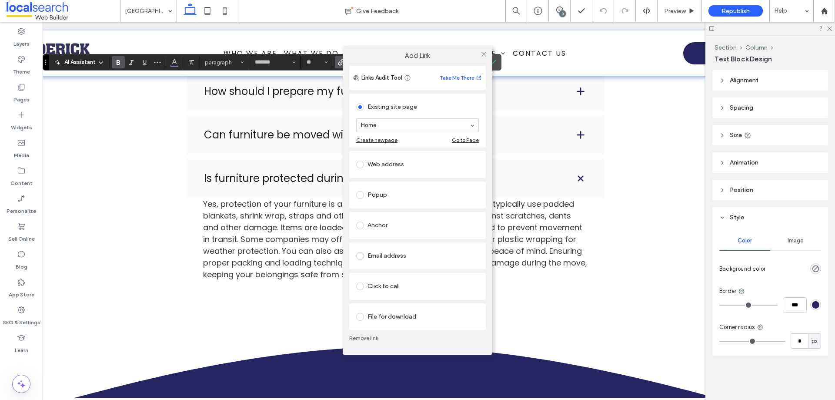
click at [381, 286] on div "Click to call" at bounding box center [417, 286] width 123 height 14
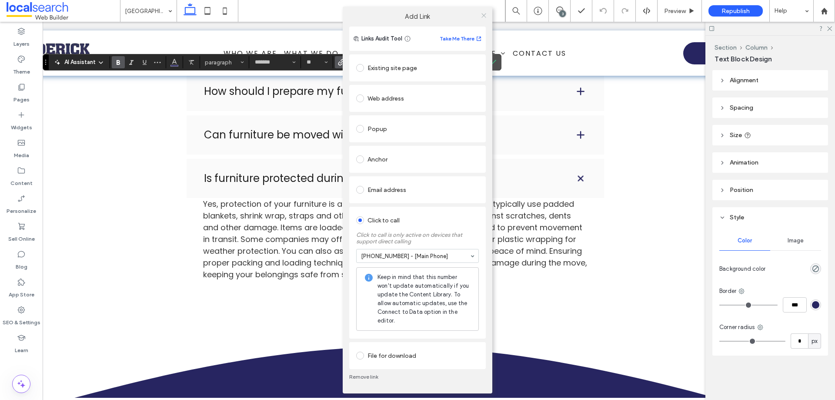
click at [483, 18] on icon at bounding box center [484, 15] width 7 height 7
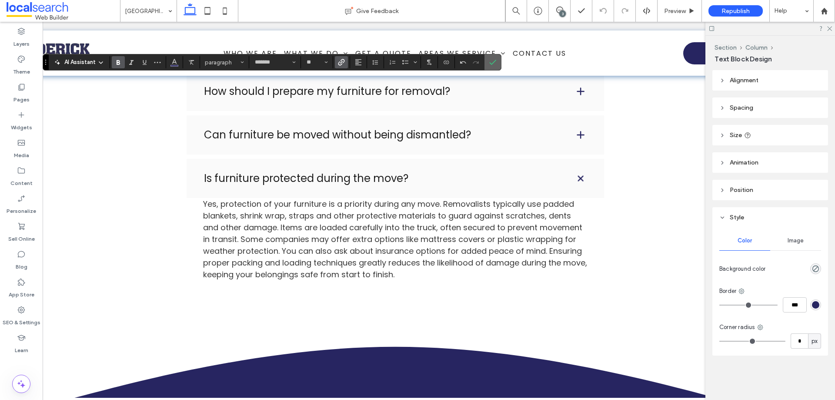
click at [494, 61] on icon "Confirm" at bounding box center [492, 62] width 7 height 7
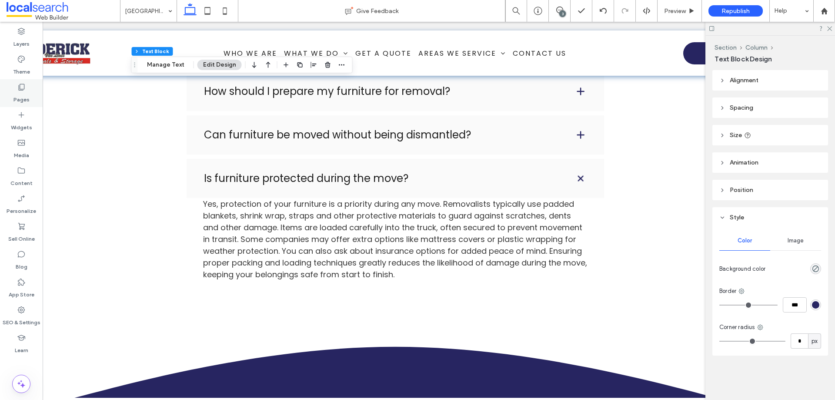
click at [19, 96] on label "Pages" at bounding box center [21, 97] width 16 height 12
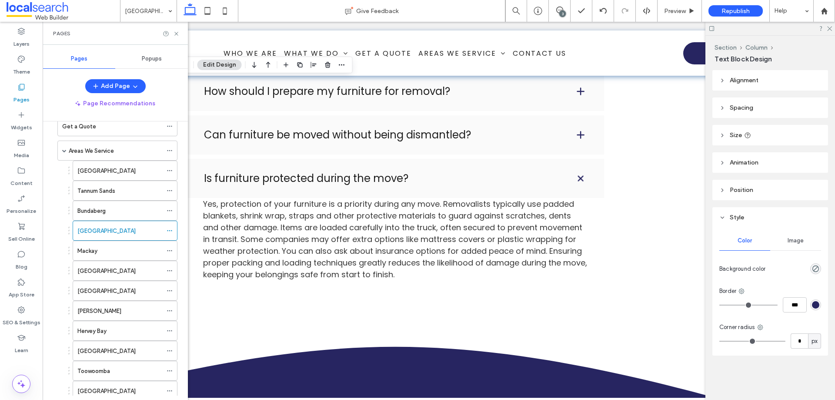
scroll to position [218, 0]
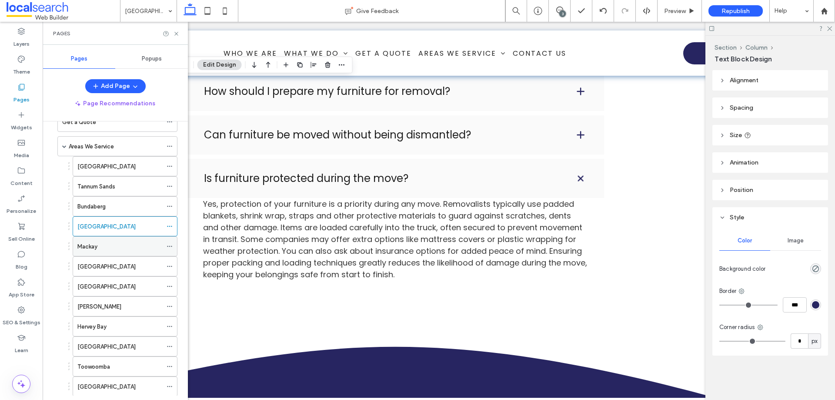
click at [125, 249] on div "Mackay" at bounding box center [119, 246] width 85 height 9
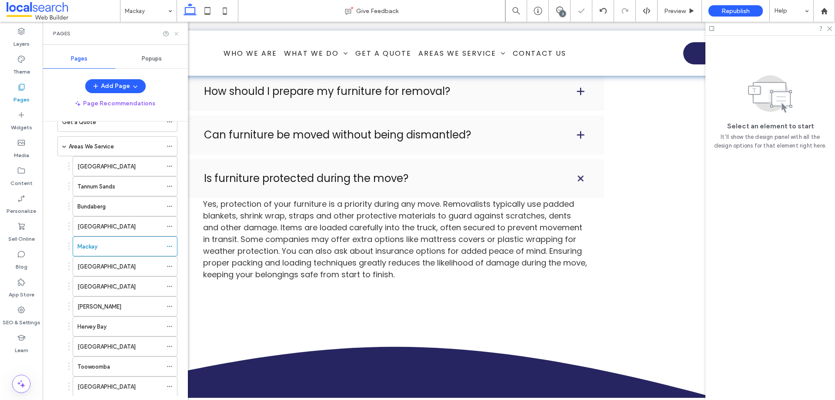
click at [176, 33] on icon at bounding box center [176, 33] width 7 height 7
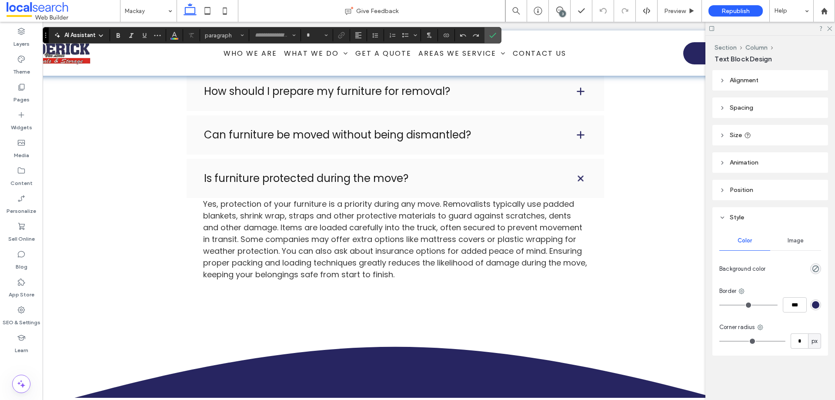
type input "*******"
type input "**"
click at [339, 37] on icon "Link" at bounding box center [341, 35] width 7 height 7
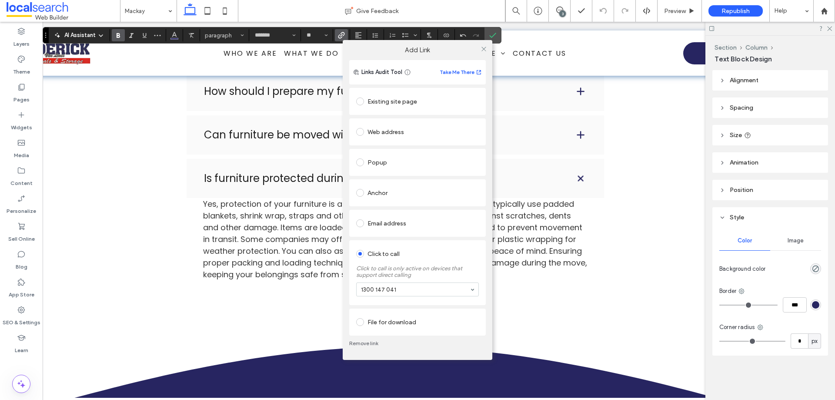
click at [364, 343] on link "Remove link" at bounding box center [417, 343] width 137 height 7
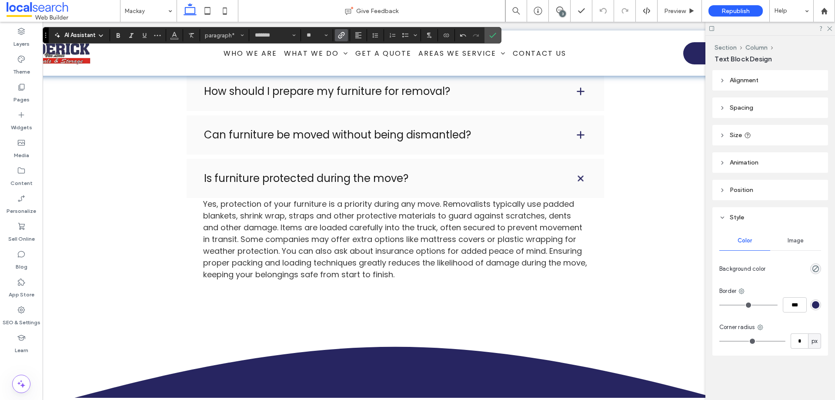
click at [339, 35] on use "Link" at bounding box center [341, 35] width 7 height 7
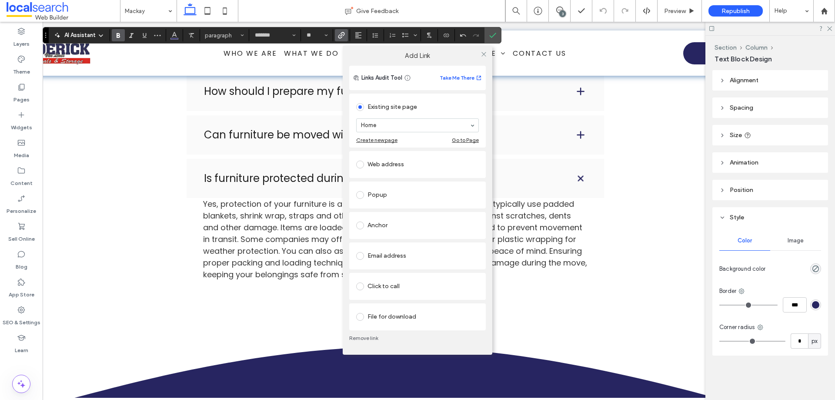
click at [395, 288] on div "Click to call" at bounding box center [417, 286] width 123 height 14
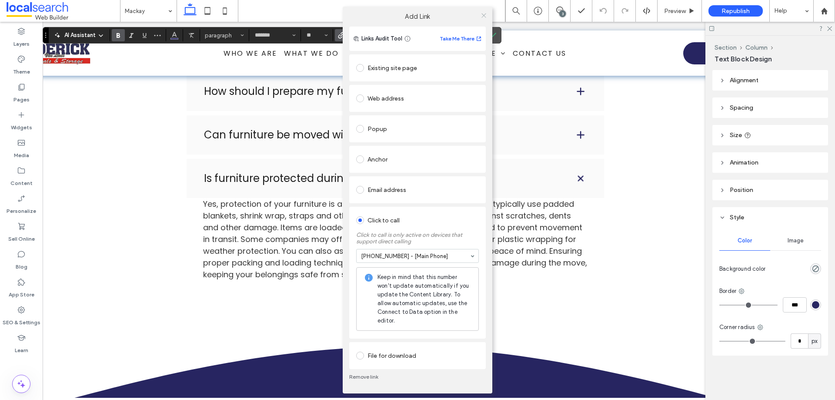
click at [482, 15] on icon at bounding box center [484, 15] width 7 height 7
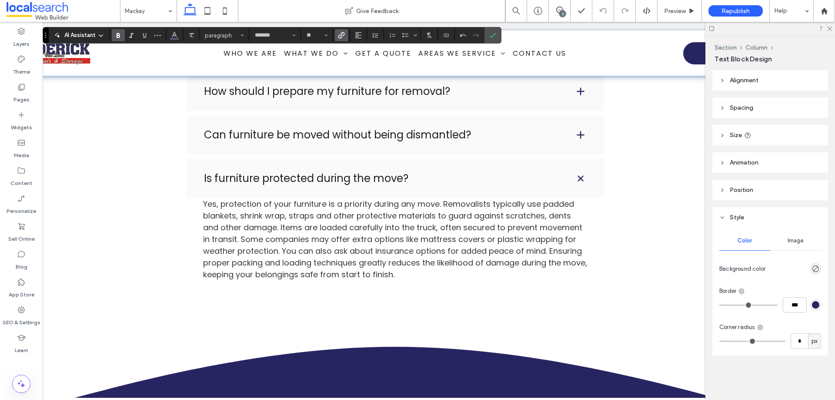
click at [497, 36] on label "Confirm" at bounding box center [492, 35] width 13 height 16
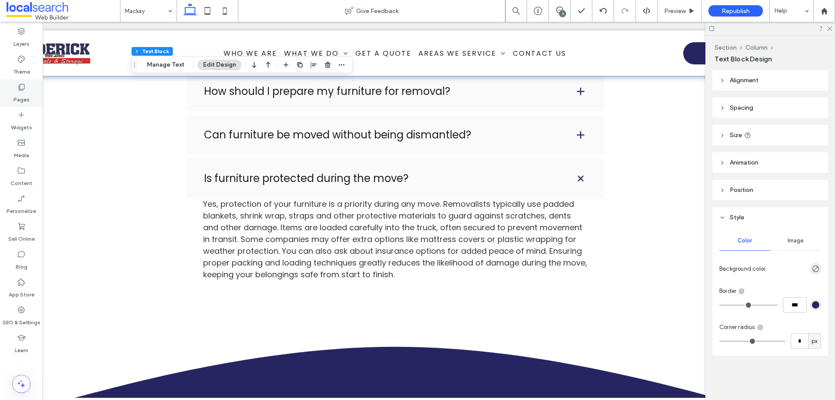
click at [31, 98] on div "Pages" at bounding box center [21, 93] width 43 height 28
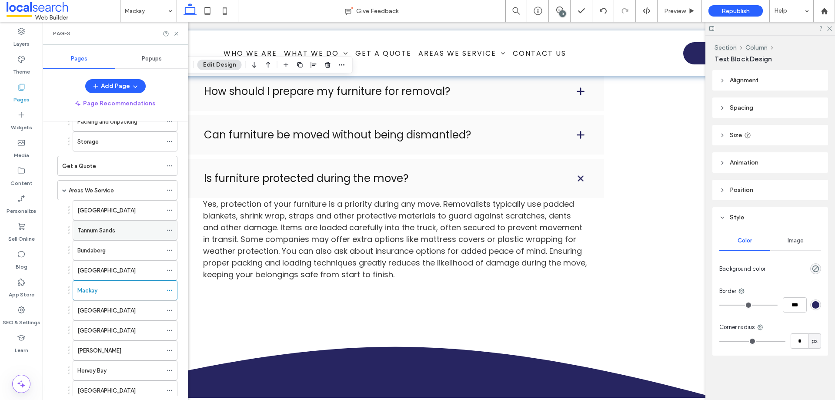
scroll to position [174, 0]
click at [104, 311] on label "[GEOGRAPHIC_DATA]" at bounding box center [106, 309] width 58 height 15
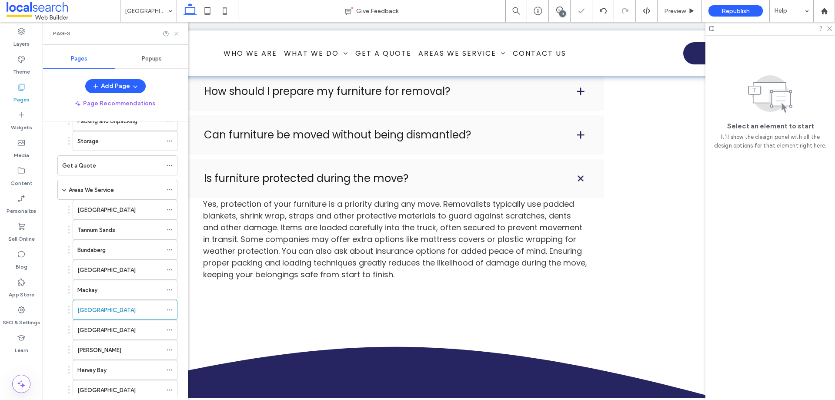
click at [177, 34] on icon at bounding box center [176, 33] width 7 height 7
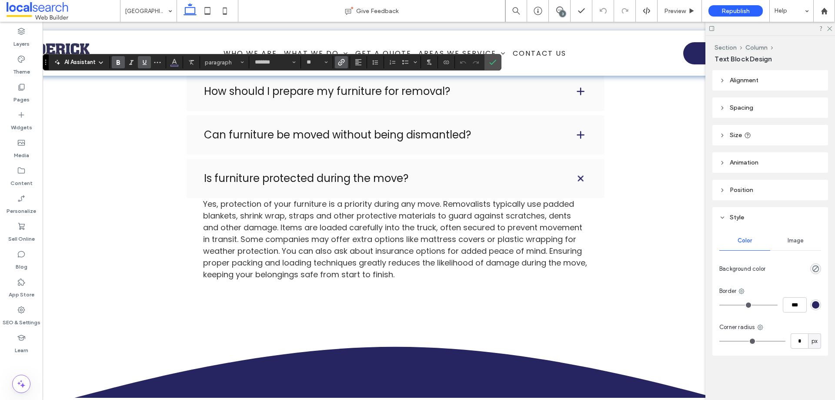
click at [342, 64] on icon "Link" at bounding box center [341, 62] width 7 height 7
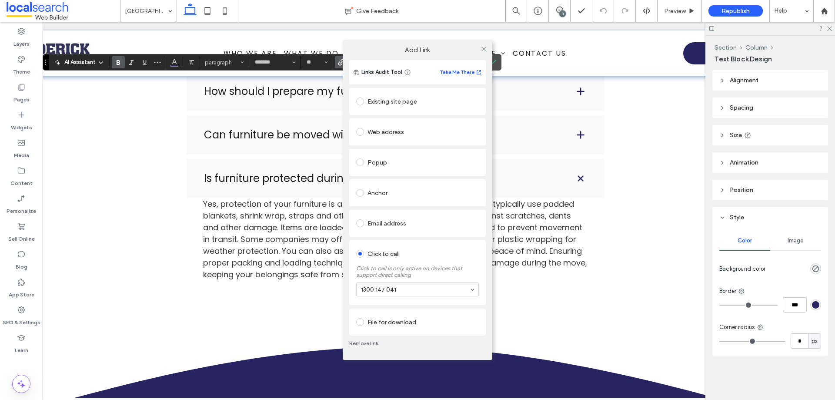
click at [371, 342] on link "Remove link" at bounding box center [417, 343] width 137 height 7
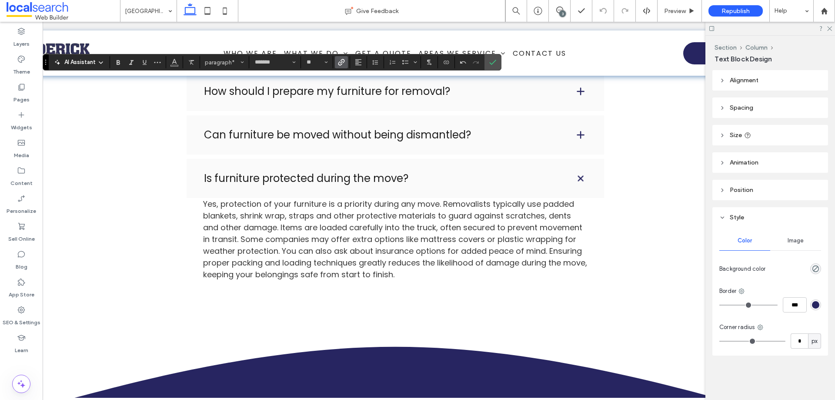
click at [345, 61] on use "Link" at bounding box center [341, 62] width 7 height 7
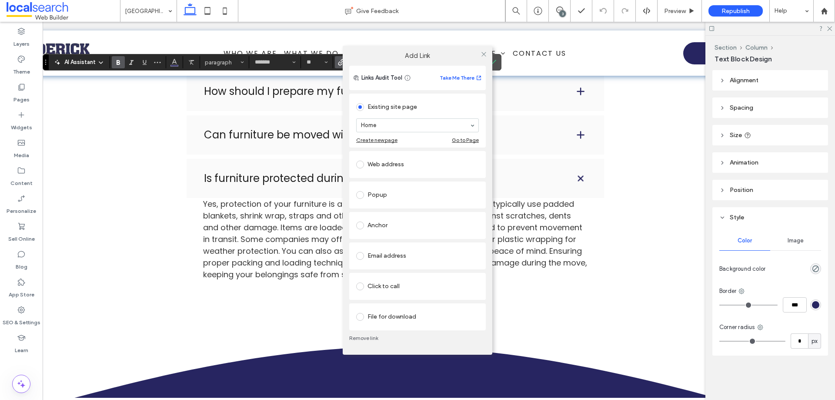
click at [388, 291] on div "Click to call" at bounding box center [417, 286] width 123 height 14
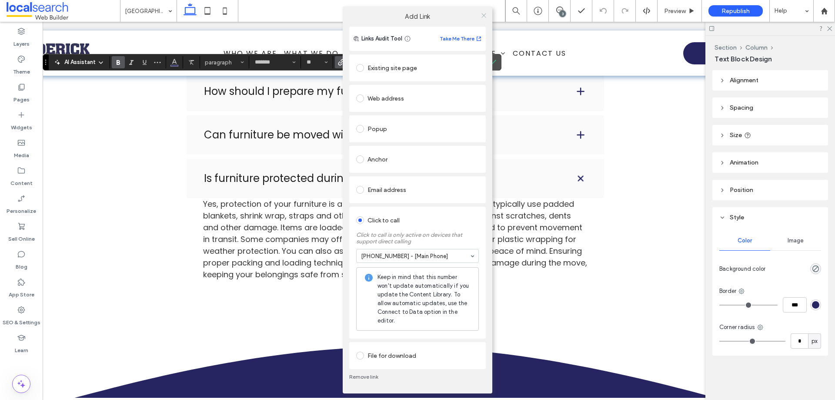
click at [482, 16] on icon at bounding box center [484, 15] width 7 height 7
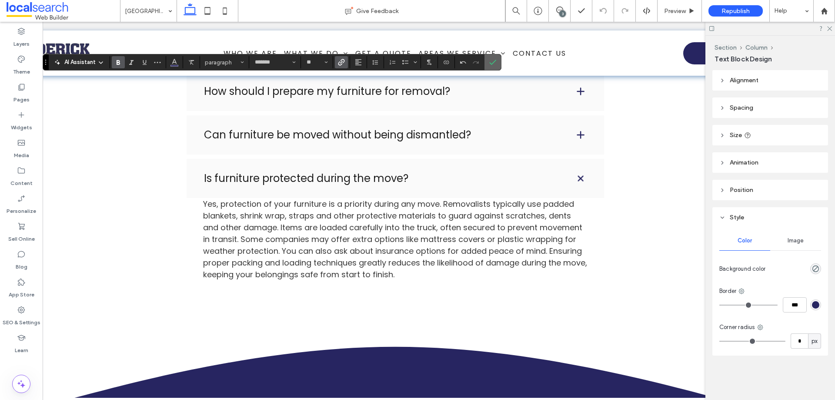
click at [491, 62] on icon "Confirm" at bounding box center [492, 62] width 7 height 7
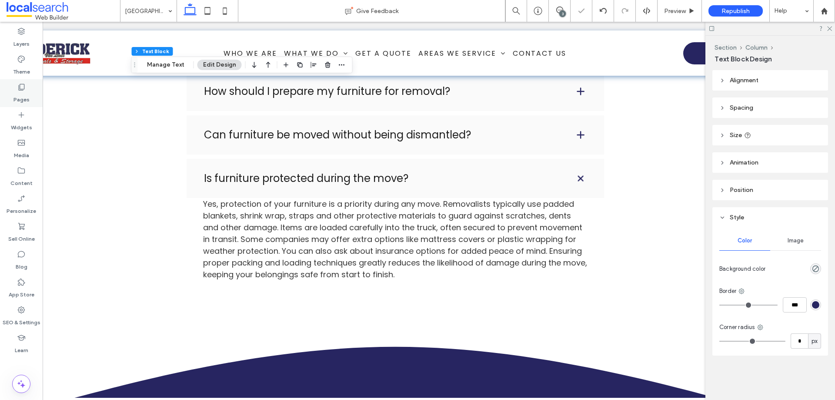
click at [23, 97] on label "Pages" at bounding box center [21, 97] width 16 height 12
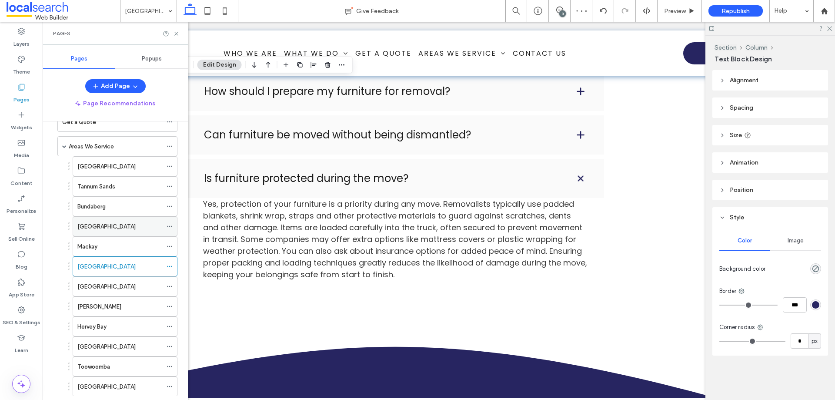
scroll to position [261, 0]
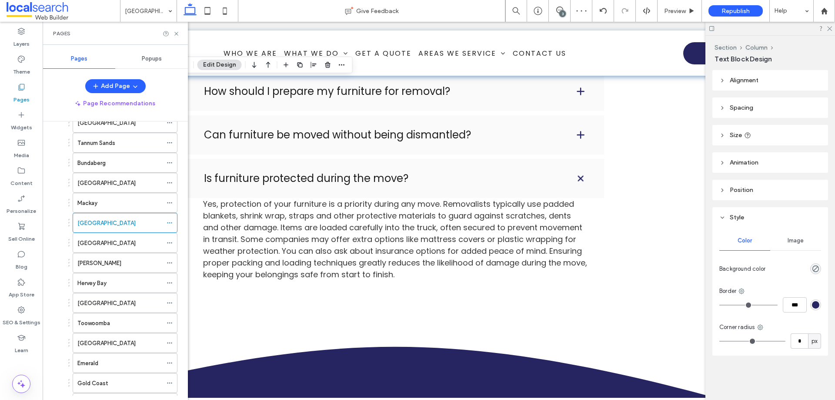
click at [119, 240] on div "[GEOGRAPHIC_DATA]" at bounding box center [119, 242] width 85 height 9
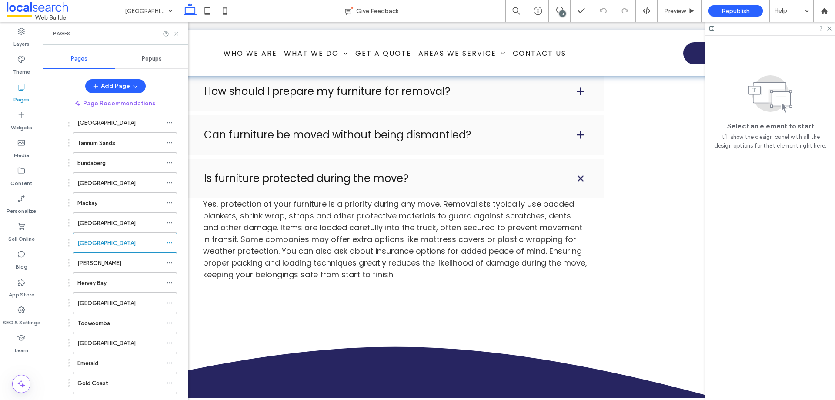
click at [178, 35] on use at bounding box center [175, 33] width 3 height 3
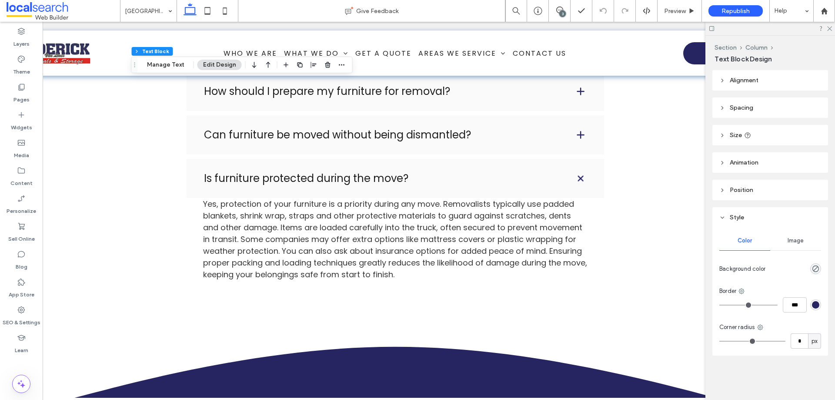
type input "*******"
type input "**"
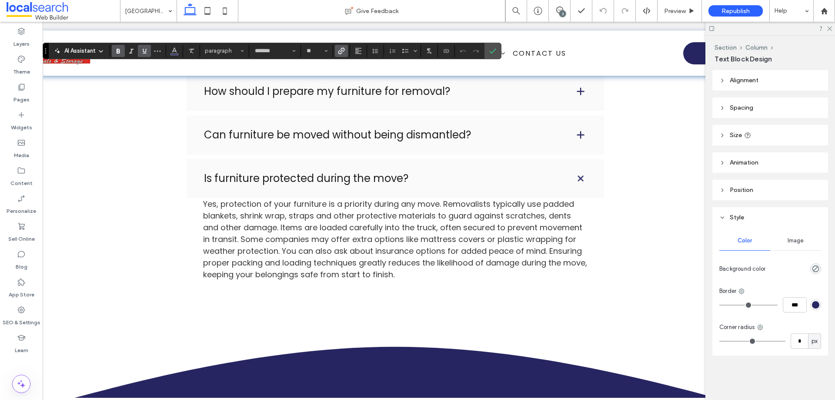
click at [348, 50] on label "Link" at bounding box center [341, 51] width 13 height 12
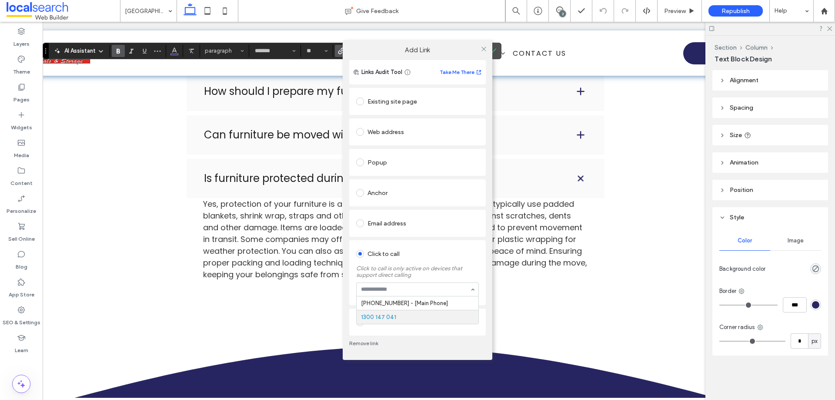
click at [366, 343] on link "Remove link" at bounding box center [417, 343] width 137 height 7
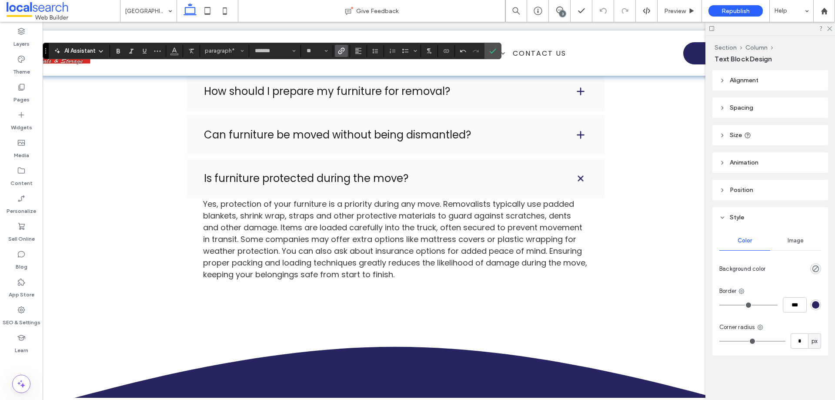
click at [337, 55] on label "Link" at bounding box center [341, 51] width 13 height 12
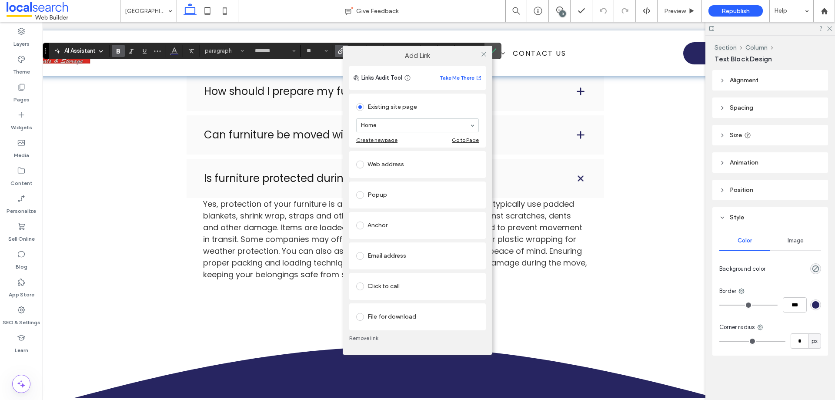
click at [373, 286] on div "Click to call" at bounding box center [417, 286] width 123 height 14
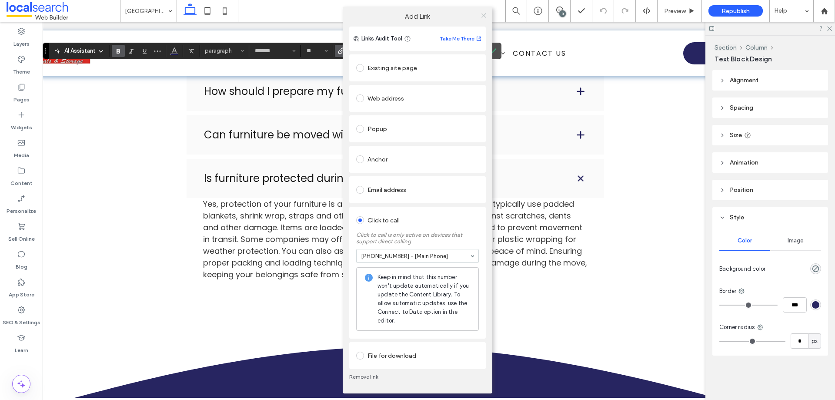
click at [486, 18] on icon at bounding box center [484, 15] width 7 height 7
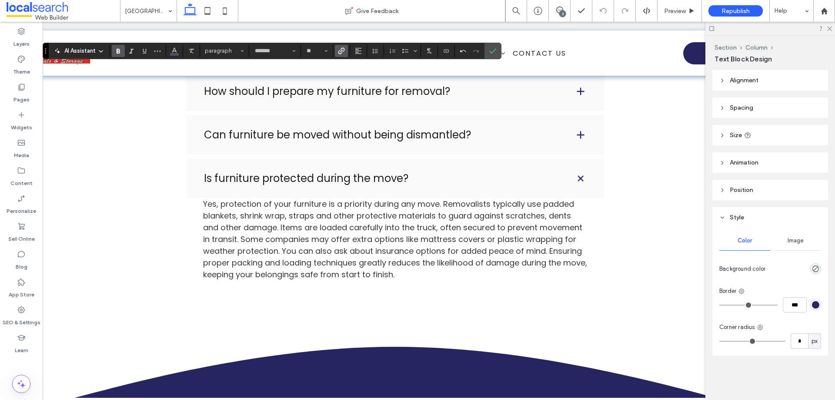
click at [491, 50] on icon "Confirm" at bounding box center [492, 50] width 7 height 7
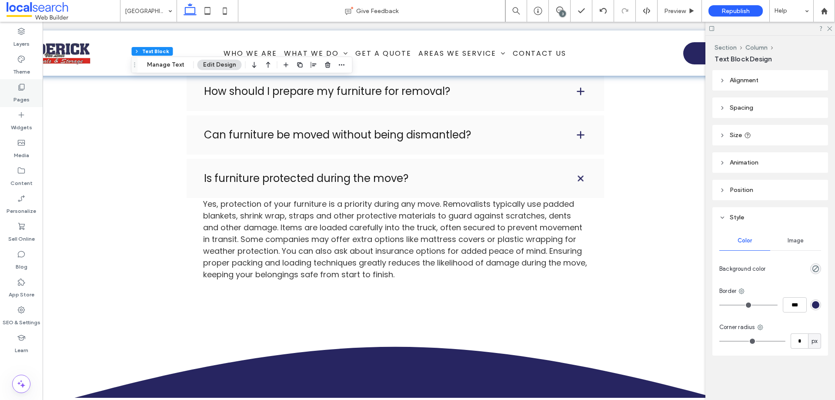
click at [28, 87] on div "Pages" at bounding box center [21, 93] width 43 height 28
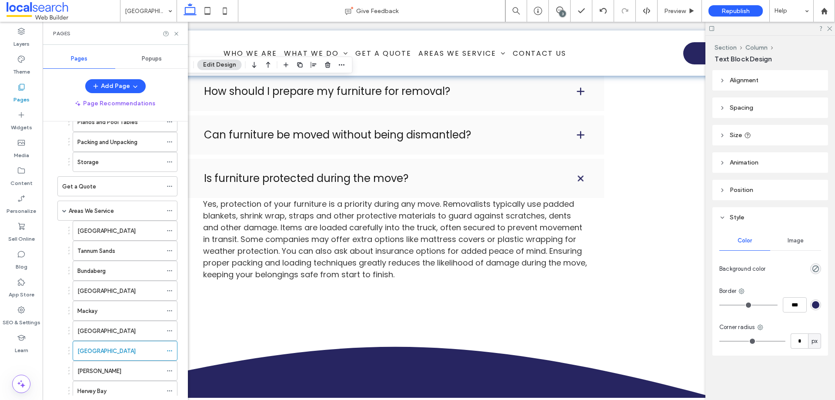
scroll to position [44, 0]
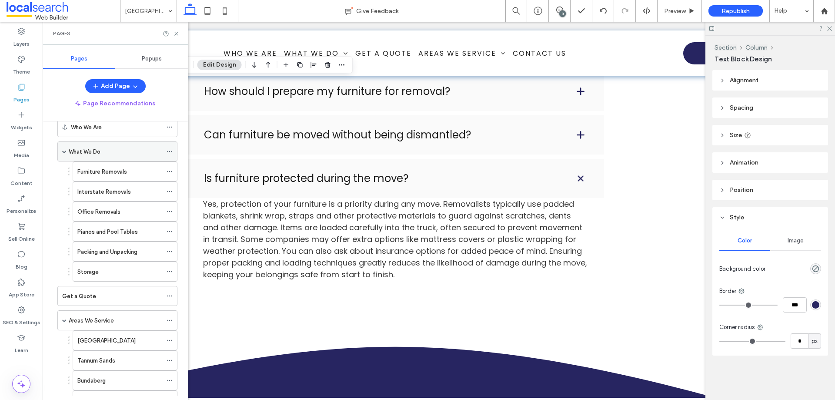
click at [65, 151] on span at bounding box center [64, 151] width 4 height 4
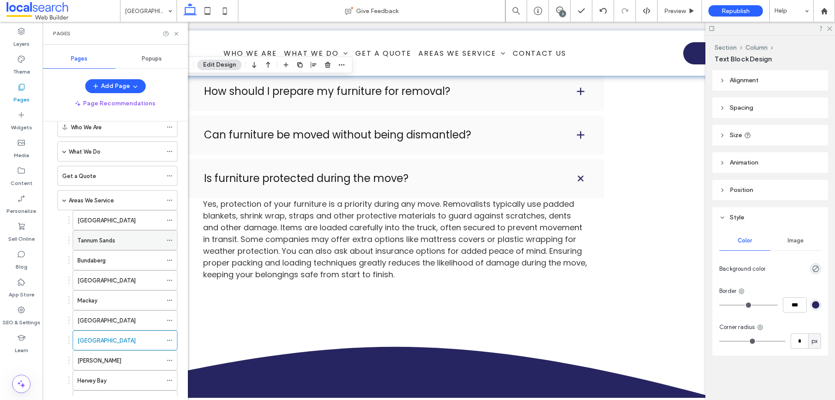
scroll to position [131, 0]
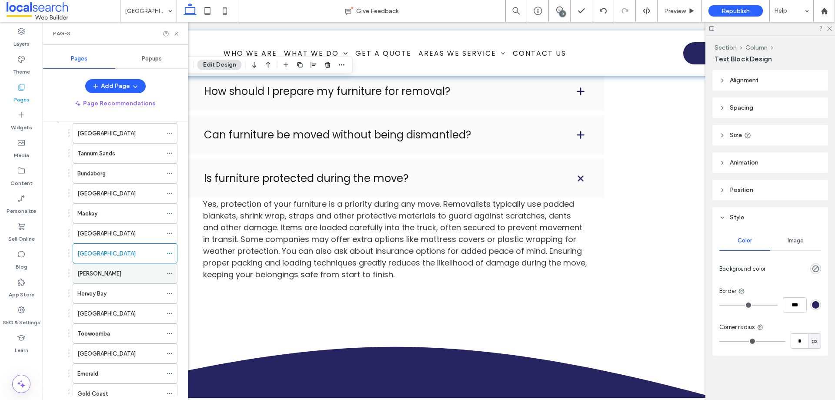
click at [102, 275] on div "[PERSON_NAME]" at bounding box center [119, 273] width 85 height 9
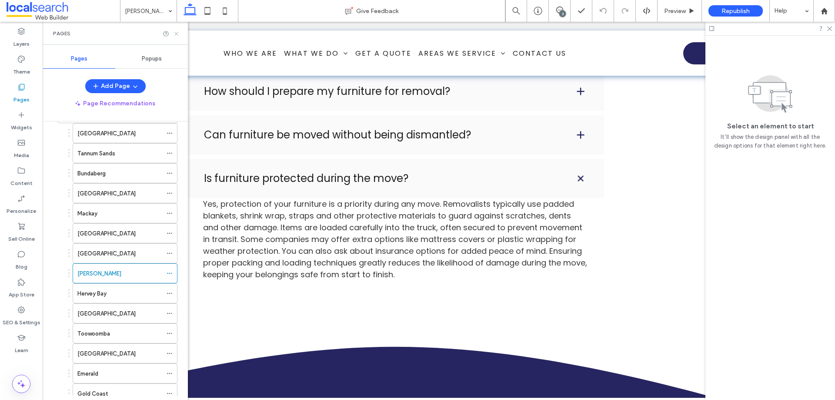
click at [177, 35] on icon at bounding box center [176, 33] width 7 height 7
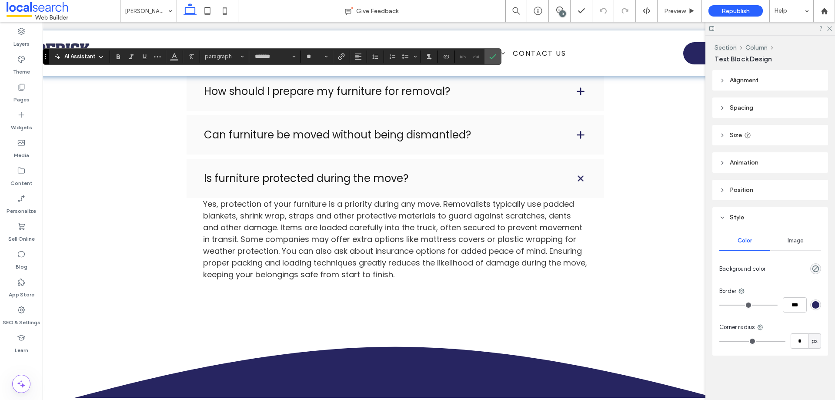
type input "*******"
type input "**"
click at [343, 57] on use "Link" at bounding box center [341, 56] width 7 height 7
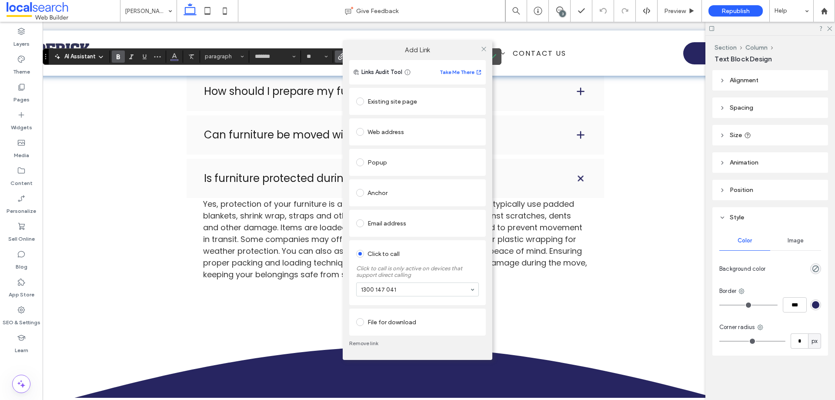
click at [368, 341] on link "Remove link" at bounding box center [417, 343] width 137 height 7
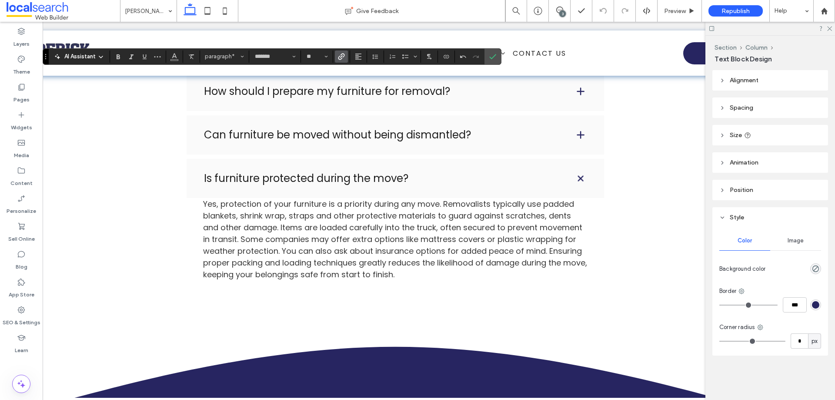
click at [343, 60] on icon "Link" at bounding box center [341, 56] width 7 height 7
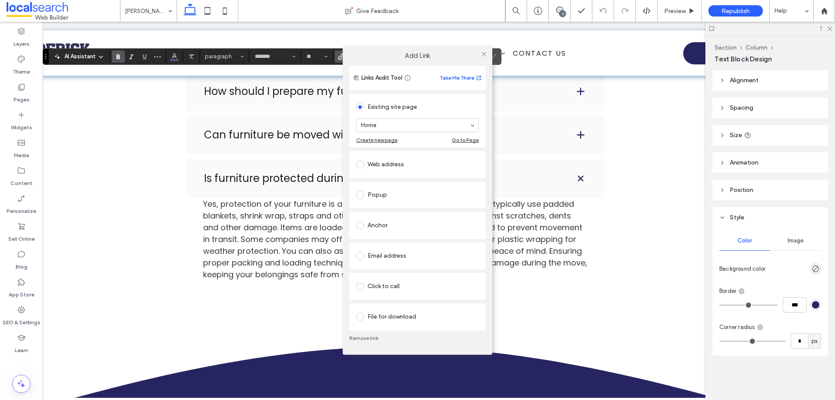
click at [388, 287] on div "Click to call" at bounding box center [417, 286] width 123 height 14
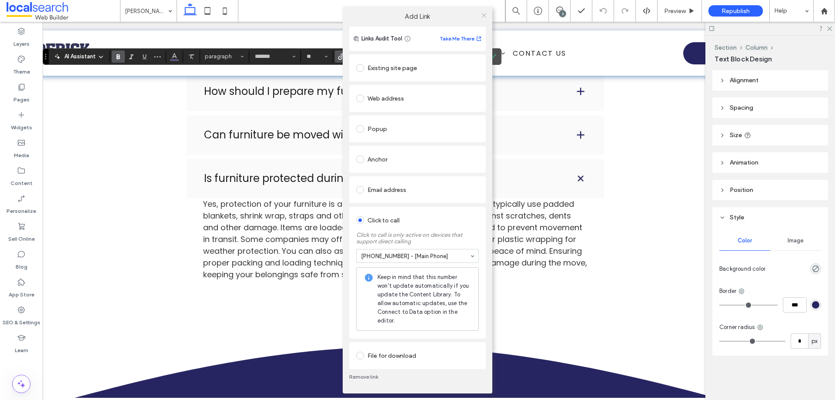
click at [485, 15] on icon at bounding box center [484, 15] width 7 height 7
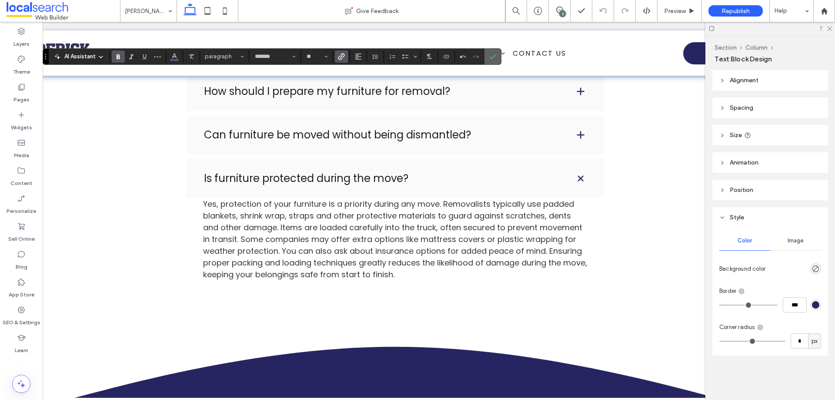
click at [489, 61] on span "Confirm" at bounding box center [491, 57] width 4 height 16
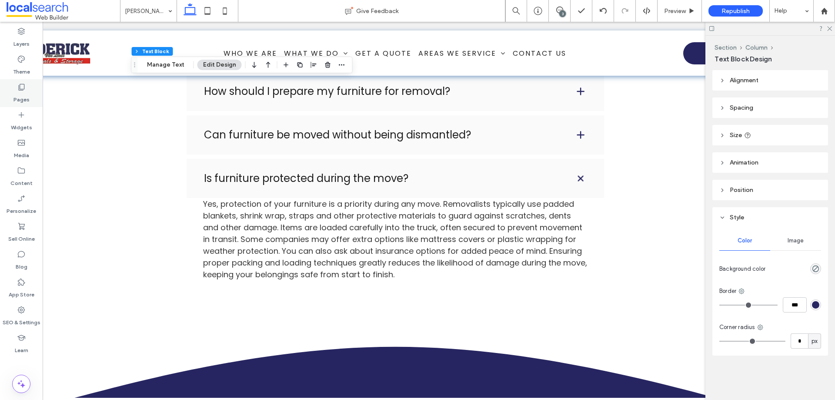
click at [31, 102] on div "Pages" at bounding box center [21, 93] width 43 height 28
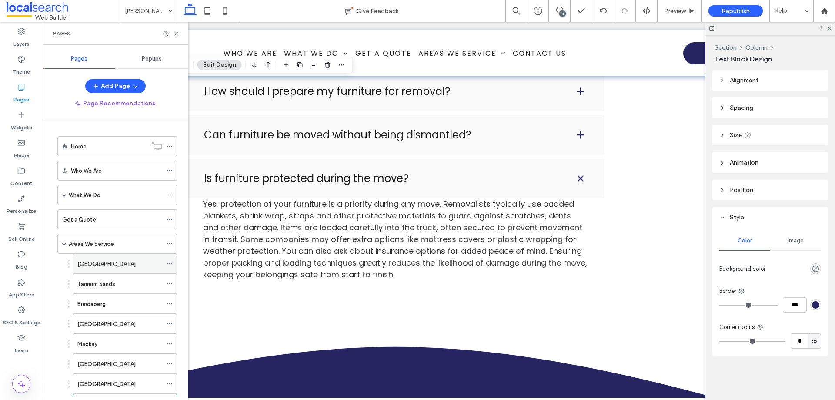
scroll to position [218, 0]
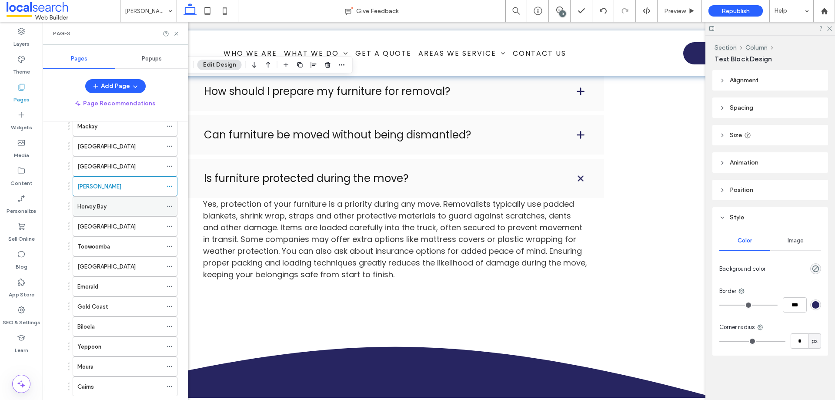
click at [110, 210] on div "Hervey Bay" at bounding box center [119, 206] width 85 height 9
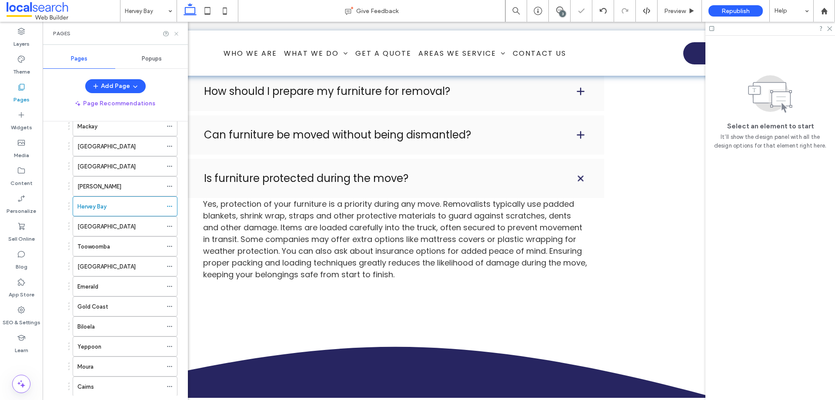
click at [177, 36] on icon at bounding box center [176, 33] width 7 height 7
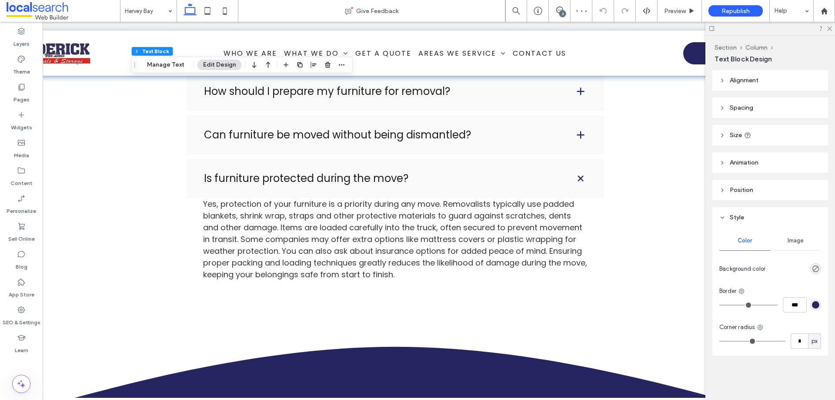
type input "*******"
type input "**"
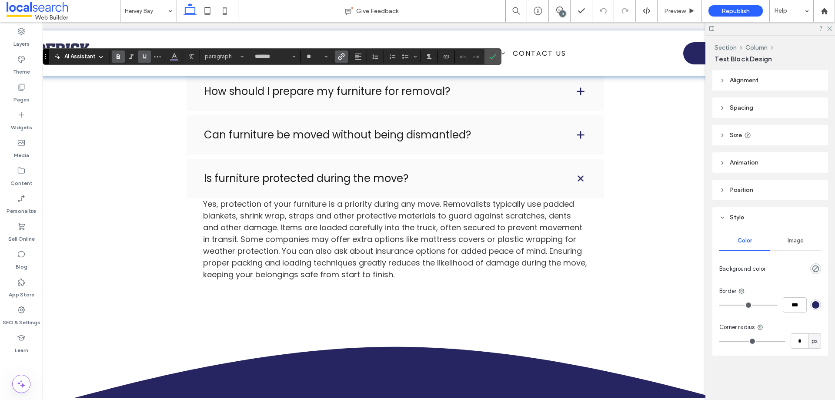
click at [341, 60] on use "Link" at bounding box center [341, 56] width 7 height 7
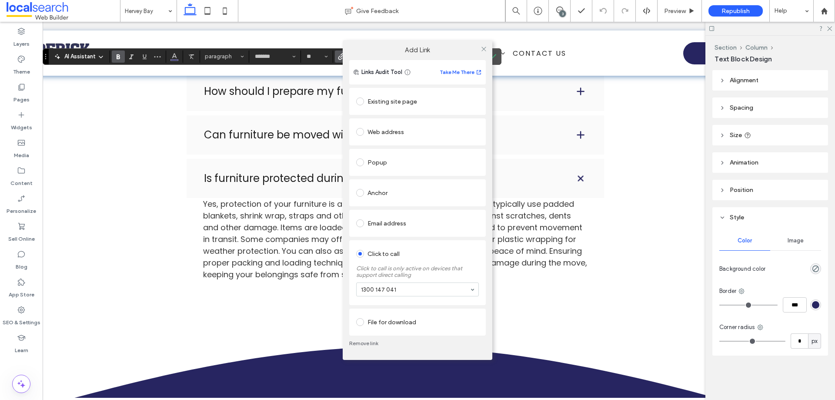
click at [365, 341] on link "Remove link" at bounding box center [417, 343] width 137 height 7
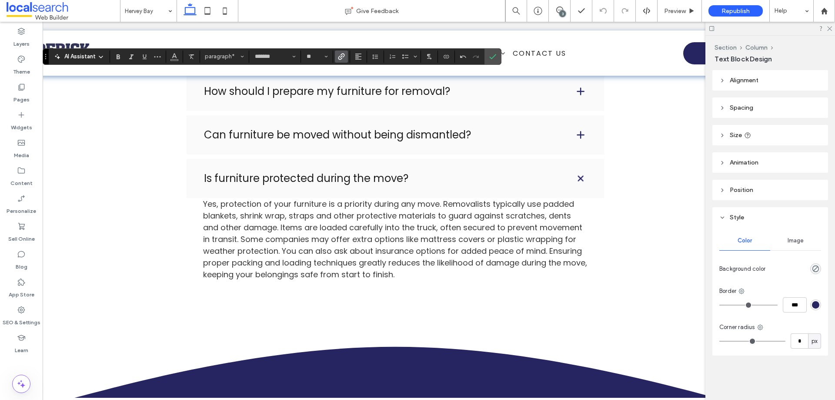
click at [342, 51] on span "Link" at bounding box center [341, 56] width 7 height 11
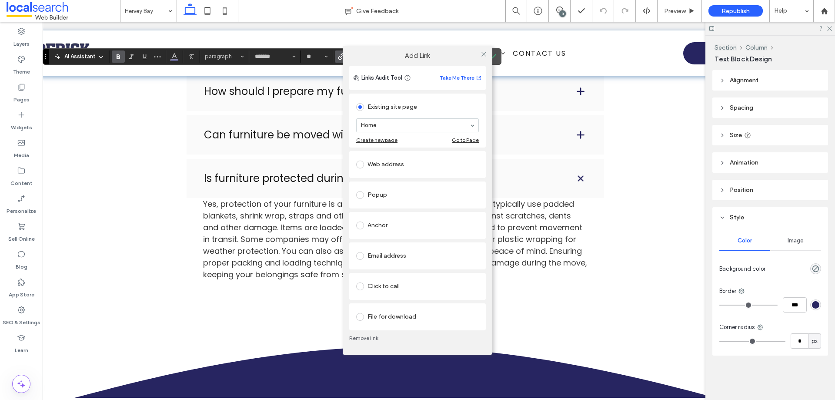
click at [383, 289] on div "Click to call" at bounding box center [417, 286] width 123 height 14
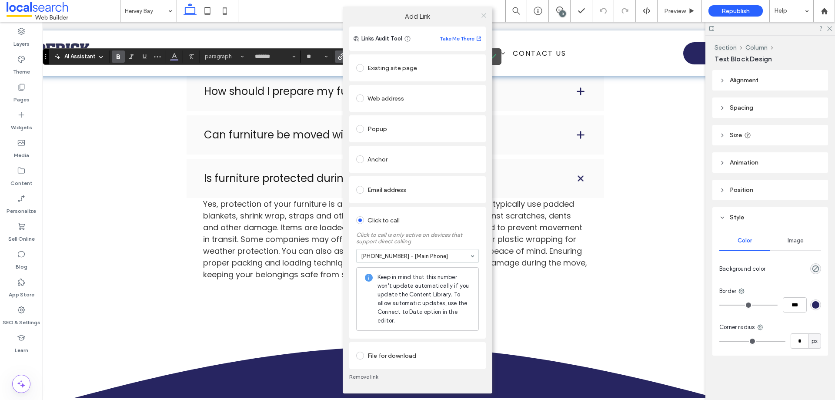
click at [484, 20] on span at bounding box center [484, 15] width 7 height 13
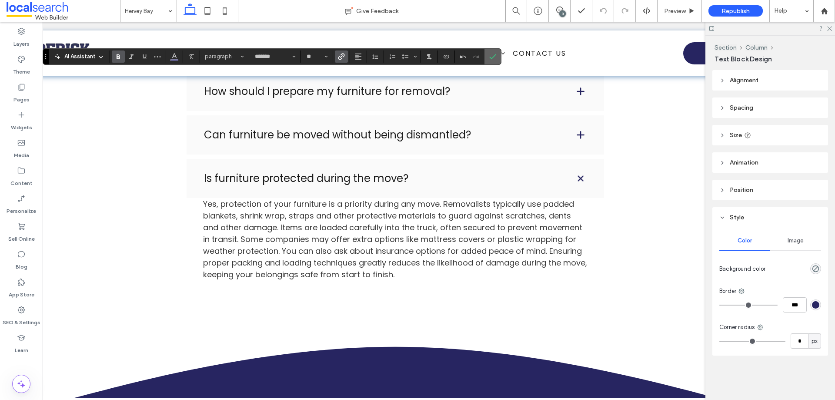
click at [492, 57] on icon "Confirm" at bounding box center [492, 56] width 7 height 7
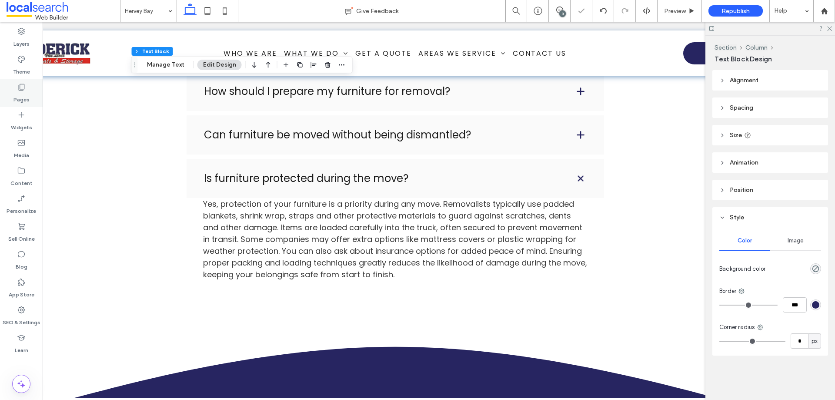
click at [37, 92] on div "Pages" at bounding box center [21, 93] width 43 height 28
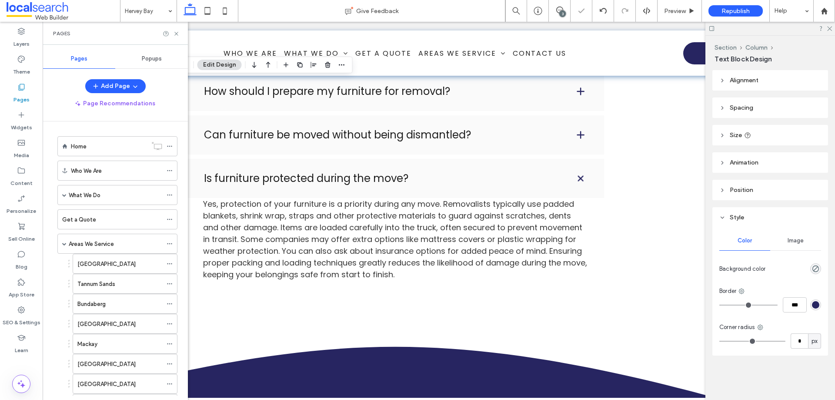
click at [180, 31] on div "Pages" at bounding box center [115, 33] width 145 height 23
click at [176, 34] on icon at bounding box center [176, 33] width 7 height 7
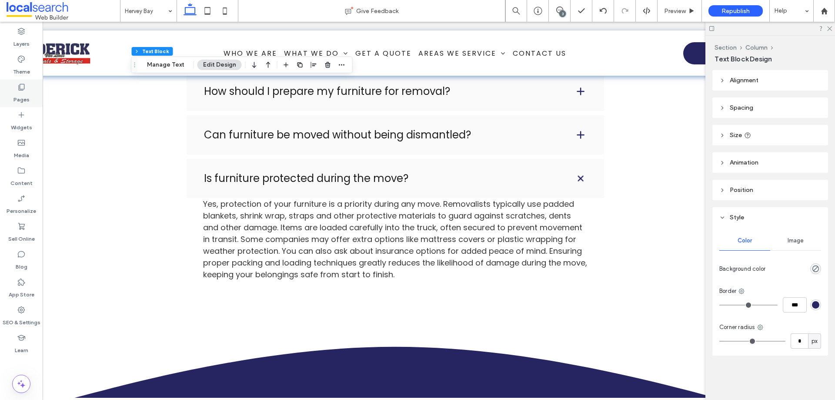
click at [30, 104] on div "Pages" at bounding box center [21, 93] width 43 height 28
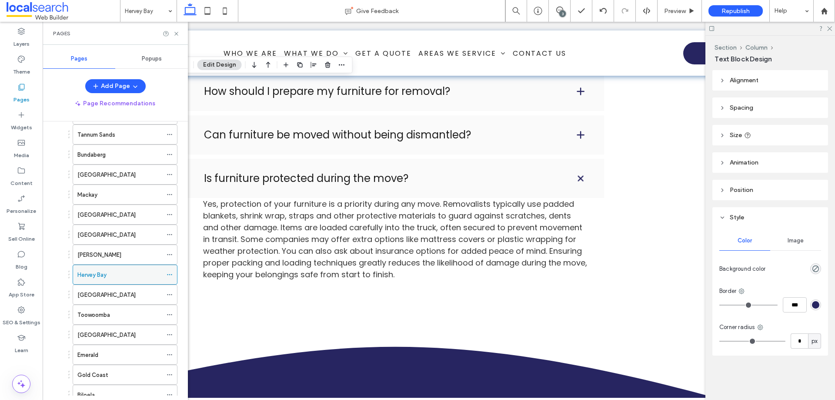
scroll to position [174, 0]
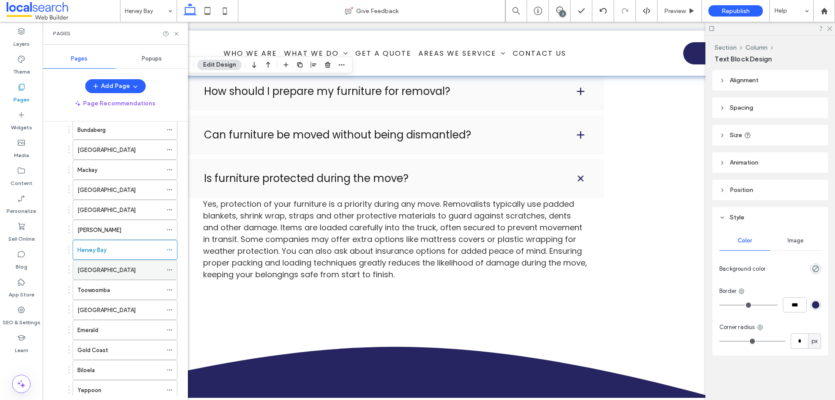
click at [117, 278] on div "[GEOGRAPHIC_DATA]" at bounding box center [119, 269] width 85 height 19
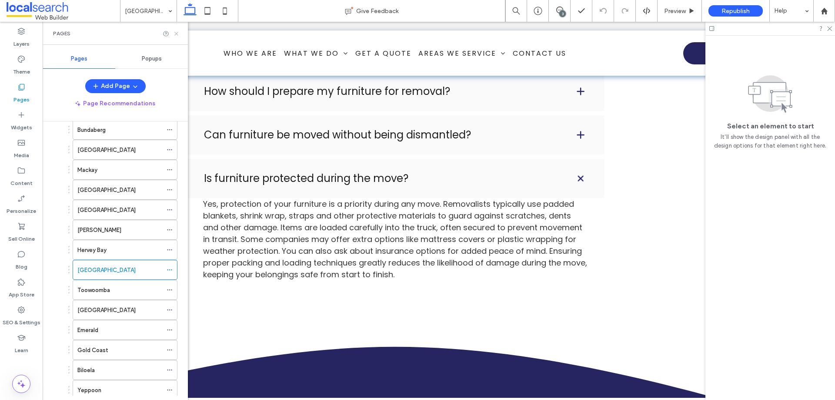
click at [177, 32] on icon at bounding box center [176, 33] width 7 height 7
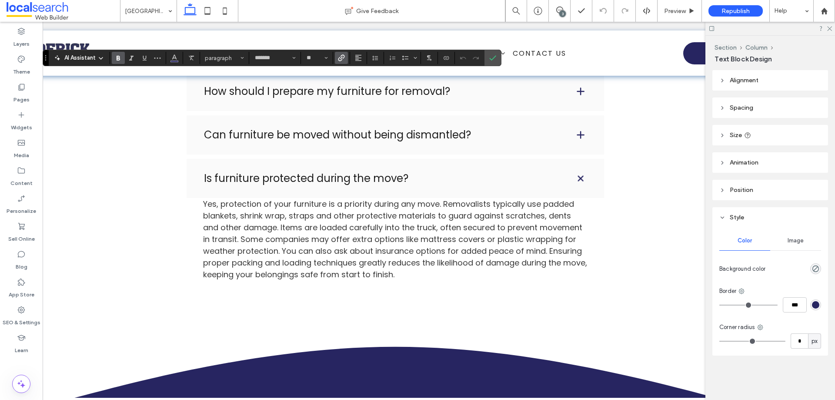
click at [346, 57] on label "Link" at bounding box center [341, 58] width 13 height 12
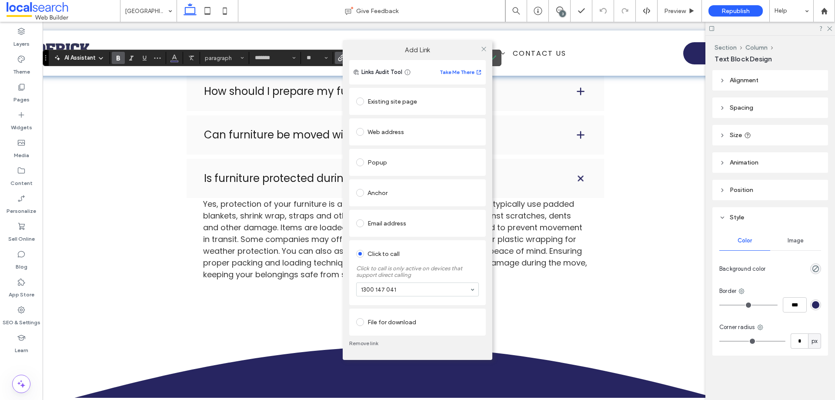
click at [363, 343] on link "Remove link" at bounding box center [417, 343] width 137 height 7
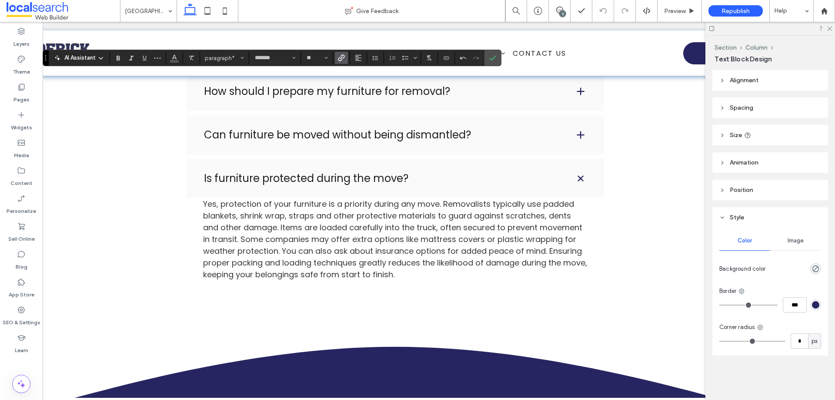
click at [344, 53] on span "Link" at bounding box center [341, 57] width 7 height 11
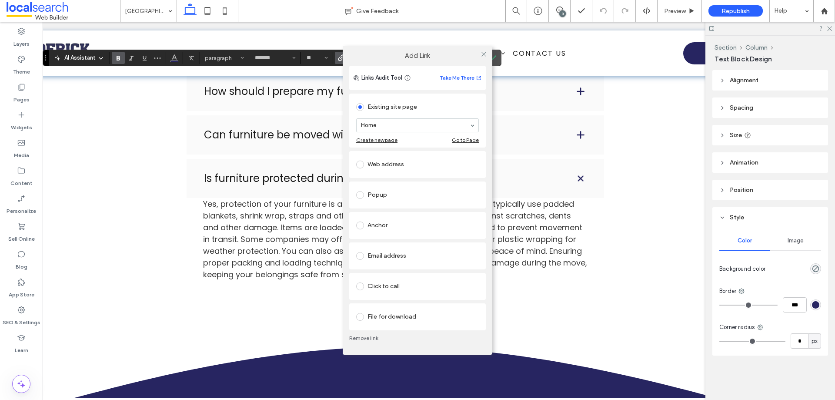
click at [390, 279] on div "Click to call" at bounding box center [417, 286] width 123 height 14
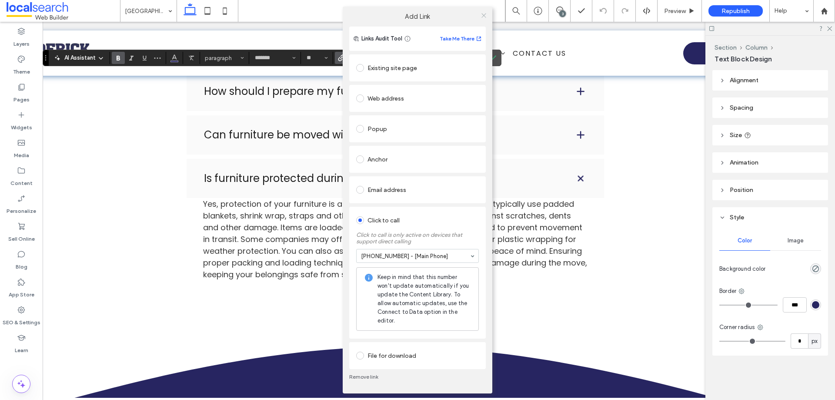
click at [482, 13] on icon at bounding box center [484, 15] width 7 height 7
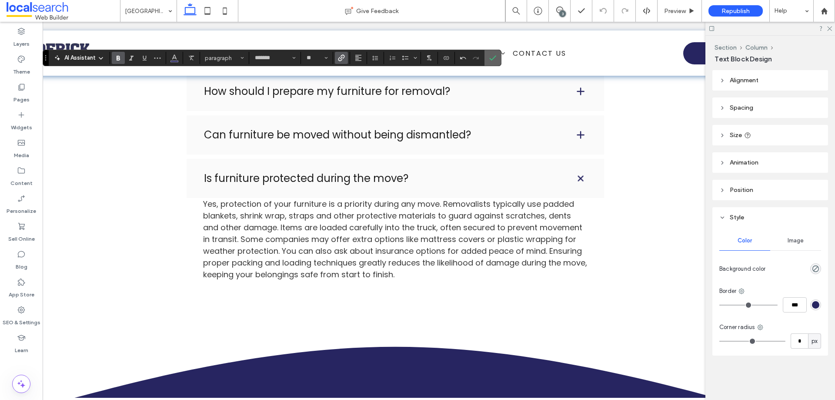
click at [491, 54] on icon "Confirm" at bounding box center [492, 57] width 7 height 7
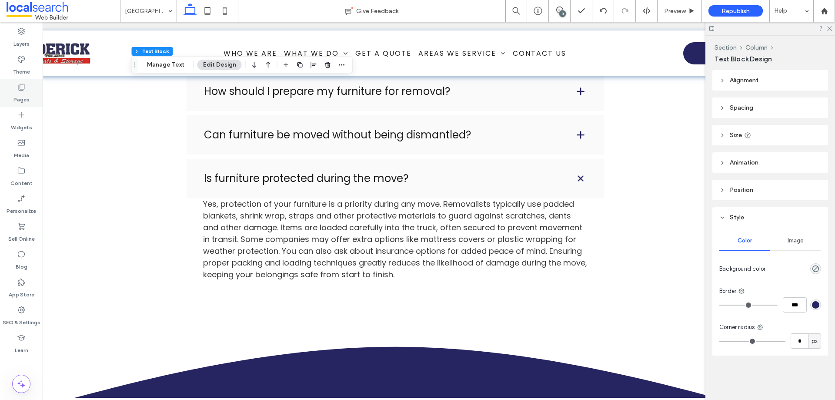
click at [27, 91] on label "Pages" at bounding box center [21, 97] width 16 height 12
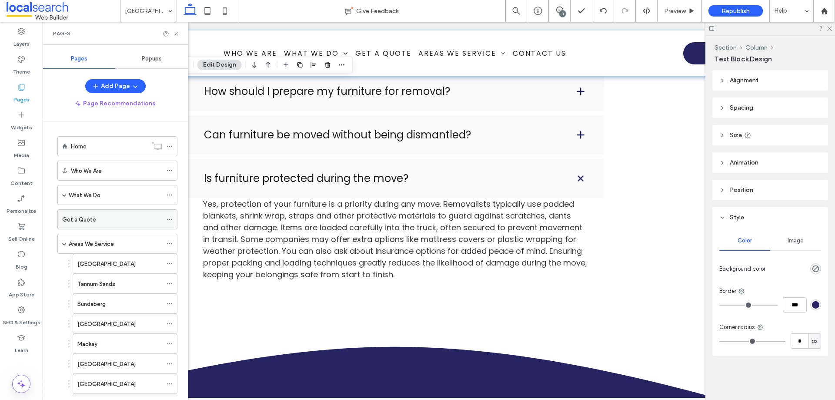
scroll to position [174, 0]
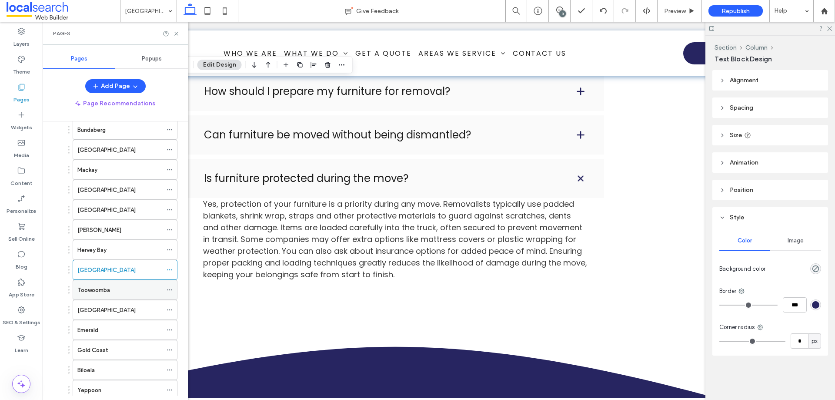
click at [119, 286] on div "Toowoomba" at bounding box center [119, 289] width 85 height 9
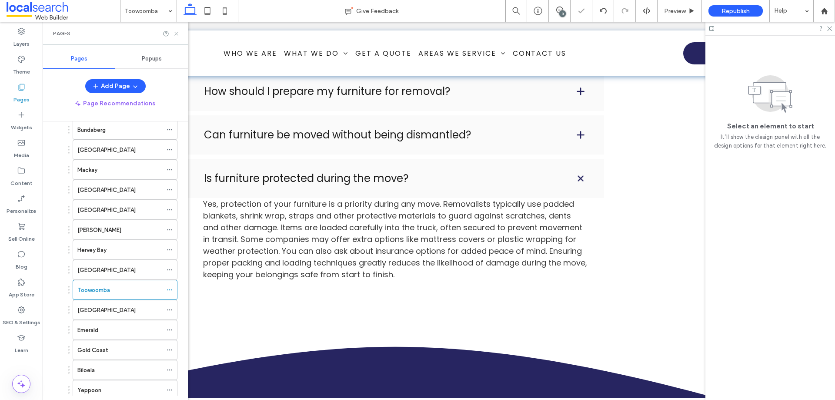
click at [176, 35] on icon at bounding box center [176, 33] width 7 height 7
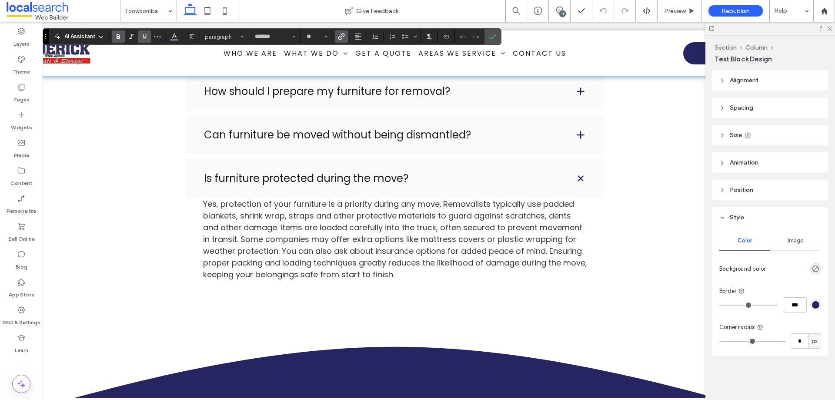
click at [342, 39] on icon "Link" at bounding box center [341, 36] width 7 height 7
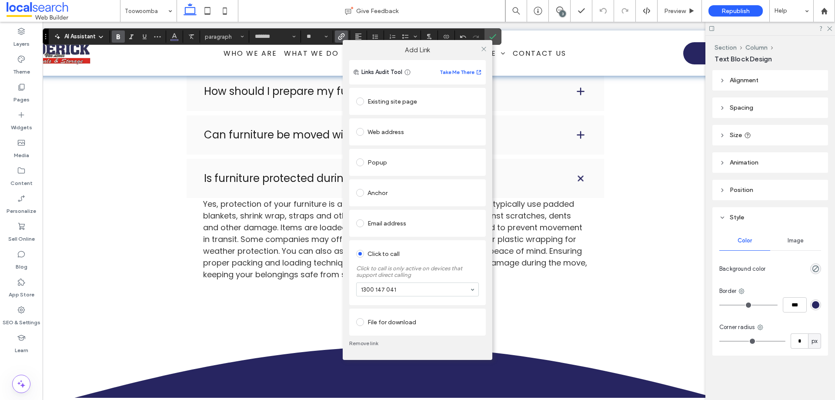
click at [367, 346] on link "Remove link" at bounding box center [417, 343] width 137 height 7
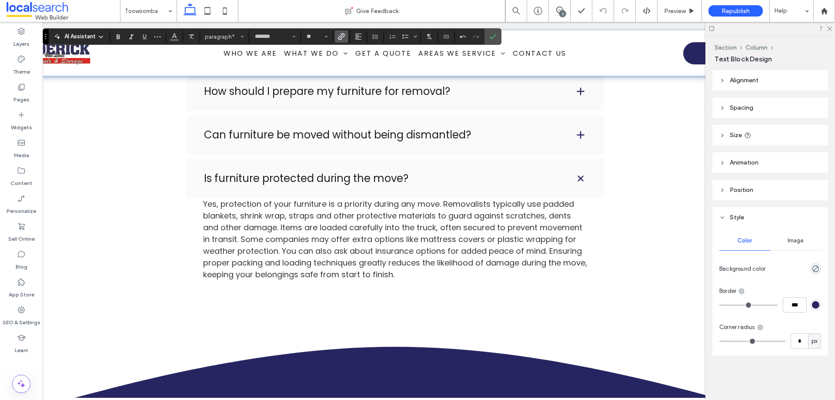
click at [343, 33] on span "Link" at bounding box center [341, 36] width 7 height 11
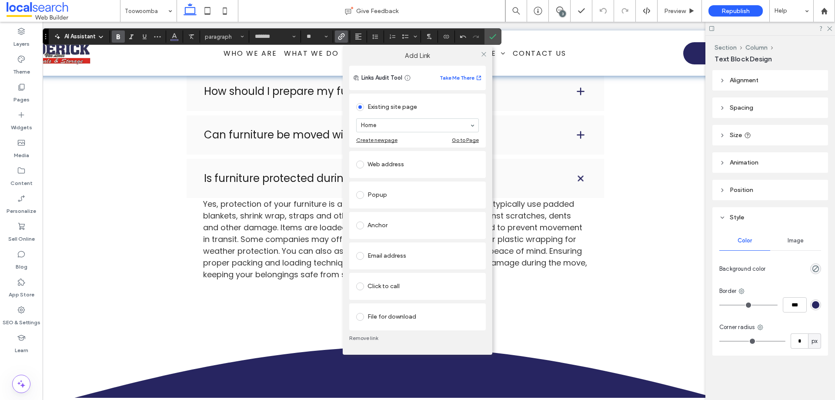
click at [379, 283] on div "Click to call" at bounding box center [417, 286] width 123 height 14
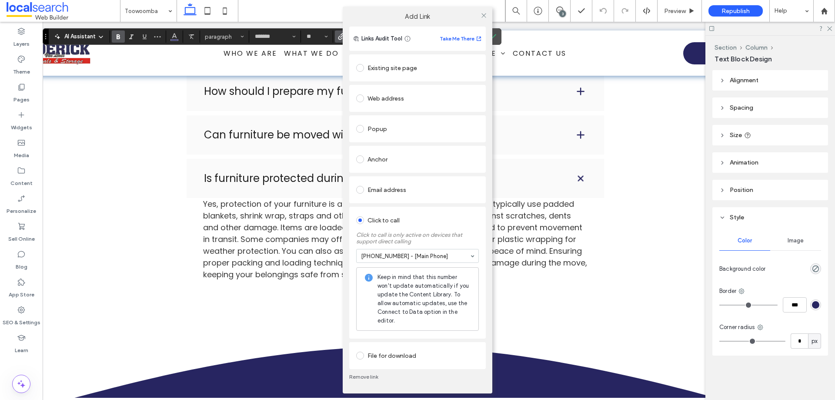
drag, startPoint x: 395, startPoint y: 301, endPoint x: 402, endPoint y: 287, distance: 16.1
click at [482, 13] on icon at bounding box center [484, 15] width 7 height 7
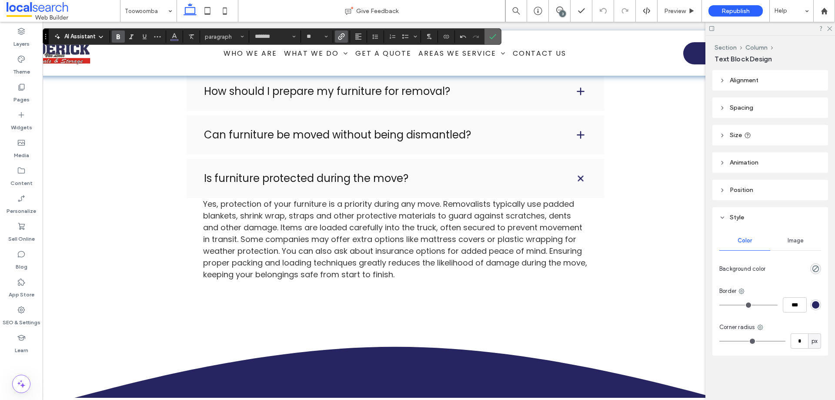
click at [493, 34] on icon "Confirm" at bounding box center [492, 36] width 7 height 7
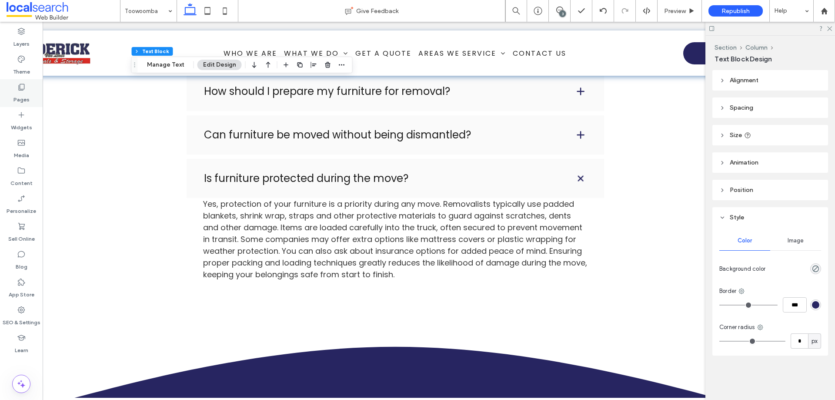
click at [23, 95] on label "Pages" at bounding box center [21, 97] width 16 height 12
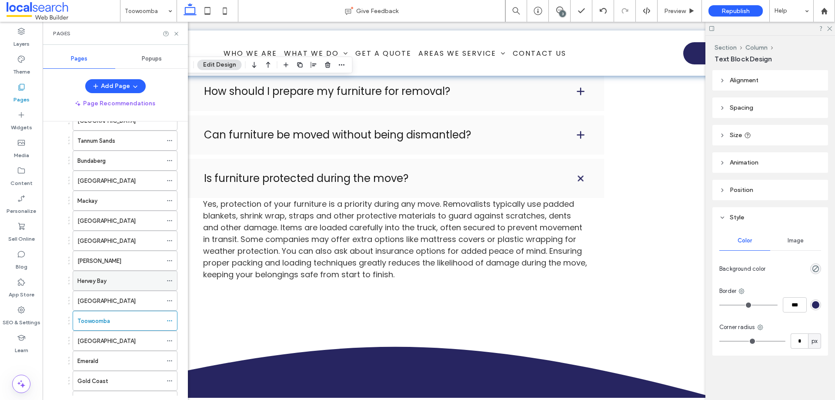
scroll to position [218, 0]
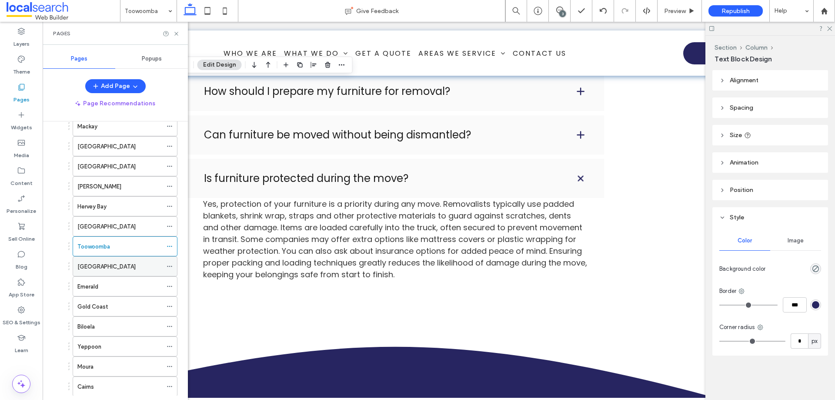
click at [107, 264] on div "[GEOGRAPHIC_DATA]" at bounding box center [119, 266] width 85 height 9
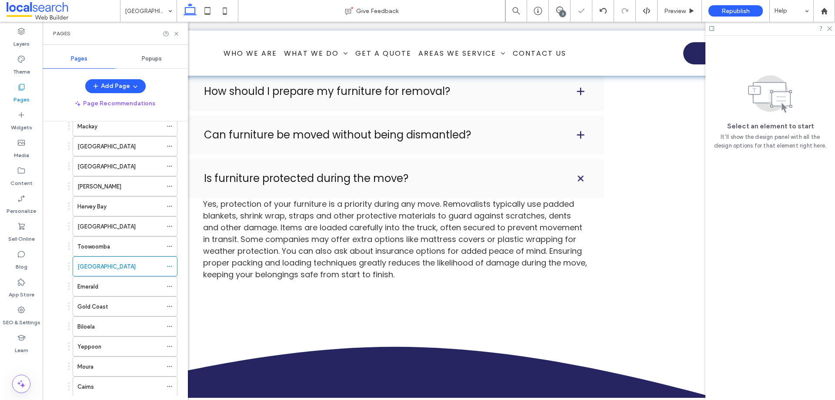
click at [177, 34] on use at bounding box center [175, 33] width 3 height 3
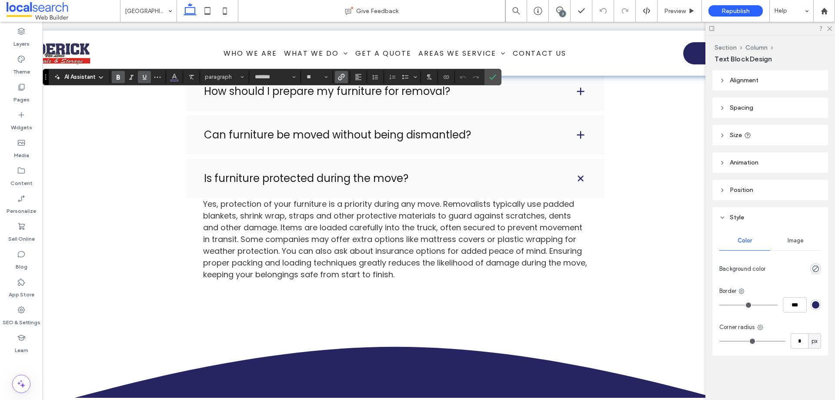
click at [342, 79] on use "Link" at bounding box center [341, 77] width 7 height 7
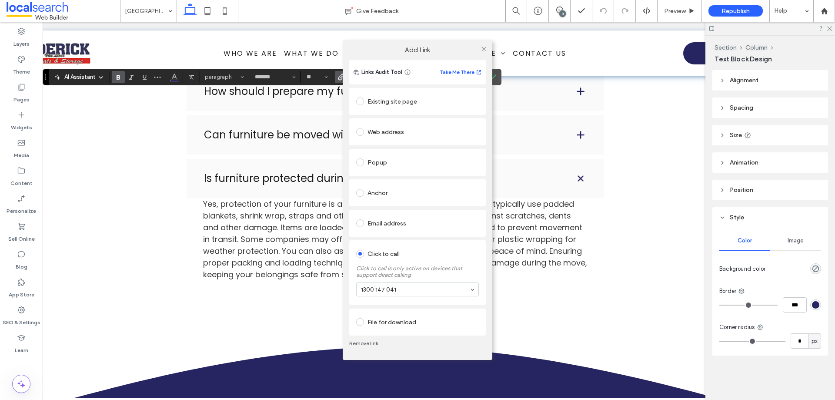
click at [352, 343] on link "Remove link" at bounding box center [417, 343] width 137 height 7
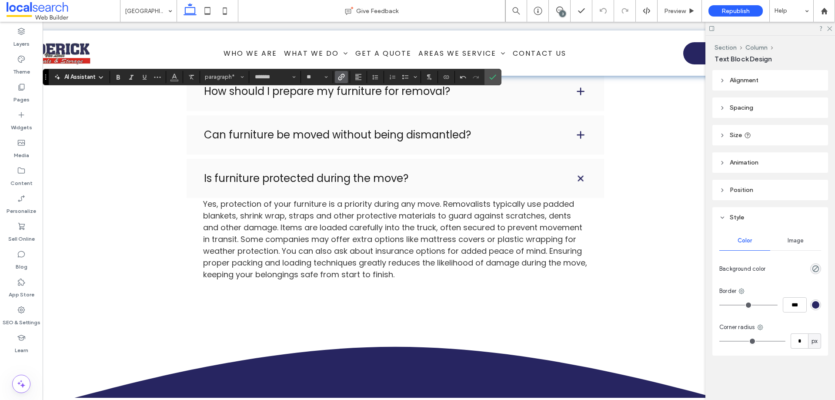
click at [347, 76] on label "Link" at bounding box center [341, 77] width 13 height 12
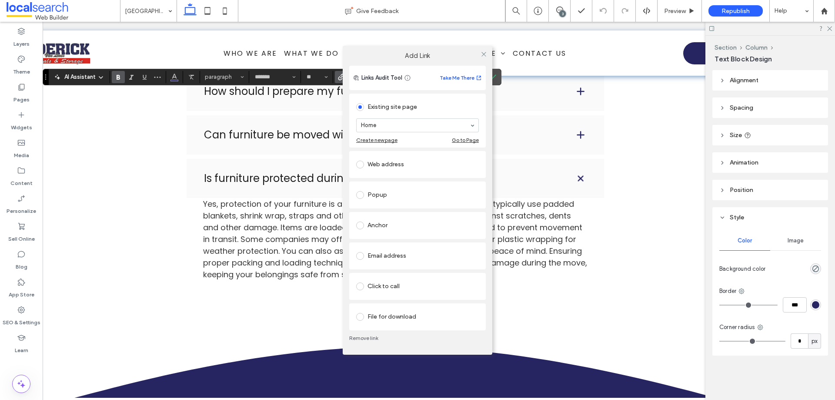
click at [400, 291] on div "Click to call" at bounding box center [417, 286] width 123 height 14
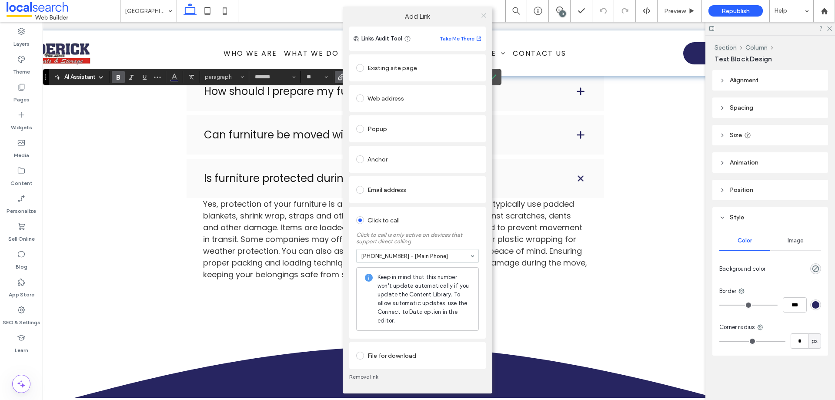
click at [486, 15] on icon at bounding box center [484, 15] width 7 height 7
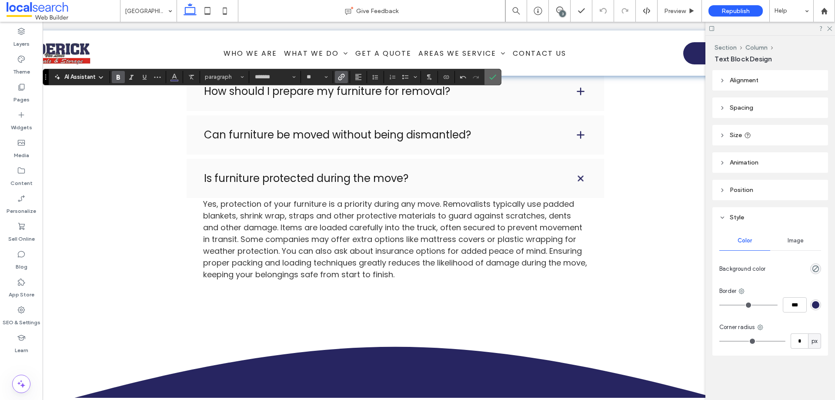
click at [494, 71] on span "Confirm" at bounding box center [492, 77] width 7 height 15
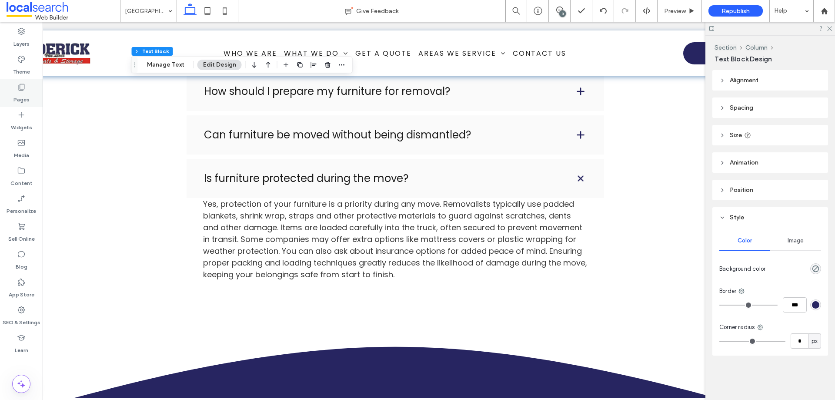
click at [29, 100] on div "Pages" at bounding box center [21, 93] width 43 height 28
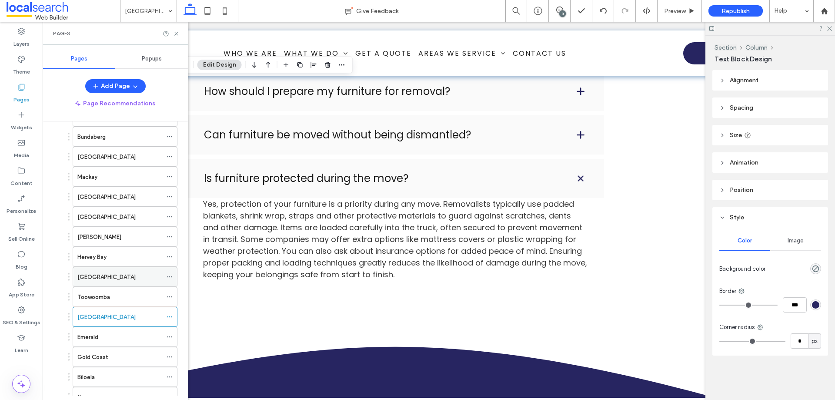
scroll to position [218, 0]
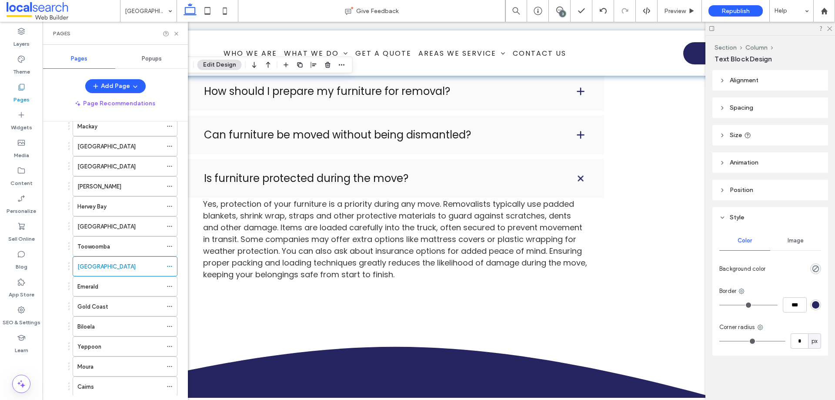
click at [110, 290] on div "Emerald" at bounding box center [119, 286] width 85 height 9
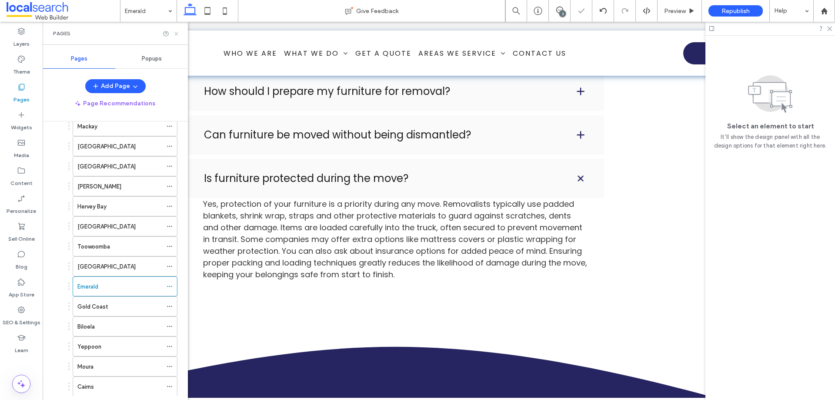
click at [176, 35] on icon at bounding box center [176, 33] width 7 height 7
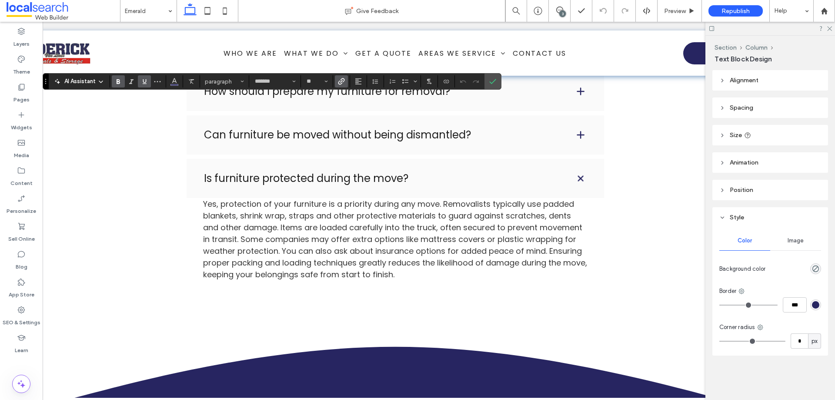
click at [344, 80] on icon "Link" at bounding box center [341, 81] width 7 height 7
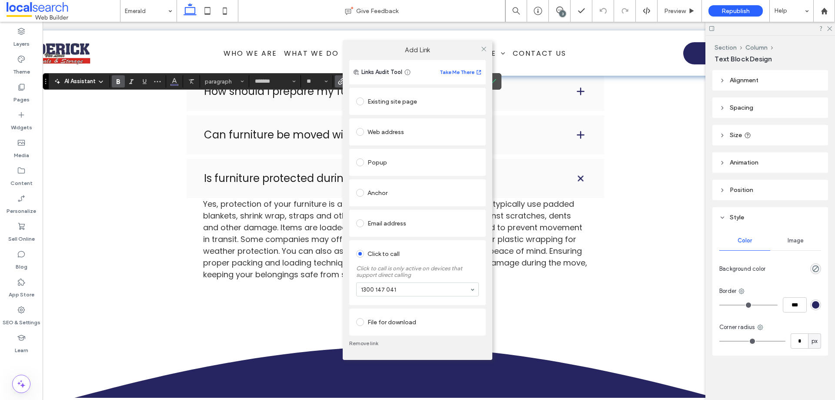
drag, startPoint x: 355, startPoint y: 343, endPoint x: 355, endPoint y: 331, distance: 11.8
click at [355, 343] on link "Remove link" at bounding box center [417, 343] width 137 height 7
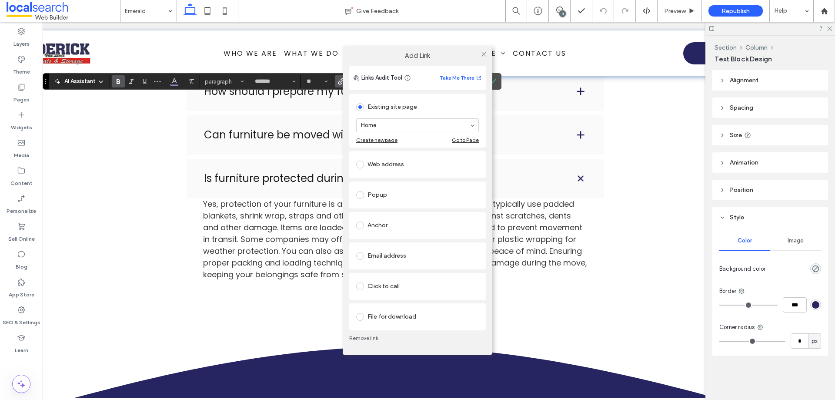
click at [386, 288] on div "Click to call" at bounding box center [417, 286] width 123 height 14
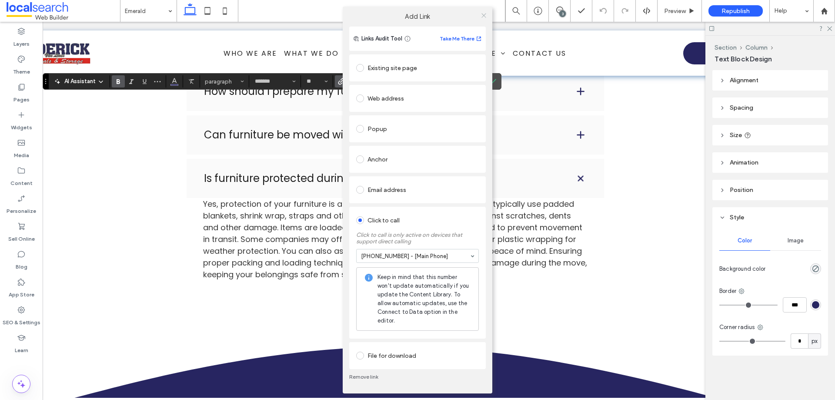
click at [485, 15] on icon at bounding box center [484, 15] width 7 height 7
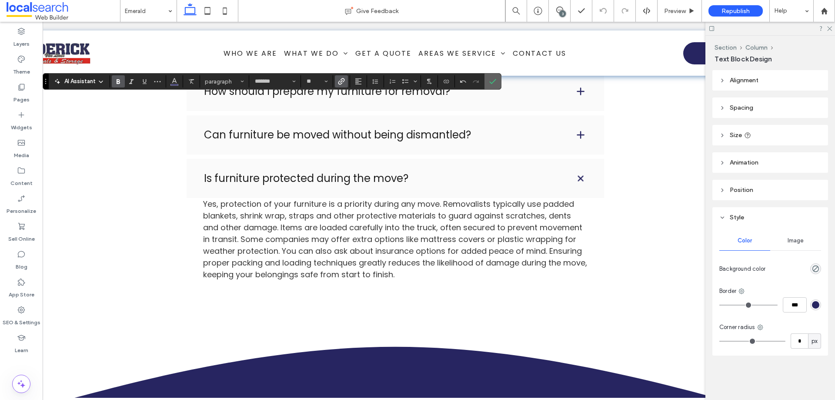
click at [495, 81] on icon "Confirm" at bounding box center [492, 81] width 7 height 7
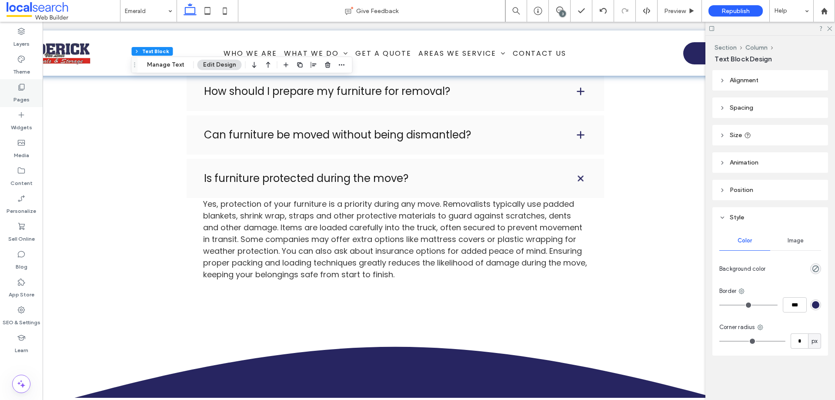
click at [22, 99] on label "Pages" at bounding box center [21, 97] width 16 height 12
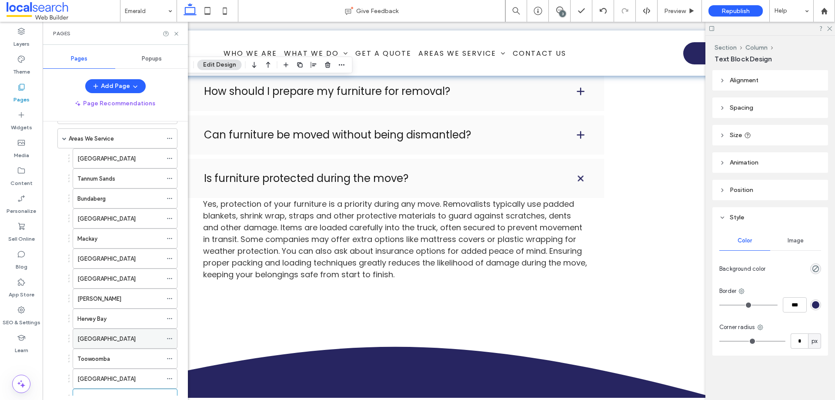
scroll to position [218, 0]
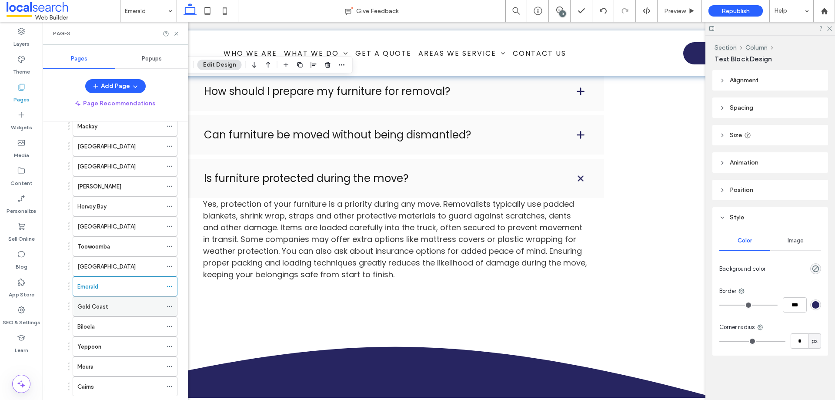
click at [113, 302] on div "Gold Coast" at bounding box center [119, 306] width 85 height 9
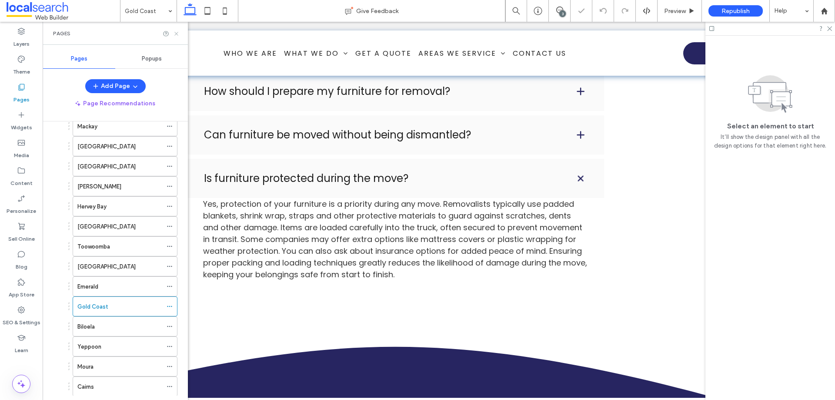
click at [174, 34] on icon at bounding box center [176, 33] width 7 height 7
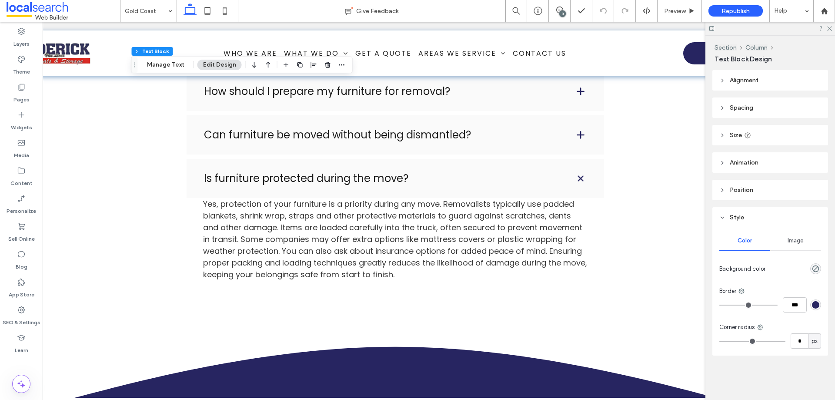
type input "*******"
type input "**"
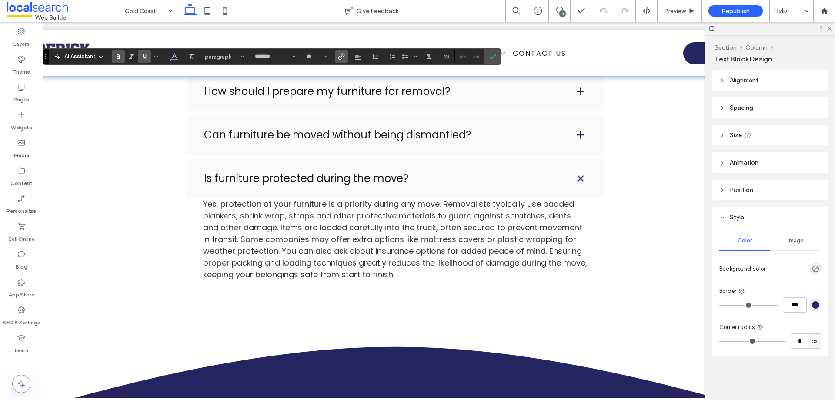
click at [340, 56] on use "Link" at bounding box center [341, 57] width 7 height 7
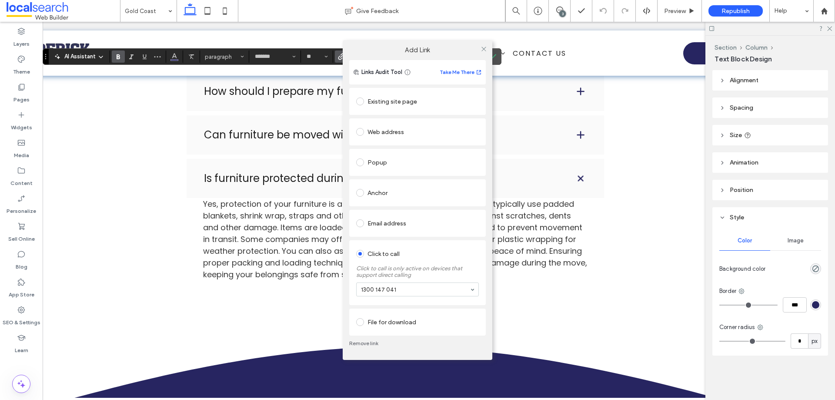
click at [360, 341] on link "Remove link" at bounding box center [417, 343] width 137 height 7
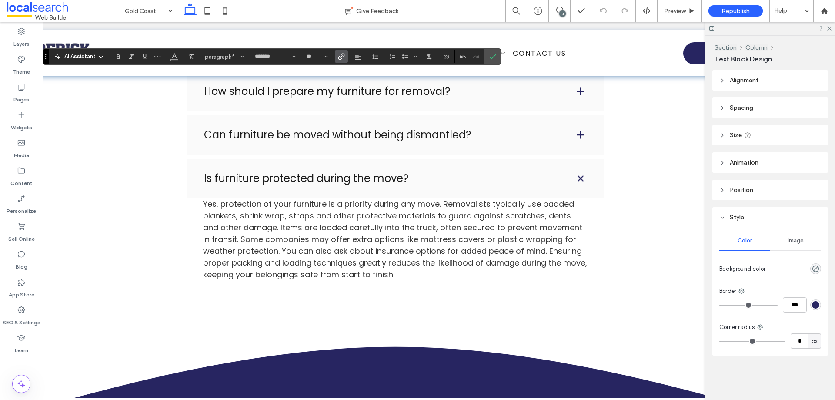
click at [345, 54] on icon "Link" at bounding box center [341, 56] width 7 height 7
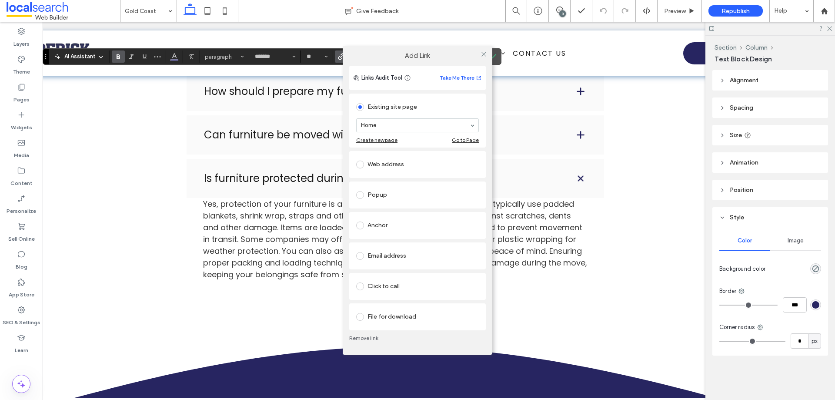
click at [404, 283] on div "Click to call" at bounding box center [417, 286] width 123 height 14
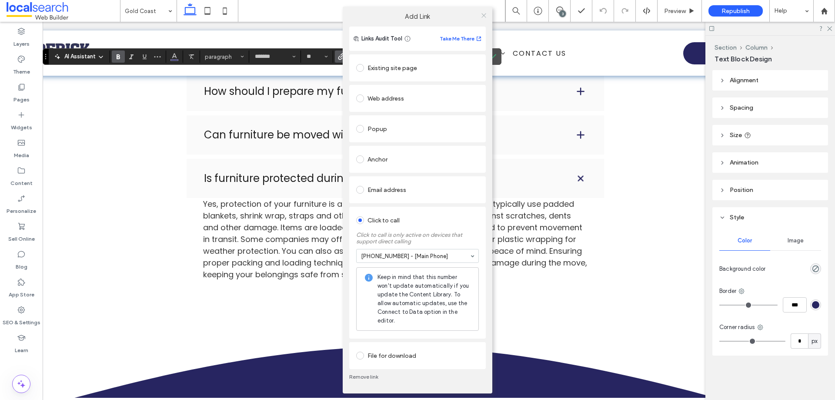
click at [484, 16] on icon at bounding box center [484, 15] width 7 height 7
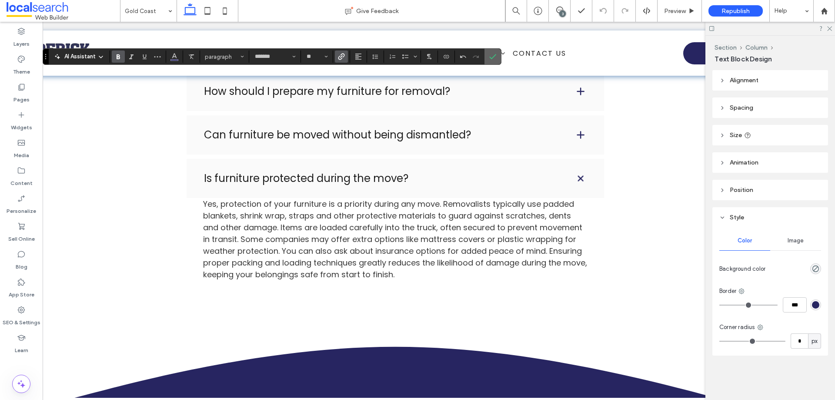
click at [492, 54] on icon "Confirm" at bounding box center [492, 56] width 7 height 7
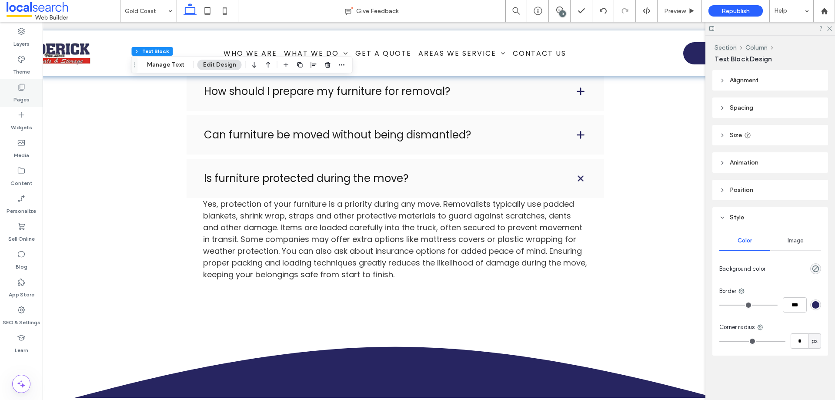
click at [25, 97] on label "Pages" at bounding box center [21, 97] width 16 height 12
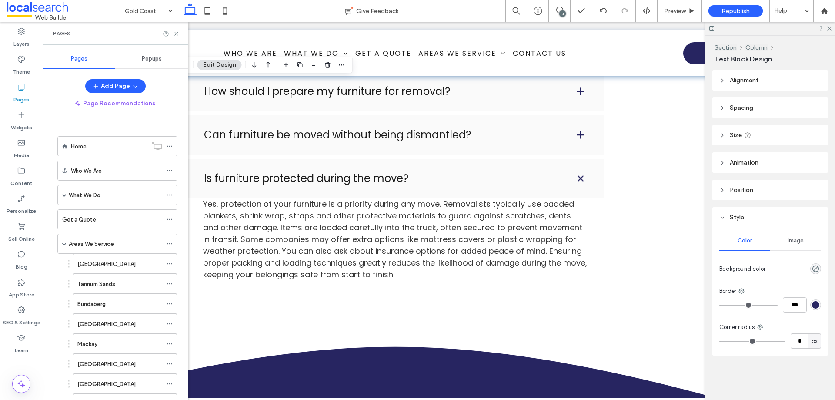
scroll to position [261, 0]
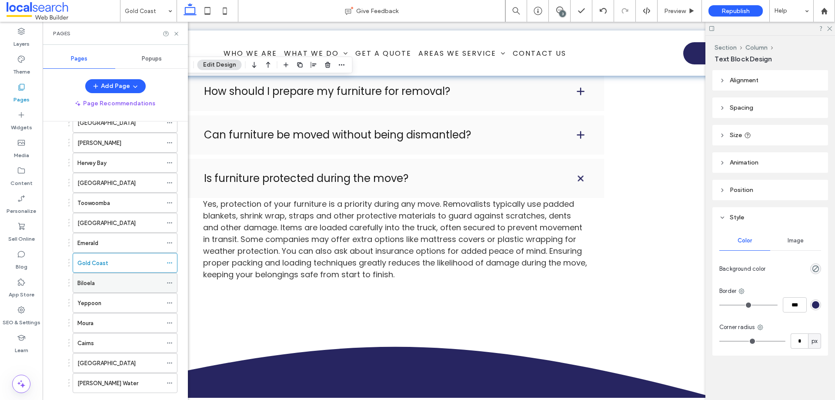
click at [129, 281] on div "Biloela" at bounding box center [119, 282] width 85 height 9
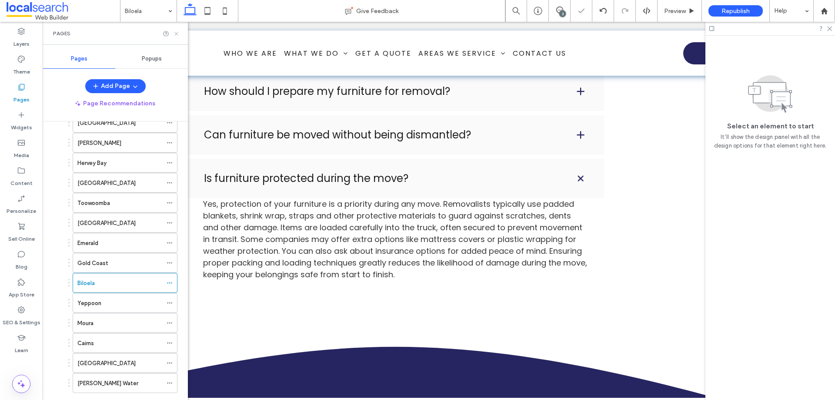
click at [177, 33] on use at bounding box center [175, 33] width 3 height 3
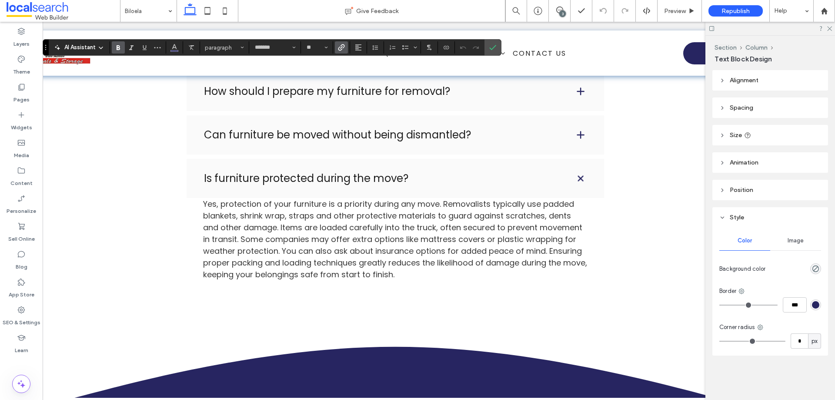
click at [341, 48] on use "Link" at bounding box center [341, 47] width 7 height 7
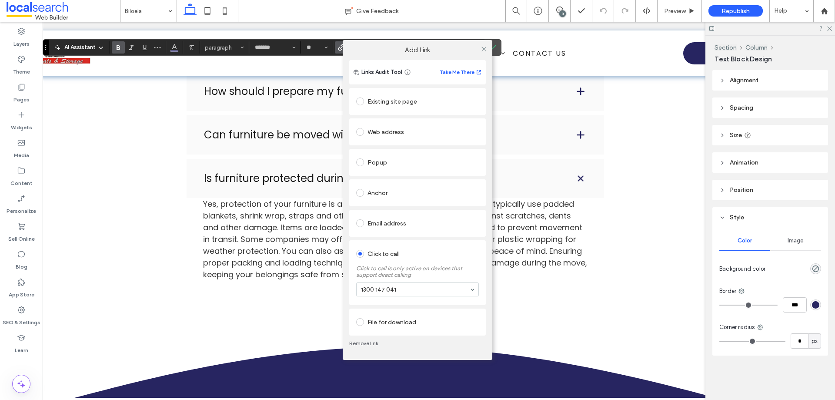
click at [363, 343] on link "Remove link" at bounding box center [417, 343] width 137 height 7
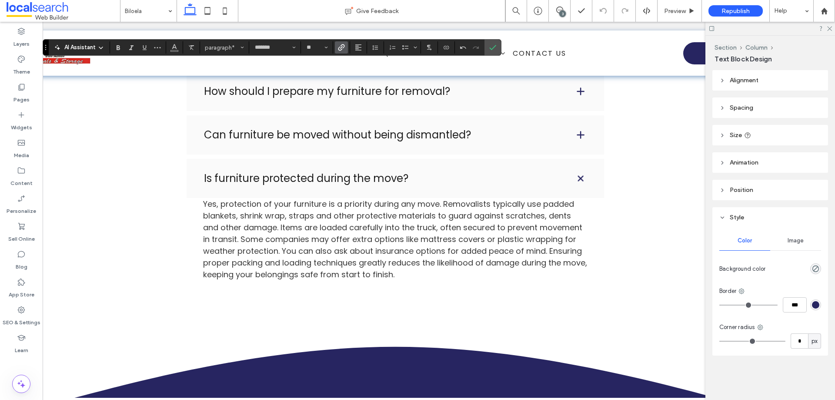
click at [342, 49] on icon "Link" at bounding box center [341, 47] width 7 height 7
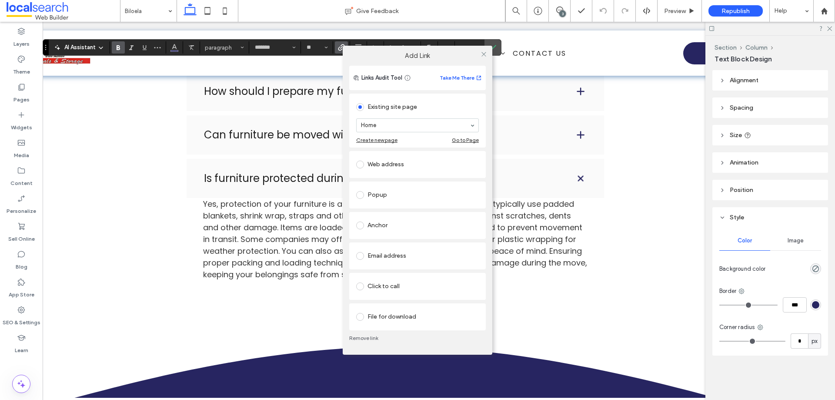
click at [392, 288] on div "Click to call" at bounding box center [417, 286] width 123 height 14
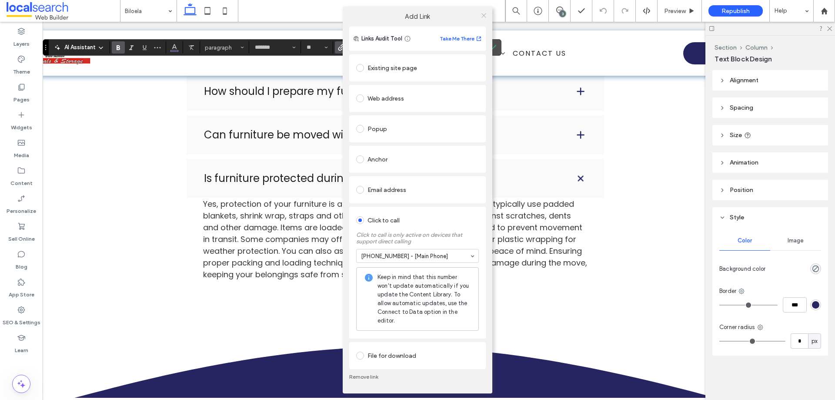
click at [484, 17] on icon at bounding box center [484, 15] width 7 height 7
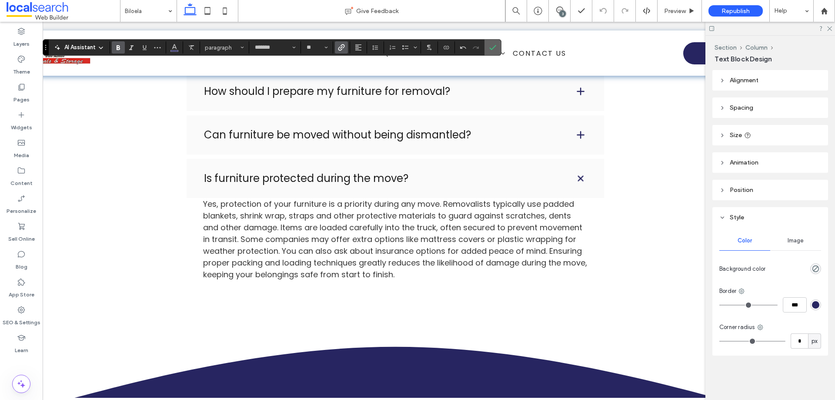
click at [491, 53] on span "Confirm" at bounding box center [491, 48] width 4 height 16
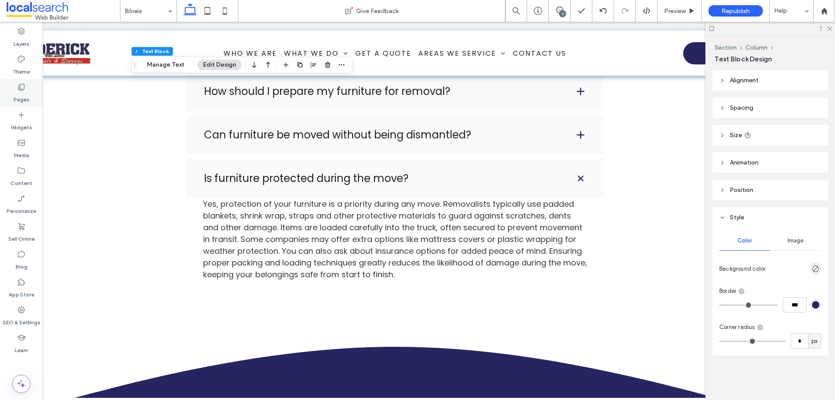
click at [30, 93] on div "Pages" at bounding box center [21, 93] width 43 height 28
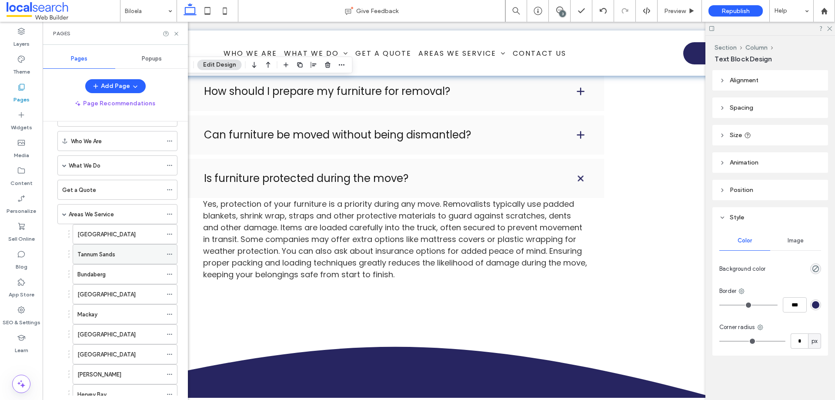
scroll to position [218, 0]
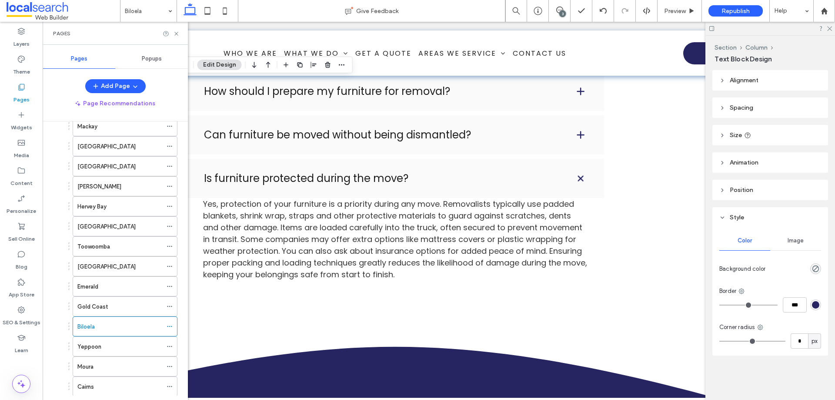
click at [104, 352] on div "Yeppoon" at bounding box center [119, 346] width 85 height 19
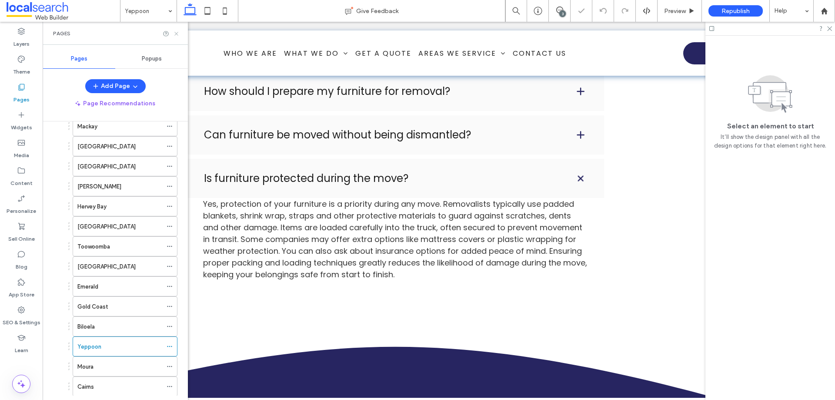
click at [177, 34] on use at bounding box center [175, 33] width 3 height 3
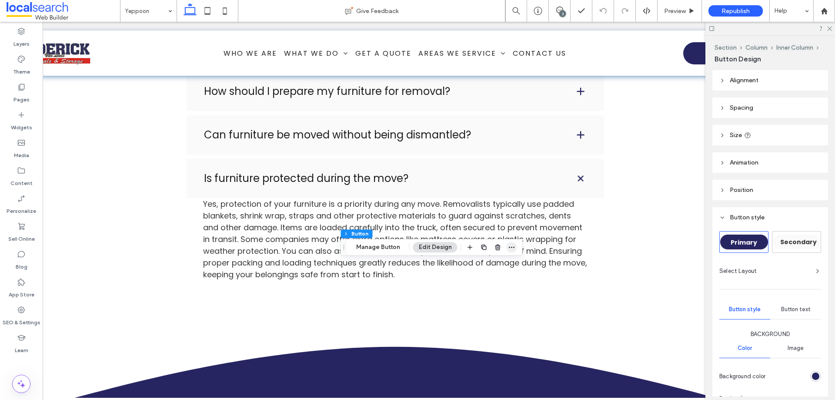
click at [512, 248] on icon "button" at bounding box center [512, 247] width 7 height 7
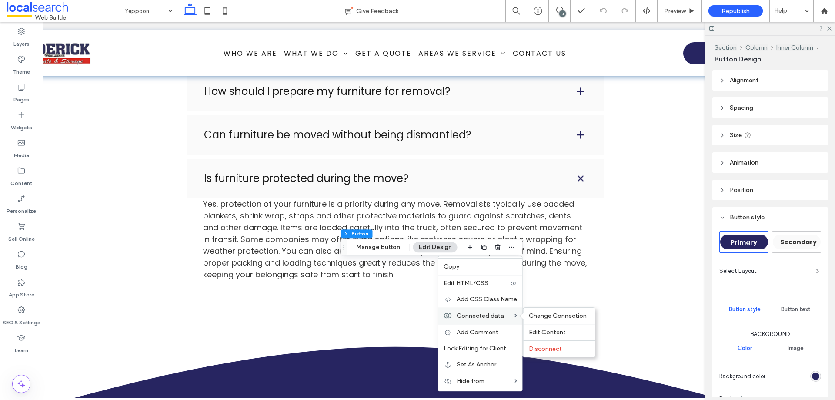
click at [487, 316] on span "Connected data" at bounding box center [480, 315] width 47 height 7
click at [539, 315] on span "Change Connection" at bounding box center [558, 315] width 58 height 7
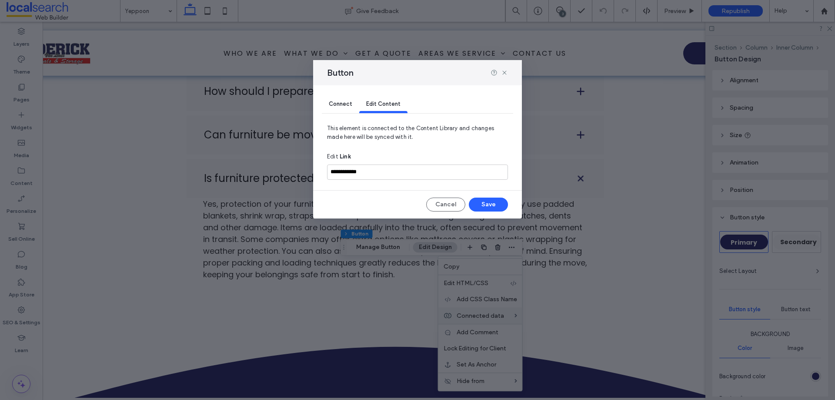
click at [346, 101] on span "Connect" at bounding box center [340, 103] width 23 height 7
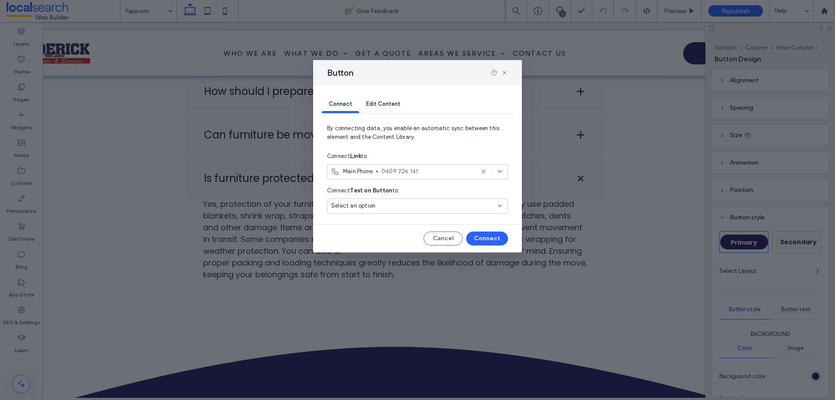
click at [374, 206] on span "Select an option" at bounding box center [353, 205] width 44 height 9
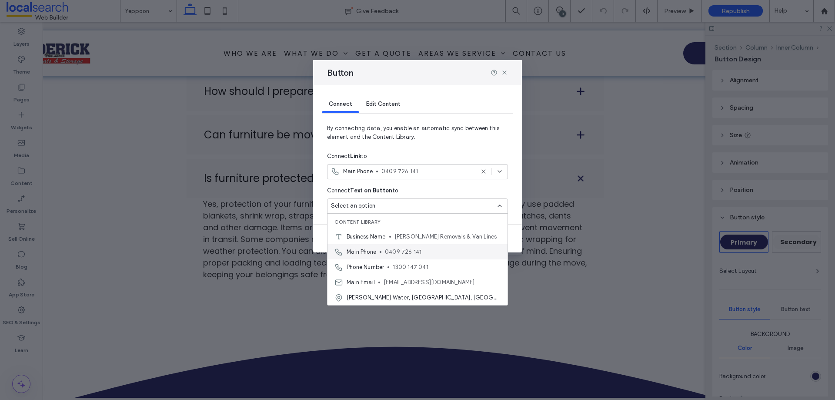
click at [378, 257] on div "Main Phone 0409 726 141" at bounding box center [418, 251] width 180 height 15
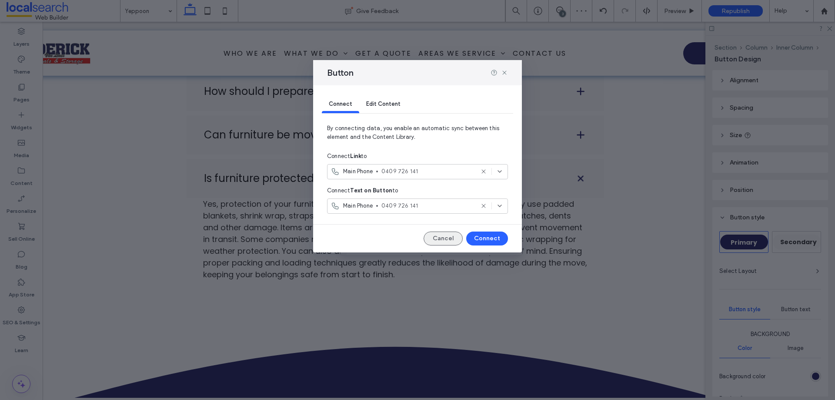
click at [454, 239] on button "Cancel" at bounding box center [443, 238] width 39 height 14
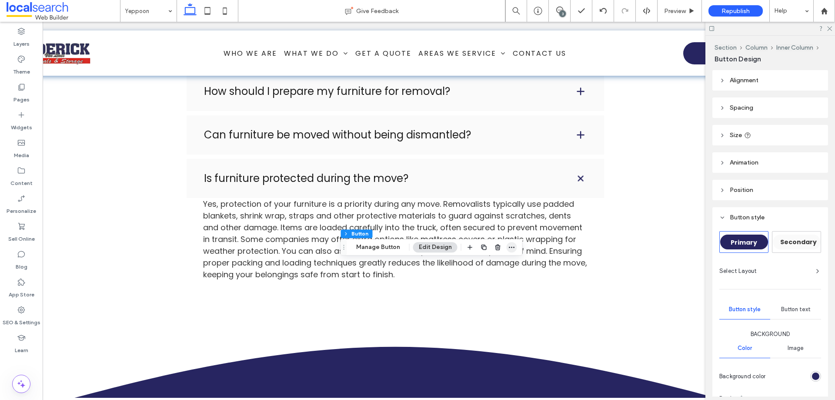
click at [509, 244] on icon "button" at bounding box center [512, 247] width 7 height 7
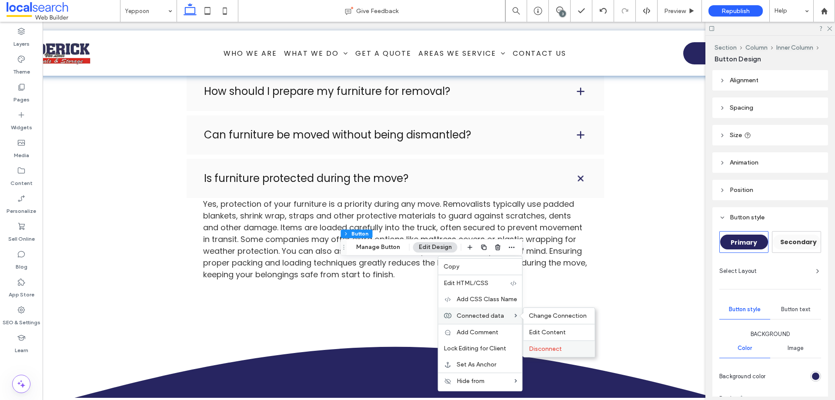
click at [535, 351] on span "Disconnect" at bounding box center [545, 348] width 33 height 7
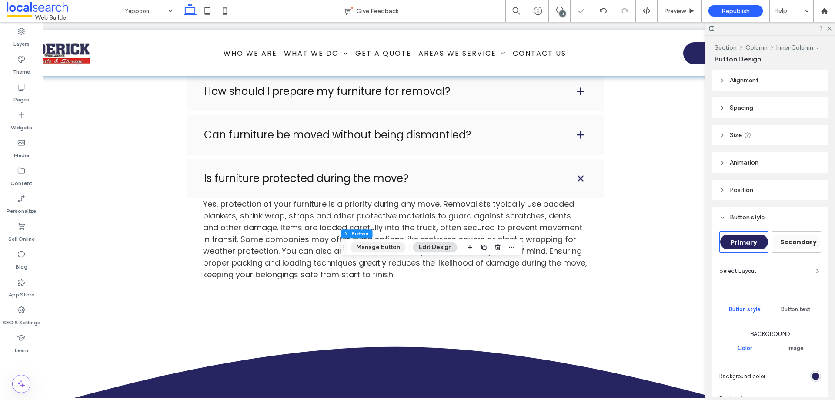
click at [383, 250] on button "Manage Button" at bounding box center [378, 247] width 55 height 10
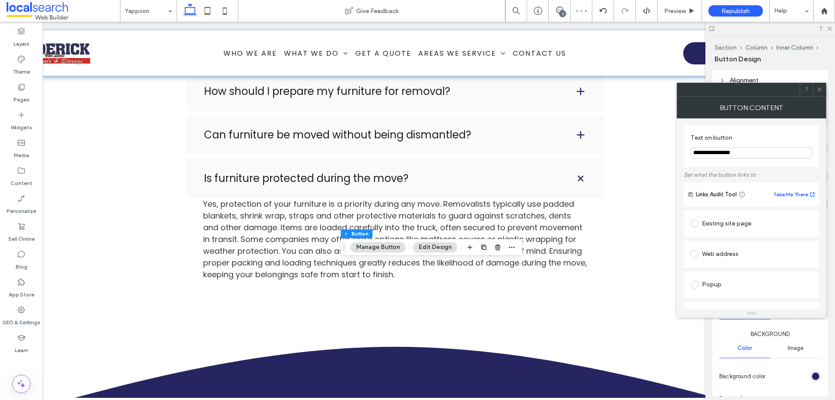
drag, startPoint x: 738, startPoint y: 153, endPoint x: 719, endPoint y: 164, distance: 22.6
click at [705, 168] on div "**********" at bounding box center [752, 318] width 136 height 400
paste input "Text on button"
type input "**********"
click at [755, 140] on label "Text on button" at bounding box center [750, 139] width 118 height 10
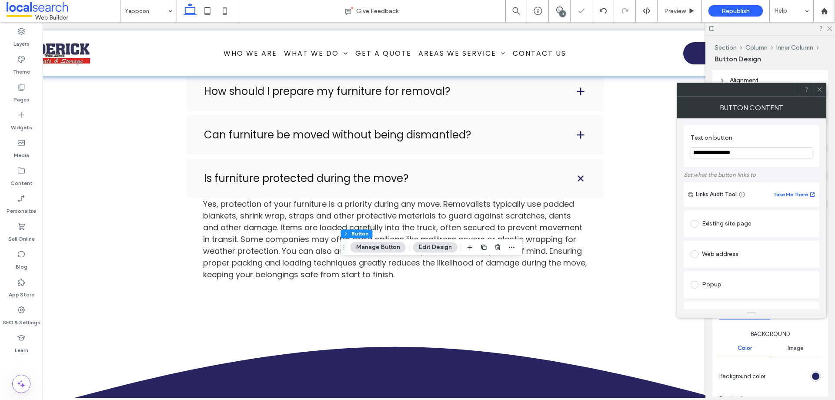
click at [818, 88] on icon at bounding box center [820, 89] width 7 height 7
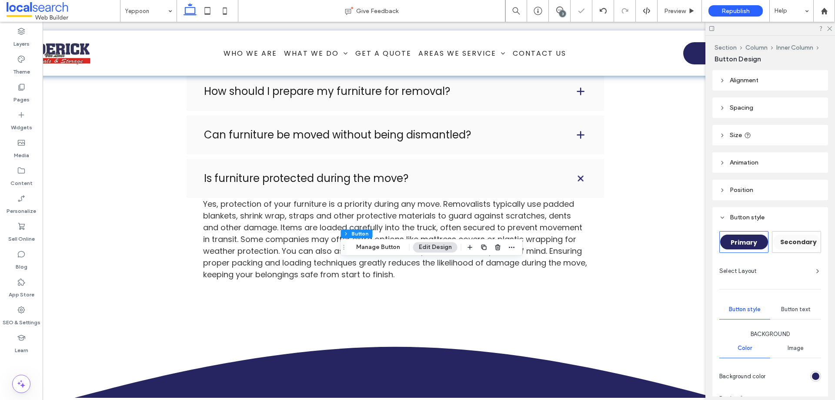
click at [517, 250] on div "Section Column Inner Column Button Manage Button Edit Design" at bounding box center [432, 247] width 182 height 17
click at [513, 249] on icon "button" at bounding box center [512, 247] width 7 height 7
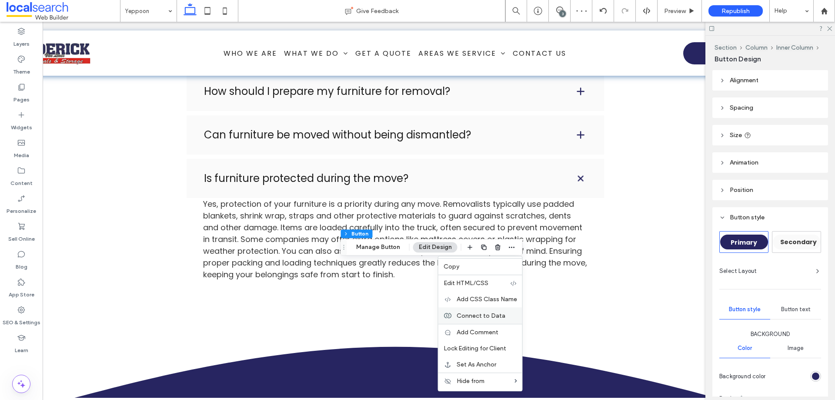
click at [488, 314] on span "Connect to Data" at bounding box center [481, 315] width 49 height 7
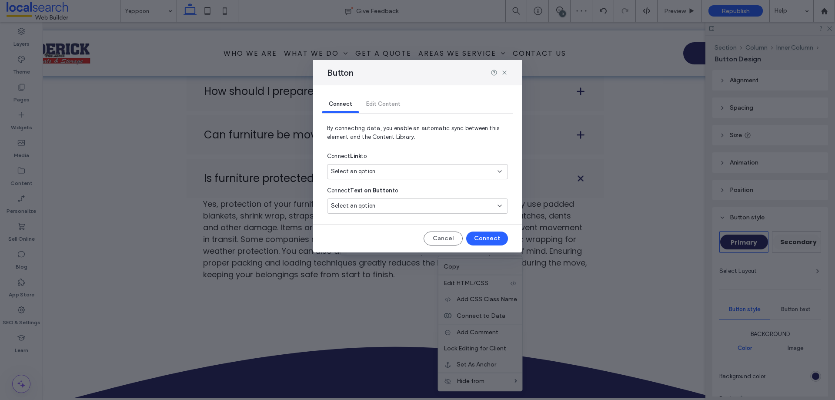
click at [378, 174] on div "Select an option" at bounding box center [412, 171] width 163 height 9
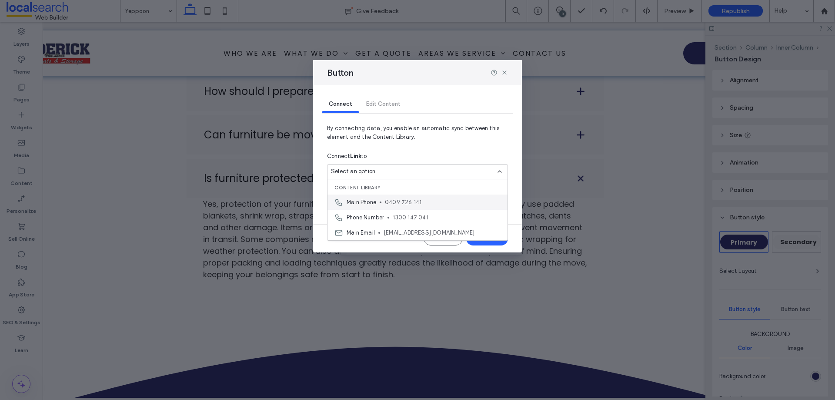
click at [390, 202] on span "0409 726 141" at bounding box center [443, 202] width 116 height 9
click at [481, 235] on button "Connect" at bounding box center [487, 238] width 42 height 14
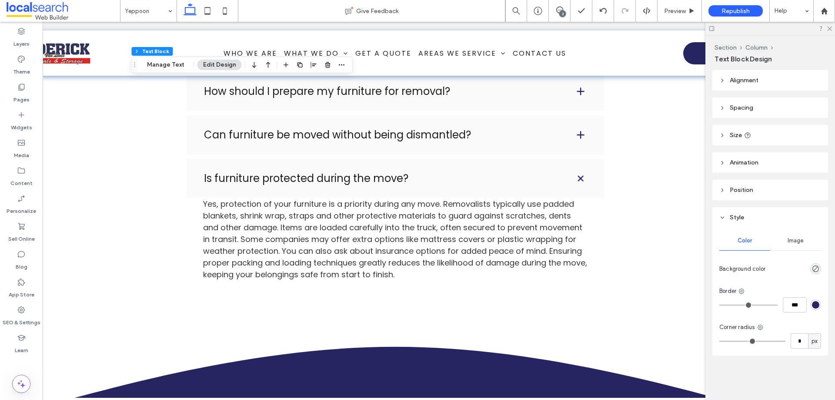
type input "*******"
type input "**"
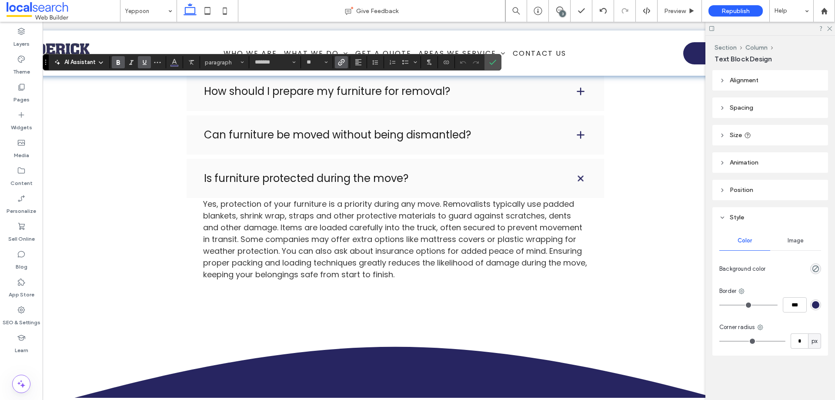
click at [338, 65] on icon "Link" at bounding box center [341, 62] width 7 height 7
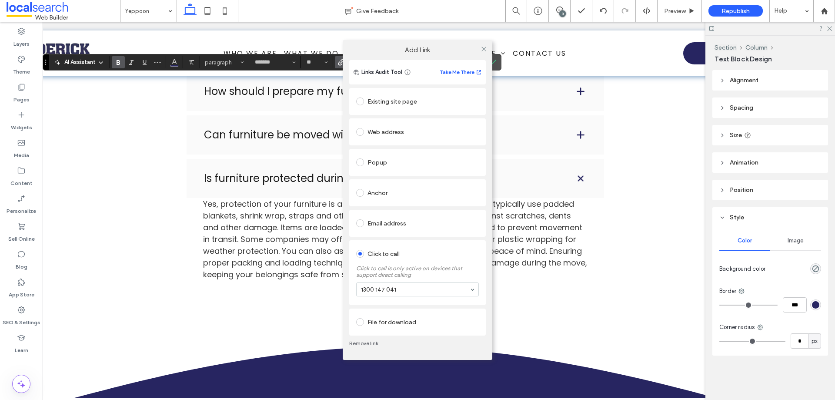
click at [374, 341] on link "Remove link" at bounding box center [417, 343] width 137 height 7
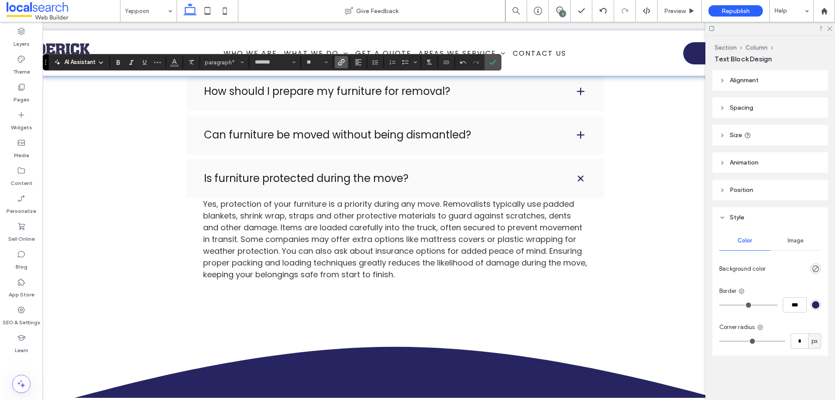
click at [338, 62] on icon "Link" at bounding box center [341, 62] width 7 height 7
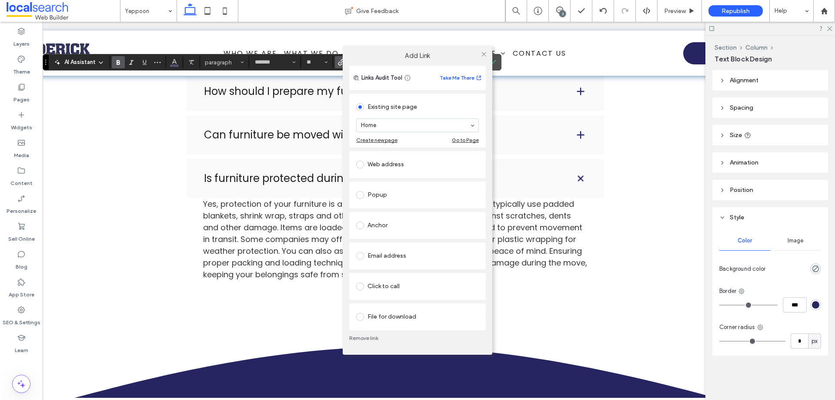
click at [393, 288] on div "Click to call" at bounding box center [417, 286] width 123 height 14
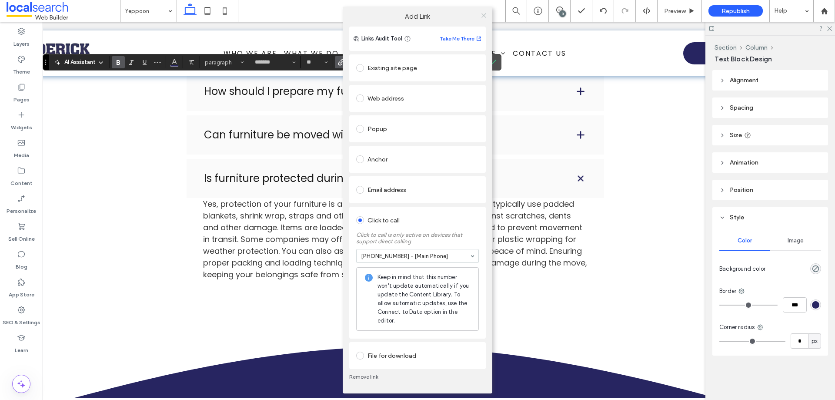
click at [486, 17] on icon at bounding box center [484, 15] width 7 height 7
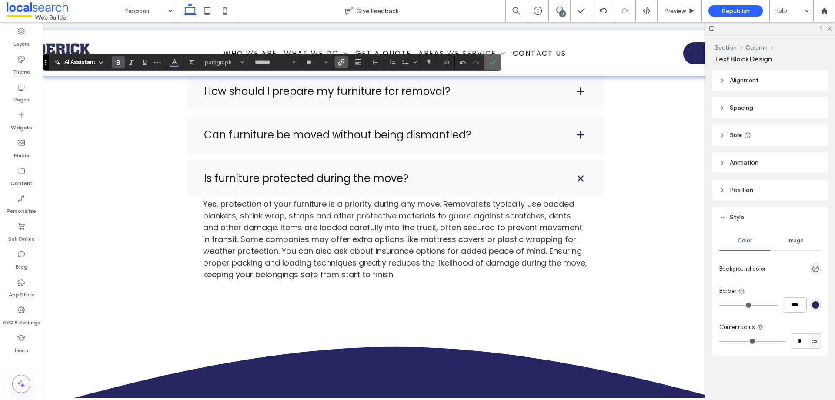
click at [492, 56] on span "Confirm" at bounding box center [491, 62] width 4 height 16
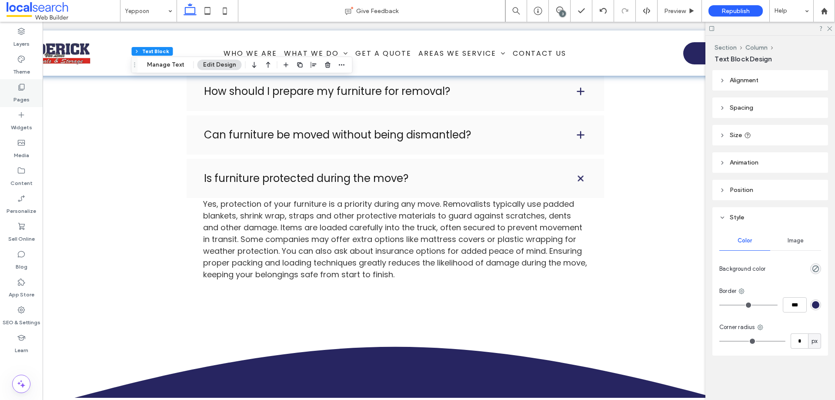
click at [31, 89] on div "Pages" at bounding box center [21, 93] width 43 height 28
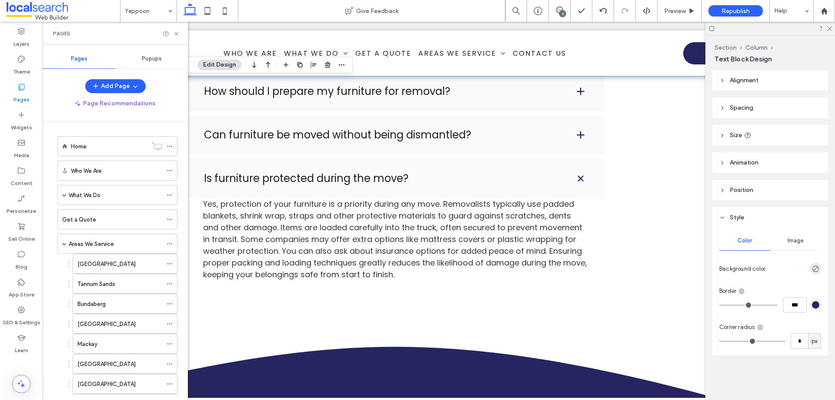
scroll to position [218, 0]
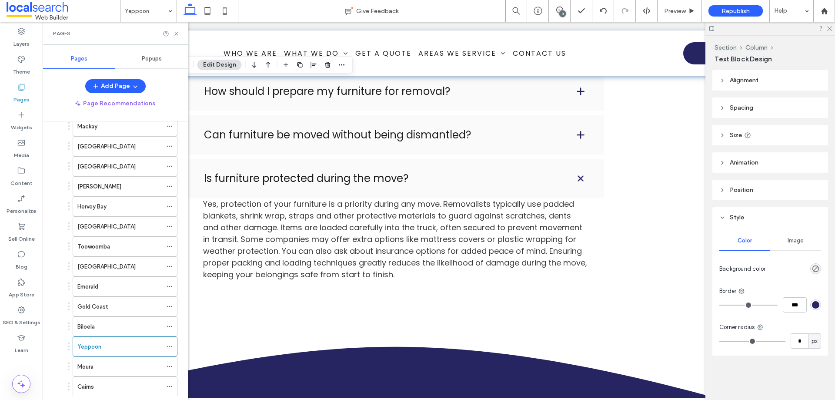
click at [113, 325] on div "Biloela" at bounding box center [119, 326] width 85 height 9
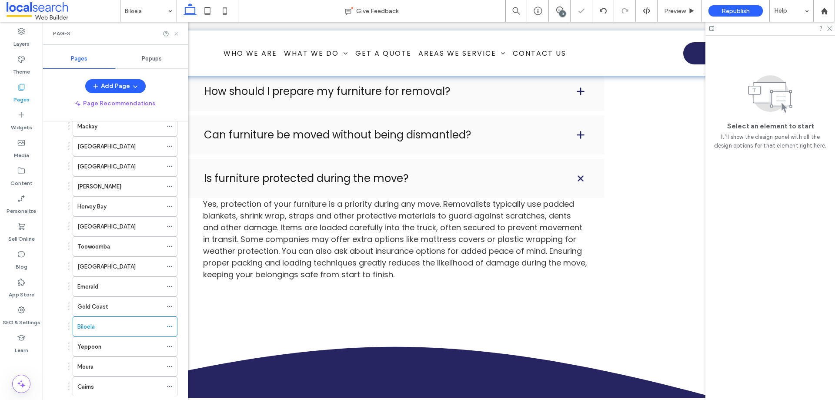
click at [175, 33] on use at bounding box center [175, 33] width 3 height 3
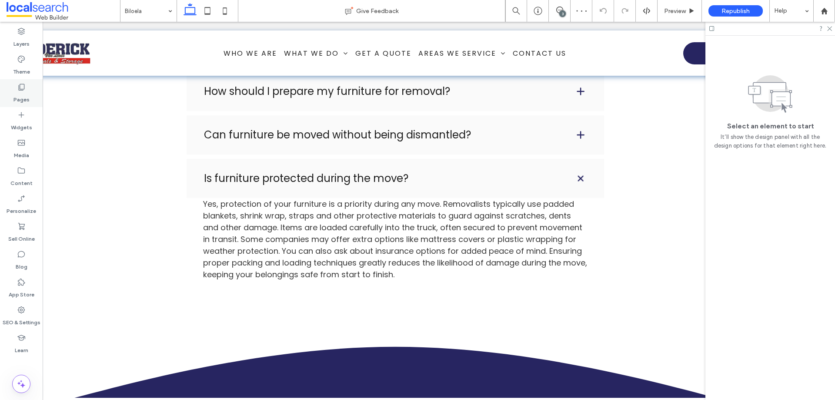
click at [21, 94] on label "Pages" at bounding box center [21, 97] width 16 height 12
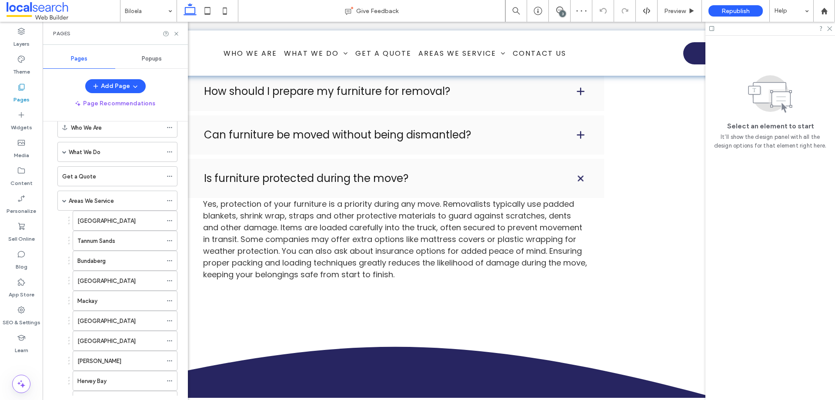
scroll to position [174, 0]
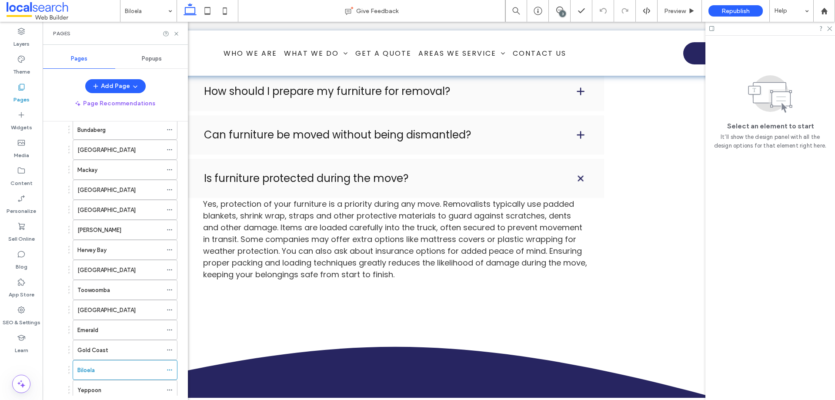
click at [108, 346] on div "Gold Coast" at bounding box center [119, 349] width 85 height 9
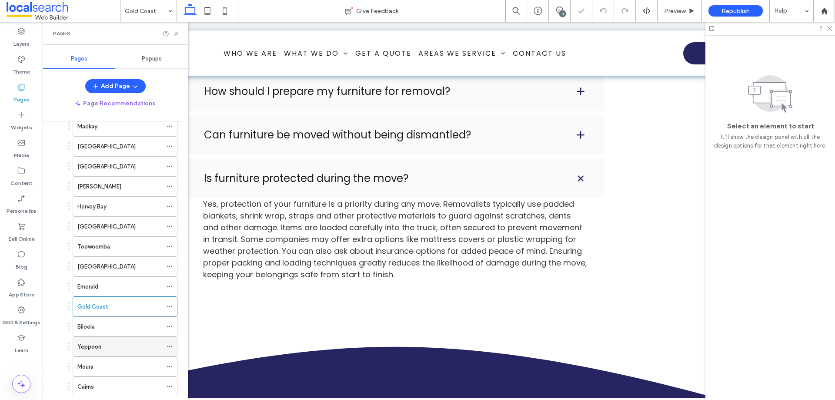
click at [114, 339] on div "Yeppoon" at bounding box center [119, 346] width 85 height 19
click at [120, 360] on div "Moura" at bounding box center [119, 366] width 85 height 19
click at [180, 34] on div "Pages" at bounding box center [115, 33] width 145 height 23
click at [177, 34] on use at bounding box center [175, 33] width 3 height 3
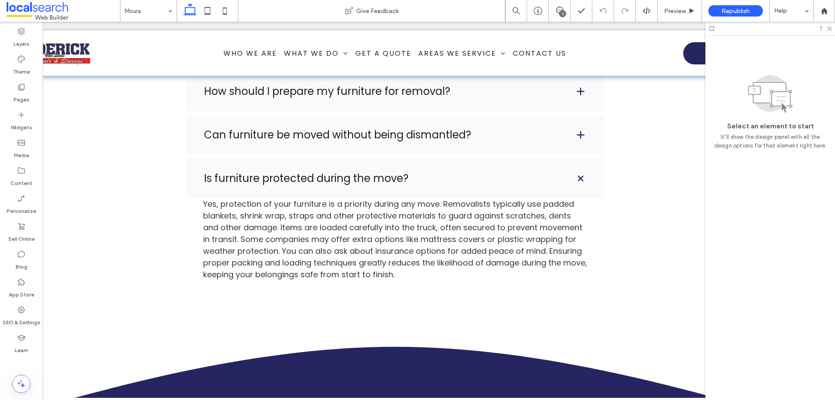
click at [235, 1] on div at bounding box center [208, 11] width 62 height 22
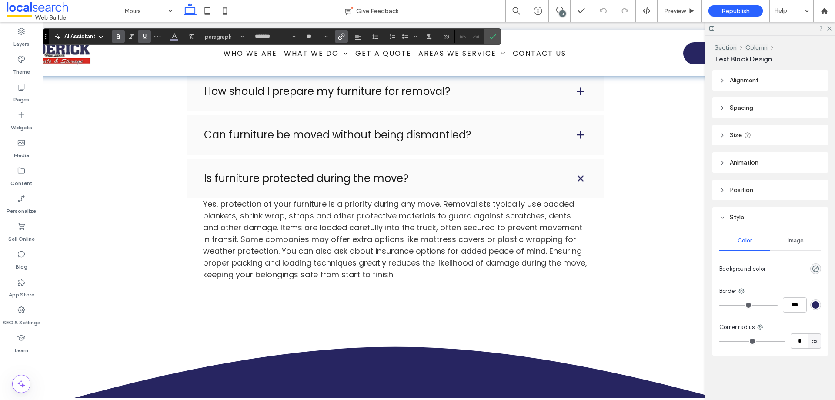
click at [345, 35] on label "Link" at bounding box center [341, 36] width 13 height 12
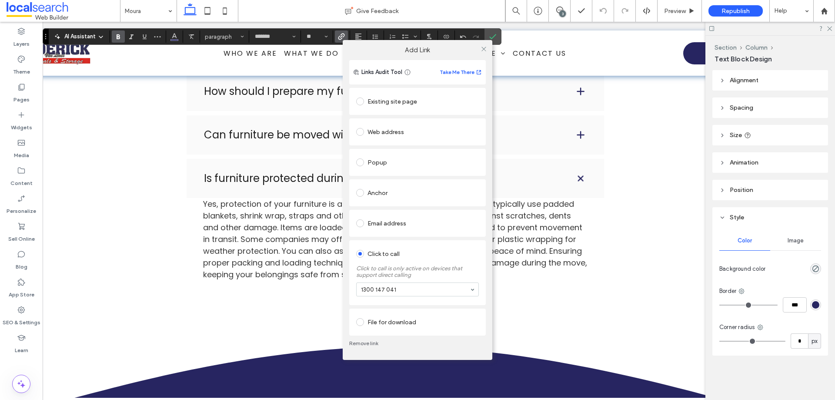
click at [369, 342] on link "Remove link" at bounding box center [417, 343] width 137 height 7
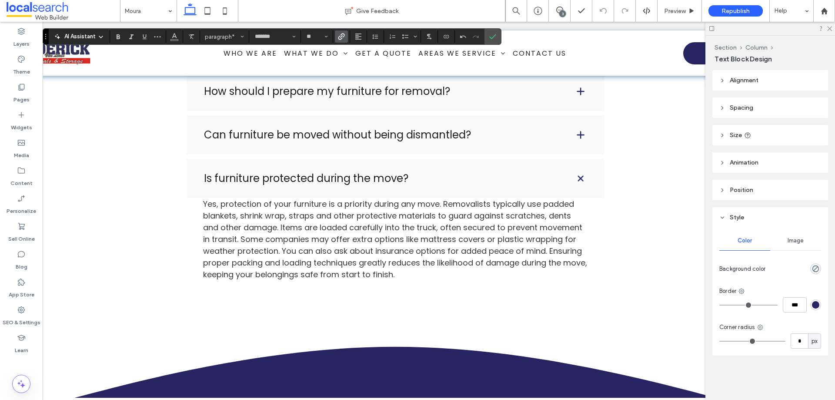
click at [343, 39] on icon "Link" at bounding box center [341, 36] width 7 height 7
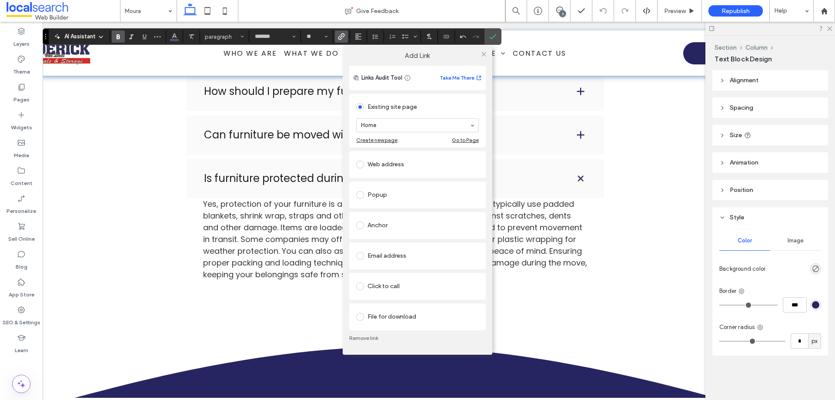
click at [384, 294] on div "Click to call" at bounding box center [417, 286] width 123 height 18
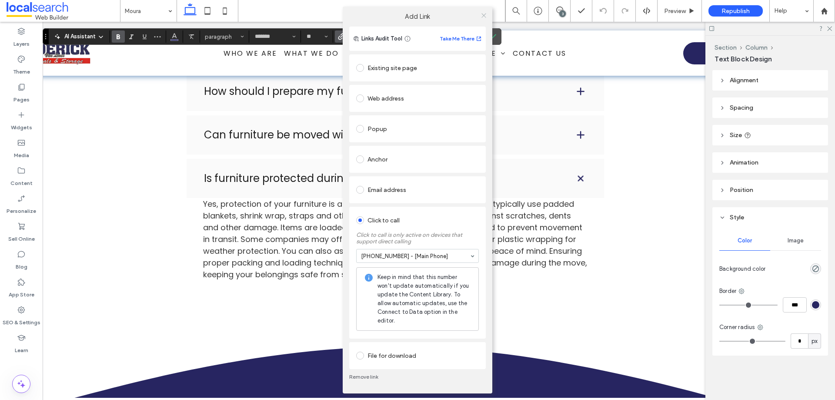
click at [482, 18] on icon at bounding box center [484, 15] width 7 height 7
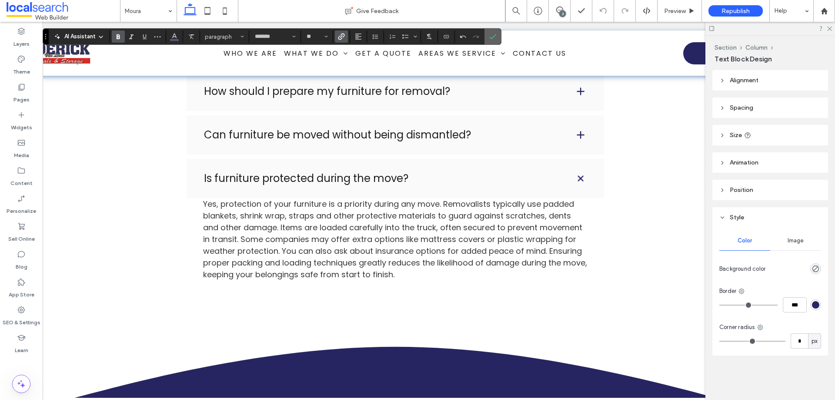
click at [496, 38] on icon "Confirm" at bounding box center [492, 36] width 7 height 7
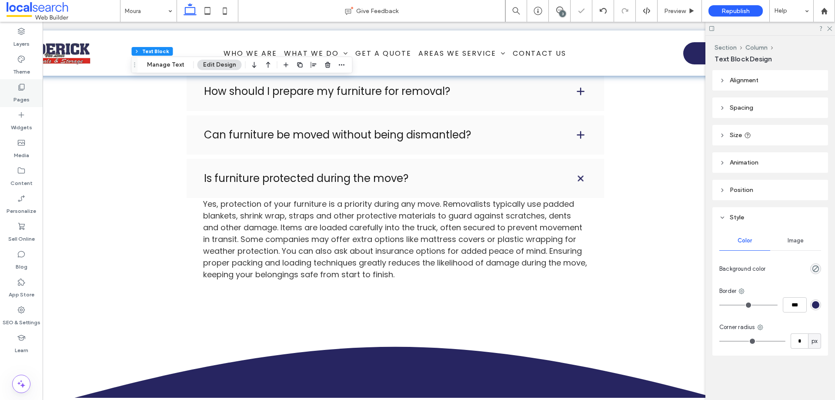
click at [26, 94] on label "Pages" at bounding box center [21, 97] width 16 height 12
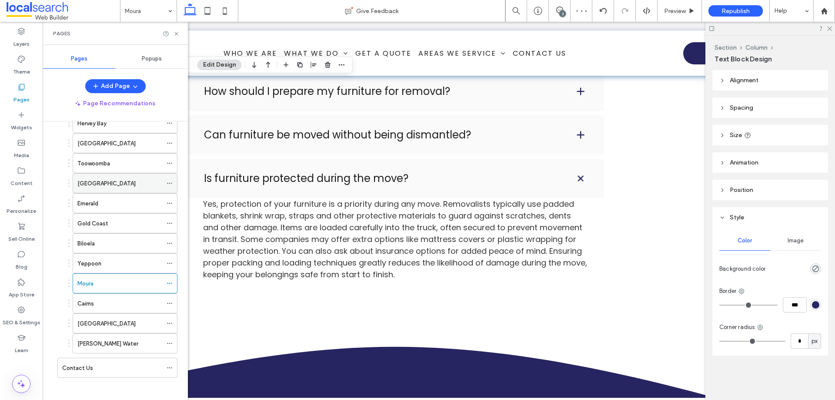
scroll to position [305, 0]
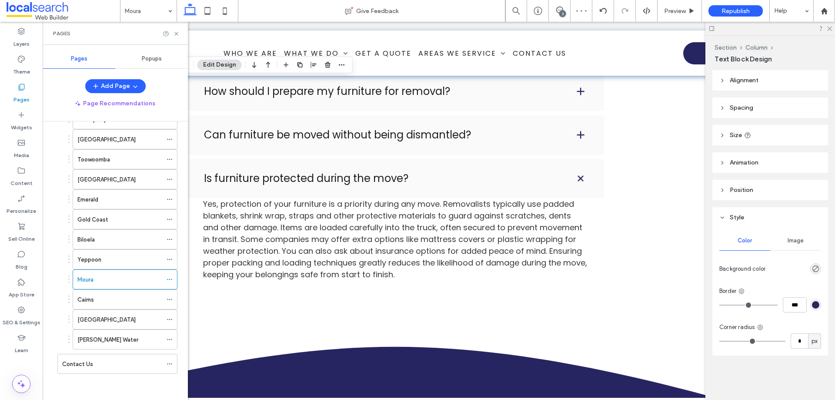
click at [105, 301] on div "Cairns" at bounding box center [119, 299] width 85 height 9
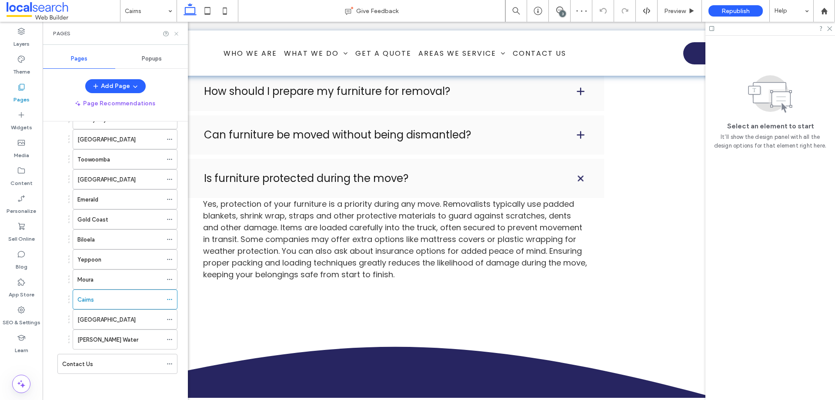
click at [177, 31] on icon at bounding box center [176, 33] width 7 height 7
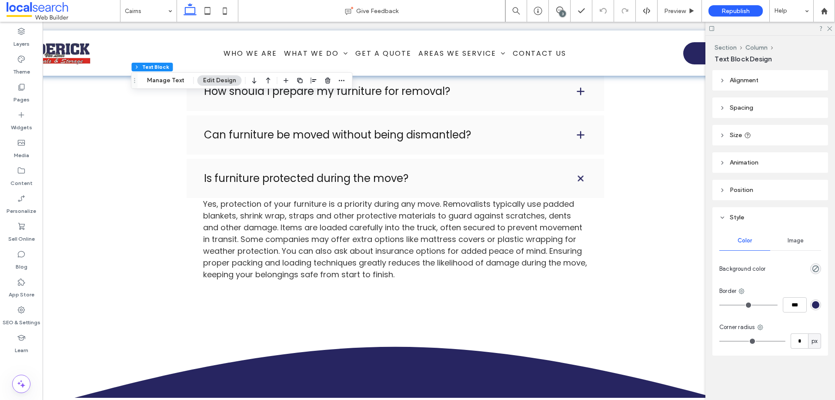
type input "*******"
type input "**"
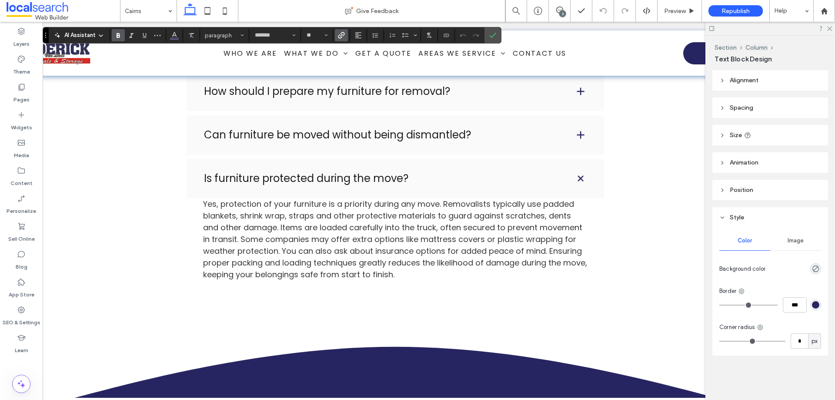
click at [340, 34] on icon "Link" at bounding box center [341, 35] width 7 height 7
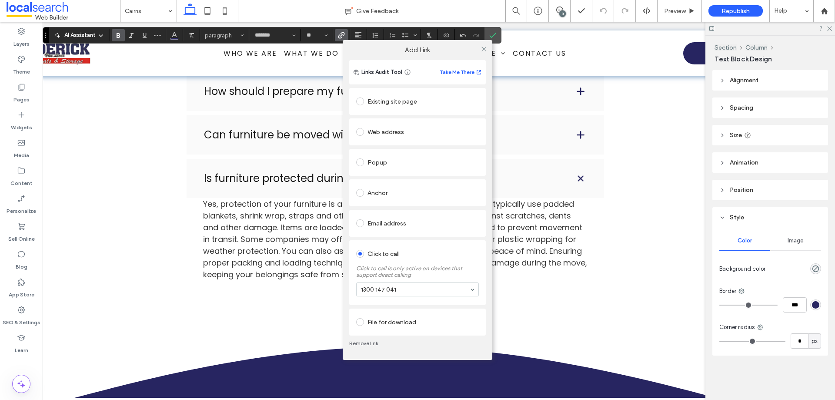
click at [374, 344] on link "Remove link" at bounding box center [417, 343] width 137 height 7
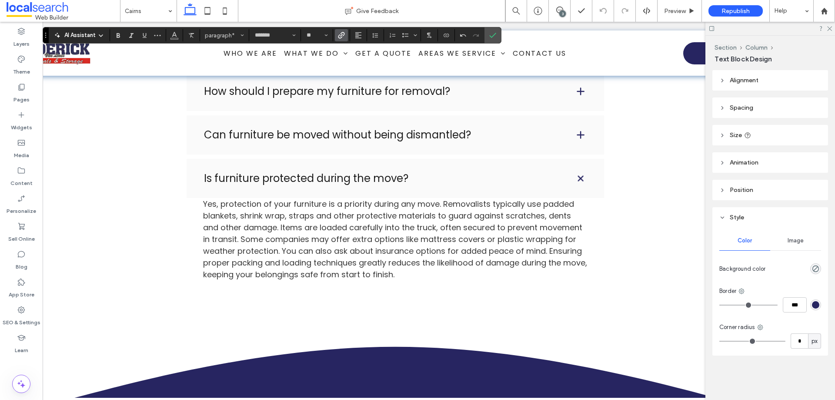
click at [346, 36] on label "Link" at bounding box center [341, 35] width 13 height 12
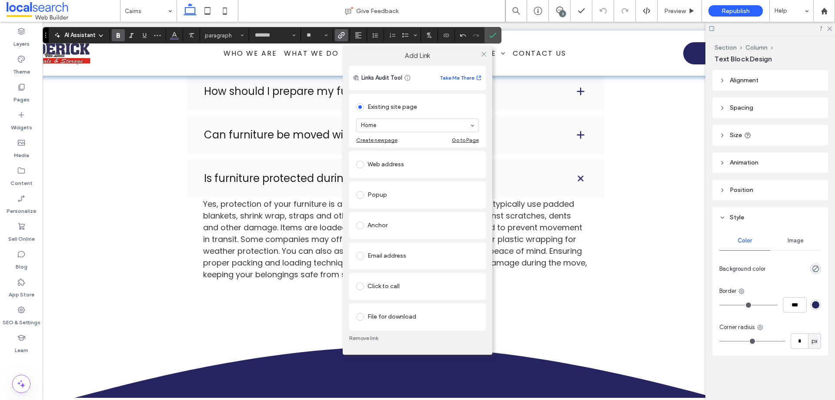
click at [393, 284] on div "Click to call" at bounding box center [417, 286] width 123 height 14
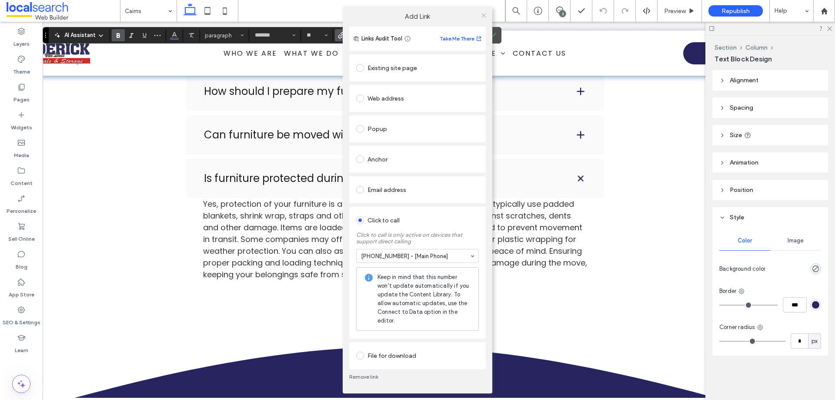
click at [484, 16] on use at bounding box center [484, 15] width 4 height 4
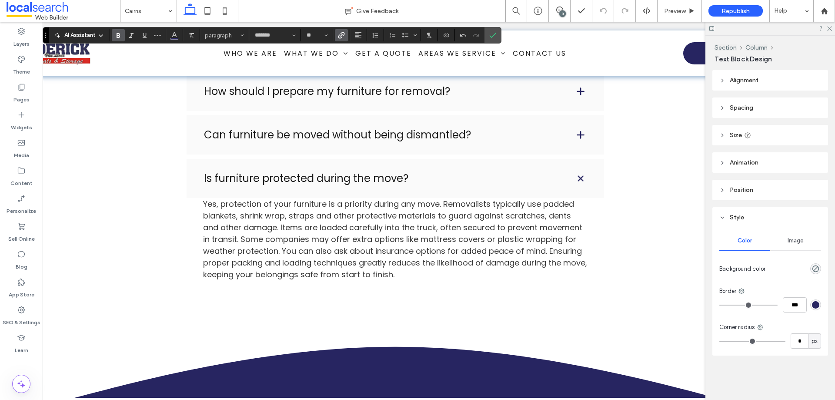
click at [491, 32] on icon "Confirm" at bounding box center [492, 35] width 7 height 7
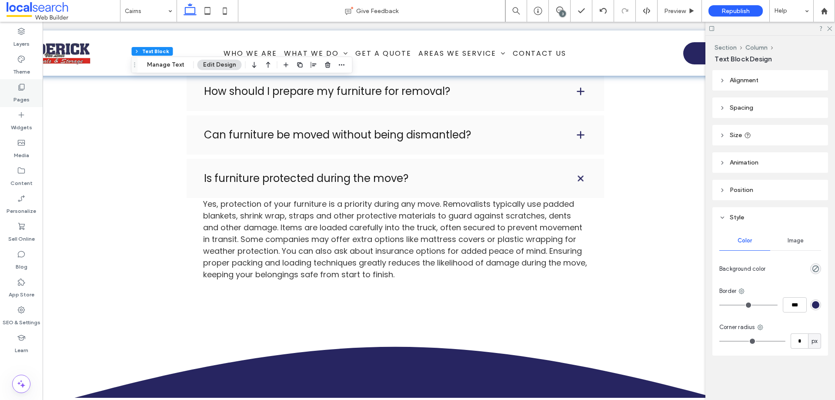
click at [25, 84] on icon at bounding box center [21, 87] width 9 height 9
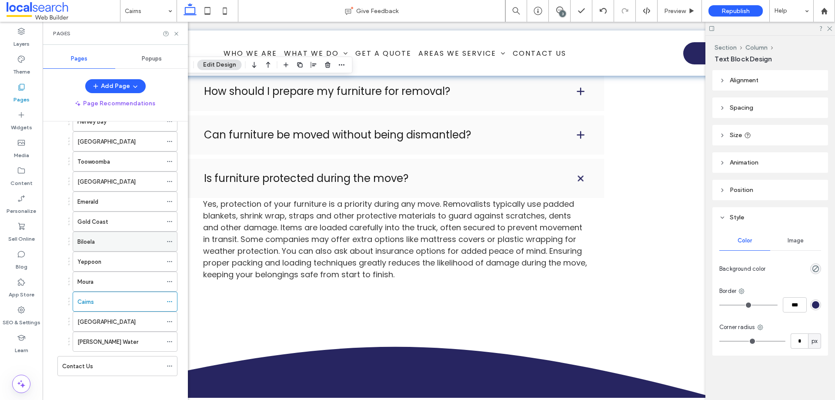
scroll to position [305, 0]
click at [111, 315] on label "[GEOGRAPHIC_DATA]" at bounding box center [106, 319] width 58 height 15
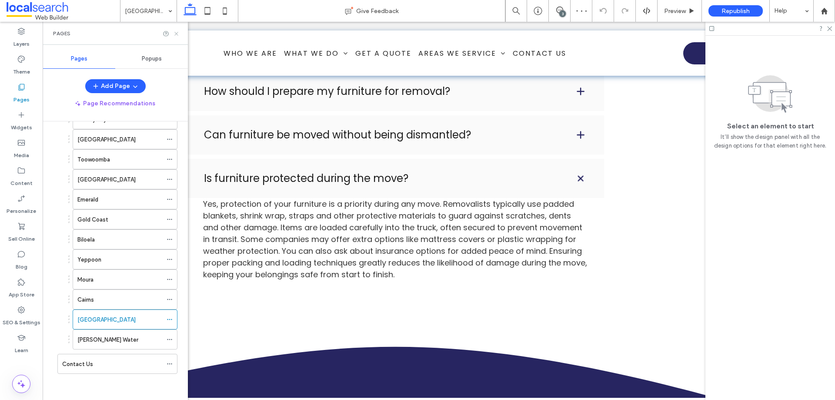
click at [177, 33] on icon at bounding box center [176, 33] width 7 height 7
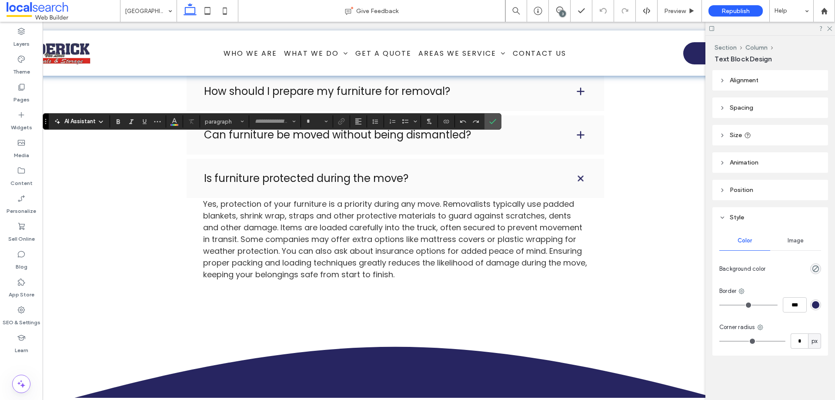
type input "*******"
type input "**"
click at [339, 123] on icon "Link" at bounding box center [341, 121] width 7 height 7
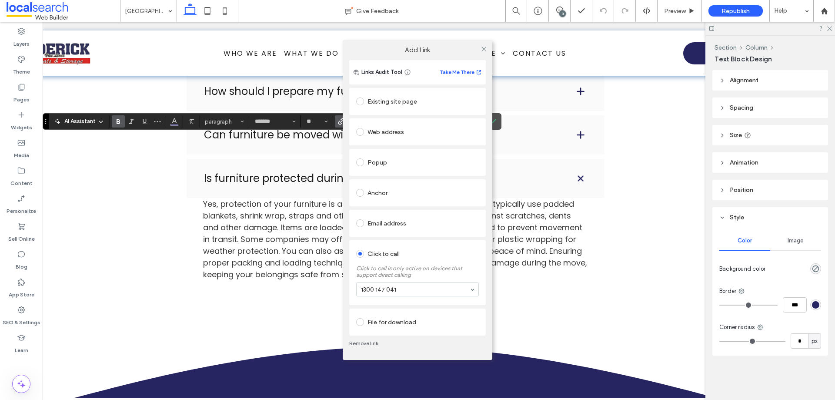
click at [368, 343] on link "Remove link" at bounding box center [417, 343] width 137 height 7
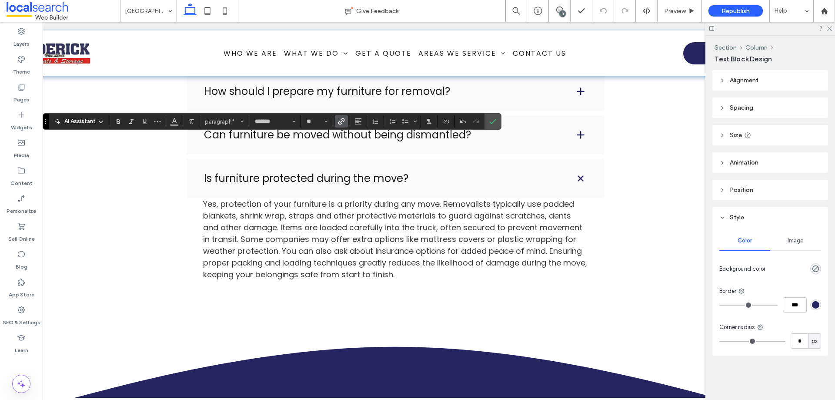
click at [339, 121] on icon "Link" at bounding box center [341, 121] width 7 height 7
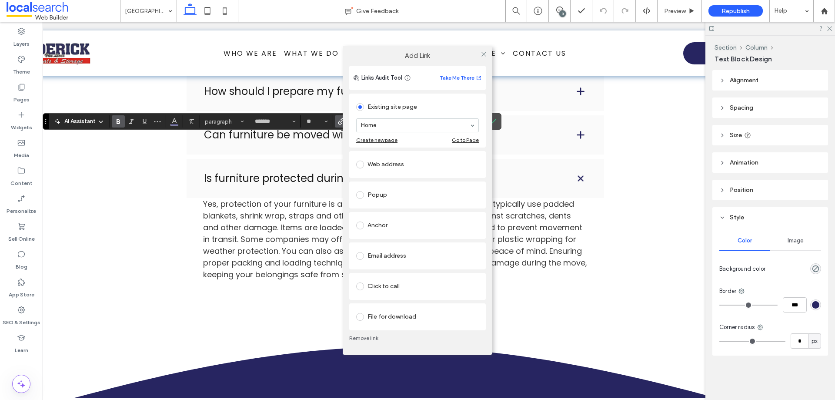
click at [385, 288] on div "Click to call" at bounding box center [417, 286] width 123 height 14
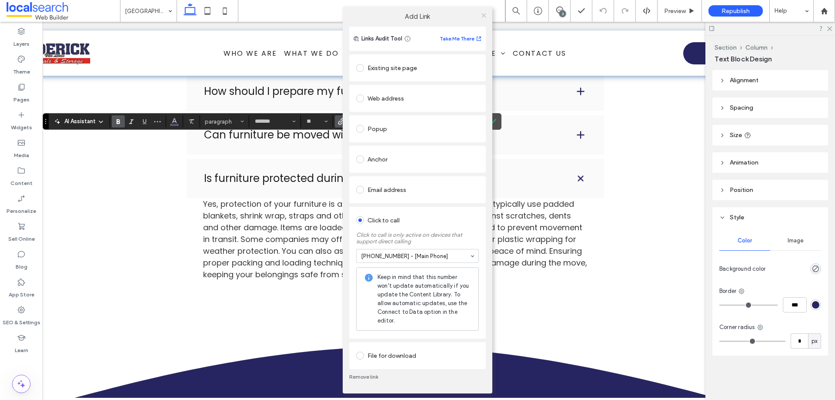
click at [482, 16] on icon at bounding box center [484, 15] width 7 height 7
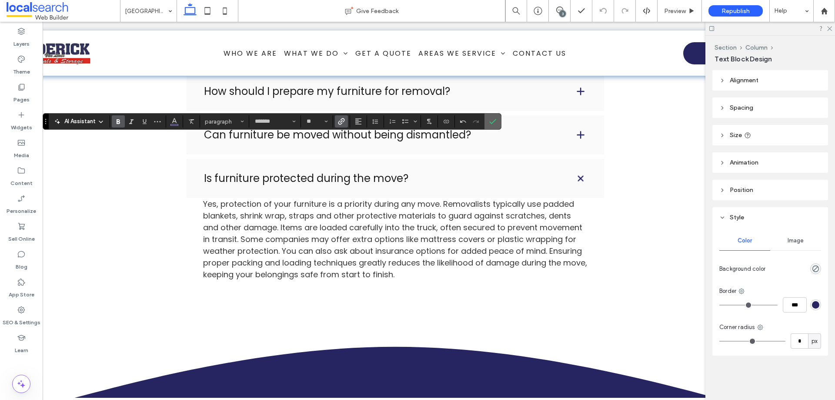
click at [488, 126] on label "Confirm" at bounding box center [492, 122] width 13 height 16
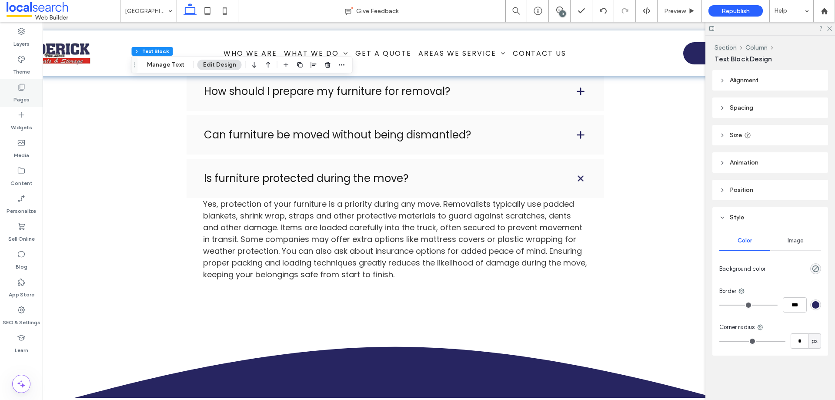
click at [17, 99] on label "Pages" at bounding box center [21, 97] width 16 height 12
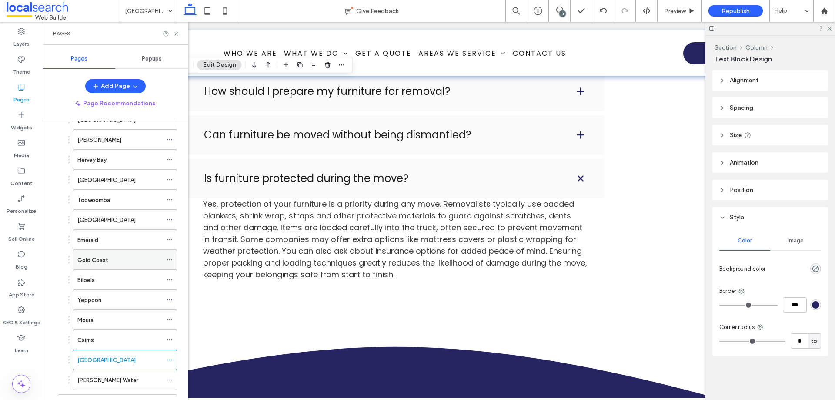
scroll to position [305, 0]
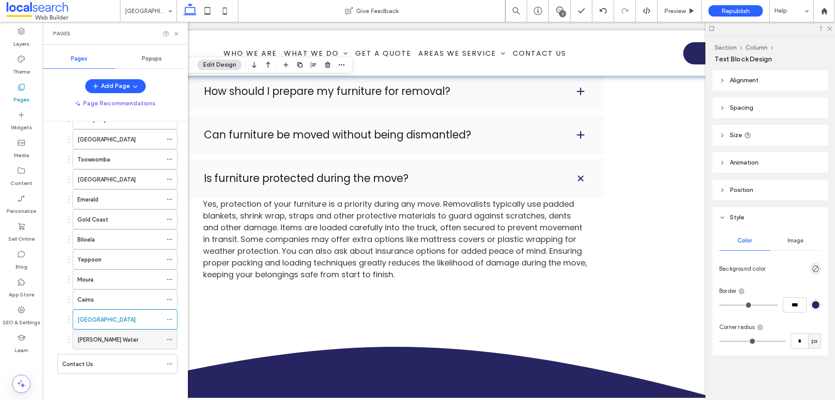
click at [114, 343] on div "[PERSON_NAME] Water" at bounding box center [119, 339] width 85 height 9
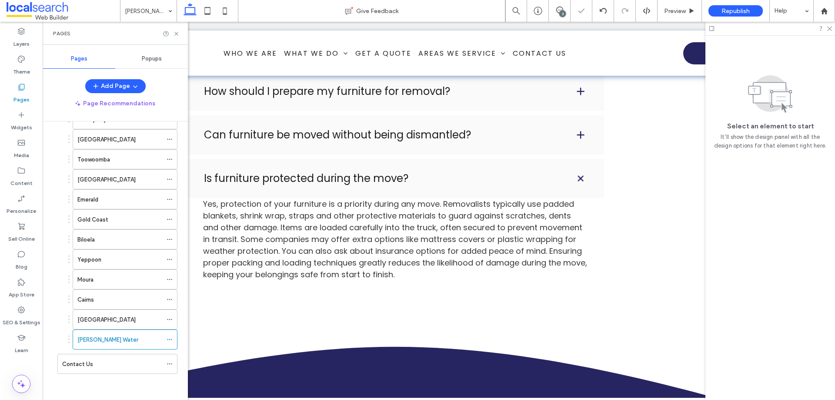
click at [176, 34] on use at bounding box center [175, 33] width 3 height 3
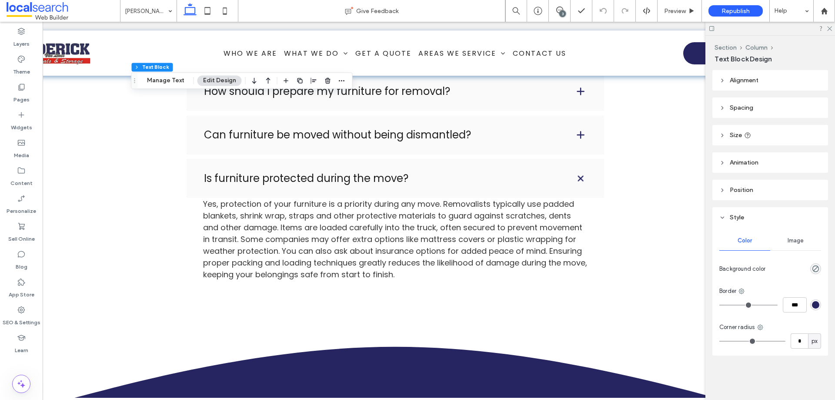
type input "*******"
type input "**"
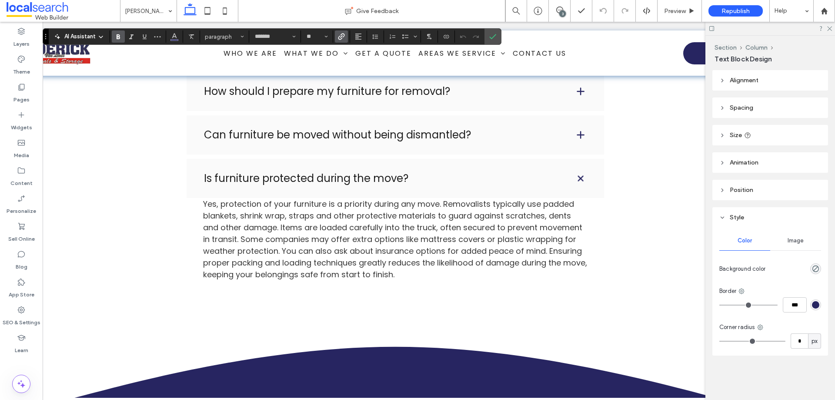
click at [343, 34] on icon "Link" at bounding box center [341, 36] width 7 height 7
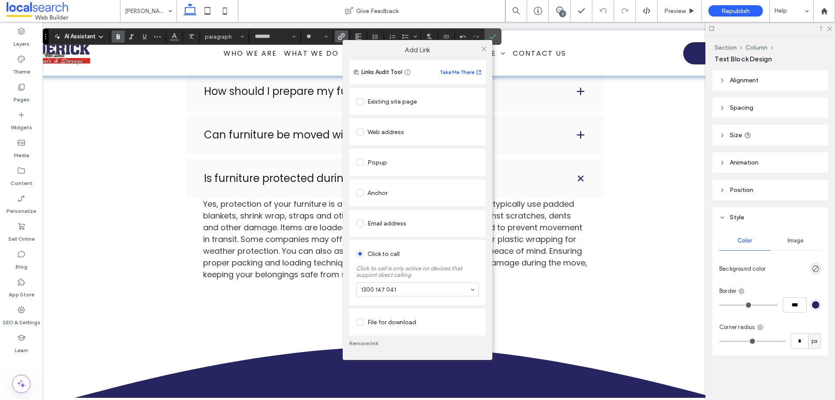
click at [371, 339] on div "Remove link" at bounding box center [417, 343] width 137 height 16
click at [369, 342] on link "Remove link" at bounding box center [417, 343] width 137 height 7
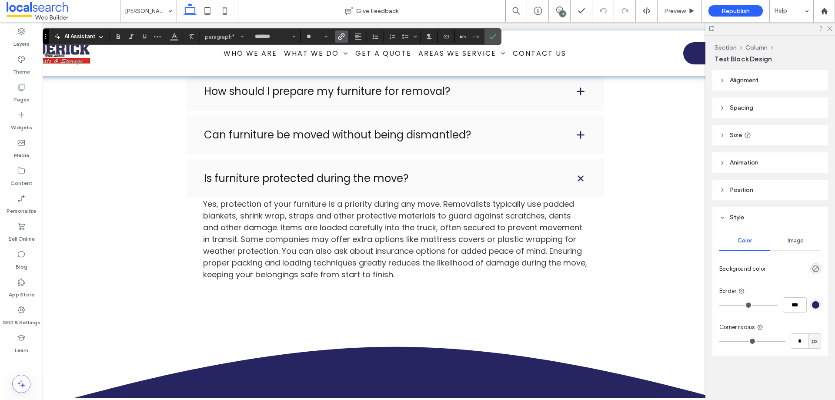
click at [341, 34] on icon "Link" at bounding box center [341, 36] width 7 height 7
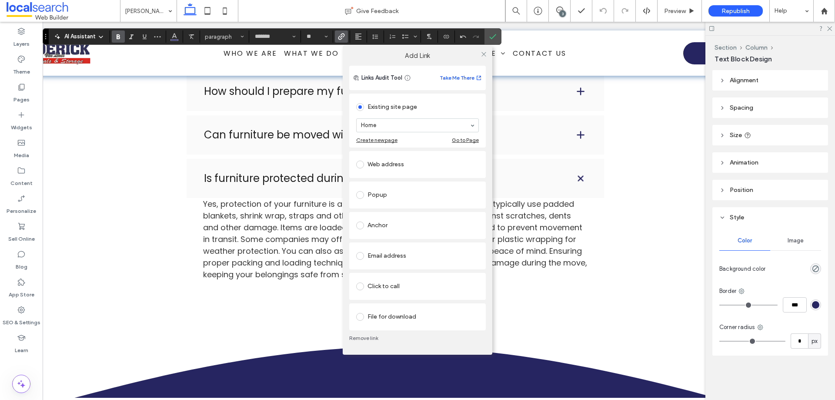
click at [390, 280] on div "Click to call" at bounding box center [417, 286] width 123 height 14
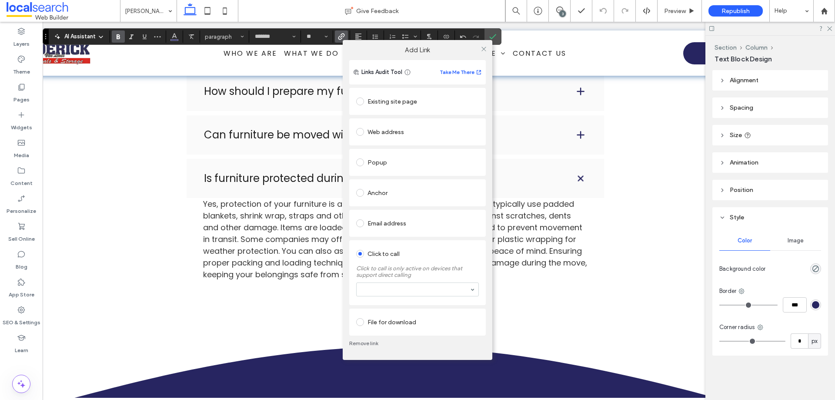
drag, startPoint x: 390, startPoint y: 289, endPoint x: 390, endPoint y: 295, distance: 6.1
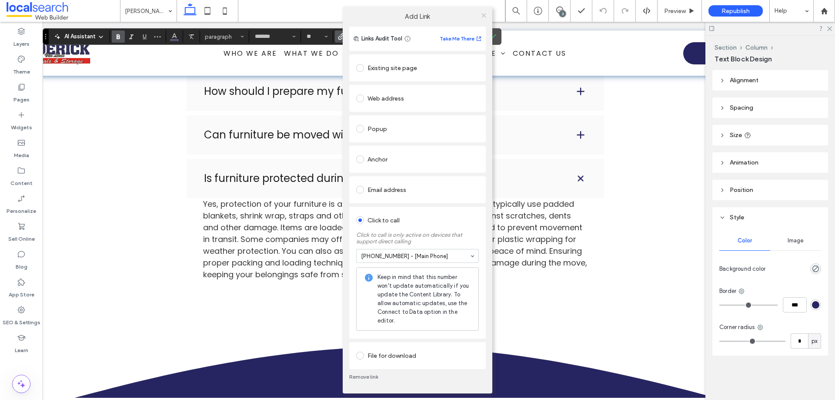
drag, startPoint x: 480, startPoint y: 12, endPoint x: 483, endPoint y: 18, distance: 6.8
click at [480, 13] on div at bounding box center [483, 15] width 13 height 13
click at [483, 18] on icon at bounding box center [484, 15] width 7 height 7
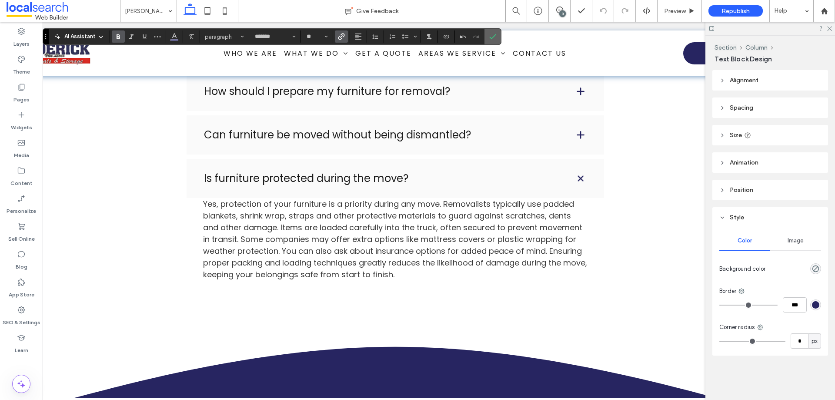
click at [490, 35] on icon "Confirm" at bounding box center [492, 36] width 7 height 7
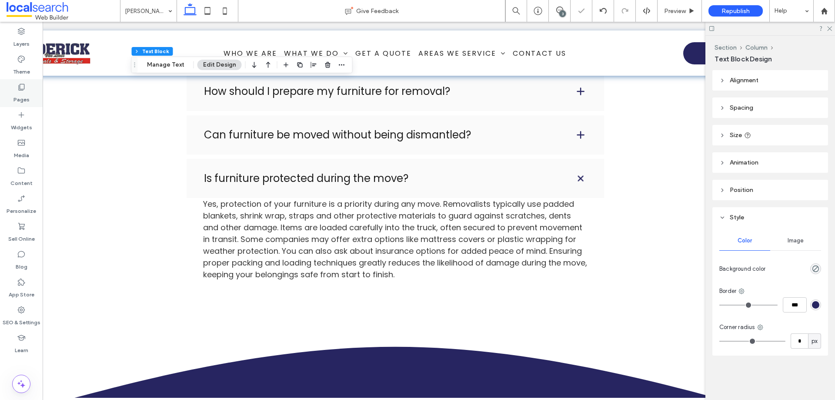
click at [22, 99] on label "Pages" at bounding box center [21, 97] width 16 height 12
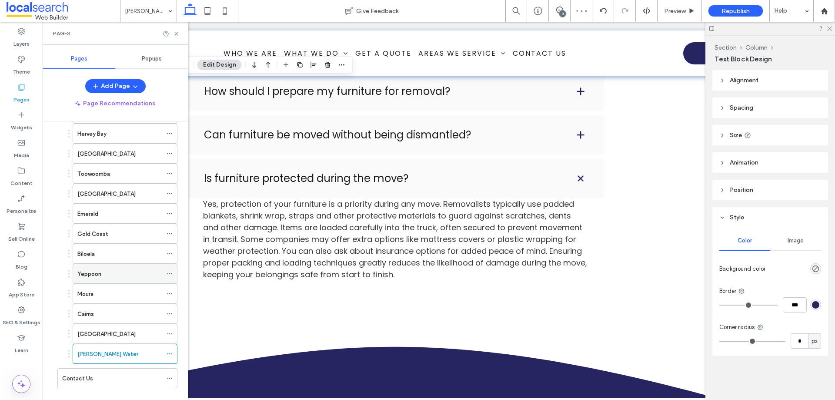
scroll to position [305, 0]
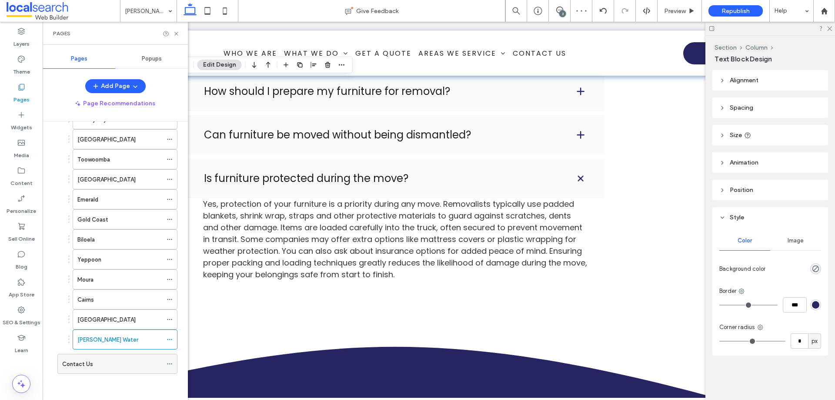
click at [100, 365] on div "Contact Us" at bounding box center [112, 363] width 100 height 9
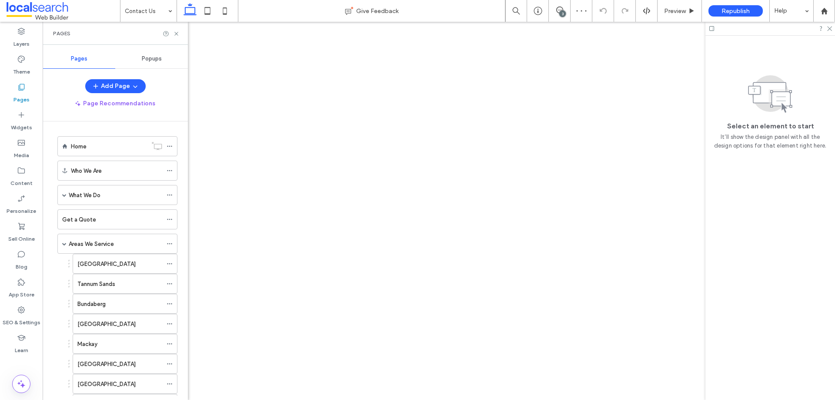
click at [171, 34] on div "Pages" at bounding box center [115, 33] width 124 height 7
click at [174, 35] on icon at bounding box center [176, 33] width 7 height 7
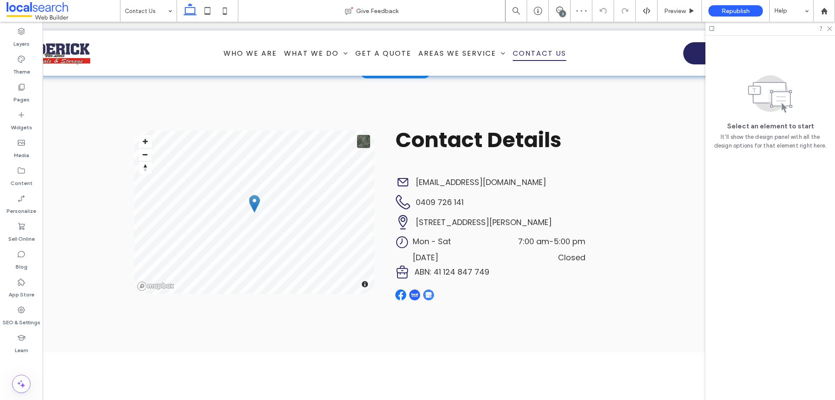
scroll to position [522, 0]
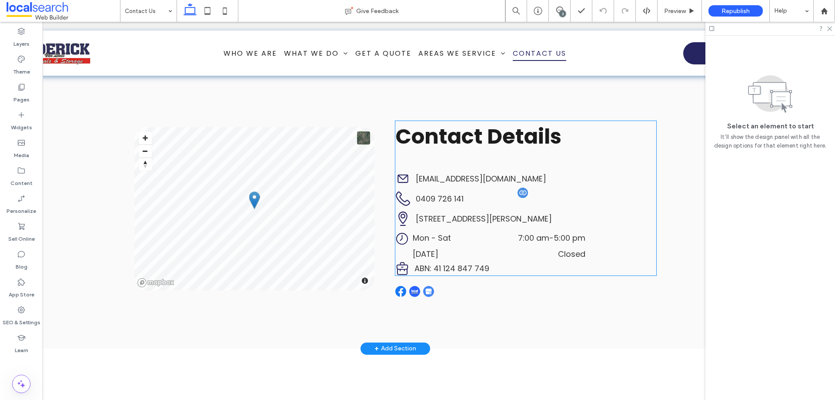
click at [438, 199] on span "0409 726 141" at bounding box center [440, 198] width 48 height 11
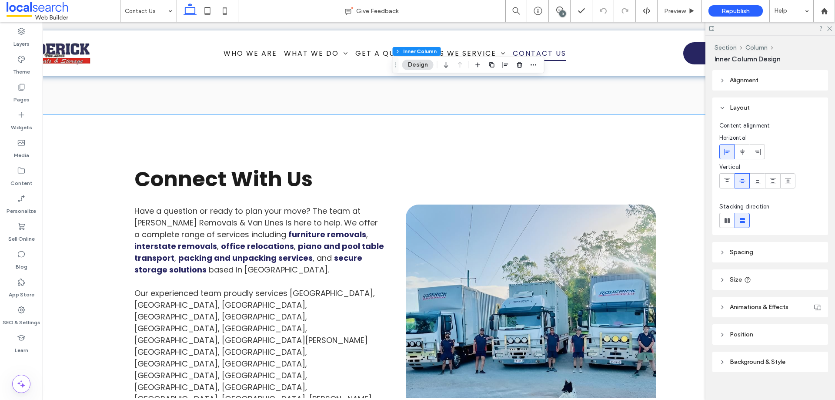
scroll to position [870, 0]
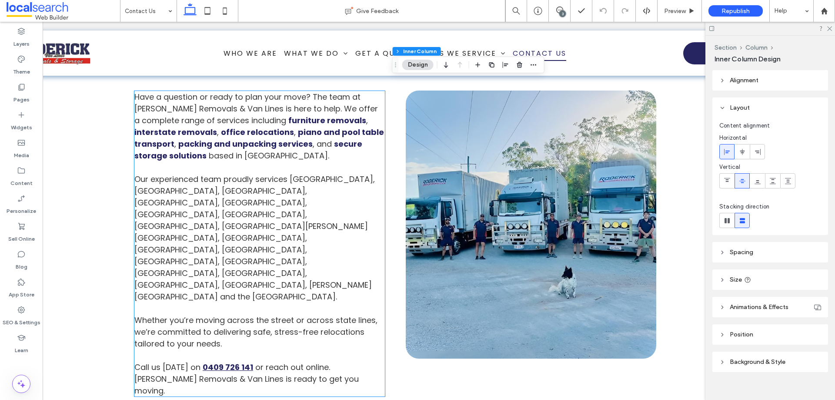
click at [224, 362] on link "0409 726 141" at bounding box center [228, 367] width 50 height 11
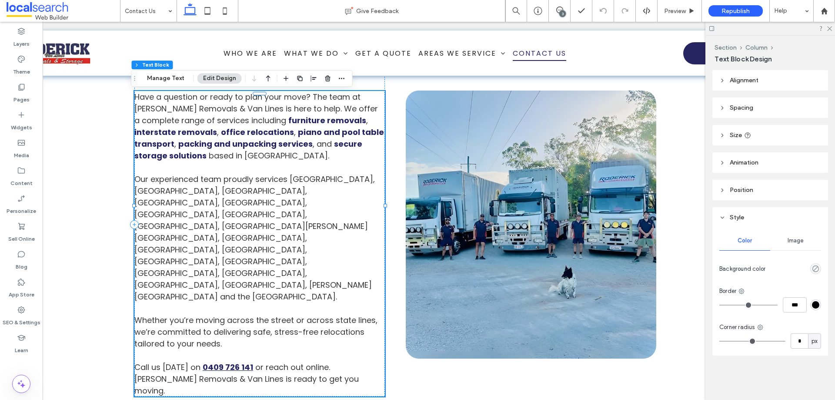
click at [224, 362] on link "0409 726 141" at bounding box center [228, 367] width 50 height 11
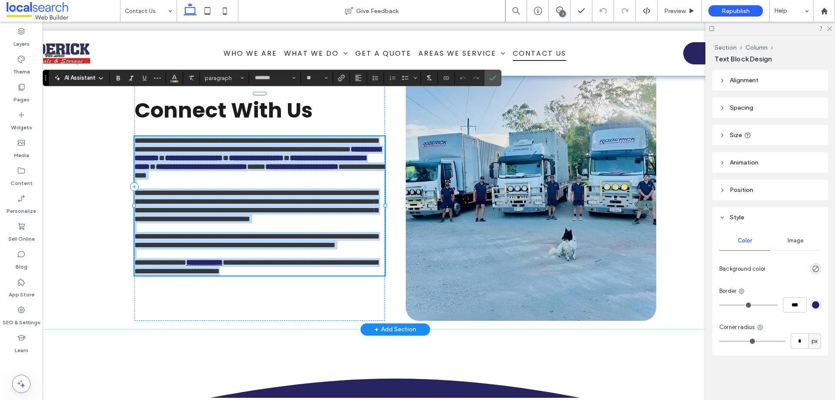
click at [203, 266] on link "**********" at bounding box center [204, 262] width 37 height 8
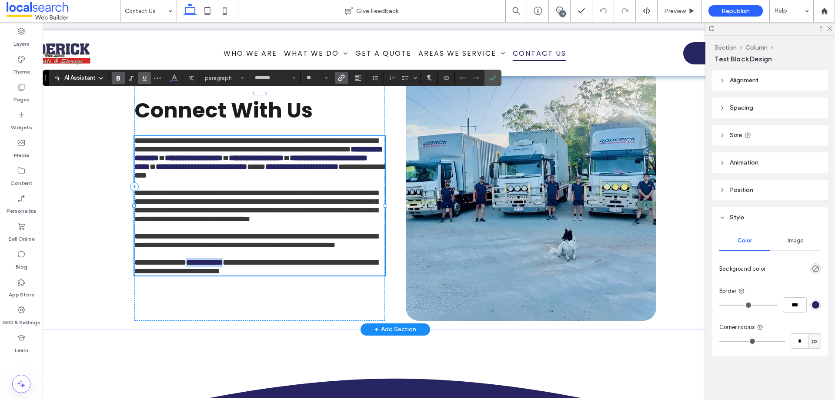
drag, startPoint x: 198, startPoint y: 298, endPoint x: 279, endPoint y: 266, distance: 87.9
click at [247, 275] on p "**********" at bounding box center [259, 266] width 251 height 17
click at [341, 84] on span "Link" at bounding box center [340, 78] width 4 height 12
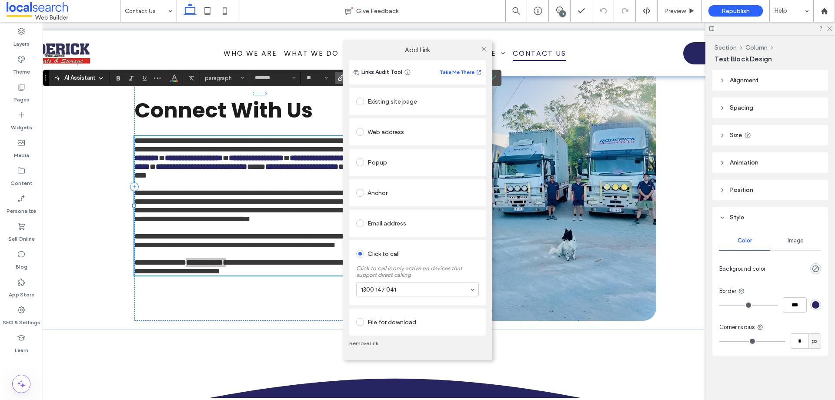
click at [373, 342] on link "Remove link" at bounding box center [417, 343] width 137 height 7
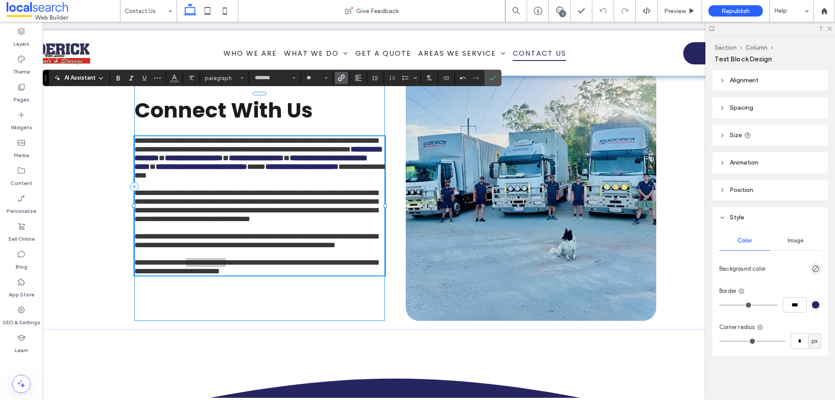
click at [340, 83] on span "Link" at bounding box center [340, 78] width 4 height 12
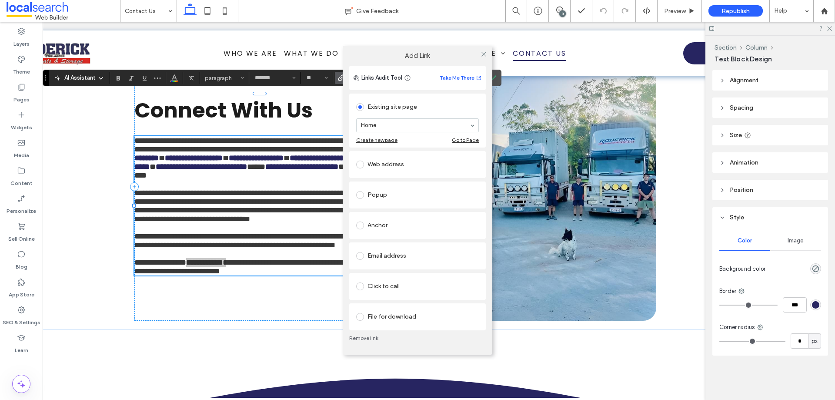
click at [379, 288] on div "Click to call" at bounding box center [417, 286] width 123 height 14
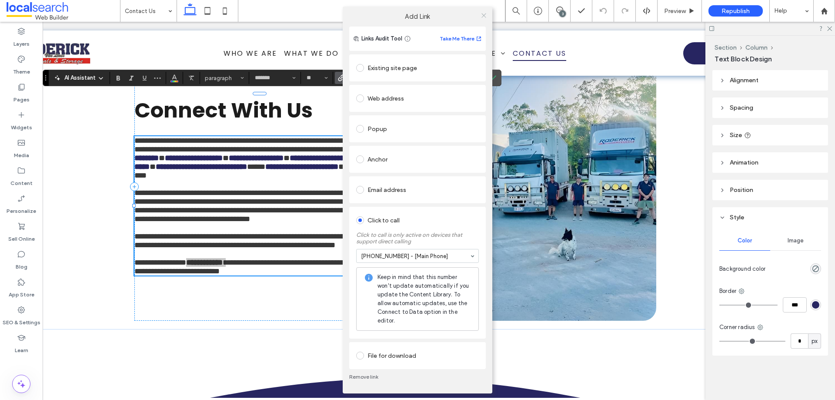
click at [485, 16] on use at bounding box center [484, 15] width 4 height 4
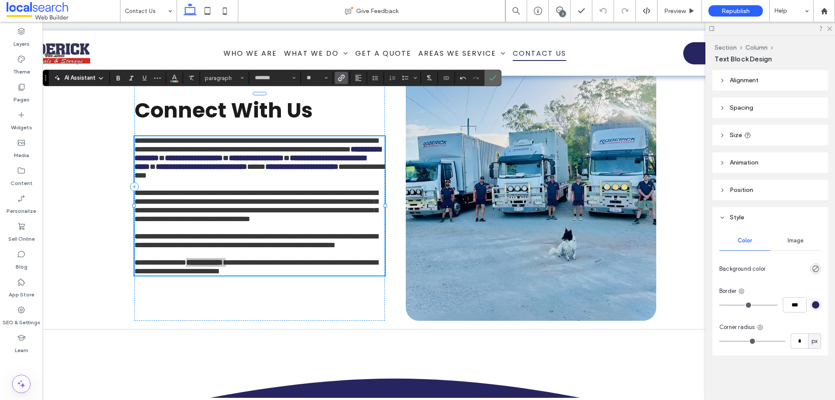
click at [492, 79] on icon "Confirm" at bounding box center [492, 77] width 7 height 7
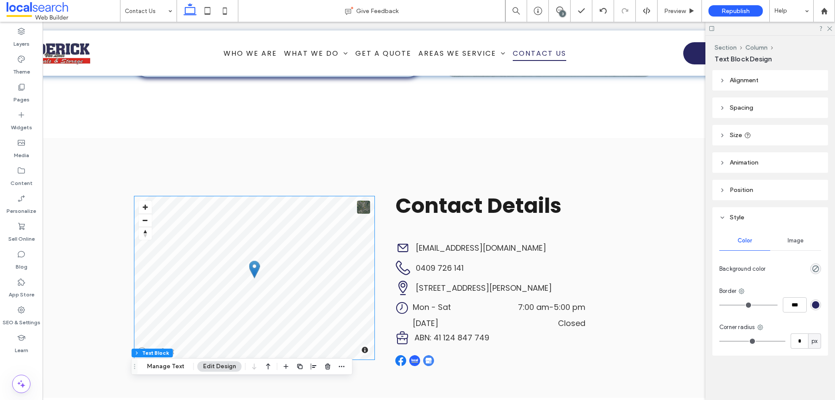
scroll to position [440, 0]
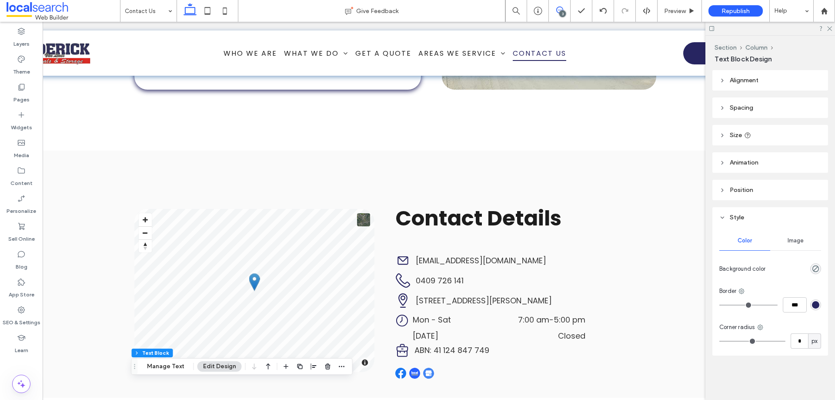
click at [559, 10] on icon at bounding box center [559, 10] width 7 height 7
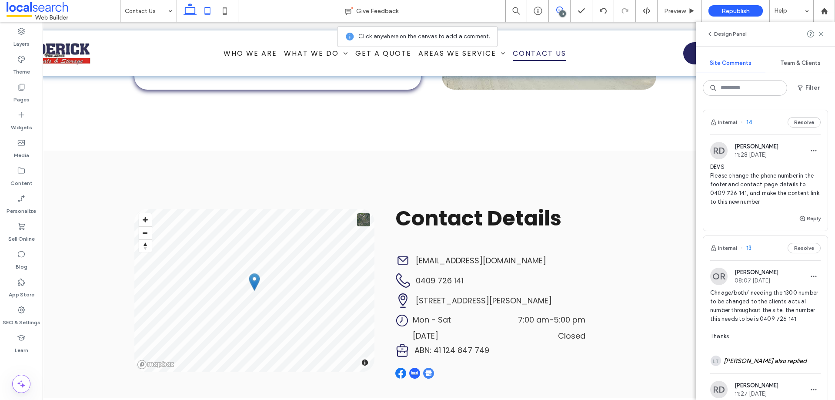
click at [202, 12] on icon at bounding box center [207, 10] width 17 height 17
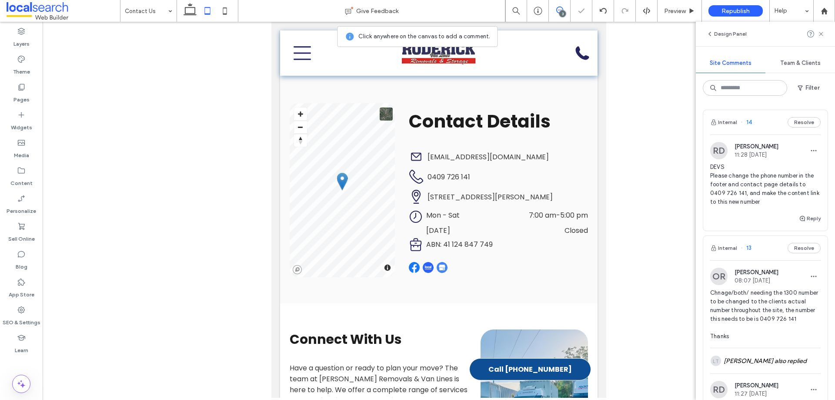
click at [561, 12] on div "3" at bounding box center [562, 13] width 7 height 7
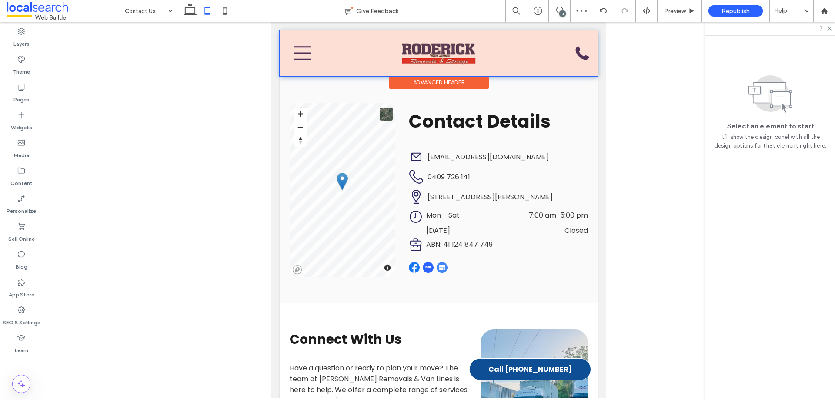
click at [575, 50] on div at bounding box center [439, 52] width 318 height 45
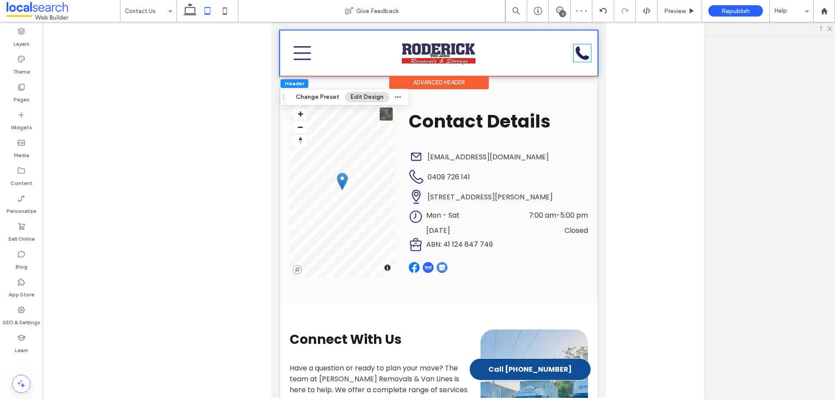
click at [575, 50] on div "Phone Icon" at bounding box center [582, 52] width 17 height 17
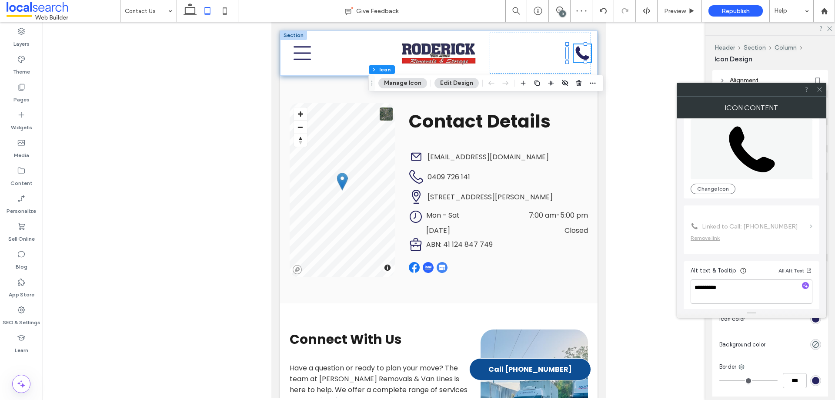
scroll to position [53, 0]
click at [823, 94] on span at bounding box center [820, 89] width 7 height 13
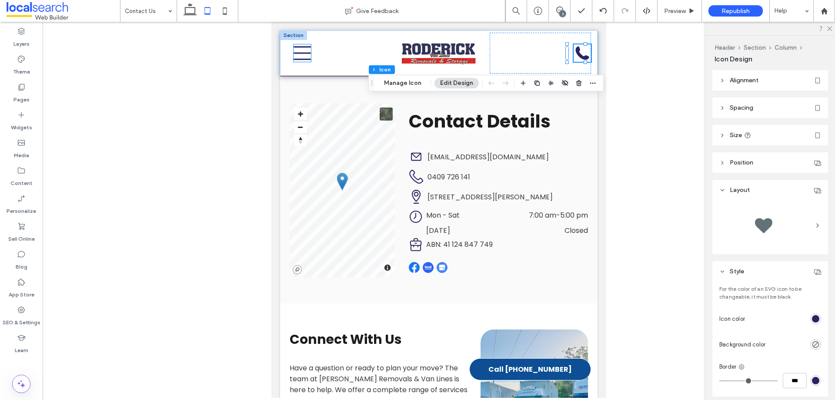
click at [299, 60] on icon "Menu Icon" at bounding box center [302, 52] width 17 height 17
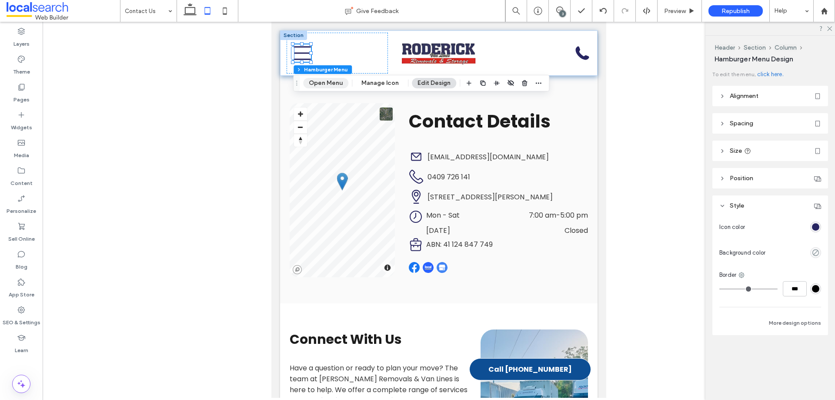
drag, startPoint x: 325, startPoint y: 82, endPoint x: 67, endPoint y: 63, distance: 258.7
click at [325, 82] on button "Open Menu" at bounding box center [325, 83] width 45 height 10
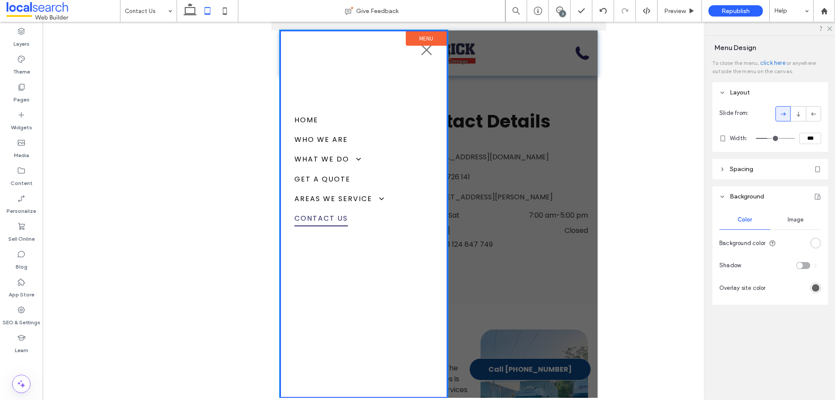
click at [519, 172] on div at bounding box center [439, 213] width 318 height 367
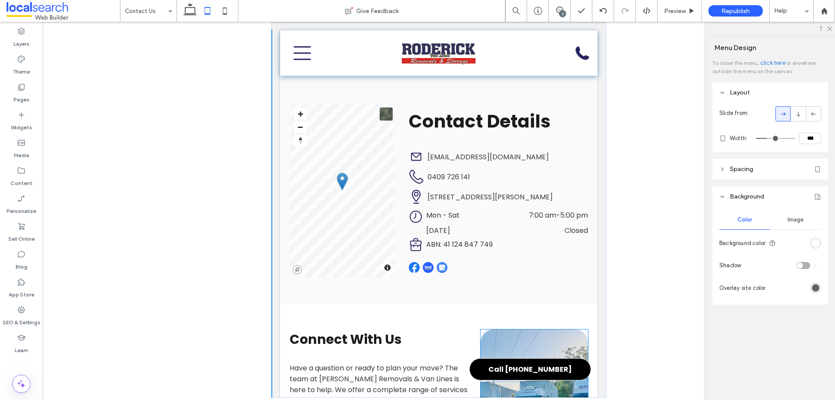
click at [506, 369] on span "Call [PHONE_NUMBER]" at bounding box center [530, 369] width 98 height 20
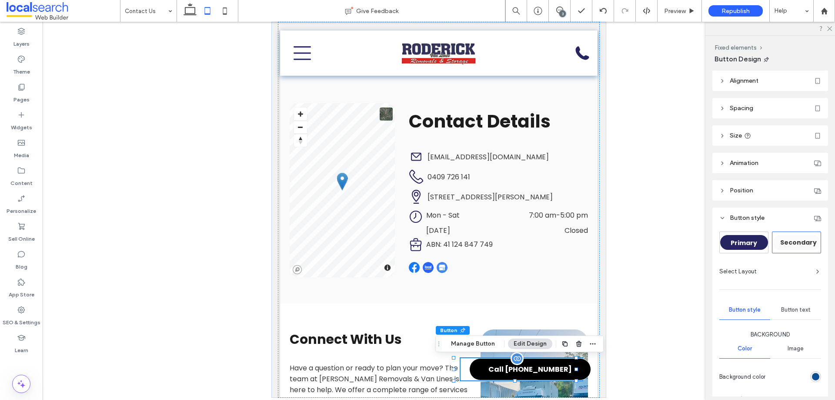
click at [506, 369] on span "Call [PHONE_NUMBER]" at bounding box center [530, 369] width 98 height 20
click at [482, 341] on button "Manage Button" at bounding box center [472, 343] width 55 height 10
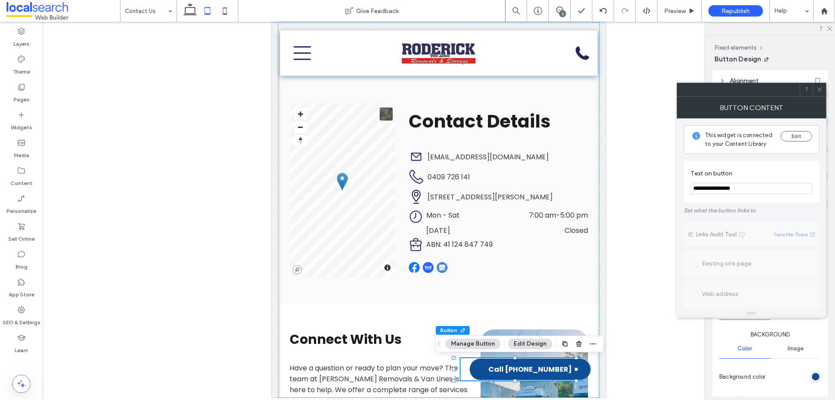
drag, startPoint x: 749, startPoint y: 189, endPoint x: 705, endPoint y: 205, distance: 47.2
click at [705, 205] on div "**********" at bounding box center [752, 340] width 136 height 445
paste input "Text on button"
type input "**********"
click at [816, 91] on div at bounding box center [819, 89] width 13 height 13
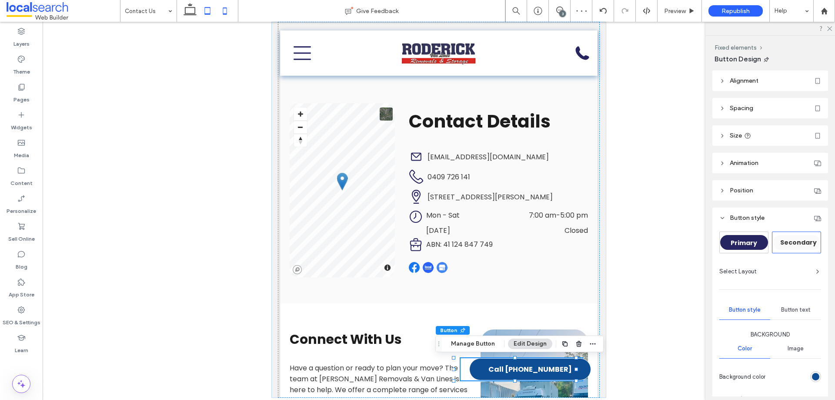
click at [228, 13] on icon at bounding box center [224, 10] width 17 height 17
type input "***"
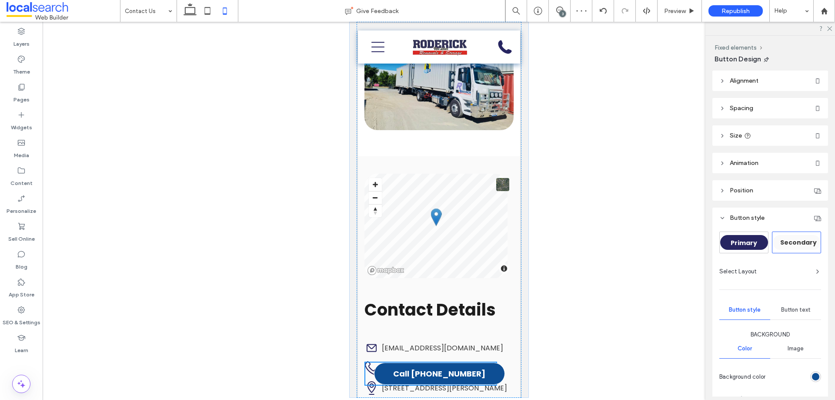
scroll to position [476, 0]
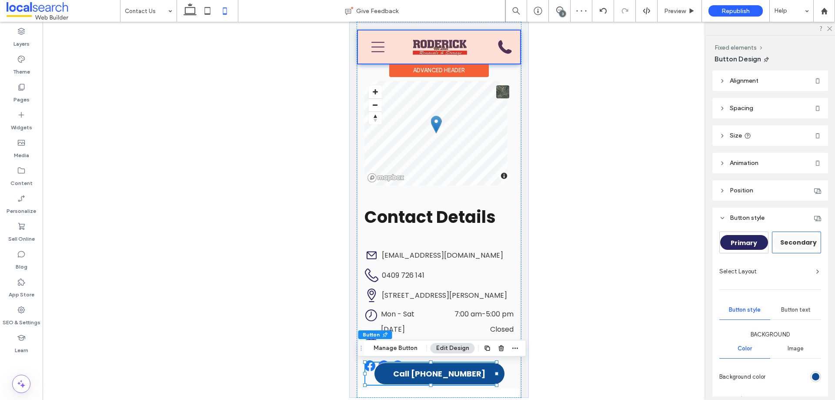
click at [492, 44] on div at bounding box center [439, 46] width 162 height 33
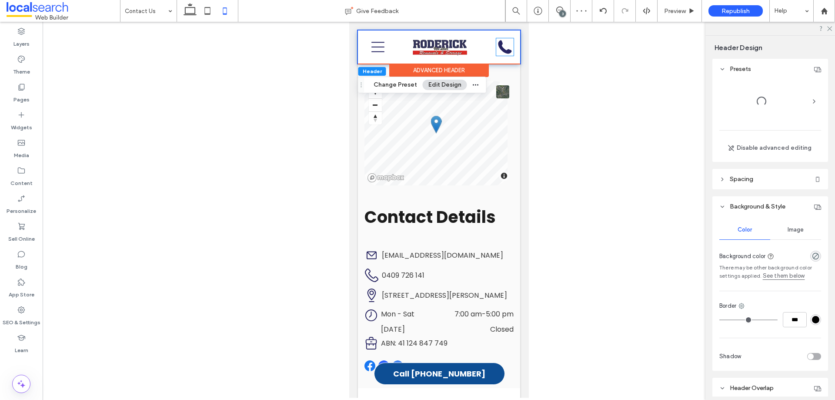
click at [496, 44] on div "Phone Icon" at bounding box center [504, 46] width 17 height 17
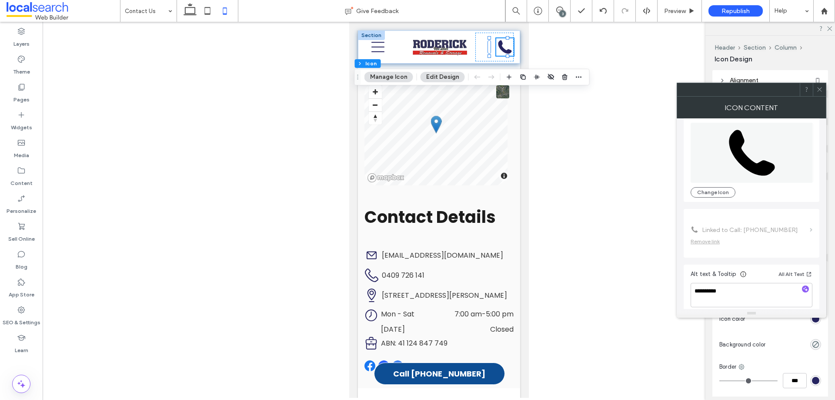
scroll to position [53, 0]
click at [819, 94] on span at bounding box center [820, 89] width 7 height 13
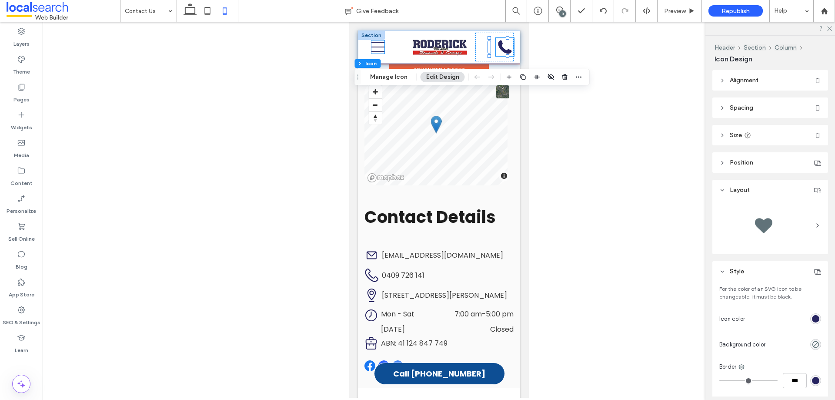
click at [376, 50] on icon "Menu Icon" at bounding box center [377, 46] width 13 height 13
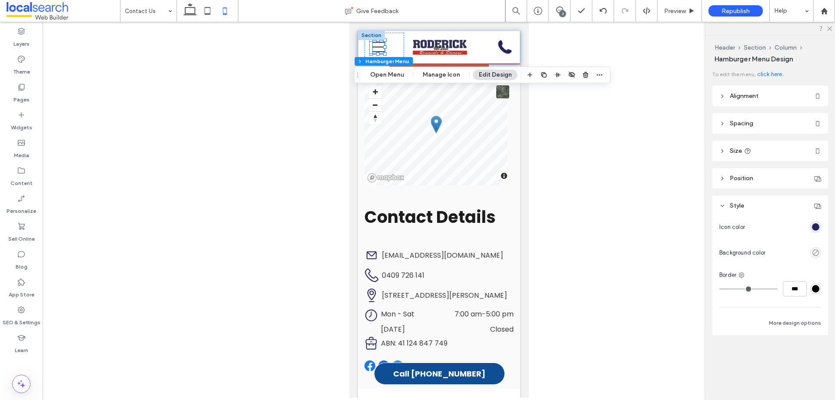
click at [376, 50] on icon "Menu Icon" at bounding box center [377, 46] width 13 height 13
click at [383, 79] on button "Open Menu" at bounding box center [387, 75] width 45 height 10
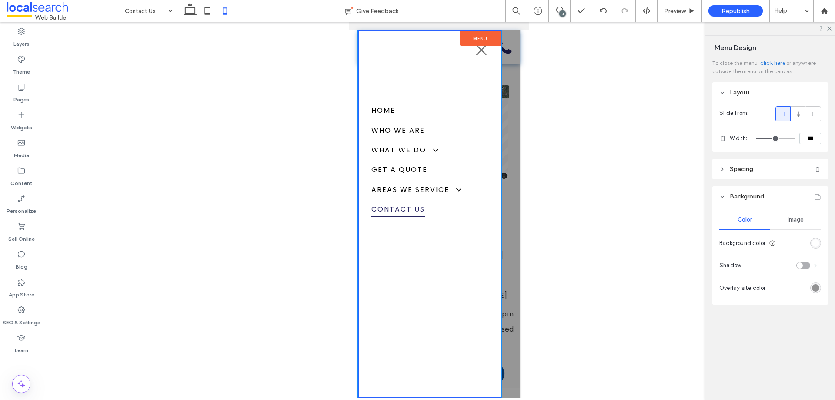
click at [574, 99] on div at bounding box center [439, 210] width 793 height 376
click at [518, 108] on div at bounding box center [439, 213] width 162 height 367
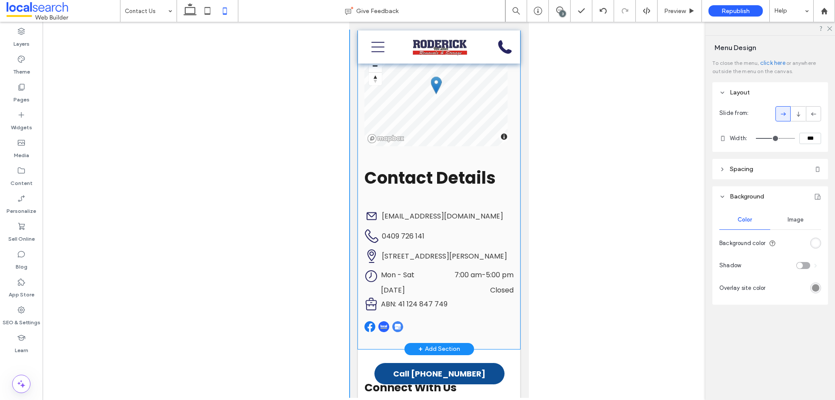
scroll to position [563, 0]
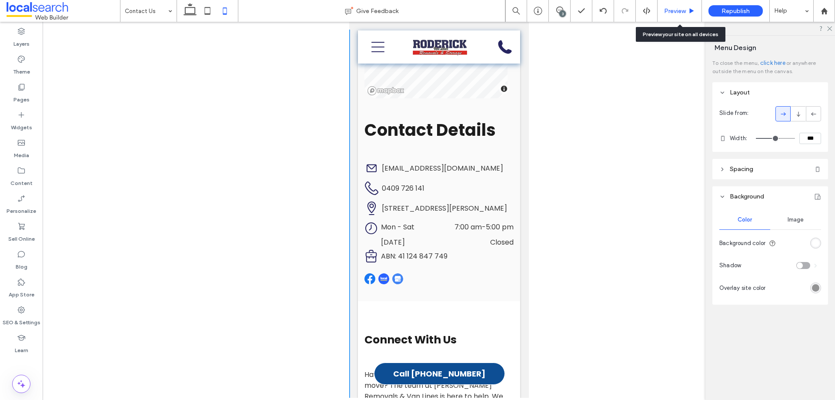
click at [681, 14] on span "Preview" at bounding box center [675, 10] width 22 height 7
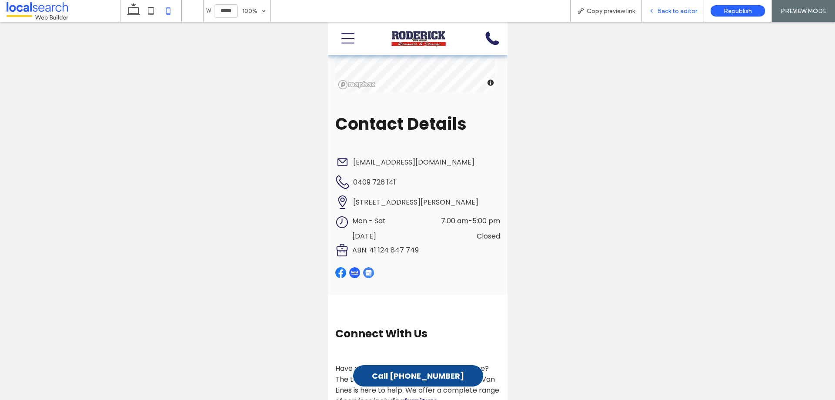
click at [683, 12] on span "Back to editor" at bounding box center [677, 10] width 40 height 7
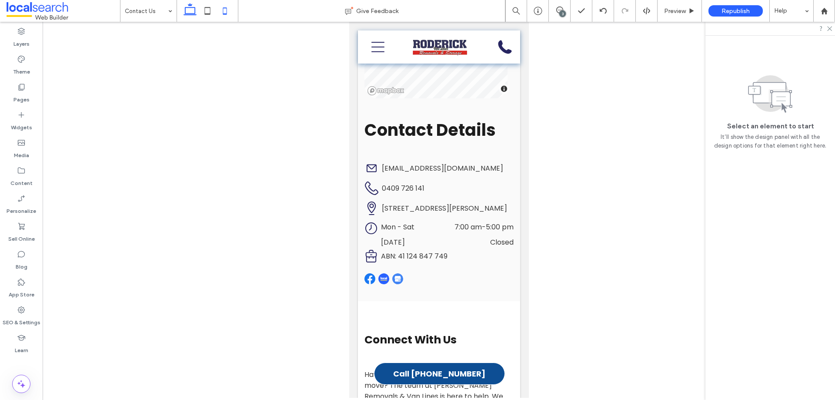
drag, startPoint x: 188, startPoint y: 17, endPoint x: 201, endPoint y: 64, distance: 49.2
click at [188, 17] on icon at bounding box center [189, 10] width 17 height 17
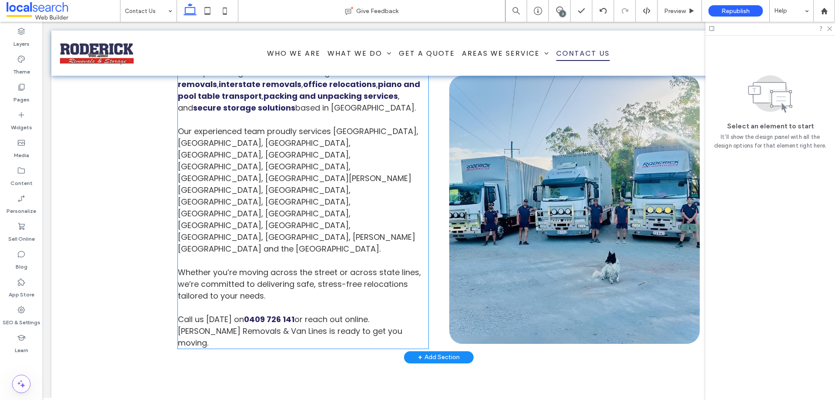
scroll to position [905, 0]
